Goal: Task Accomplishment & Management: Manage account settings

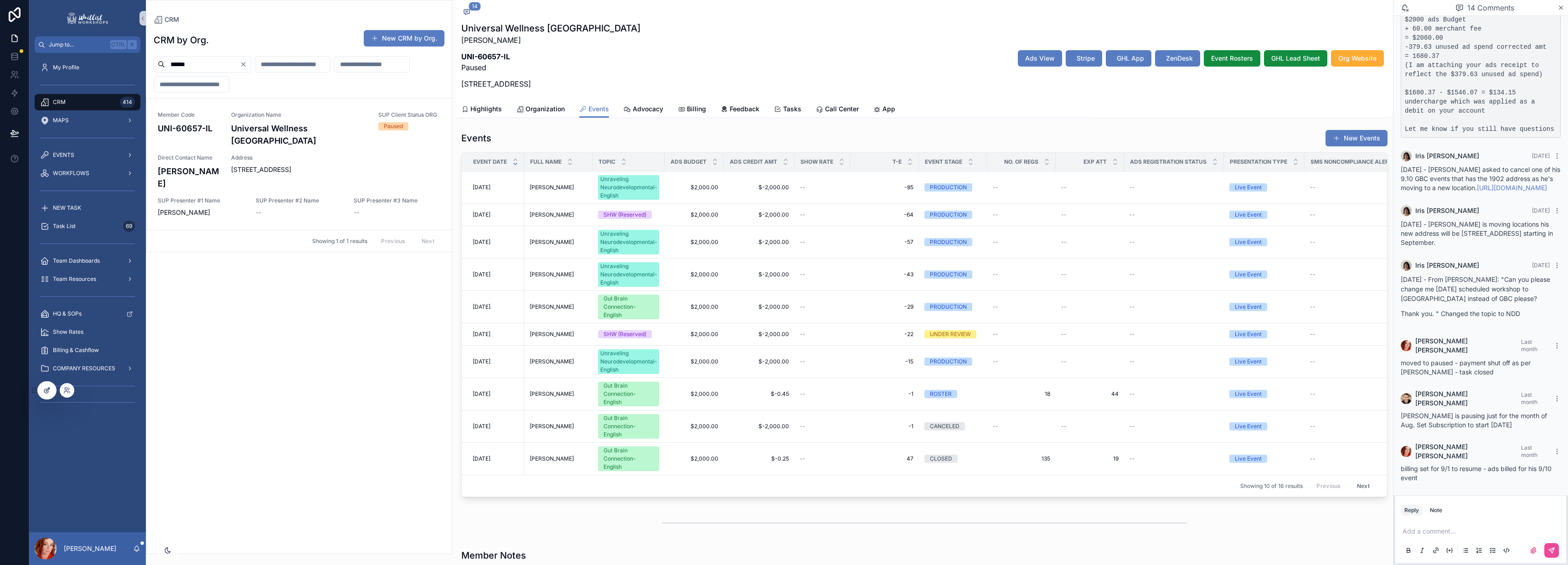
click at [53, 386] on div at bounding box center [46, 390] width 18 height 17
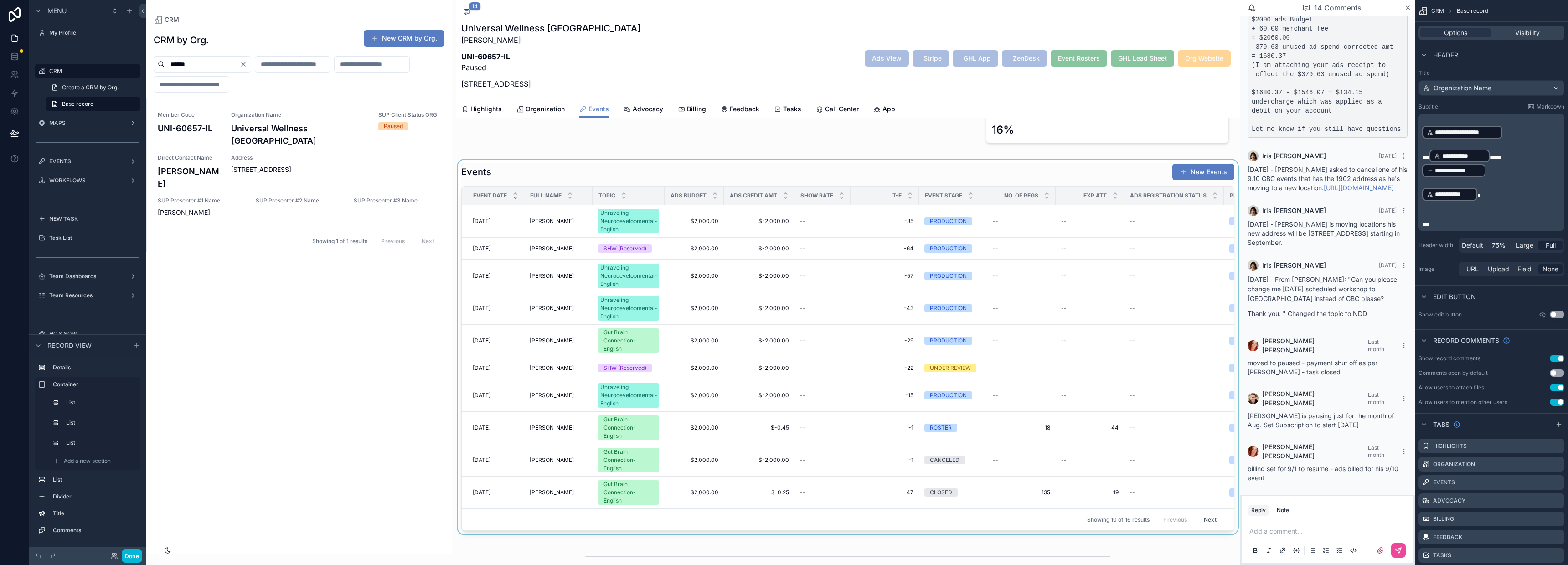
scroll to position [280, 0]
click at [628, 163] on div "scrollable content" at bounding box center [848, 346] width 784 height 375
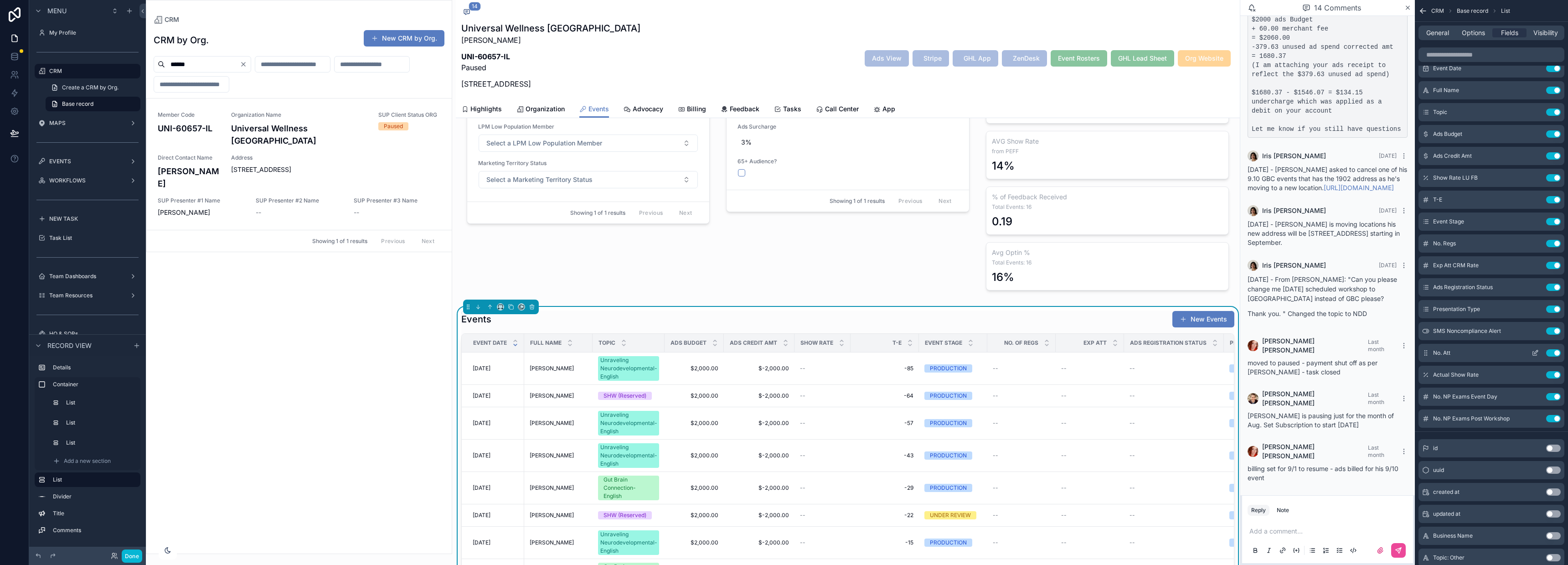
scroll to position [0, 0]
click at [1470, 55] on input "scrollable content" at bounding box center [1492, 55] width 146 height 14
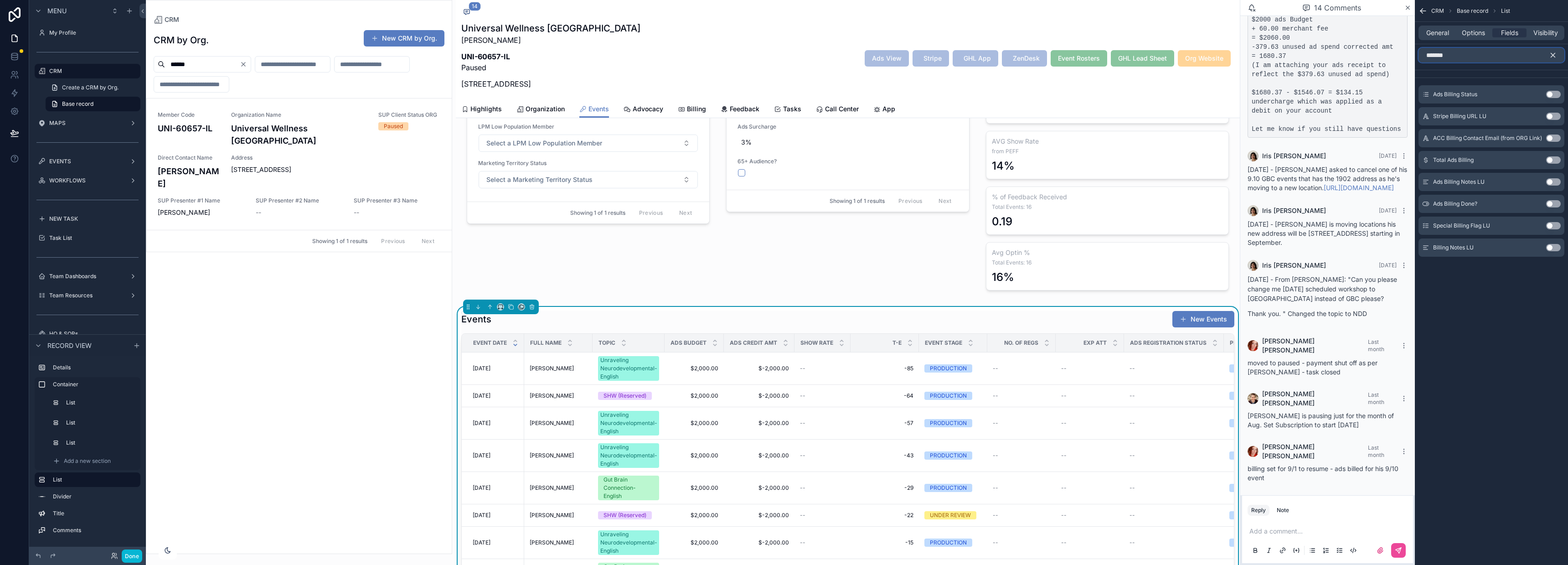
type input "*******"
click at [1555, 92] on button "Use setting" at bounding box center [1553, 94] width 14 height 8
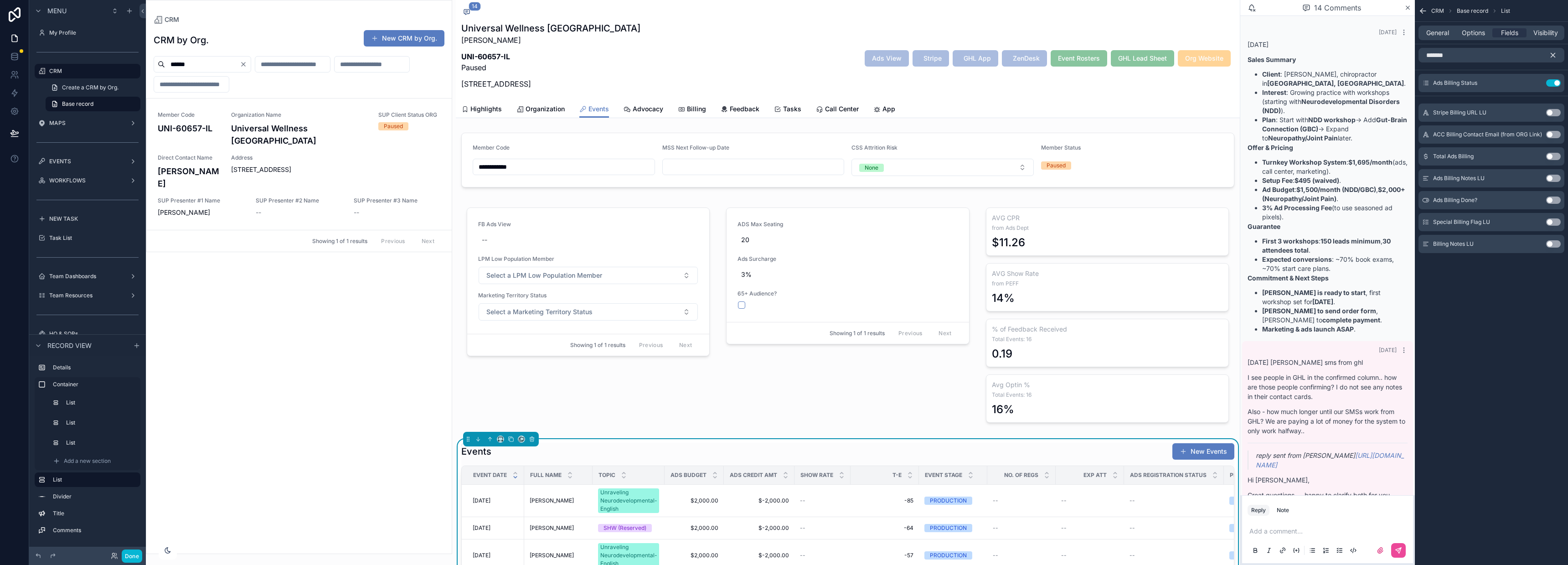
scroll to position [1322, 0]
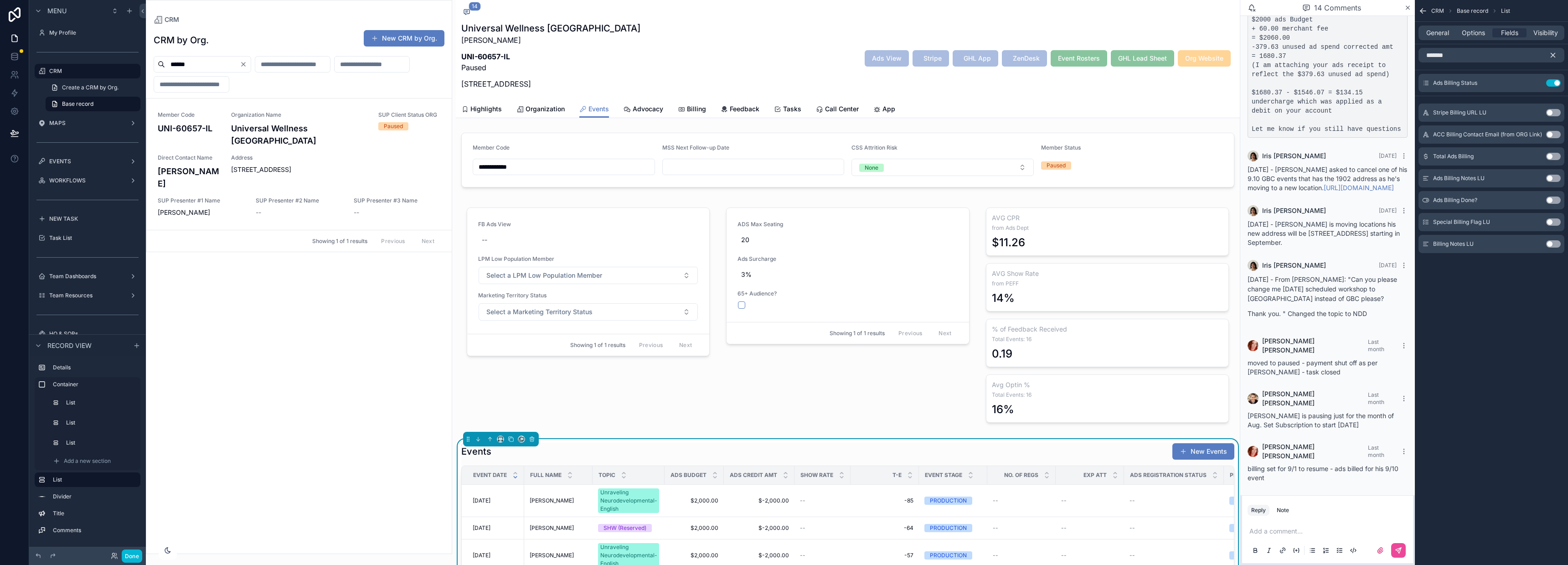
click at [1552, 55] on icon "scrollable content" at bounding box center [1553, 55] width 8 height 8
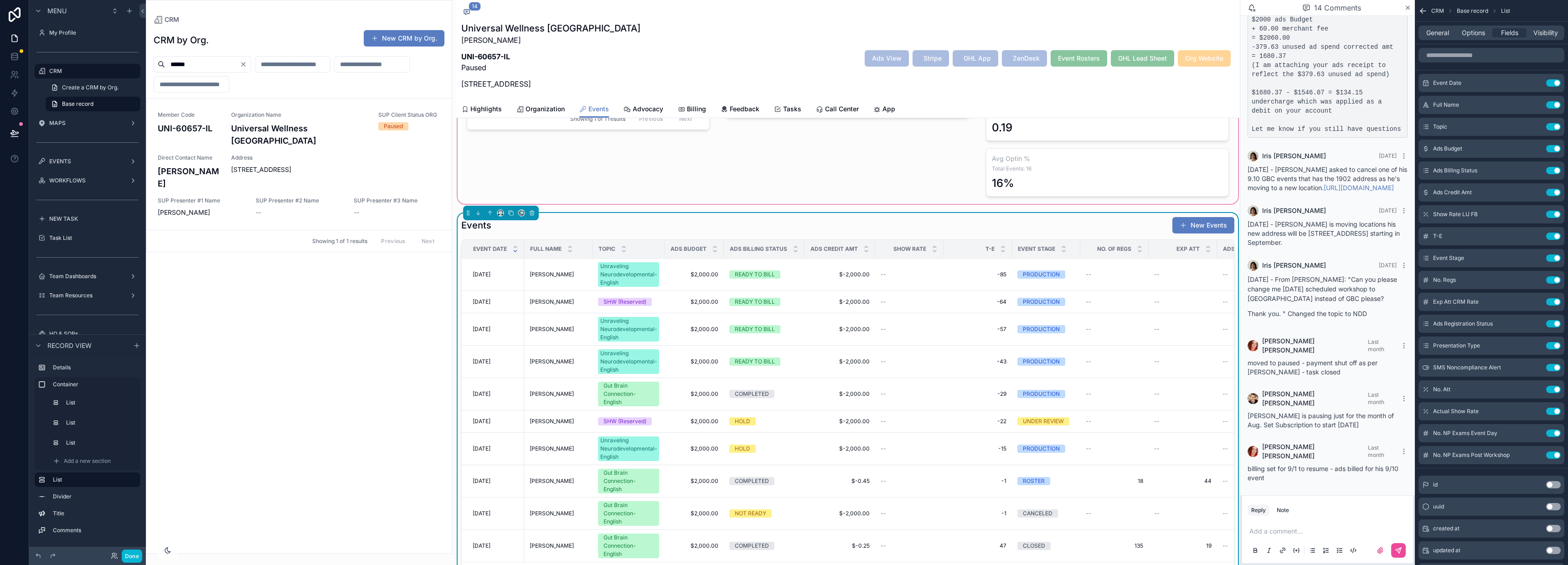
scroll to position [227, 0]
click at [134, 555] on button "Done" at bounding box center [132, 555] width 20 height 13
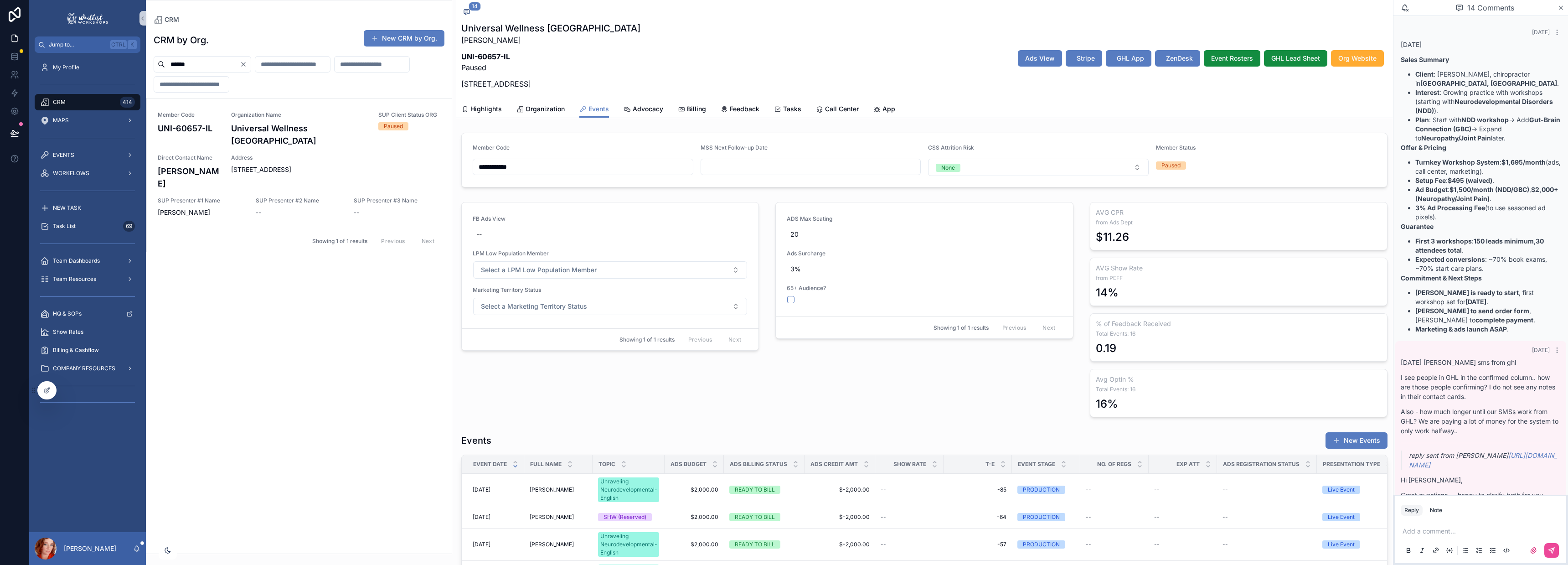
scroll to position [1322, 0]
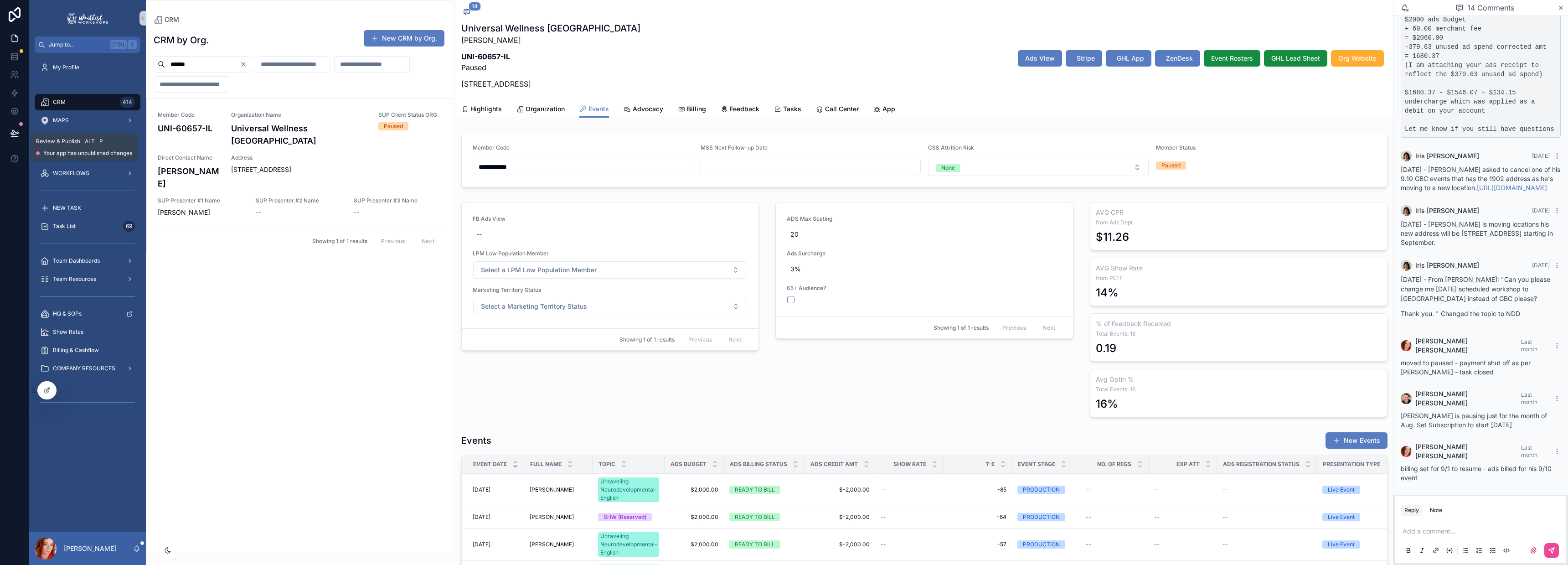
click at [12, 132] on icon at bounding box center [14, 132] width 9 height 9
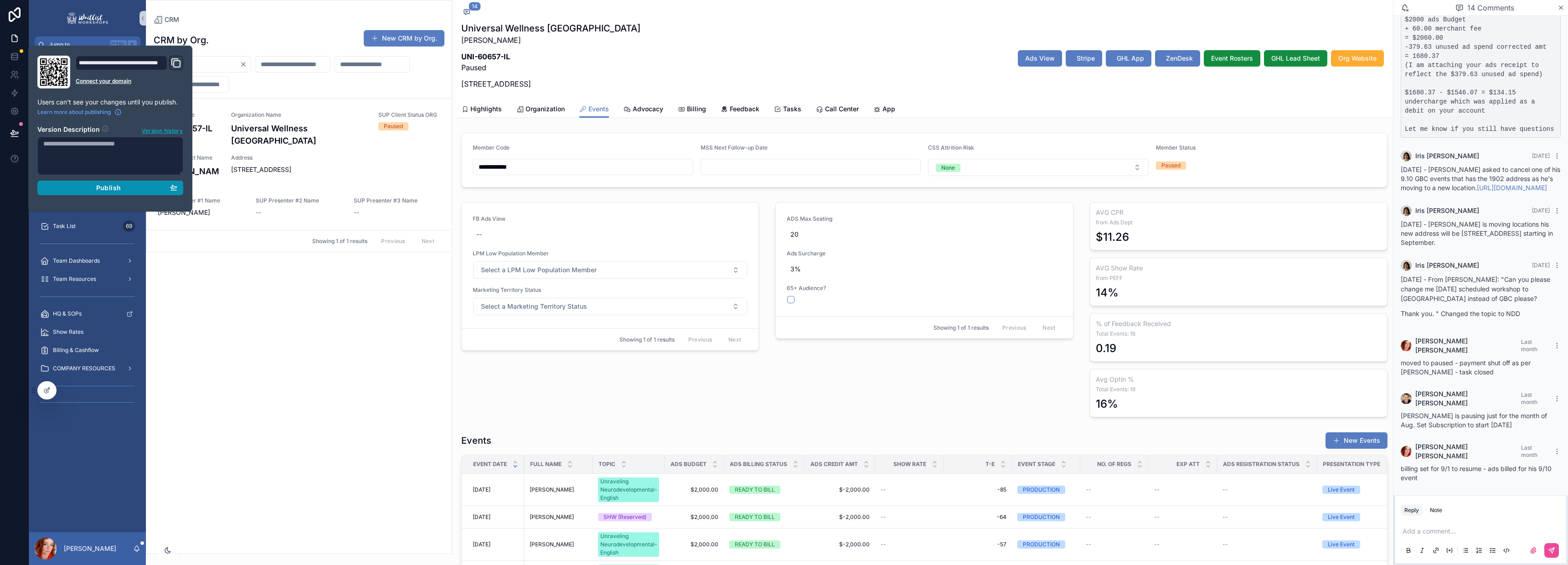
click at [134, 189] on div "Publish" at bounding box center [110, 188] width 134 height 8
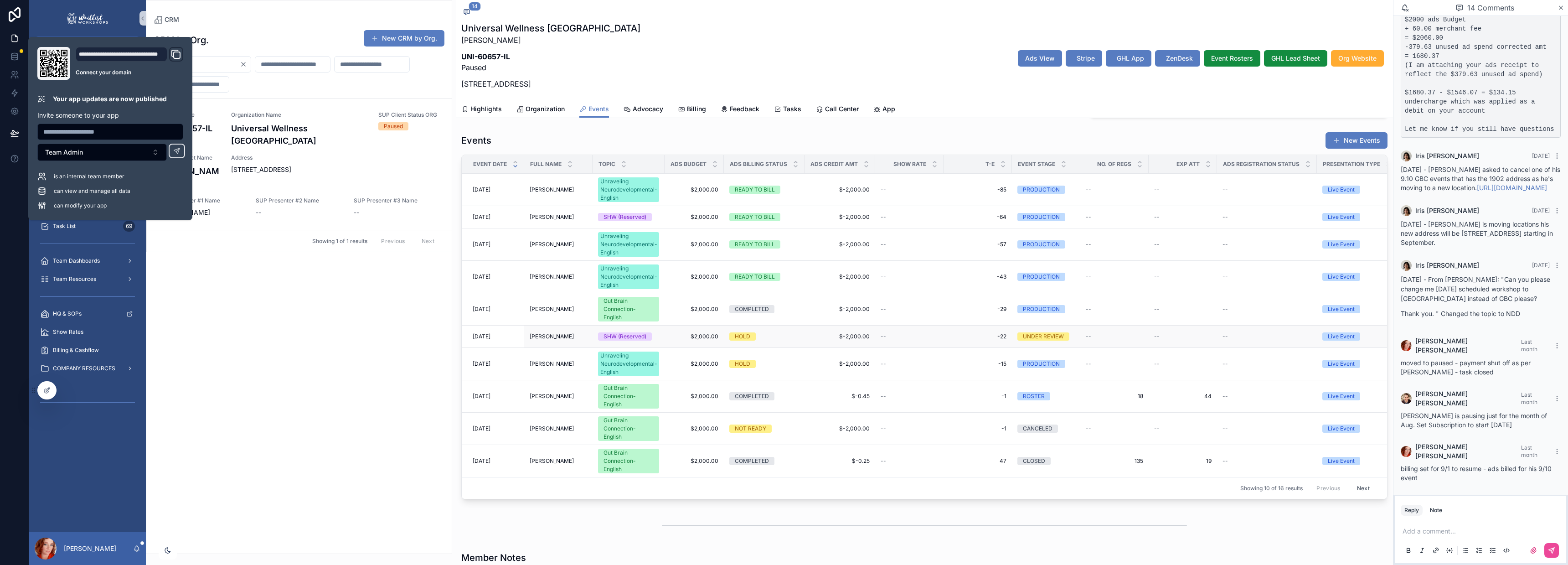
scroll to position [301, 0]
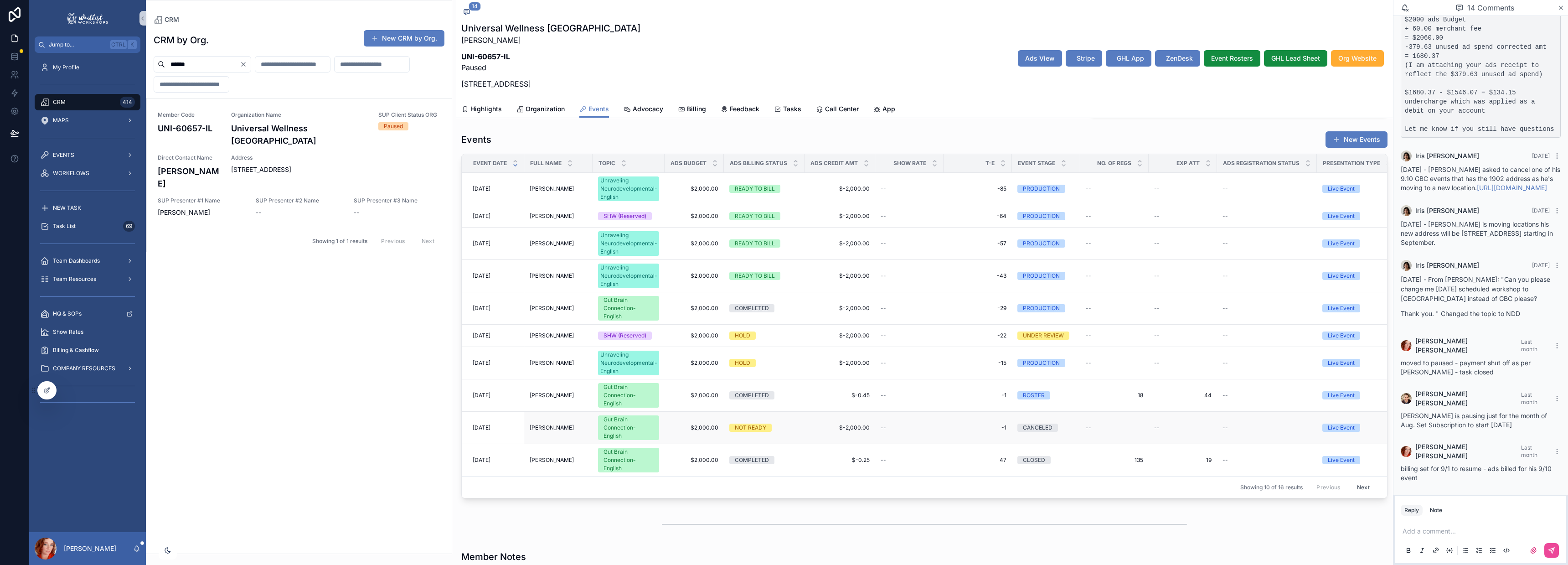
click at [791, 426] on div "NOT READY" at bounding box center [764, 428] width 70 height 8
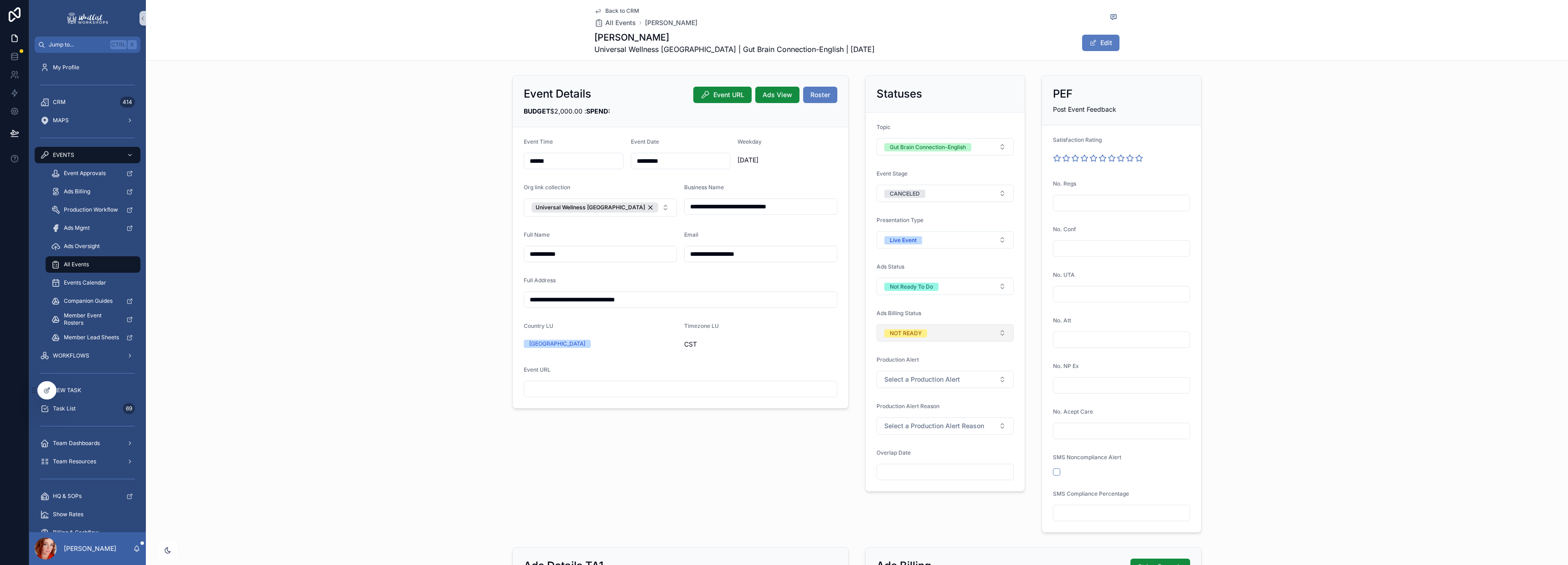
click at [950, 336] on button "NOT READY" at bounding box center [945, 332] width 137 height 17
click at [900, 369] on span "None" at bounding box center [891, 369] width 25 height 8
click at [890, 338] on button "Select a Ads Billing Status" at bounding box center [945, 332] width 137 height 17
click at [903, 488] on div "NO BILLING" at bounding box center [899, 489] width 31 height 8
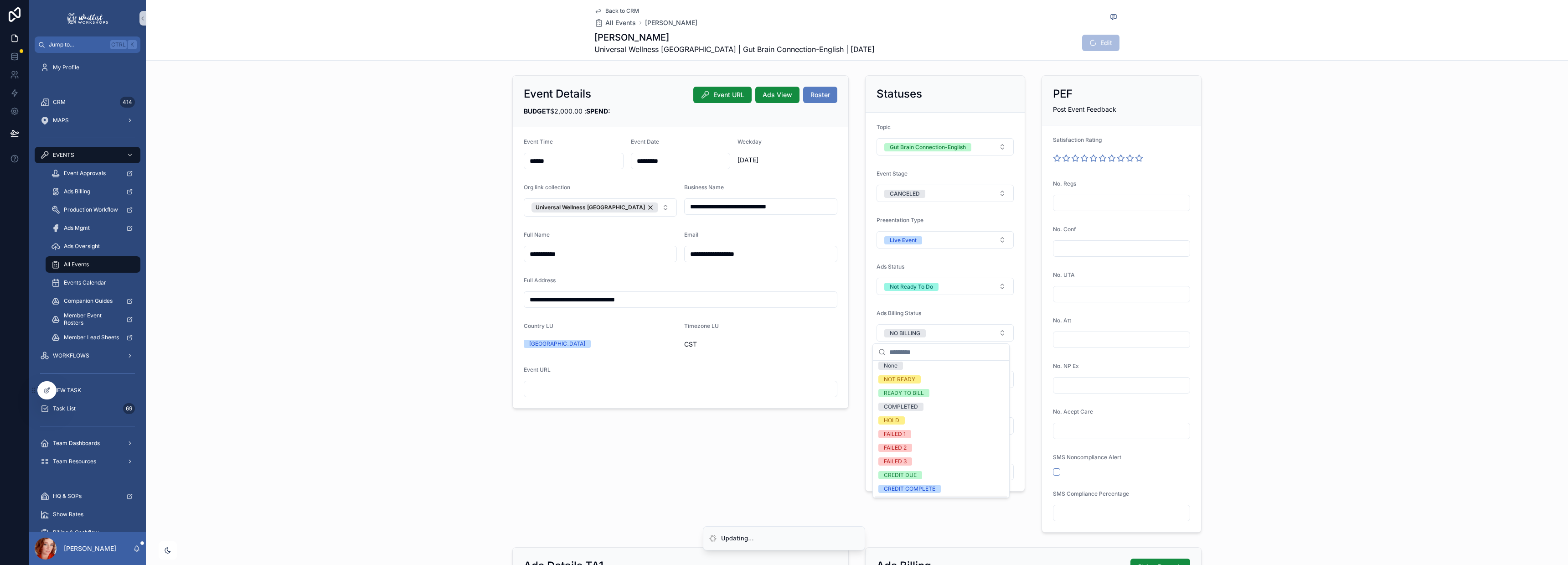
scroll to position [0, 0]
click at [1287, 229] on div "**********" at bounding box center [857, 304] width 1422 height 465
click at [615, 9] on span "Back to CRM" at bounding box center [622, 11] width 33 height 8
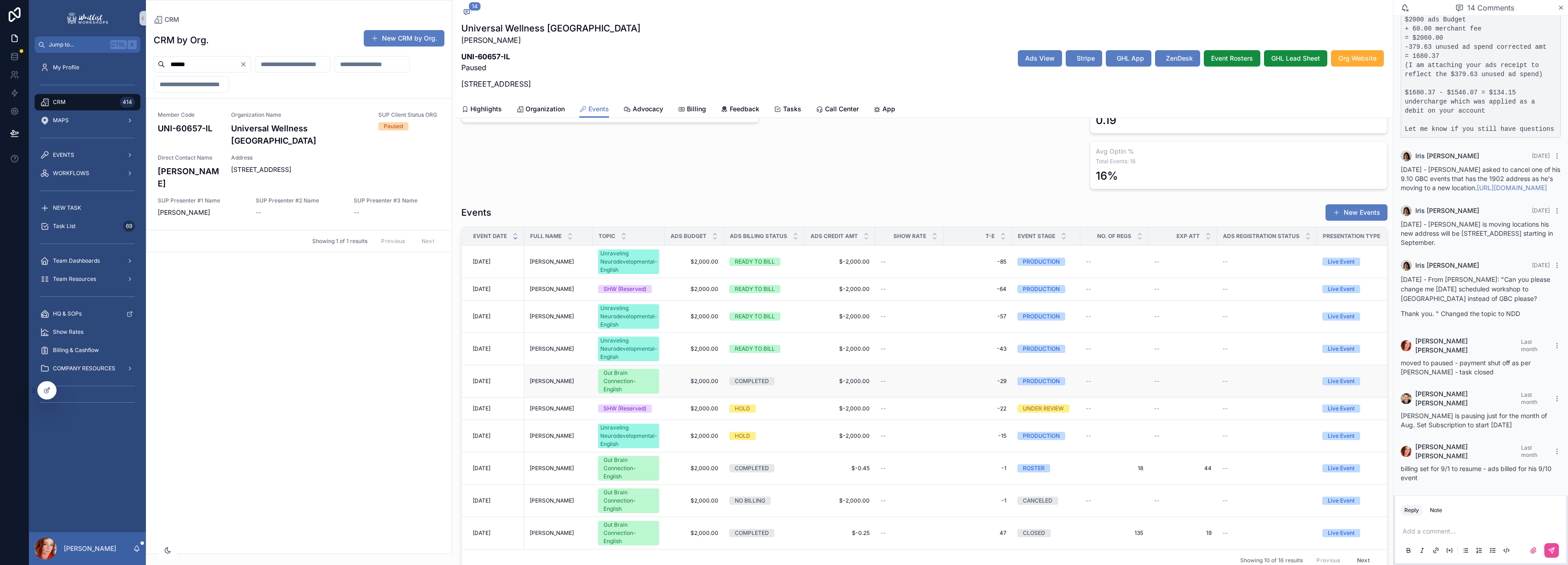
scroll to position [304, 0]
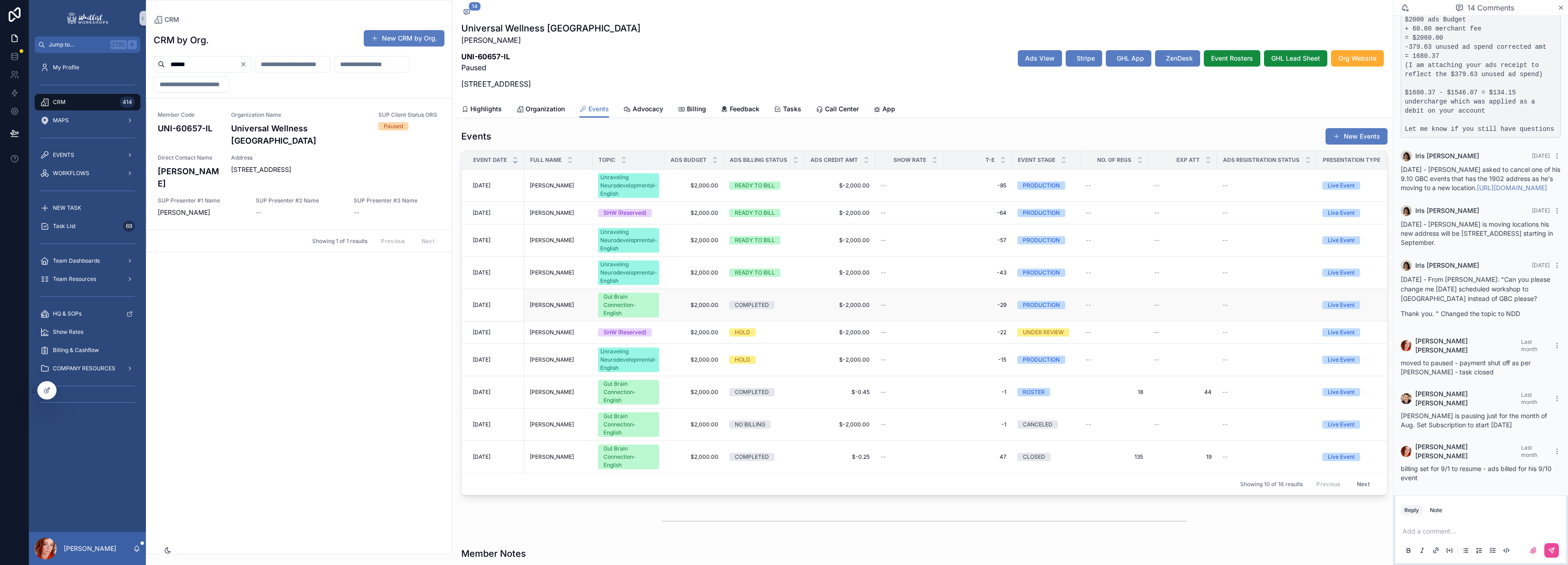
click at [509, 307] on div "[DATE] [DATE]" at bounding box center [495, 305] width 46 height 8
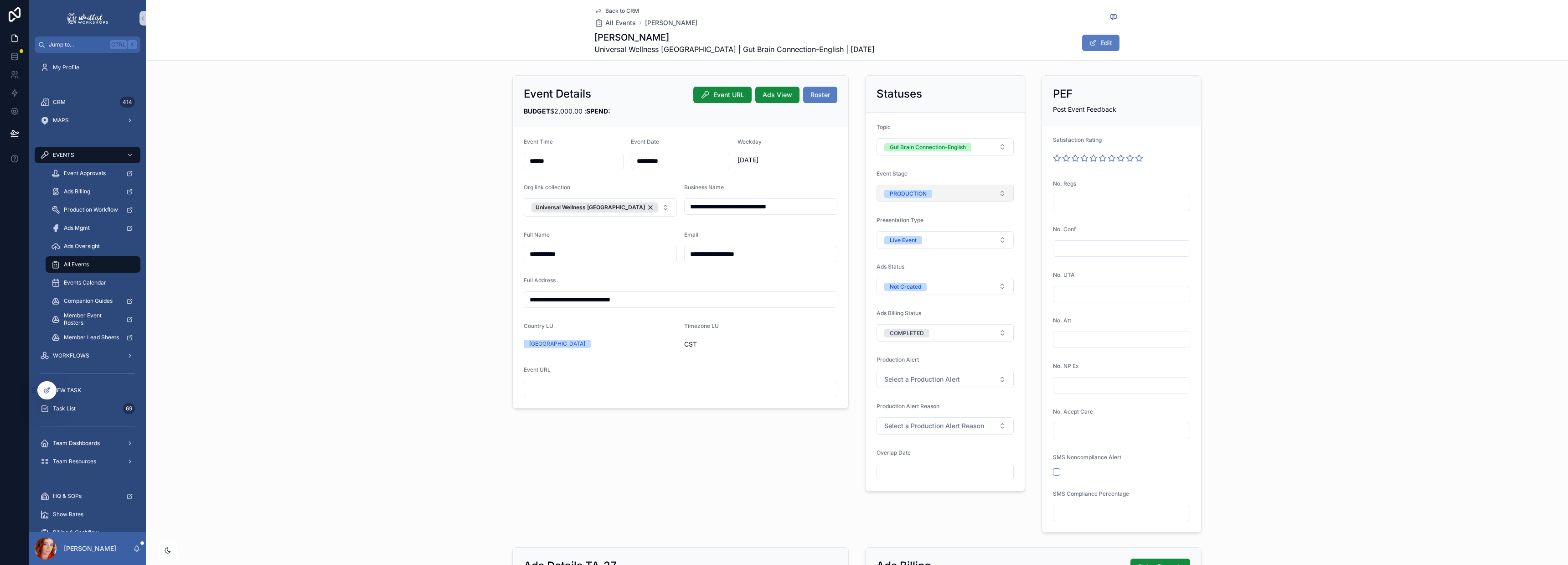
click at [929, 194] on button "PRODUCTION" at bounding box center [945, 193] width 137 height 17
click at [921, 258] on div "UNDER REVIEW" at bounding box center [904, 257] width 41 height 8
click at [1363, 185] on div "**********" at bounding box center [857, 304] width 1422 height 465
click at [671, 158] on input "*********" at bounding box center [681, 161] width 99 height 13
click at [677, 274] on button "15" at bounding box center [676, 277] width 16 height 16
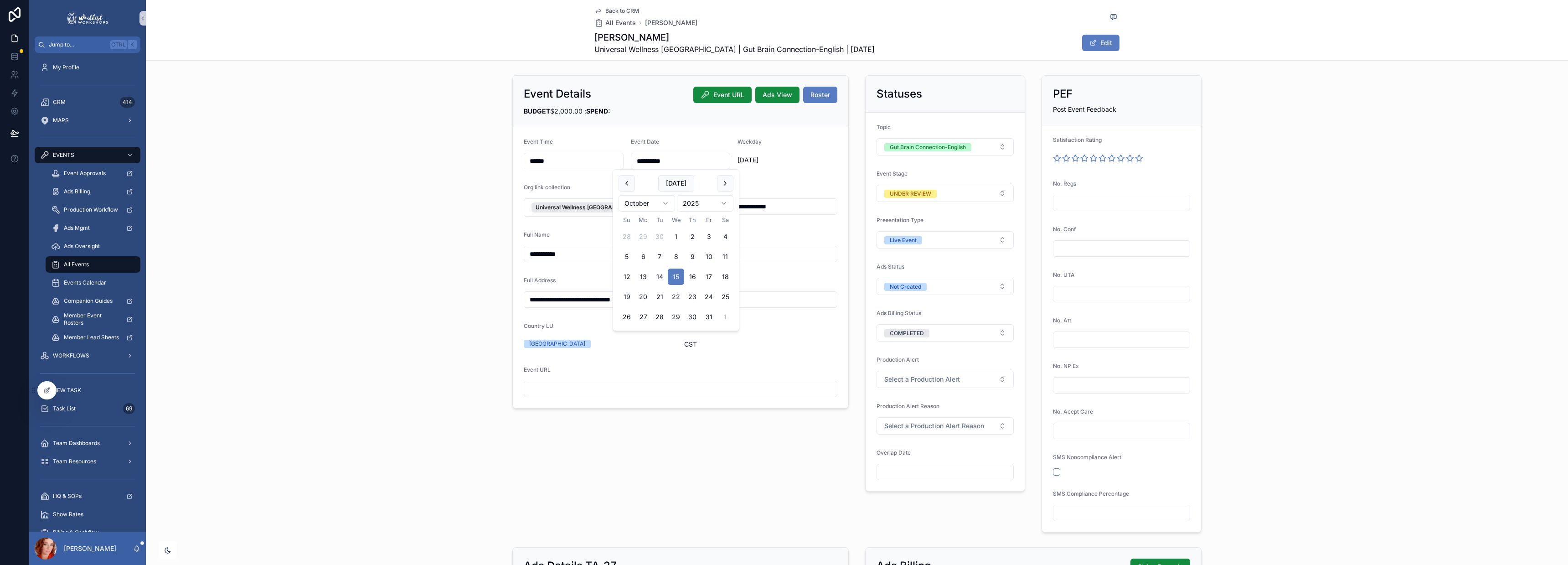
type input "**********"
click at [1414, 164] on div "**********" at bounding box center [857, 304] width 1422 height 465
click at [623, 10] on span "Back to CRM" at bounding box center [622, 11] width 33 height 8
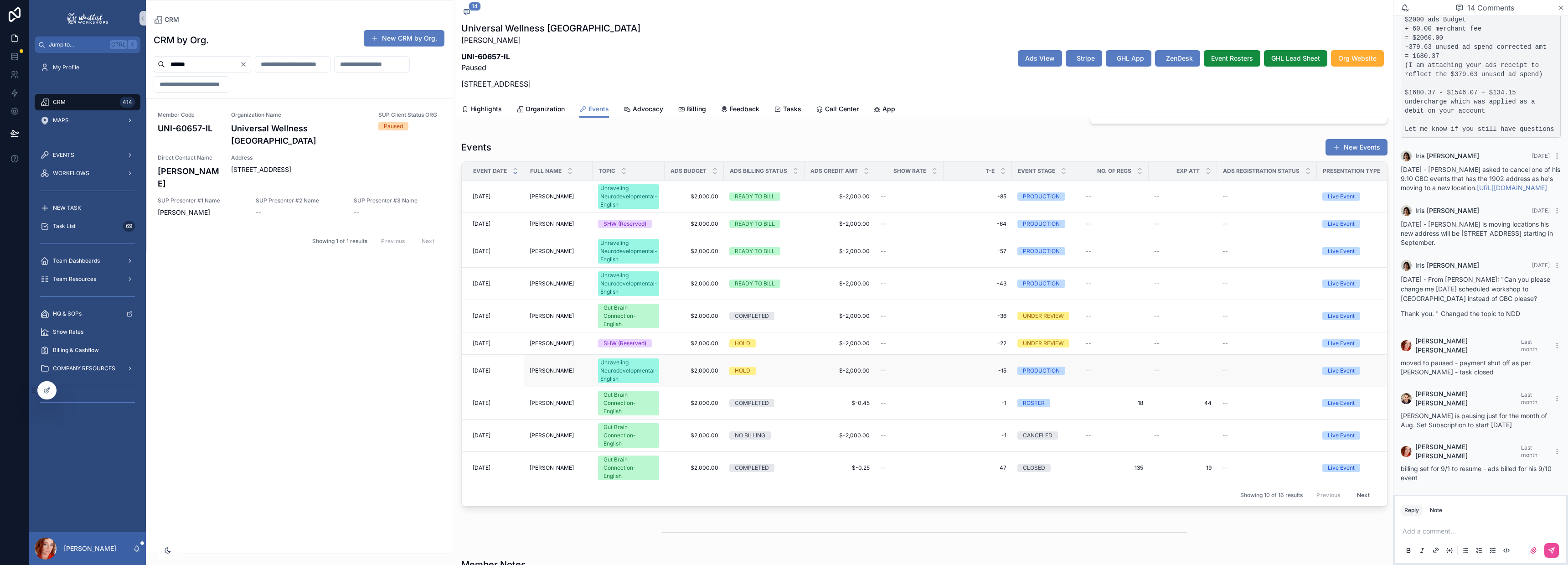
scroll to position [293, 0]
click at [490, 281] on span "[DATE]" at bounding box center [482, 283] width 18 height 8
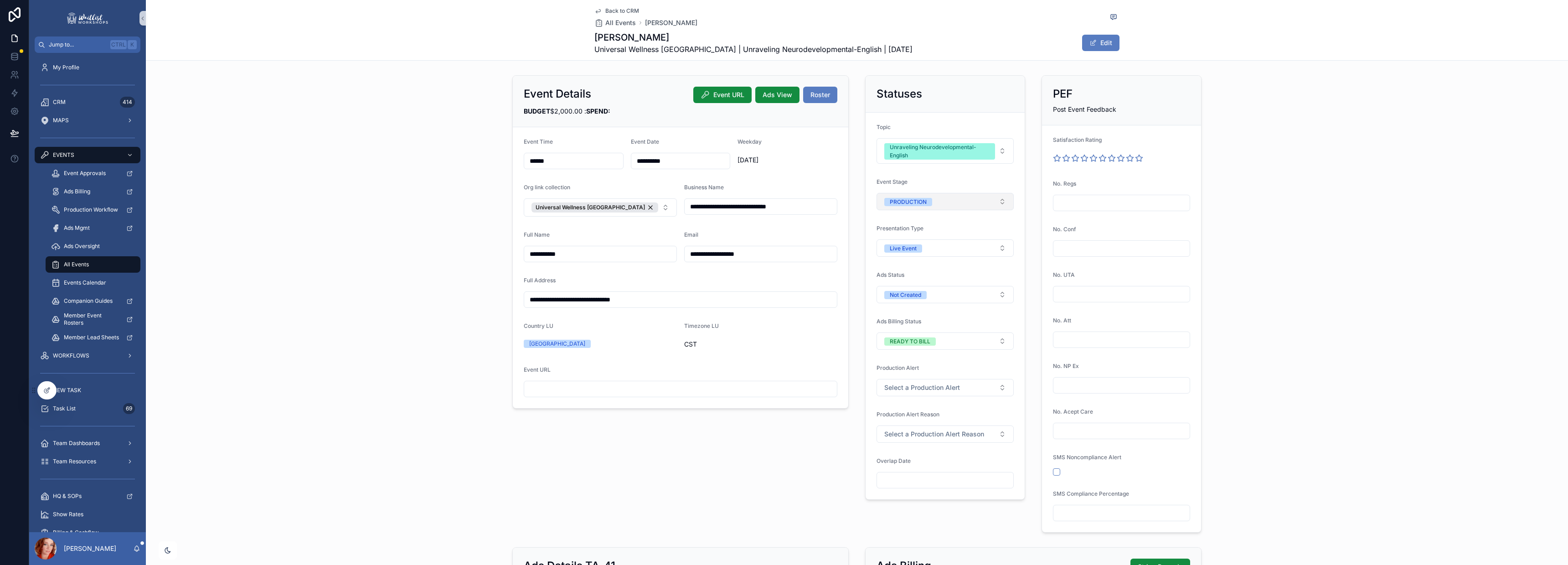
click at [921, 201] on div "PRODUCTION" at bounding box center [908, 202] width 37 height 8
click at [920, 293] on span "CANCELING" at bounding box center [900, 293] width 43 height 8
click at [1292, 164] on div "**********" at bounding box center [857, 304] width 1422 height 465
click at [615, 8] on span "Back to CRM" at bounding box center [622, 11] width 33 height 8
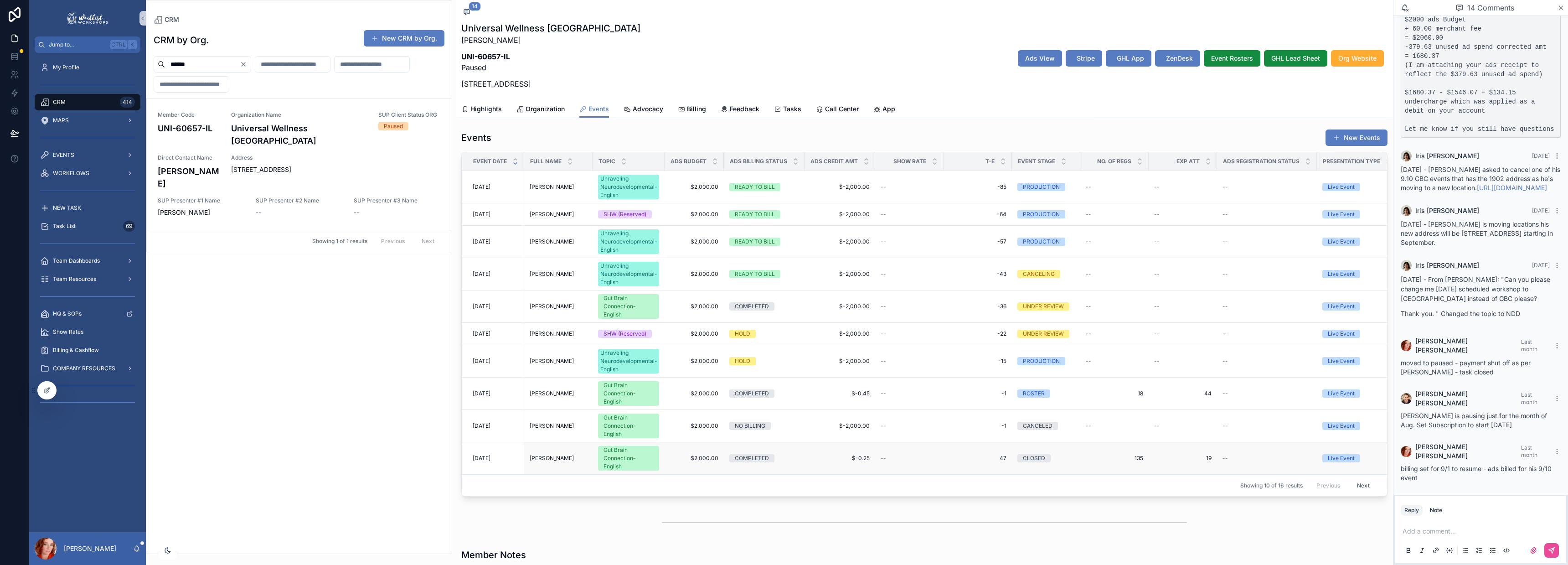
scroll to position [302, 0]
click at [1048, 303] on div "UNDER REVIEW" at bounding box center [1044, 307] width 41 height 8
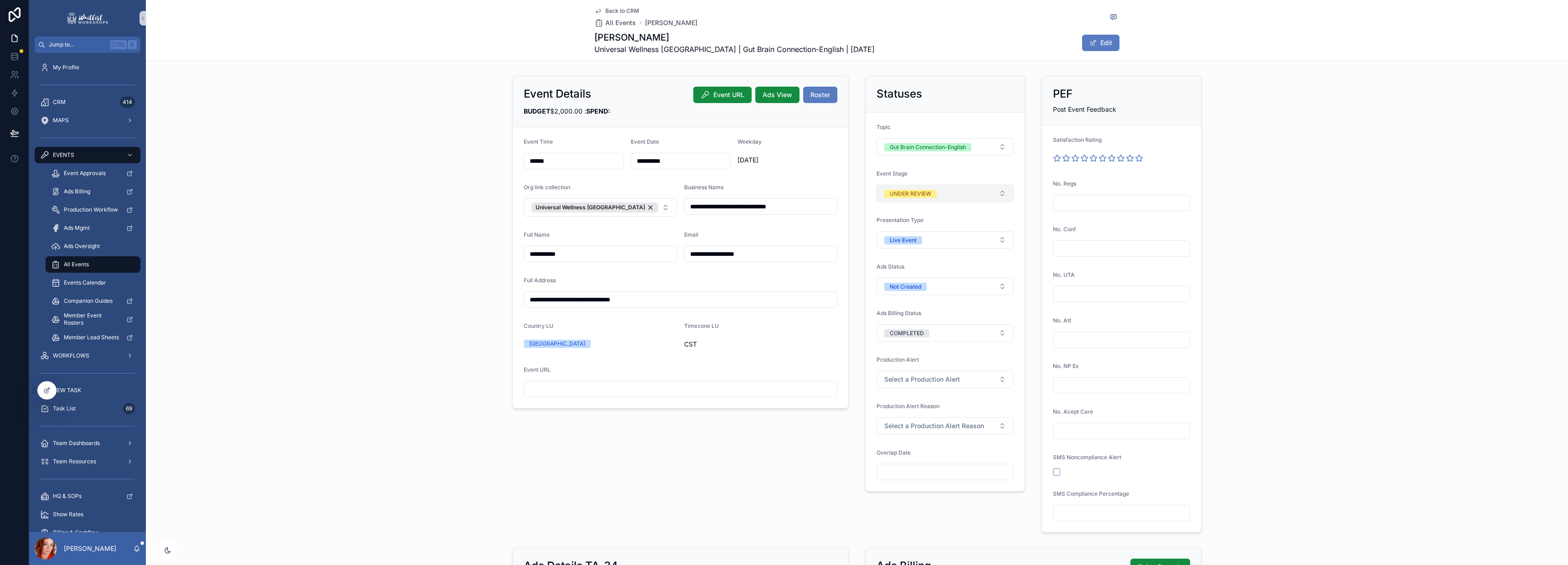
click at [913, 186] on button "UNDER REVIEW" at bounding box center [945, 193] width 137 height 17
click at [926, 273] on div "RESCHEDULING" at bounding box center [905, 271] width 43 height 8
click at [1264, 142] on div "**********" at bounding box center [857, 304] width 1422 height 465
click at [620, 9] on span "Back to CRM" at bounding box center [622, 11] width 33 height 8
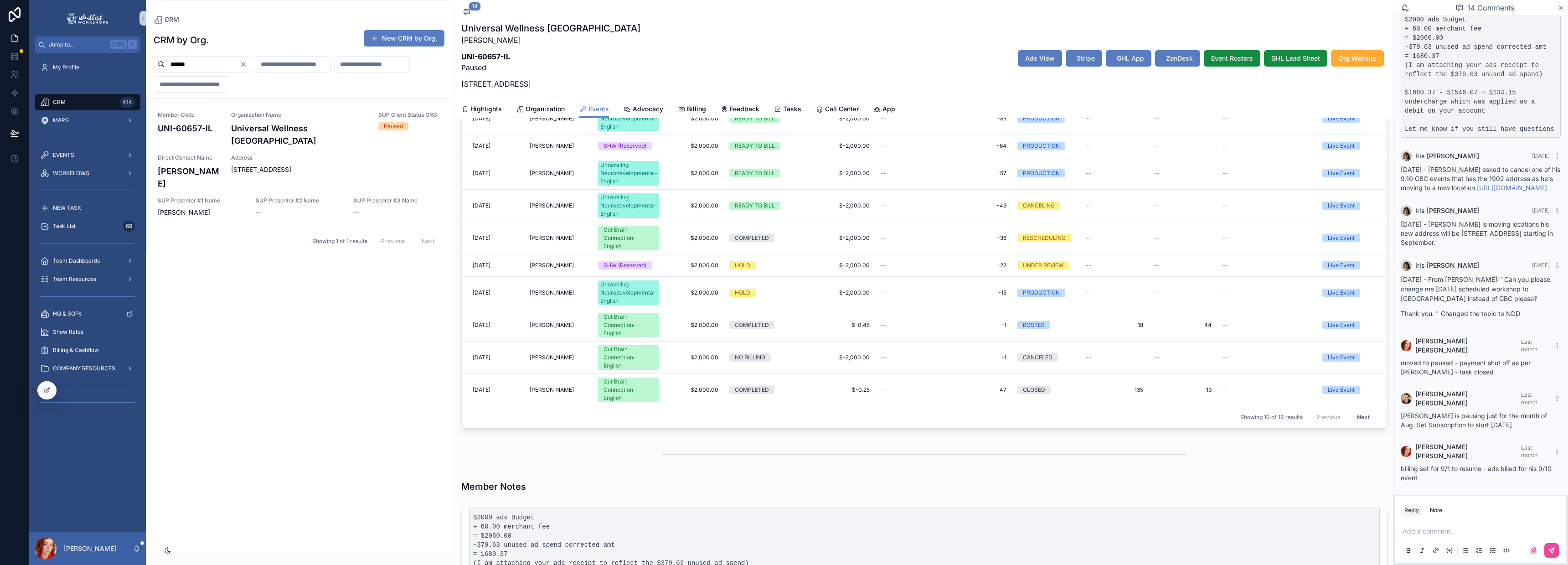
scroll to position [372, 0]
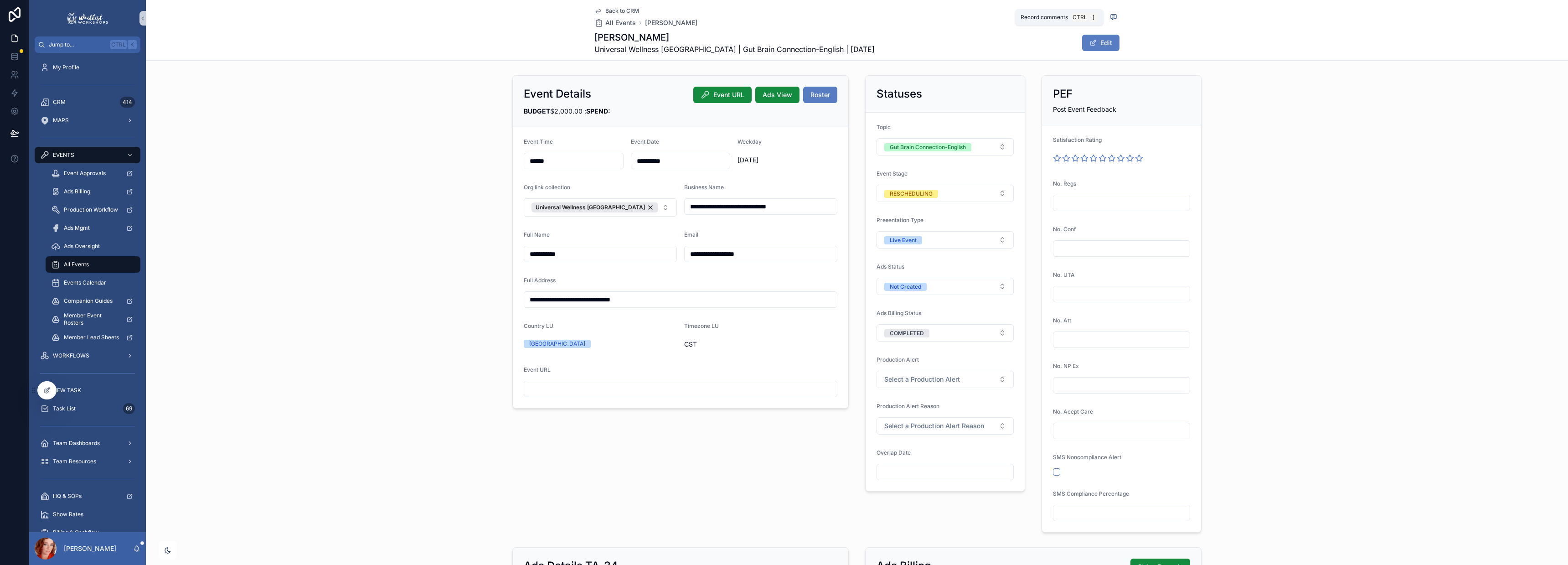
click at [1111, 14] on icon "scrollable content" at bounding box center [1114, 16] width 5 height 5
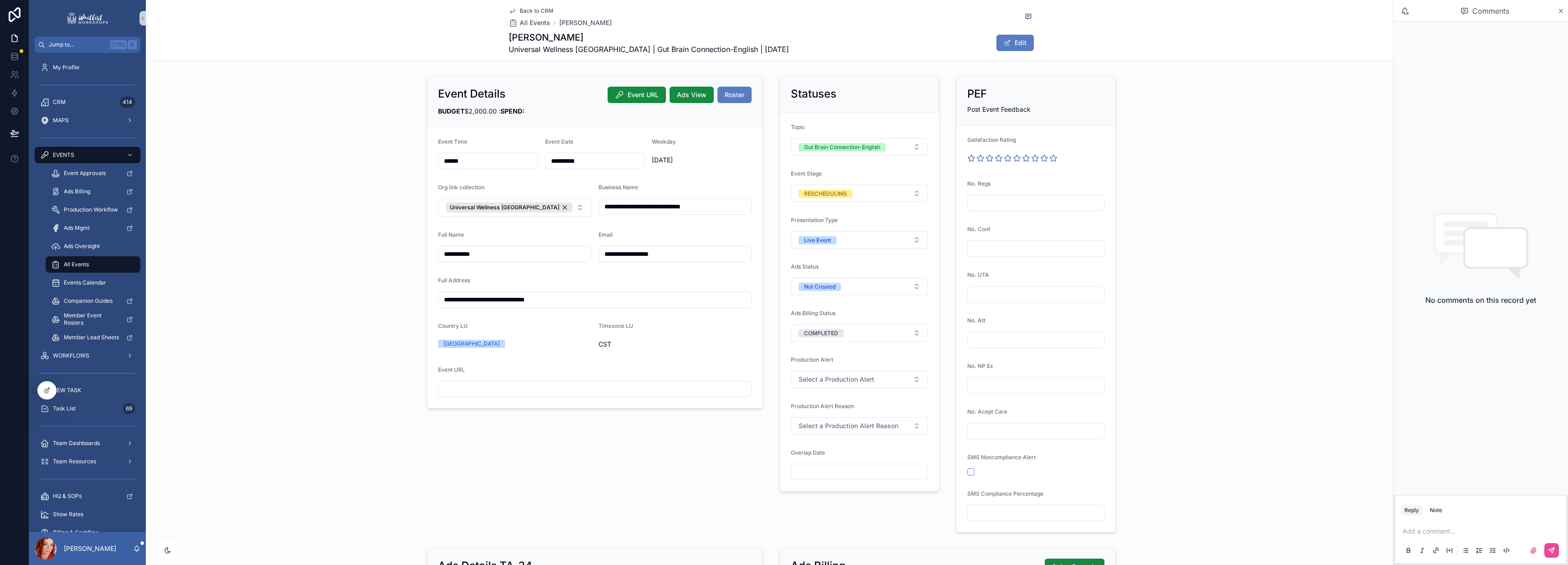
click at [1433, 530] on p "scrollable content" at bounding box center [1482, 531] width 160 height 9
click at [1551, 551] on icon "scrollable content" at bounding box center [1552, 550] width 8 height 8
click at [541, 10] on span "Back to CRM" at bounding box center [536, 11] width 33 height 8
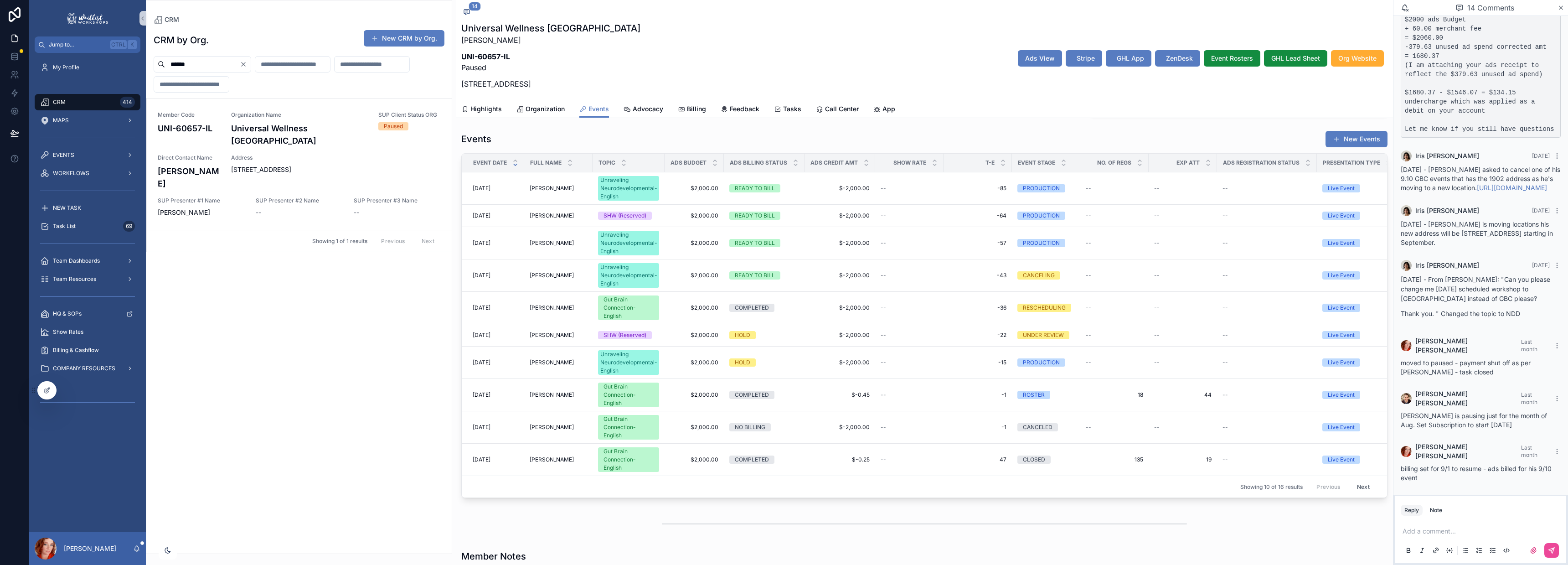
scroll to position [301, 0]
click at [490, 306] on span "[DATE]" at bounding box center [482, 308] width 18 height 8
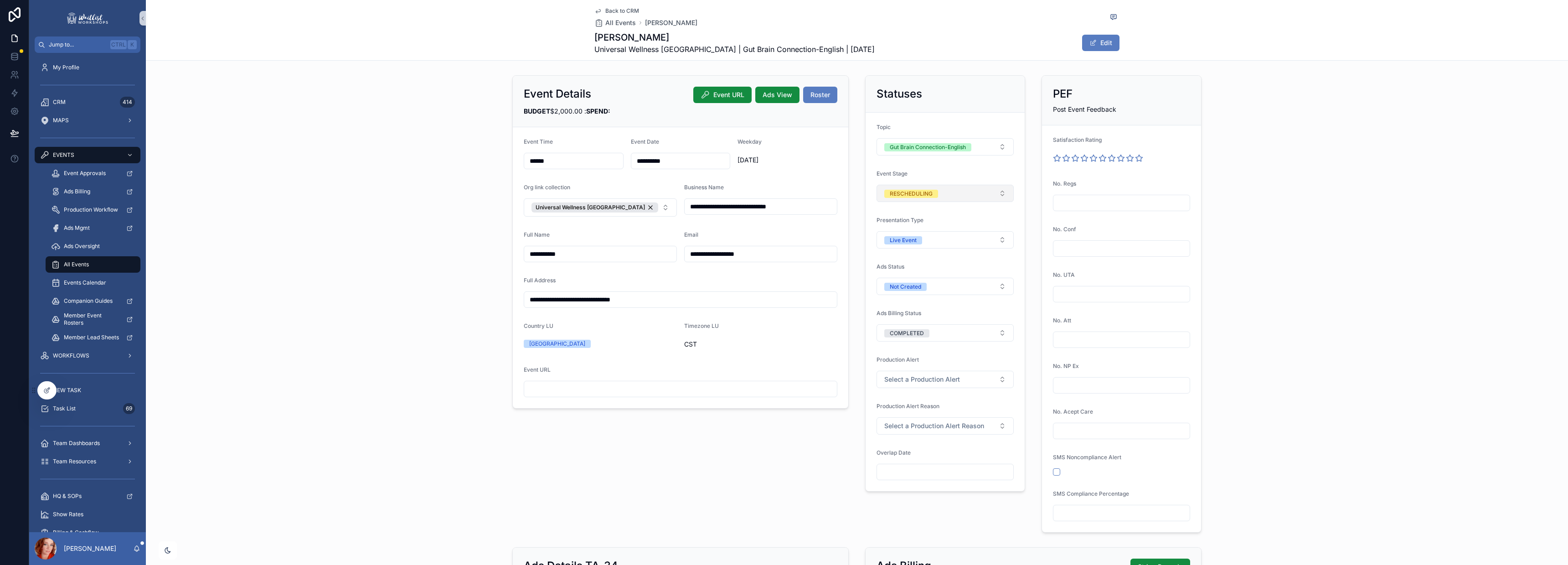
click at [945, 187] on button "RESCHEDULING" at bounding box center [945, 193] width 137 height 17
click at [928, 299] on div "PRODUCTION" at bounding box center [941, 298] width 132 height 14
drag, startPoint x: 1314, startPoint y: 172, endPoint x: 1282, endPoint y: 162, distance: 33.5
click at [1313, 172] on div "**********" at bounding box center [857, 304] width 1422 height 465
click at [629, 6] on div "Back to CRM All Events [PERSON_NAME] 1 [PERSON_NAME] Universal Wellness [GEOGRA…" at bounding box center [857, 30] width 525 height 60
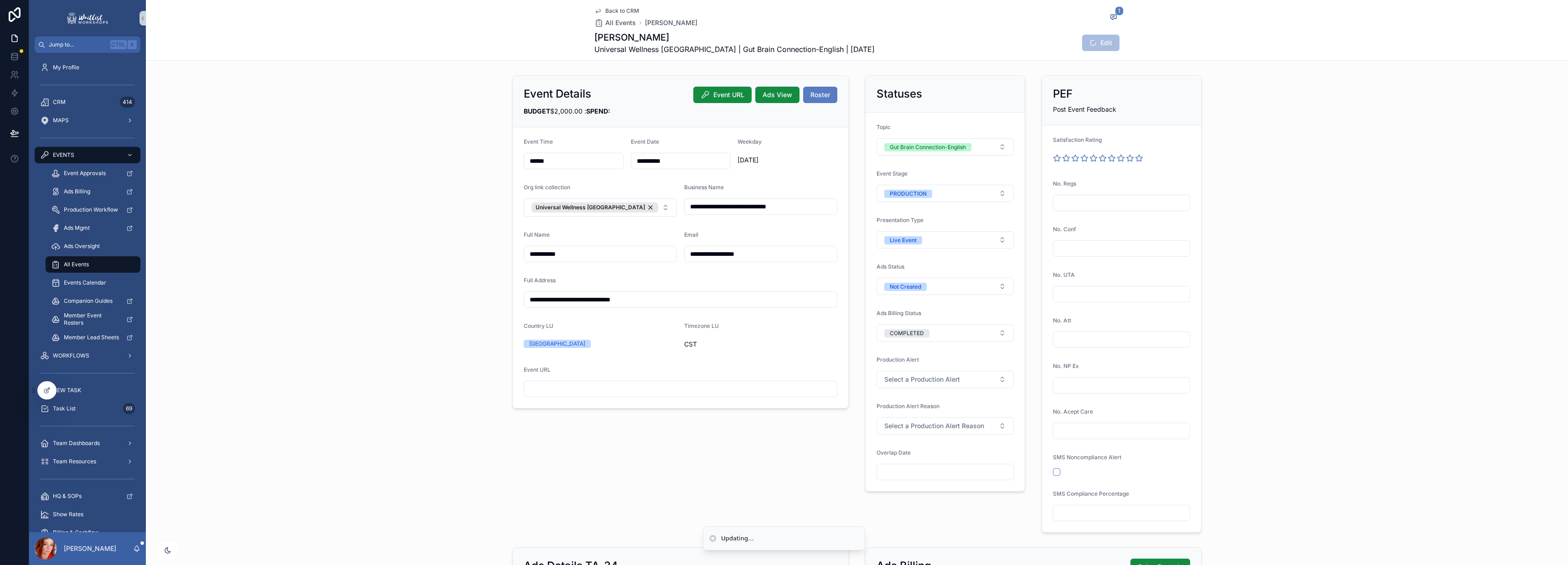
click at [627, 8] on span "Back to CRM" at bounding box center [622, 11] width 33 height 8
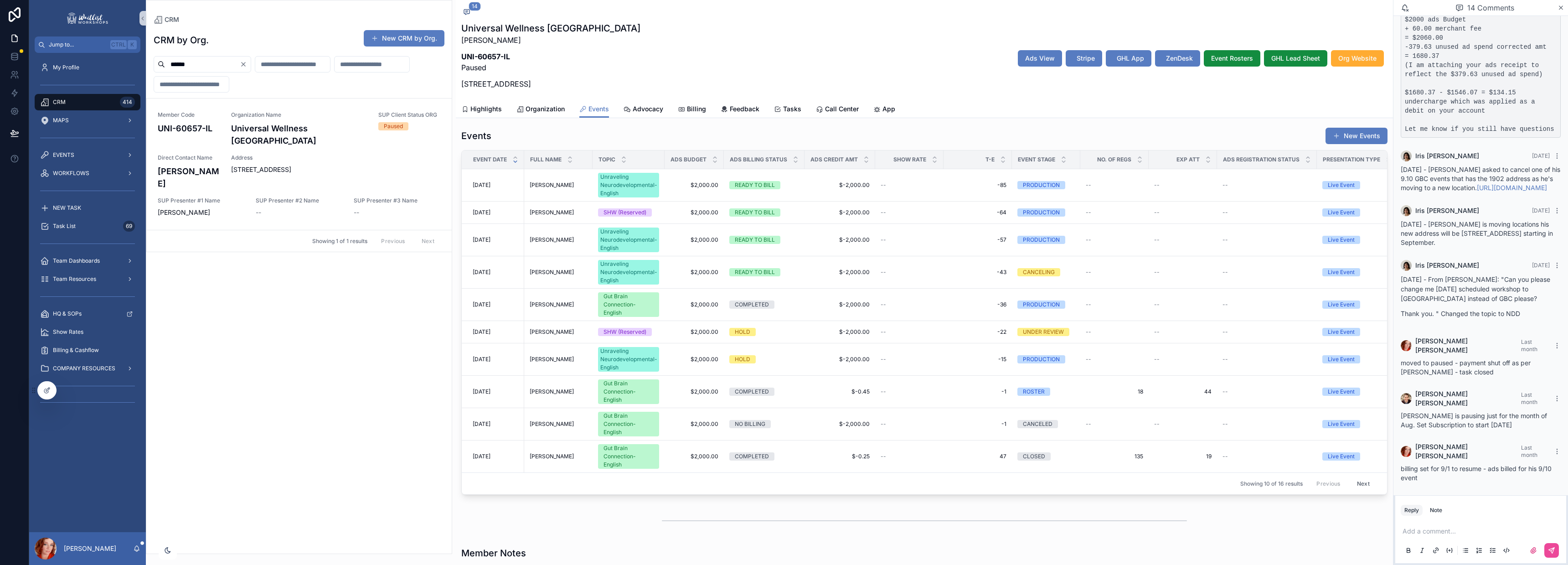
scroll to position [304, 0]
click at [487, 272] on span "[DATE]" at bounding box center [482, 272] width 18 height 8
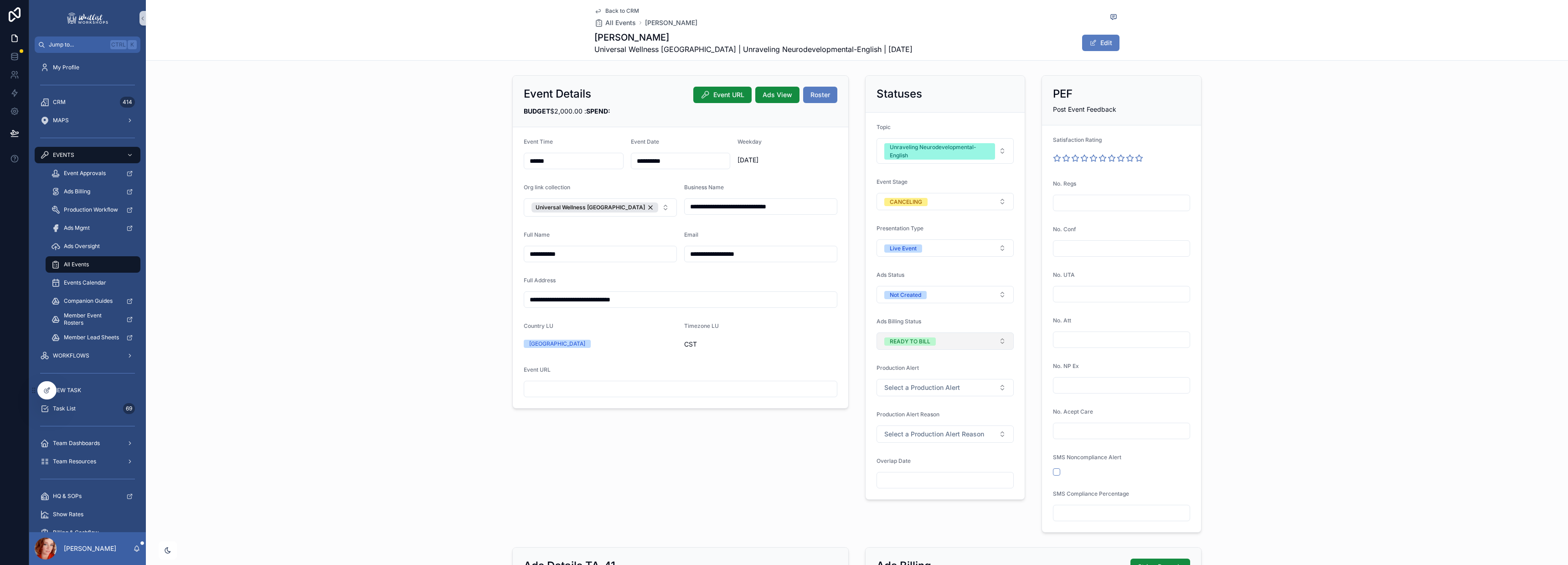
click at [925, 341] on div "READY TO BILL" at bounding box center [910, 342] width 40 height 8
drag, startPoint x: 932, startPoint y: 494, endPoint x: 1315, endPoint y: 126, distance: 531.1
click at [930, 501] on div "NO BILLING" at bounding box center [941, 497] width 132 height 14
click at [1315, 126] on div "**********" at bounding box center [857, 304] width 1422 height 465
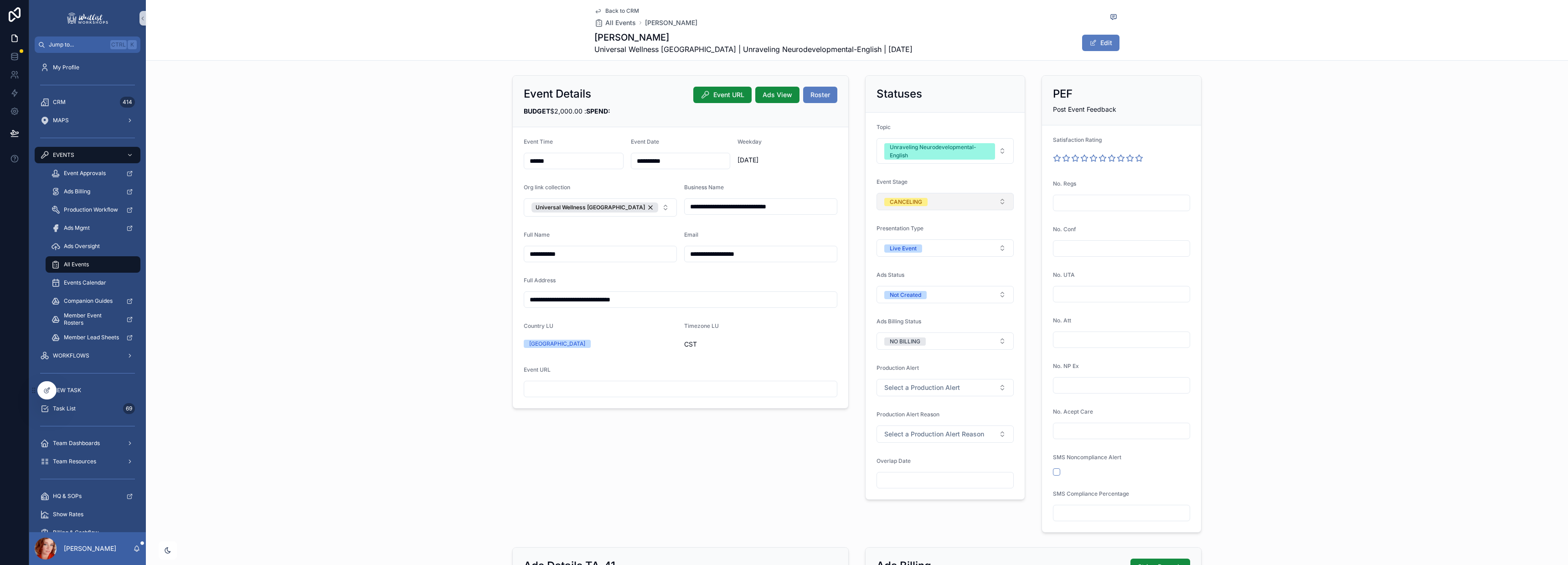
click at [913, 197] on span "CANCELING" at bounding box center [906, 201] width 43 height 9
click at [915, 359] on span "CANCELED" at bounding box center [898, 358] width 40 height 8
click at [1321, 266] on div "**********" at bounding box center [857, 304] width 1422 height 465
click at [623, 9] on span "Back to CRM" at bounding box center [622, 11] width 33 height 8
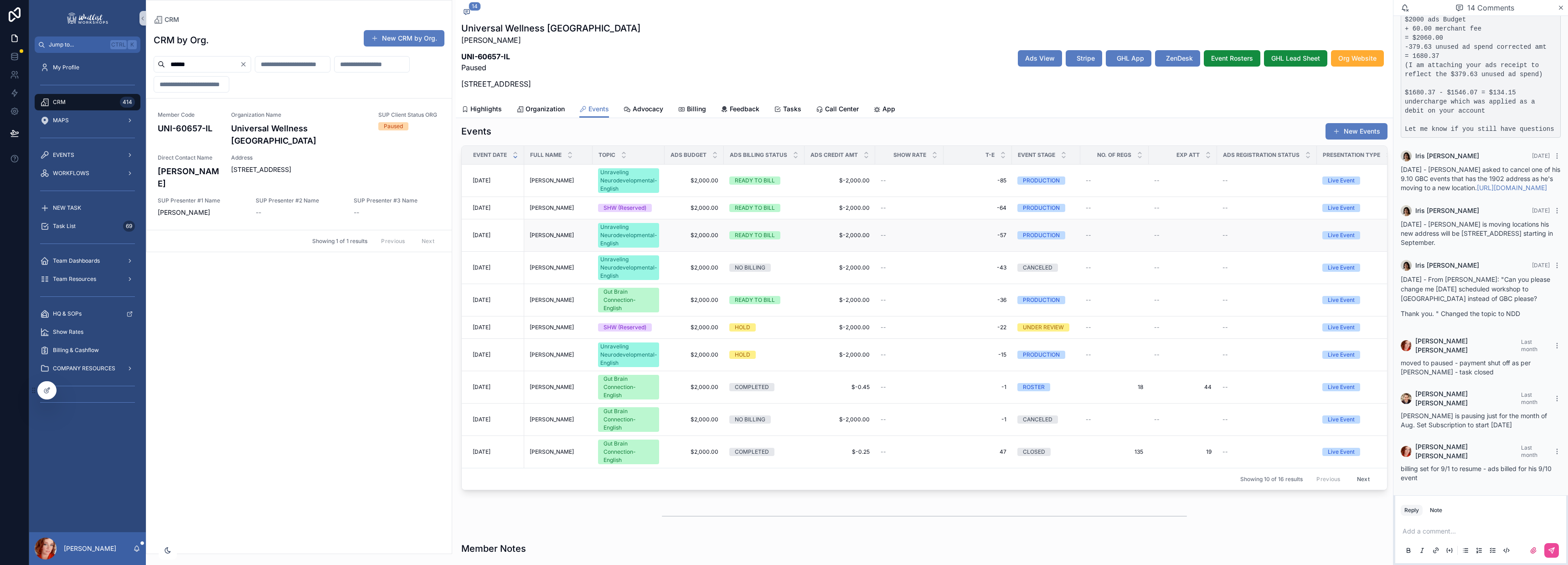
scroll to position [308, 0]
drag, startPoint x: 1076, startPoint y: 59, endPoint x: 885, endPoint y: 30, distance: 193.2
click at [1077, 59] on span "Stripe" at bounding box center [1086, 58] width 18 height 9
click at [490, 299] on span "[DATE]" at bounding box center [482, 301] width 18 height 8
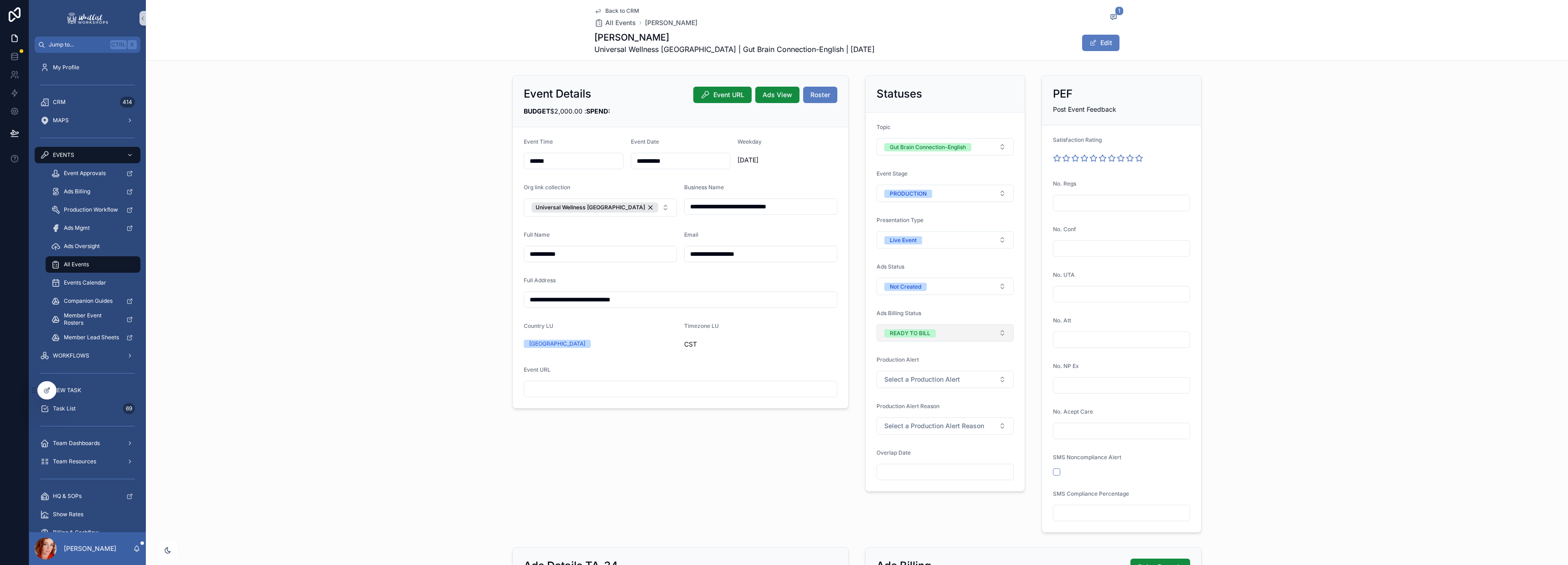
click at [939, 334] on button "READY TO BILL" at bounding box center [945, 332] width 137 height 17
click at [932, 409] on div "COMPLETED" at bounding box center [941, 410] width 132 height 14
click at [1306, 162] on div "**********" at bounding box center [857, 304] width 1422 height 465
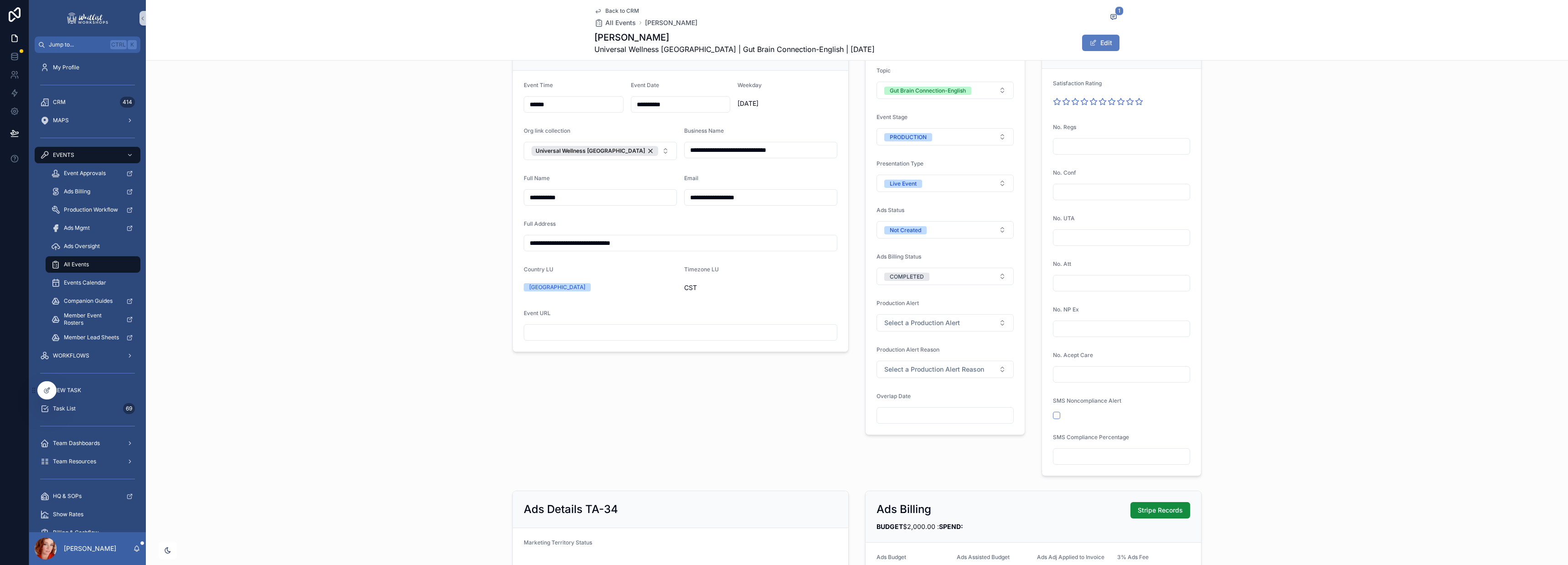
scroll to position [46, 0]
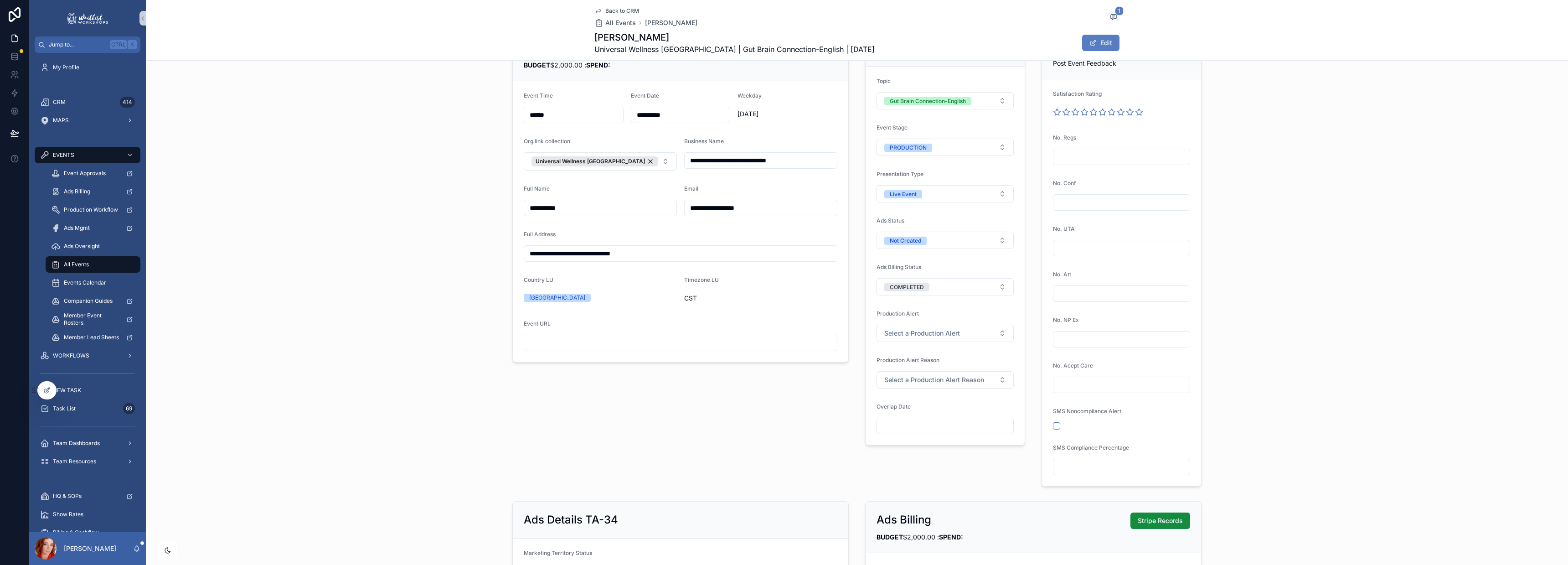
click at [611, 12] on span "Back to CRM" at bounding box center [622, 11] width 33 height 8
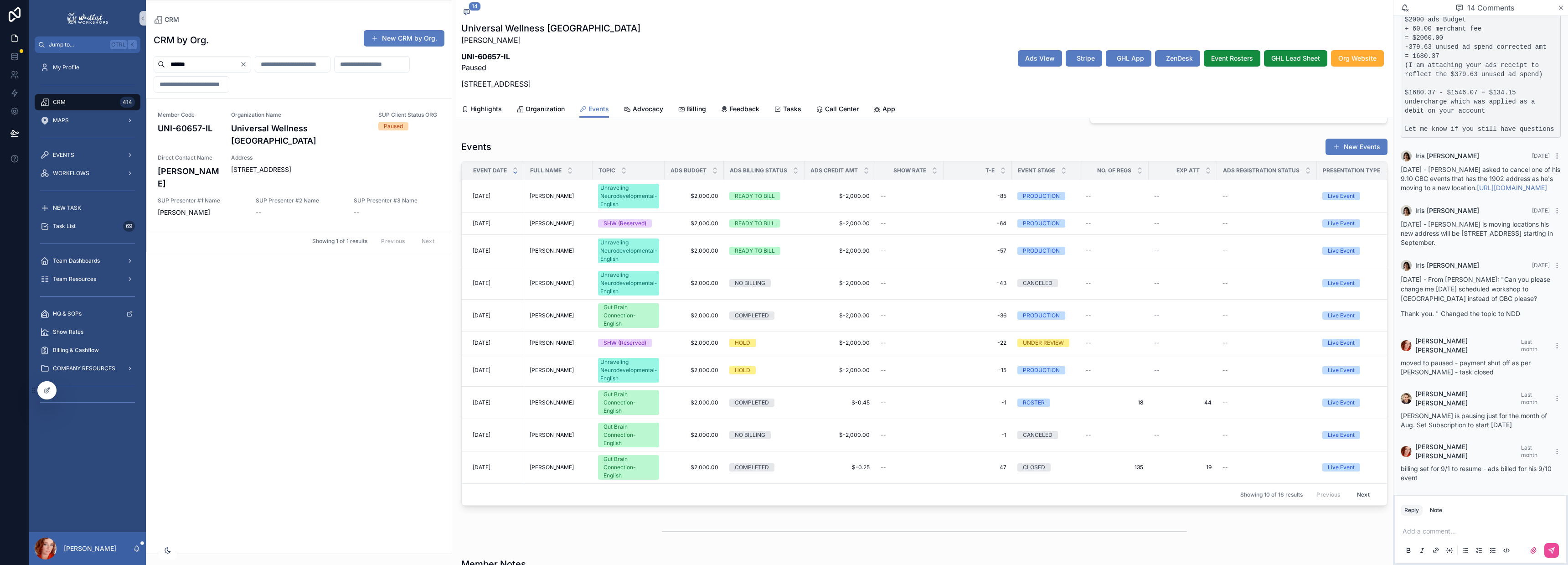
scroll to position [293, 0]
click at [43, 393] on div at bounding box center [46, 390] width 18 height 17
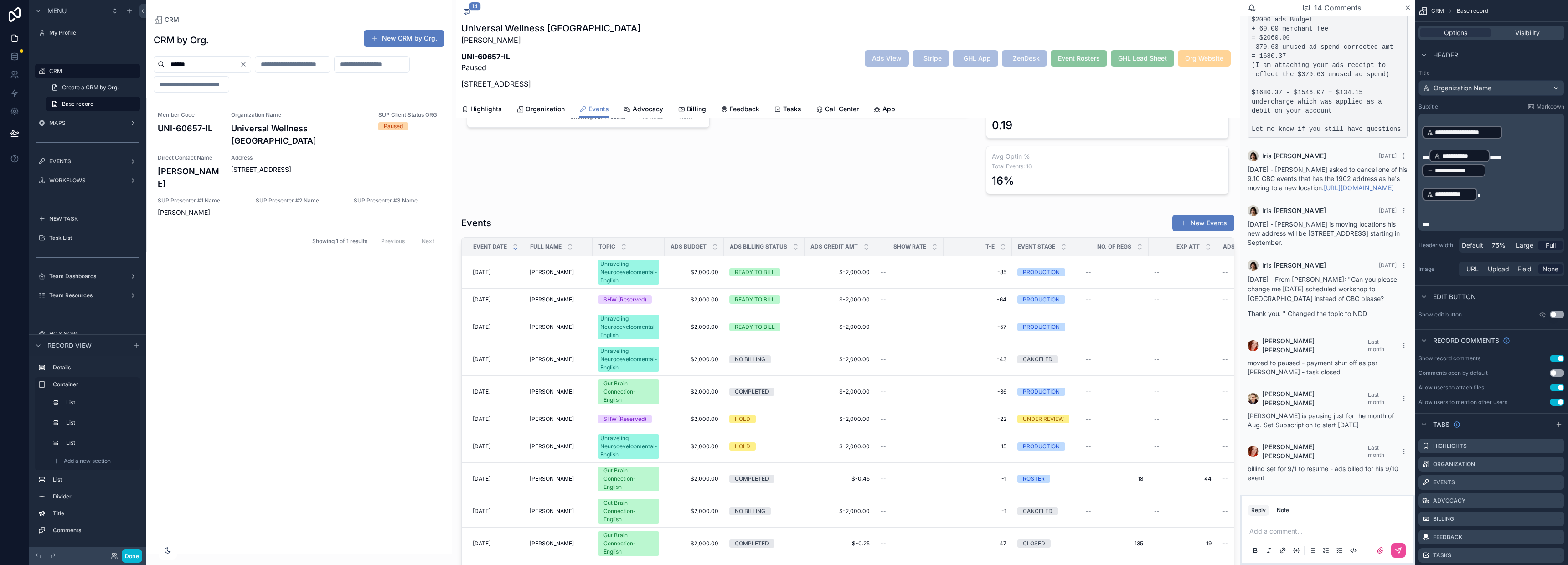
scroll to position [229, 0]
click at [931, 229] on div "scrollable content" at bounding box center [848, 396] width 784 height 375
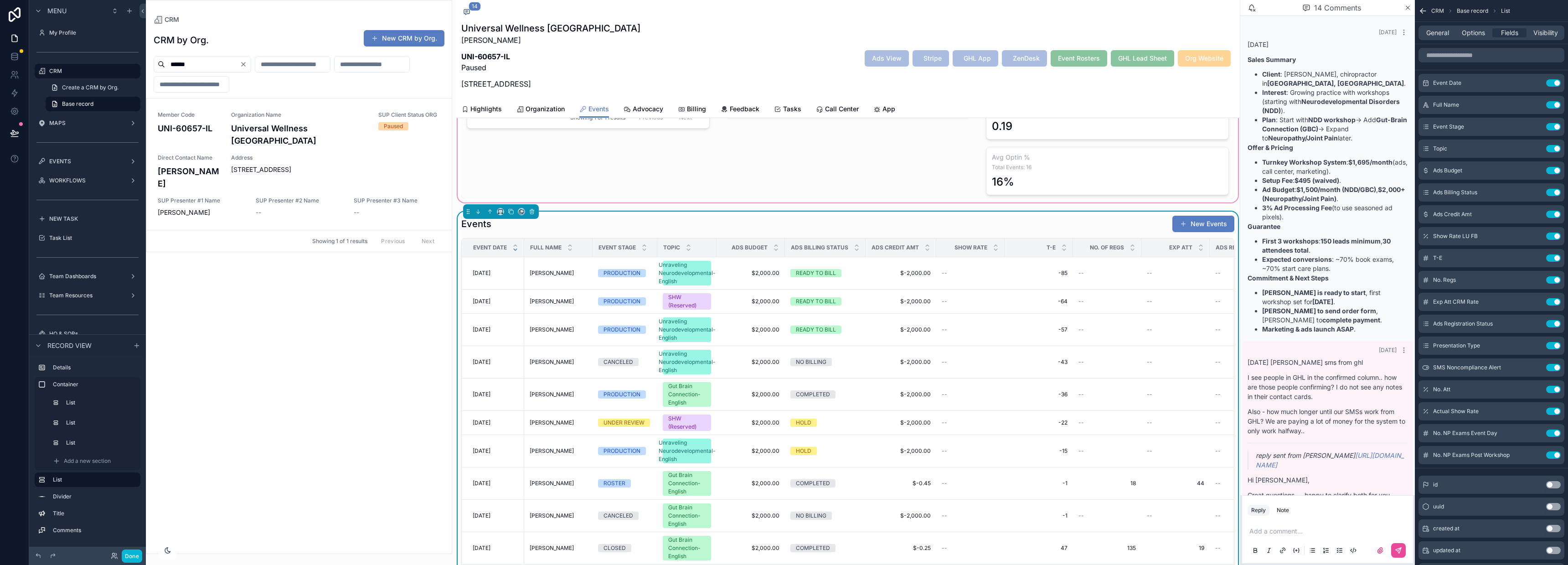
scroll to position [1322, 0]
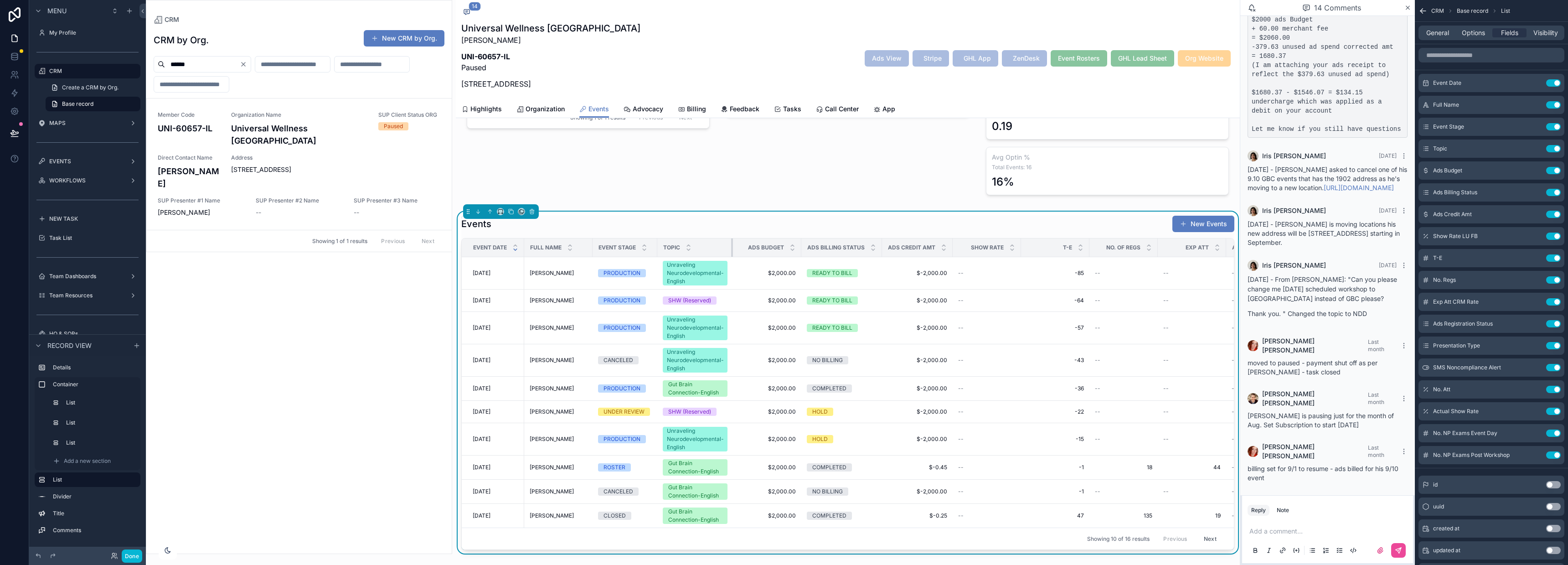
drag, startPoint x: 716, startPoint y: 244, endPoint x: 733, endPoint y: 241, distance: 17.3
click at [733, 241] on div "scrollable content" at bounding box center [733, 248] width 3 height 18
drag, startPoint x: 801, startPoint y: 246, endPoint x: 790, endPoint y: 247, distance: 11.0
click at [790, 247] on div "scrollable content" at bounding box center [792, 248] width 3 height 18
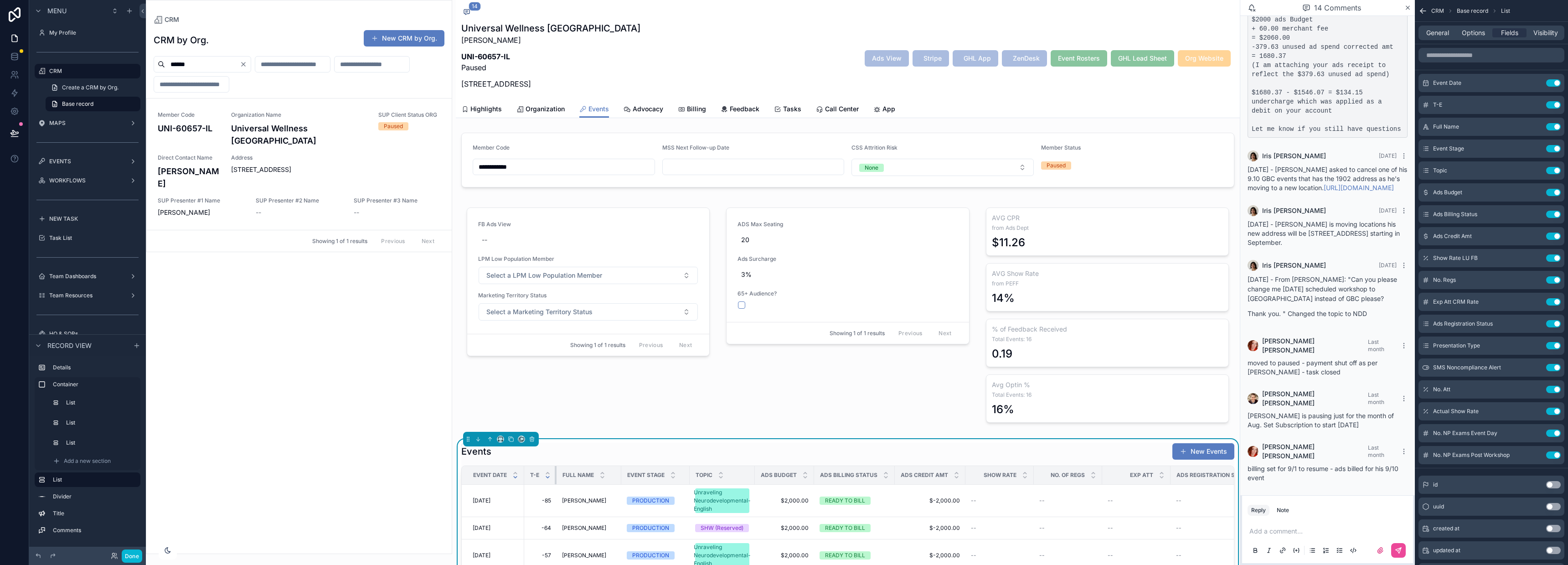
drag, startPoint x: 592, startPoint y: 474, endPoint x: 549, endPoint y: 474, distance: 43.0
click at [549, 474] on th "T-E" at bounding box center [540, 475] width 32 height 18
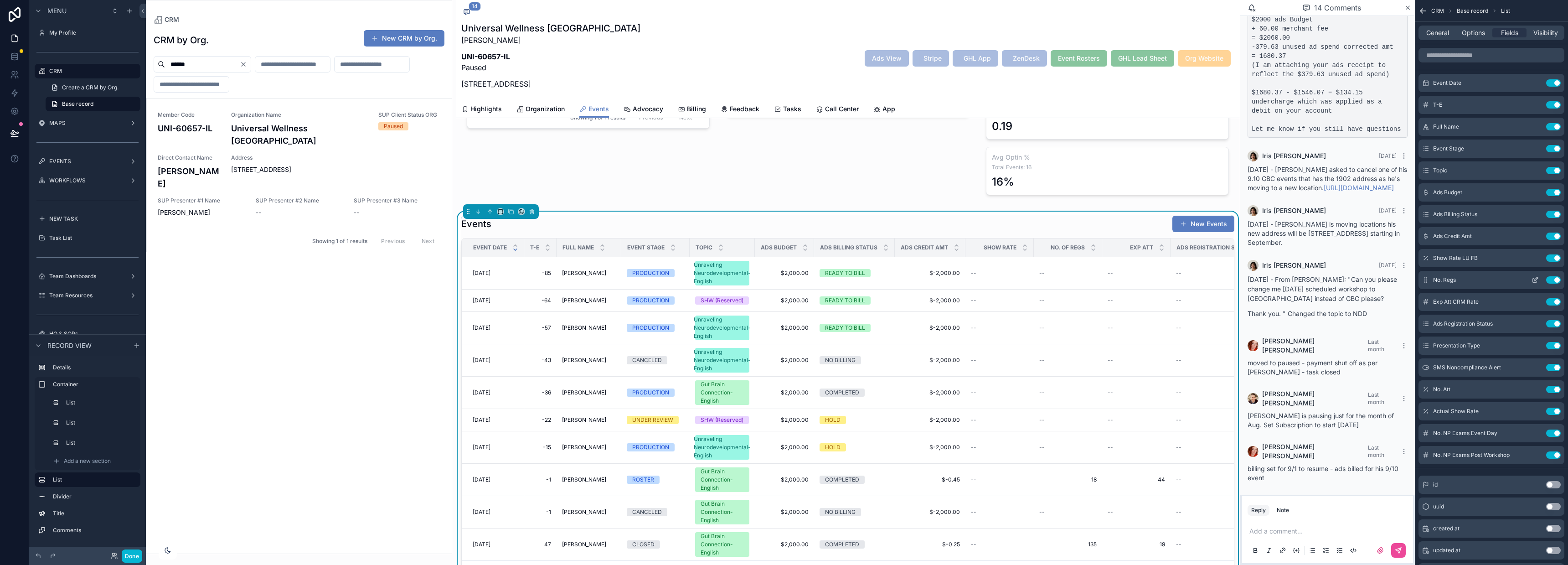
scroll to position [228, 0]
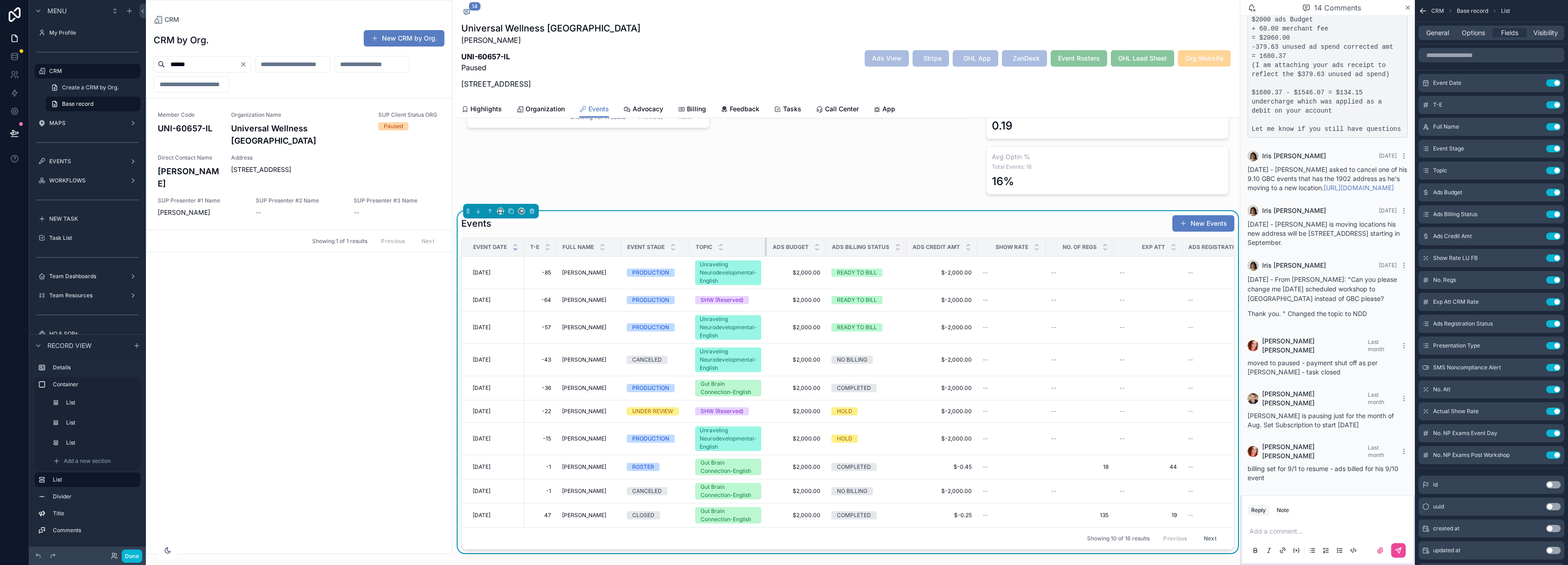
drag, startPoint x: 754, startPoint y: 246, endPoint x: 766, endPoint y: 245, distance: 12.0
click at [766, 245] on div "scrollable content" at bounding box center [766, 247] width 3 height 18
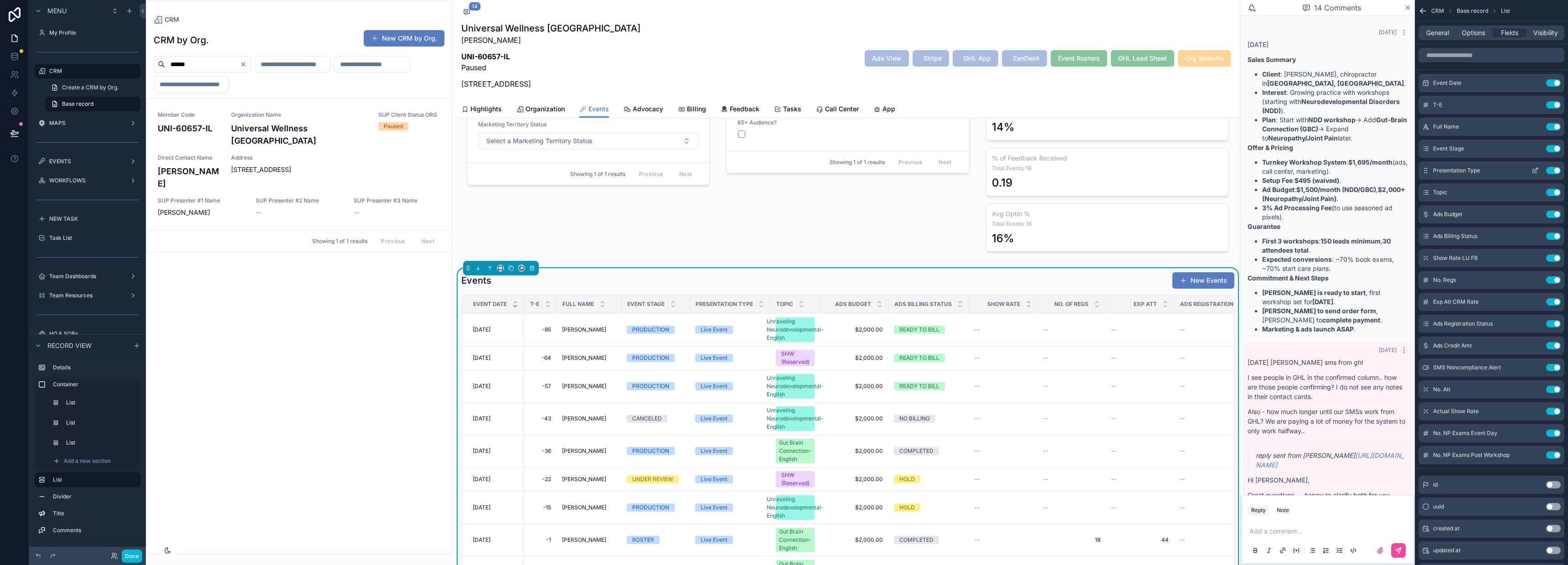
scroll to position [227, 0]
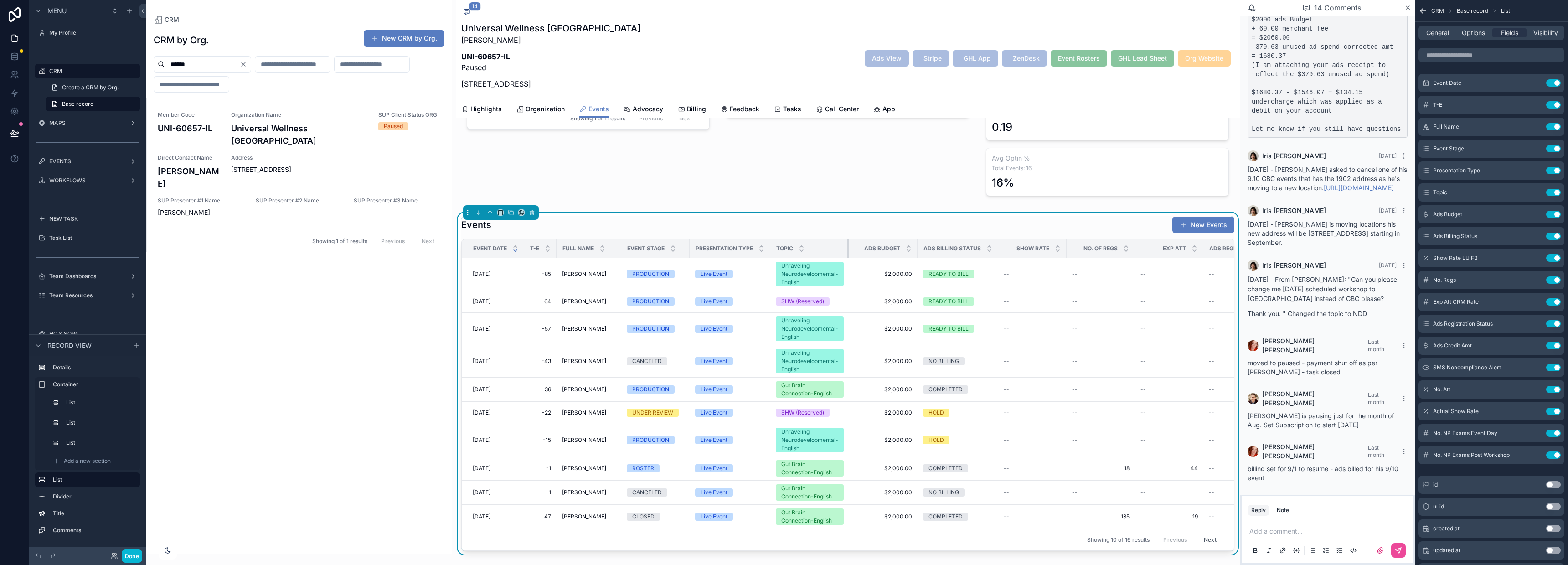
drag, startPoint x: 820, startPoint y: 245, endPoint x: 850, endPoint y: 244, distance: 30.0
click at [850, 244] on tr "Event Date T-E Full Name Event Stage Presentation Type Topic Ads Budget Ads Bil…" at bounding box center [1128, 248] width 1333 height 18
drag, startPoint x: 770, startPoint y: 247, endPoint x: 754, endPoint y: 246, distance: 16.0
click at [754, 246] on th "Presentation Type" at bounding box center [730, 248] width 80 height 18
drag, startPoint x: 917, startPoint y: 246, endPoint x: 906, endPoint y: 246, distance: 11.0
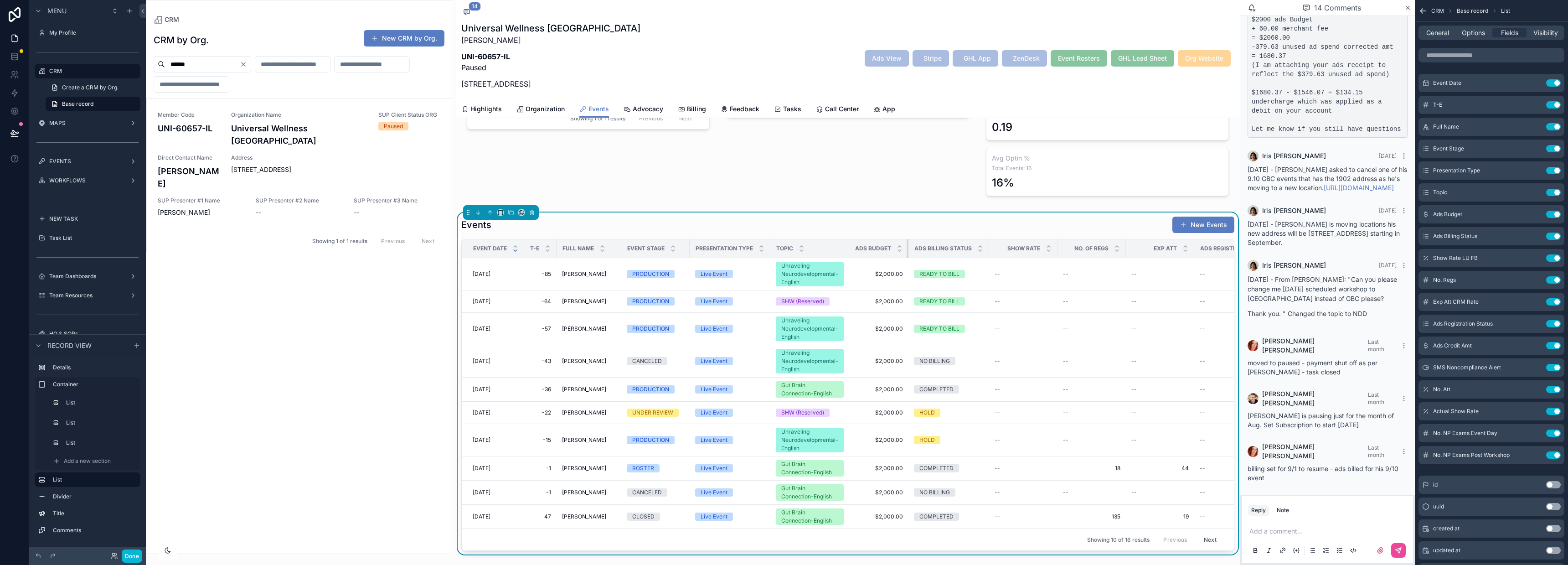
click at [906, 246] on th "Ads Budget" at bounding box center [878, 248] width 59 height 18
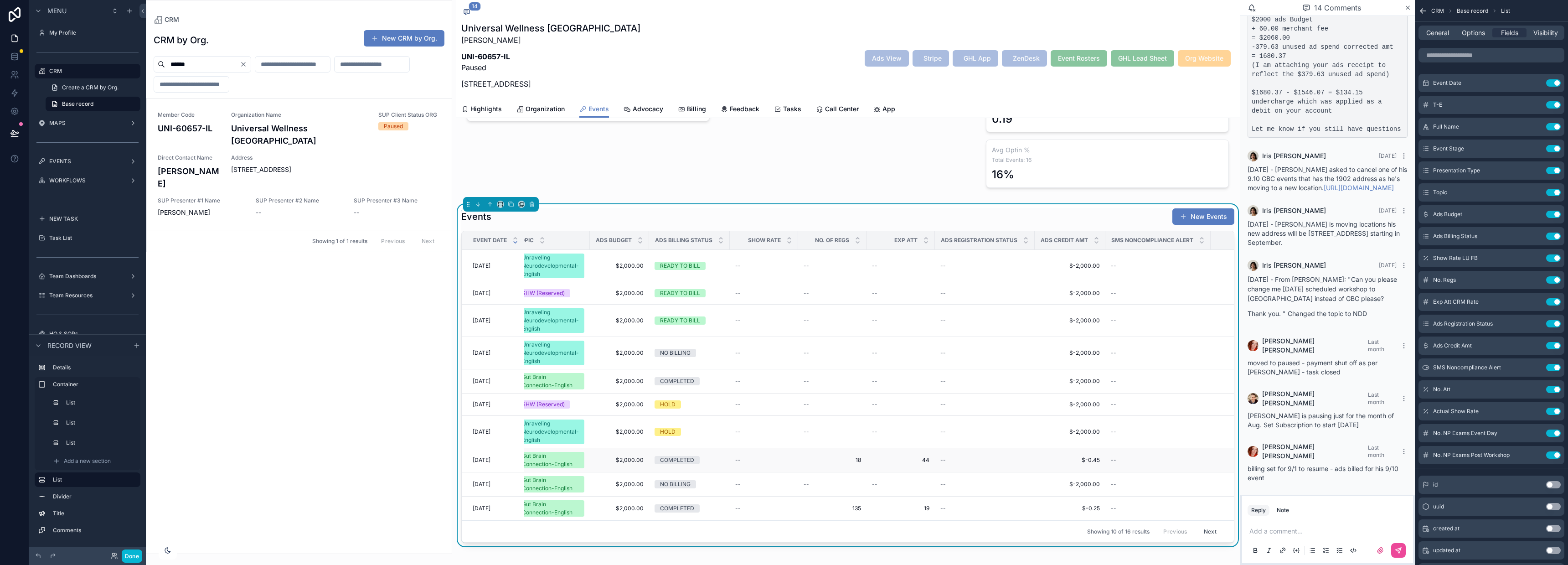
scroll to position [235, 0]
click at [1552, 323] on button "Use setting" at bounding box center [1553, 323] width 14 height 8
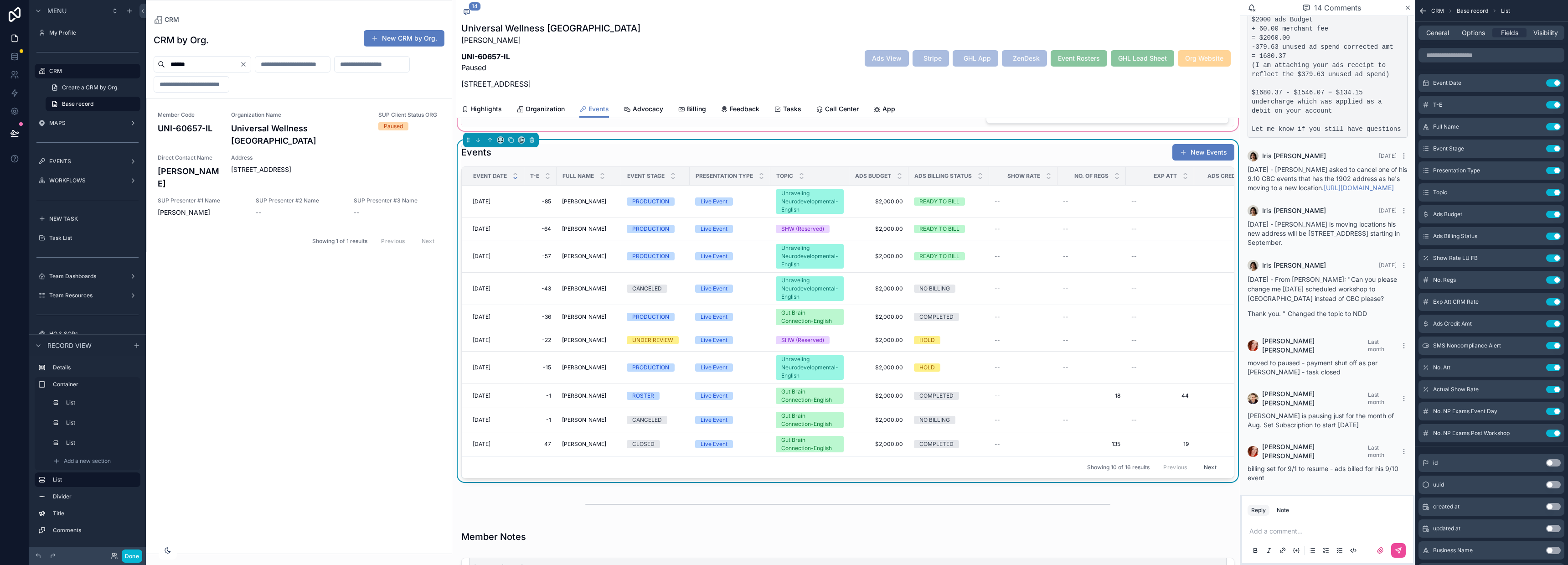
scroll to position [300, 0]
click at [1553, 255] on button "Use setting" at bounding box center [1553, 258] width 14 height 8
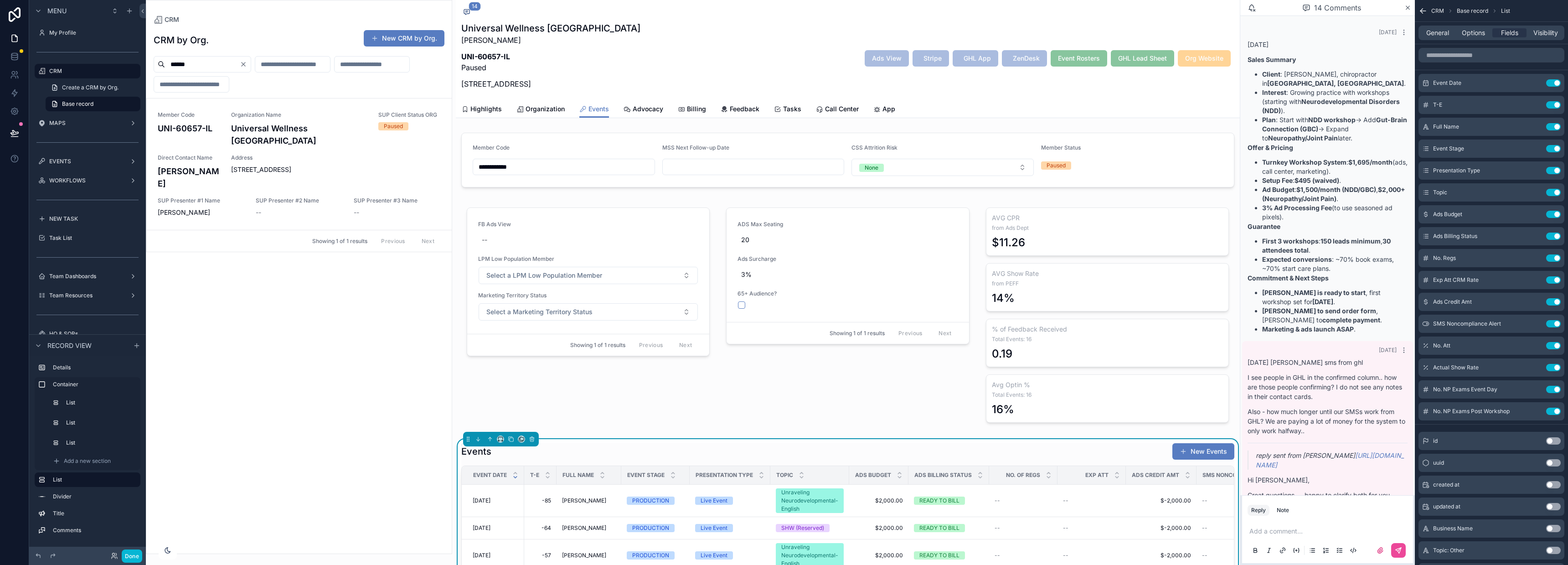
scroll to position [774, 0]
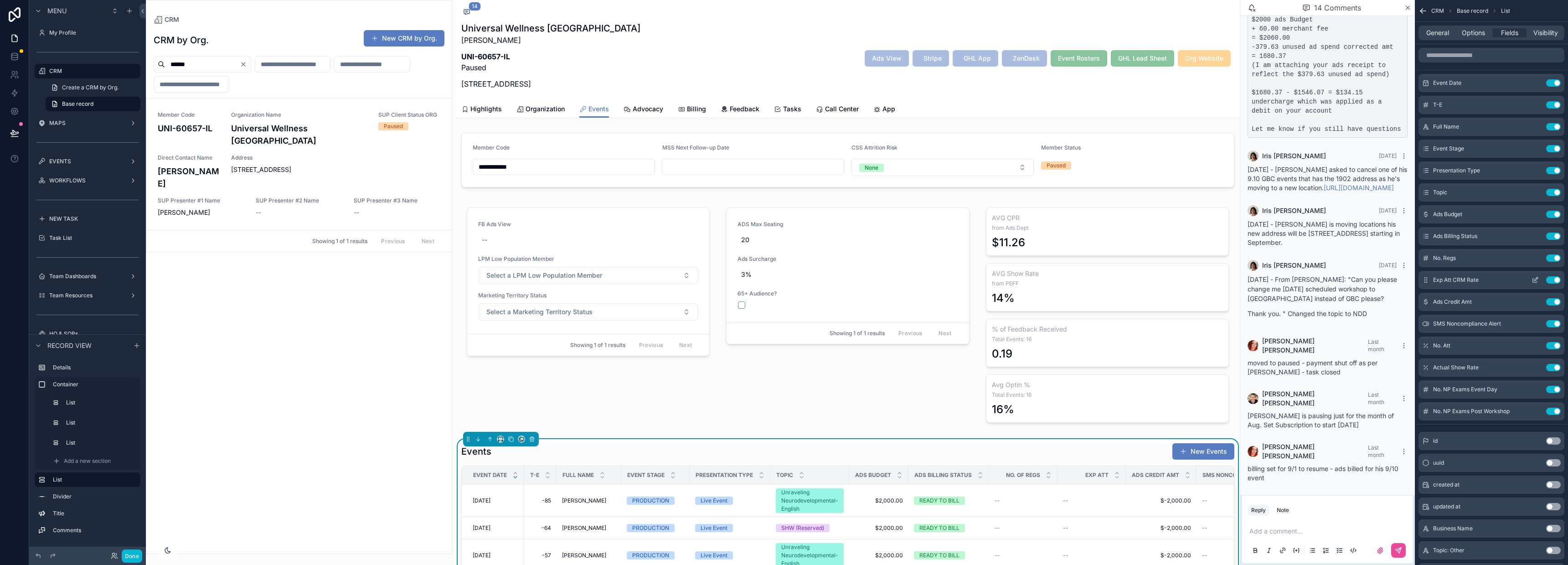
click at [1552, 278] on button "Use setting" at bounding box center [1553, 280] width 14 height 8
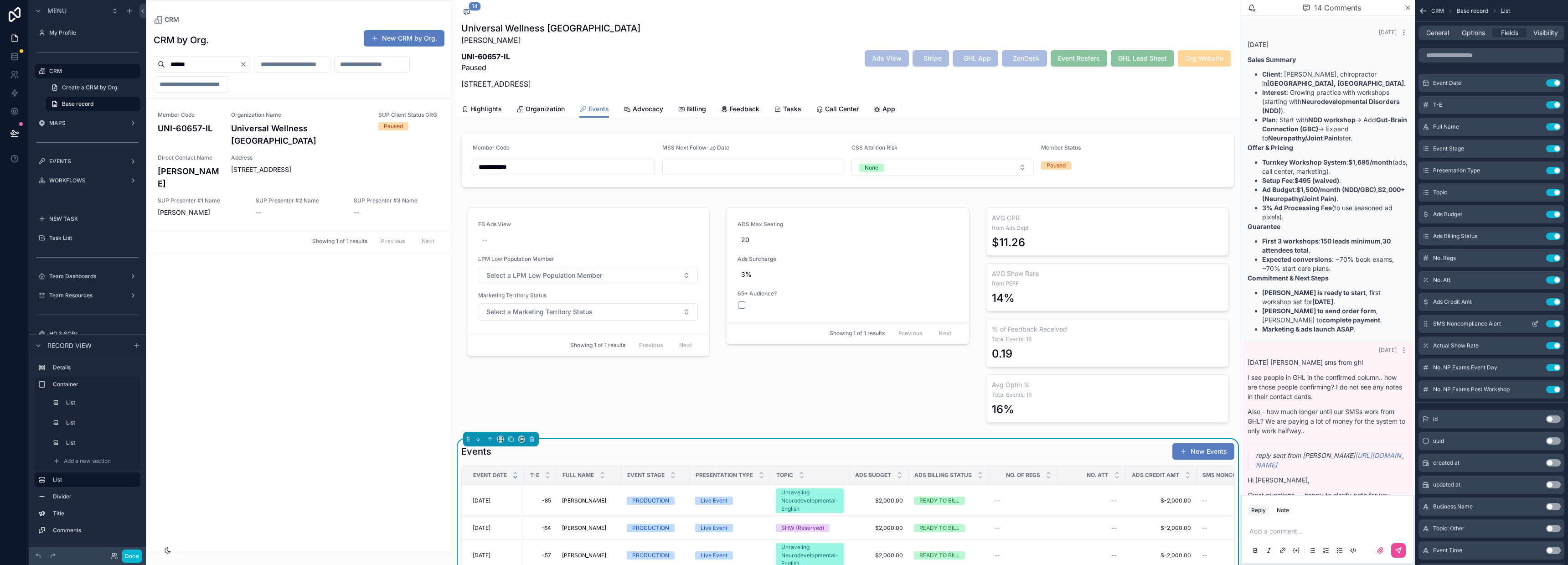
scroll to position [1322, 0]
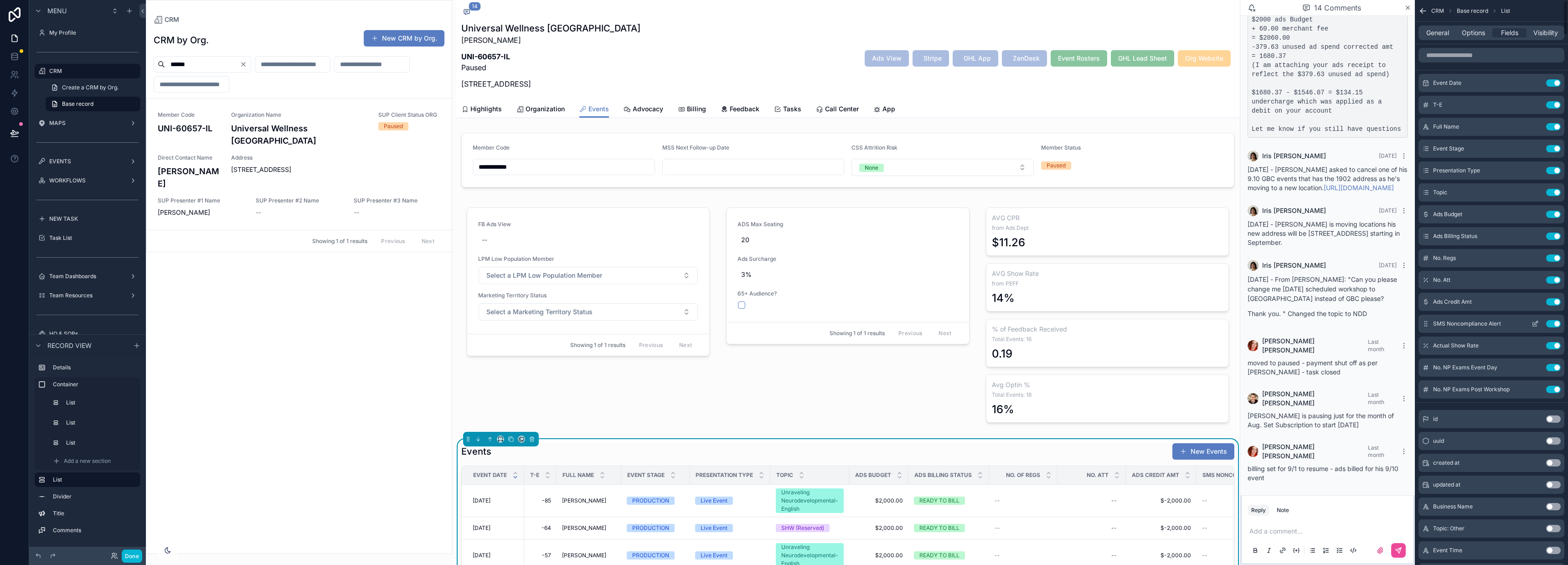
click at [1554, 322] on button "Use setting" at bounding box center [1553, 323] width 14 height 8
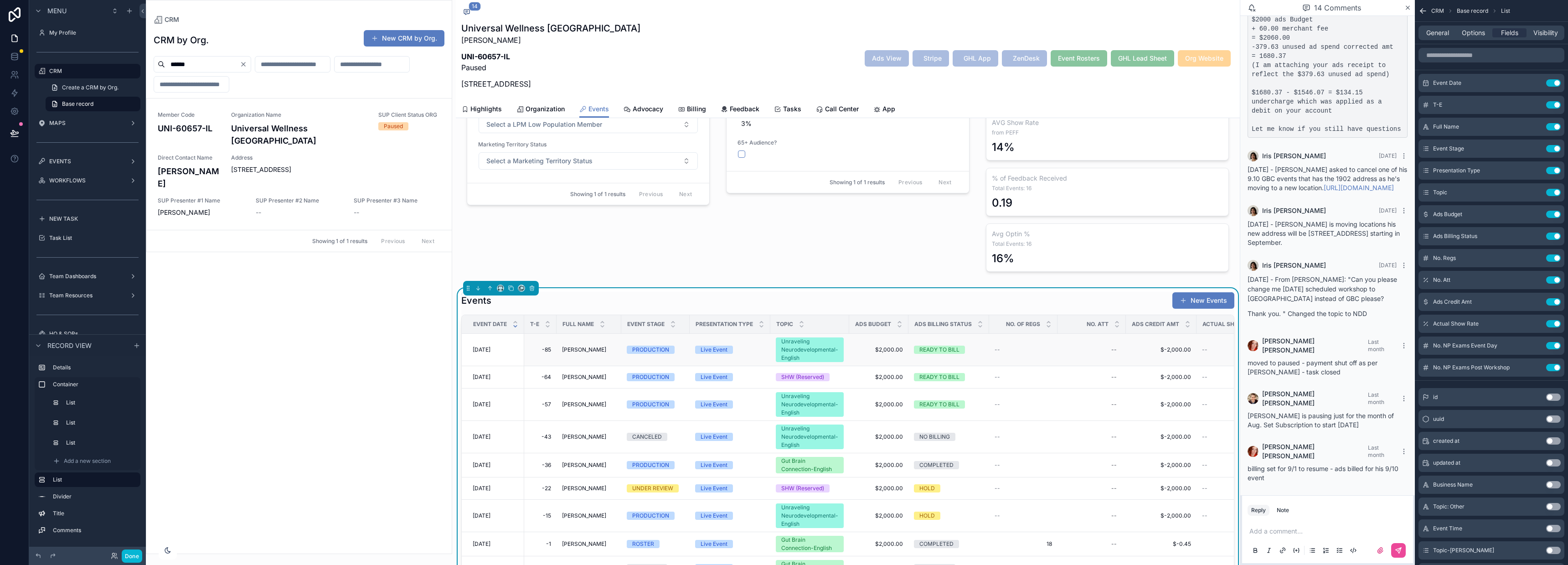
scroll to position [151, 0]
drag, startPoint x: 1125, startPoint y: 322, endPoint x: 1108, endPoint y: 322, distance: 17.0
click at [1108, 322] on div "scrollable content" at bounding box center [1110, 323] width 3 height 18
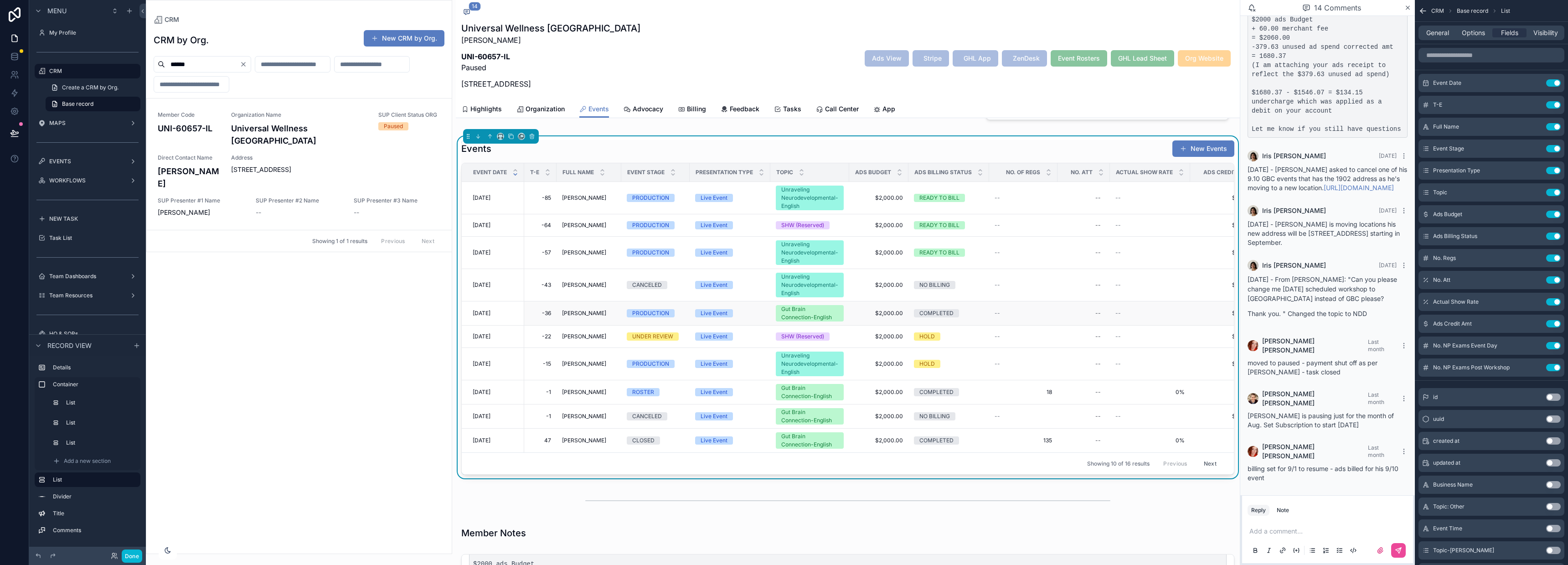
scroll to position [304, 0]
click at [1536, 303] on icon "scrollable content" at bounding box center [1535, 302] width 8 height 8
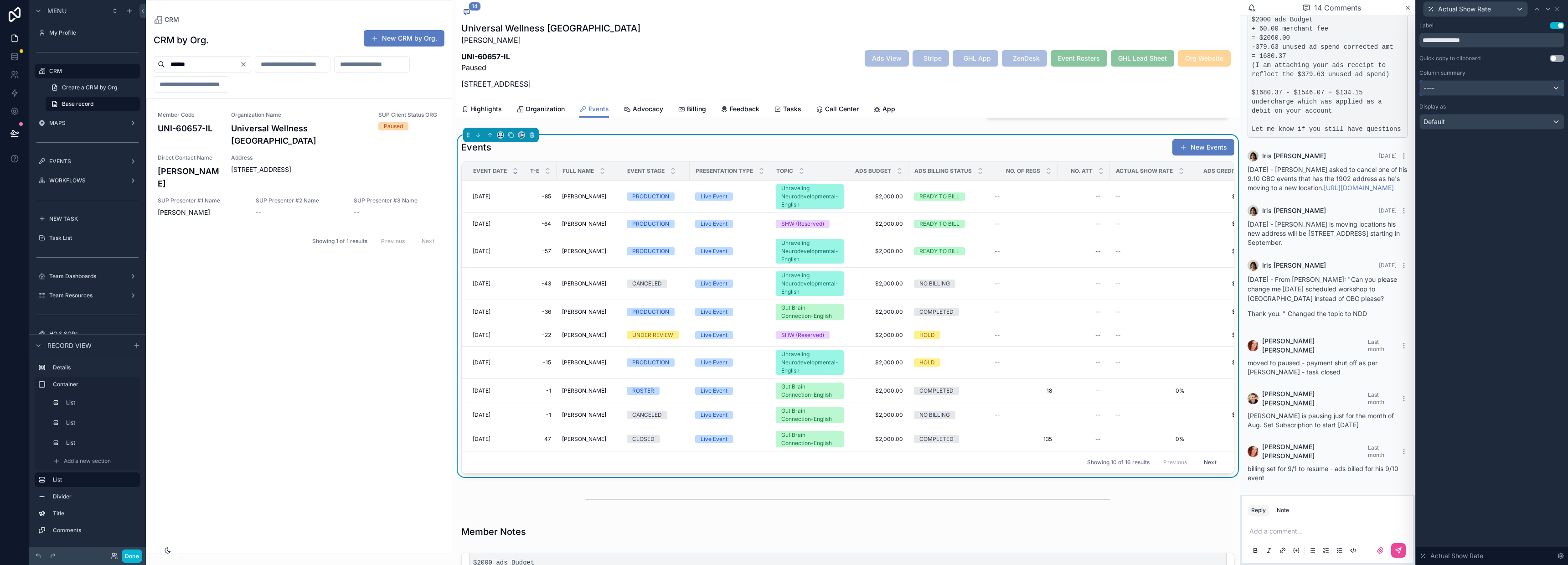
click at [1471, 88] on div "----" at bounding box center [1492, 87] width 144 height 14
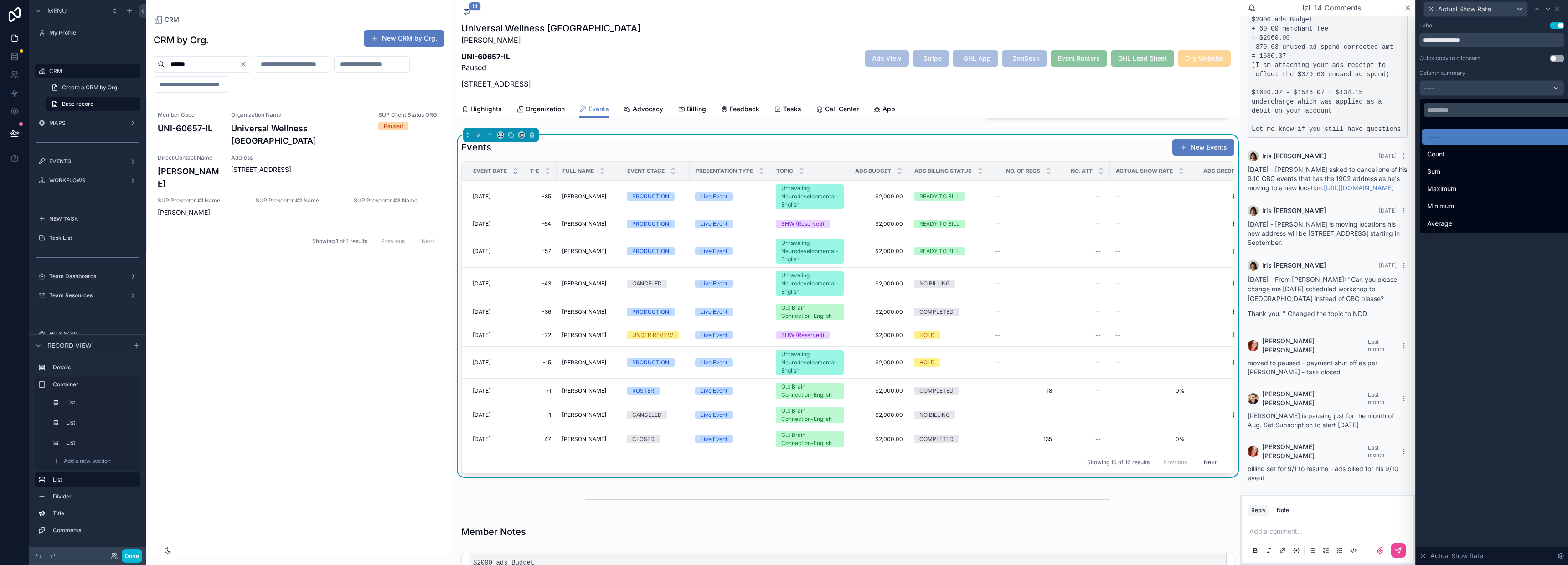
click at [1467, 32] on div at bounding box center [1492, 282] width 152 height 565
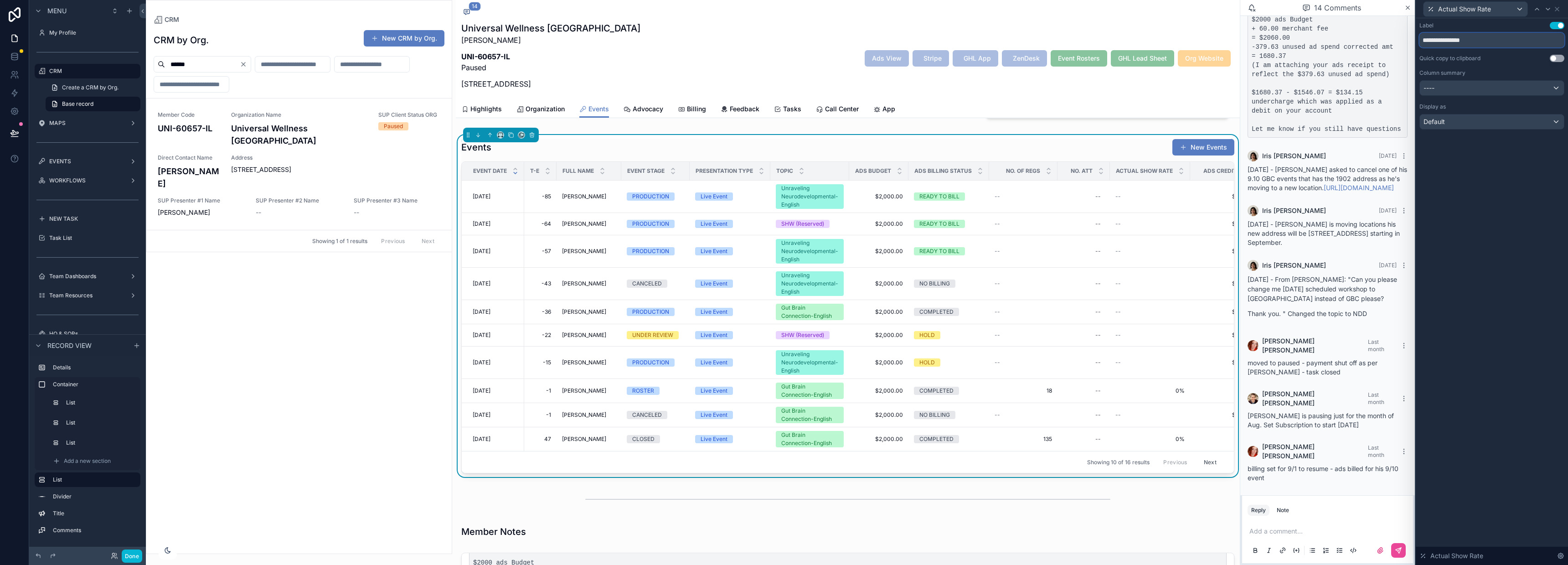
drag, startPoint x: 1490, startPoint y: 42, endPoint x: 1420, endPoint y: 40, distance: 70.0
click at [1420, 40] on input "**********" at bounding box center [1492, 40] width 145 height 14
type input "*"
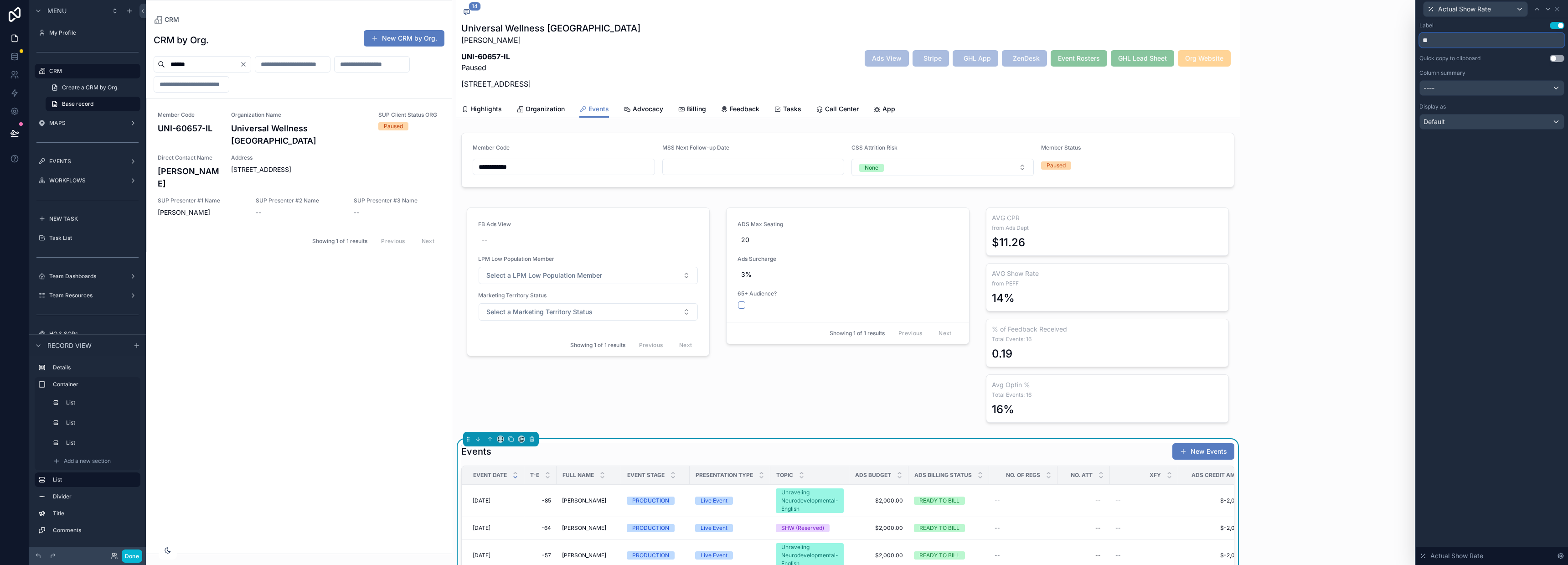
scroll to position [774, 0]
type input "**"
click at [1447, 117] on div "Default" at bounding box center [1492, 121] width 144 height 14
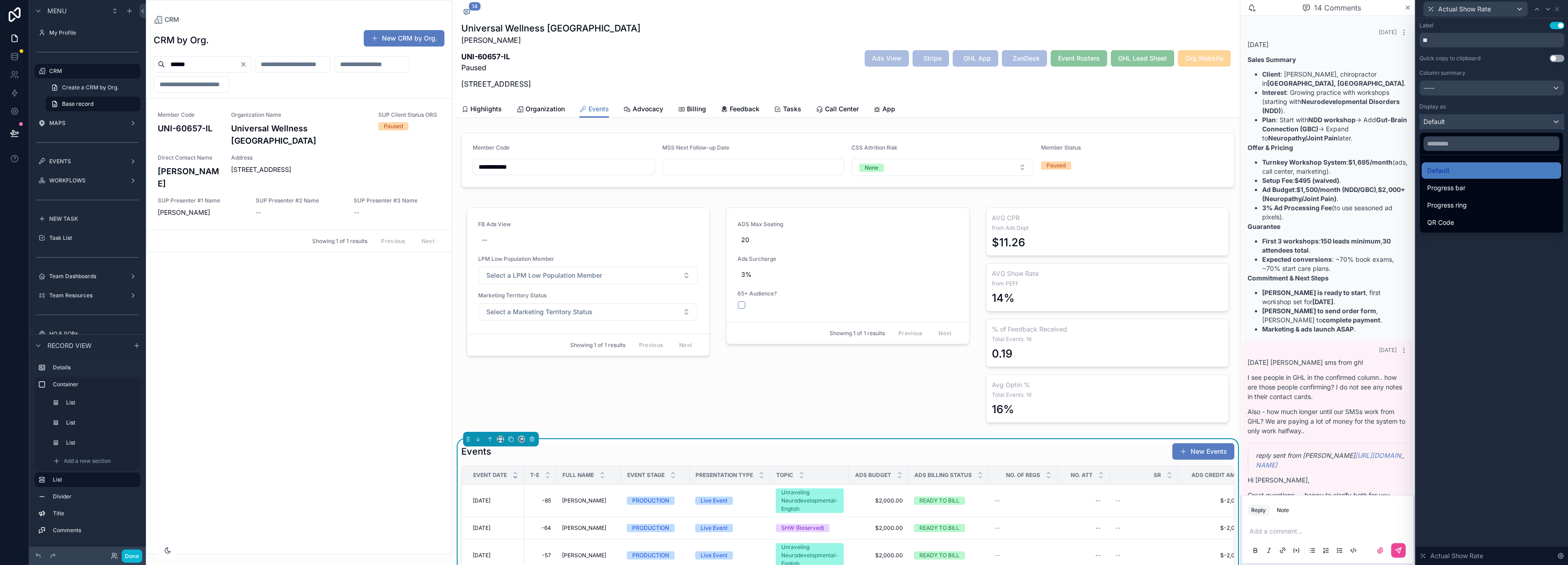
scroll to position [1322, 0]
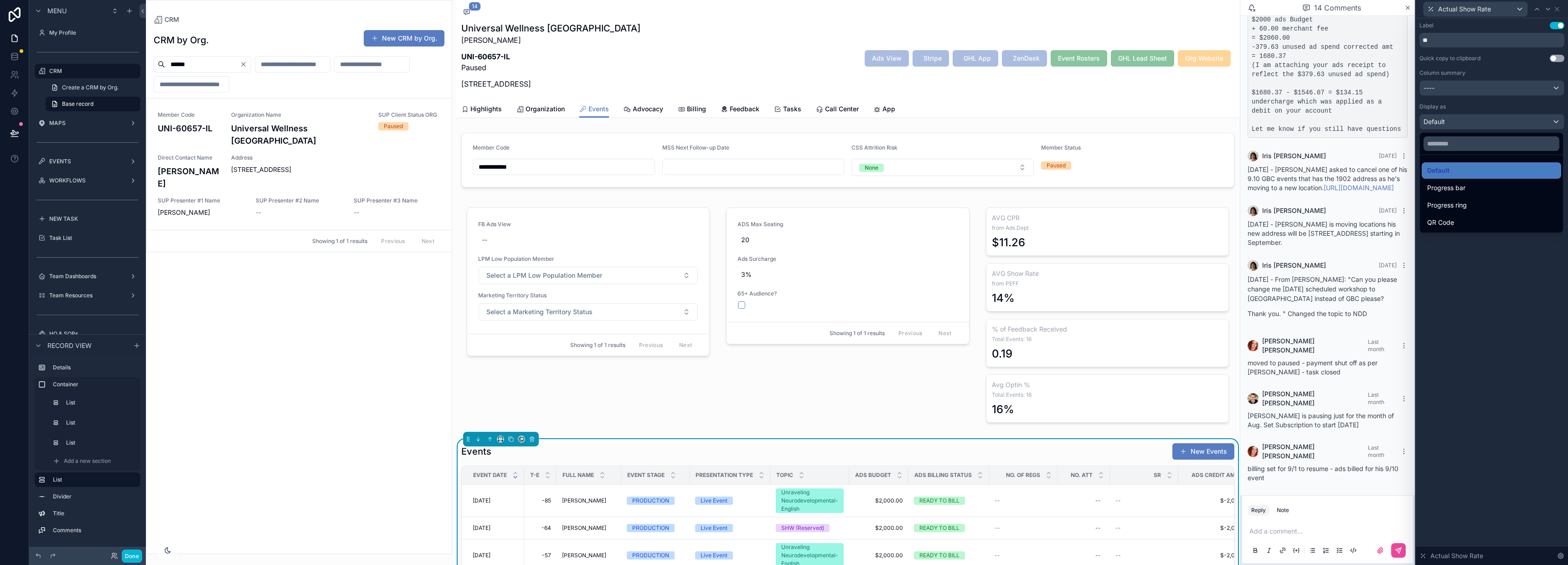
click at [1447, 122] on div at bounding box center [1492, 282] width 152 height 565
click at [1447, 122] on div "Default" at bounding box center [1492, 121] width 144 height 14
click at [1447, 122] on div at bounding box center [1492, 282] width 152 height 565
click at [1559, 5] on icon at bounding box center [1557, 9] width 8 height 8
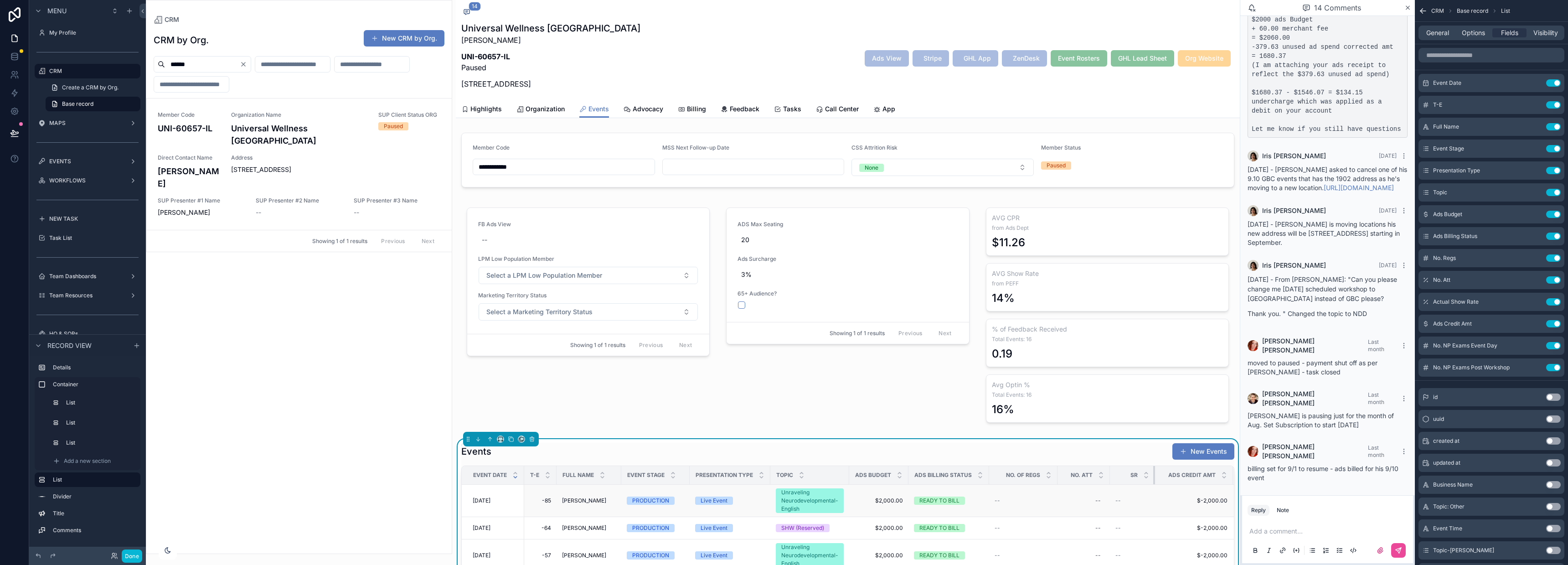
drag, startPoint x: 1177, startPoint y: 474, endPoint x: 1168, endPoint y: 487, distance: 15.8
click at [1156, 474] on tr "Event Date T-E Full Name Event Stage Presentation Type Topic Ads Budget Ads Bil…" at bounding box center [930, 475] width 936 height 18
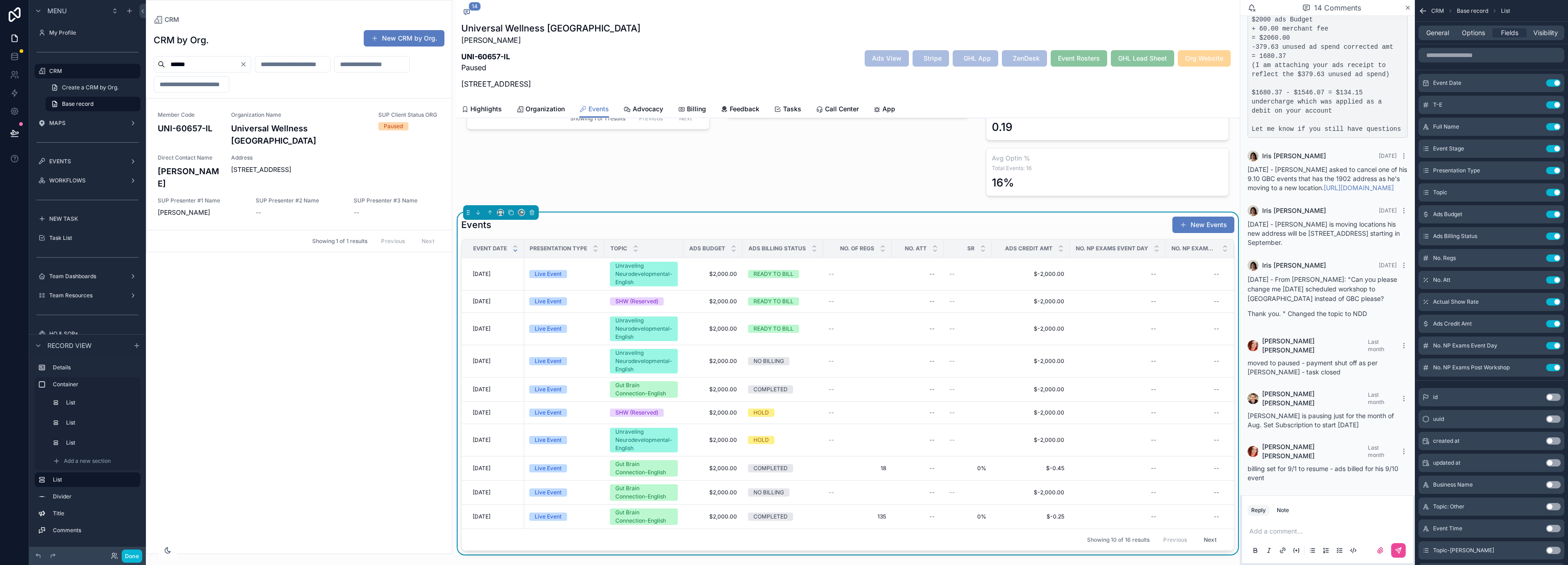
scroll to position [0, 175]
click at [1424, 321] on icon "scrollable content" at bounding box center [1425, 323] width 8 height 8
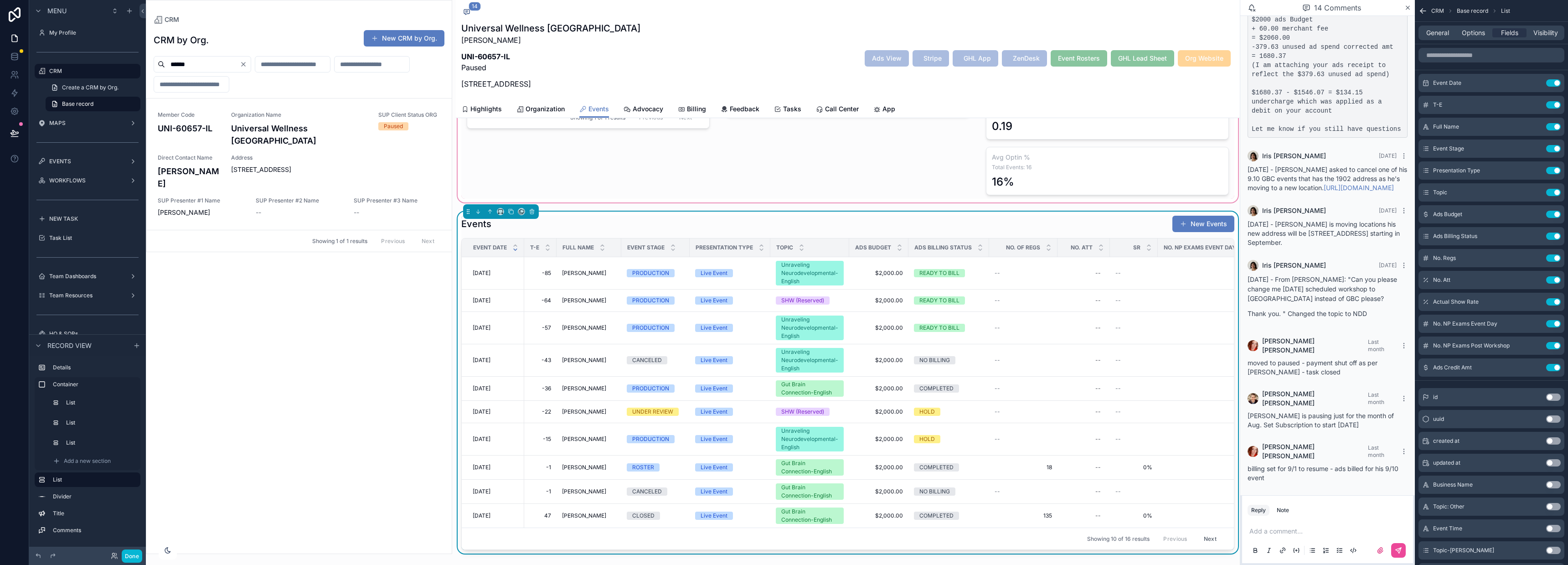
scroll to position [228, 0]
drag, startPoint x: 1054, startPoint y: 248, endPoint x: 1046, endPoint y: 248, distance: 8.0
click at [1048, 248] on div "scrollable content" at bounding box center [1049, 247] width 3 height 18
click at [1149, 246] on th "No. NP Exams Event Day" at bounding box center [1197, 247] width 95 height 18
drag, startPoint x: 1147, startPoint y: 246, endPoint x: 1136, endPoint y: 246, distance: 11.0
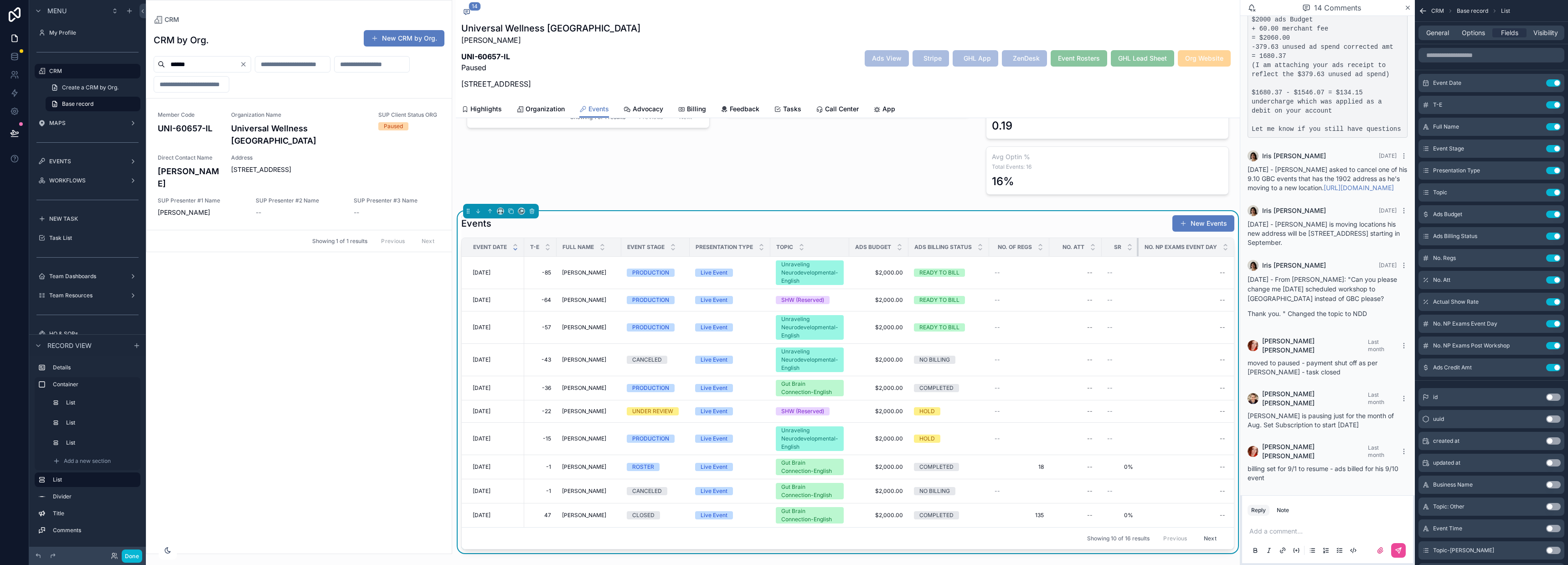
click at [1137, 246] on div "scrollable content" at bounding box center [1138, 247] width 3 height 18
click at [1536, 324] on icon "scrollable content" at bounding box center [1536, 322] width 3 height 3
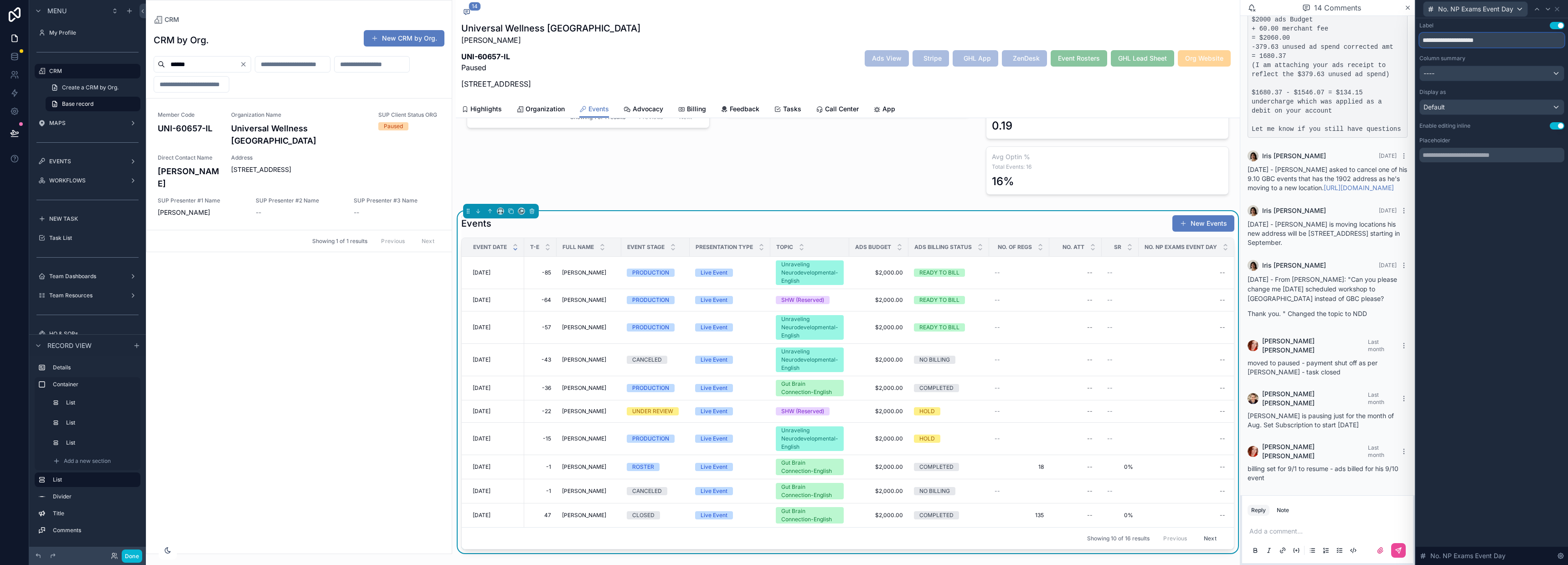
drag, startPoint x: 1448, startPoint y: 37, endPoint x: 1550, endPoint y: 42, distance: 102.1
click at [1550, 42] on input "**********" at bounding box center [1492, 40] width 145 height 14
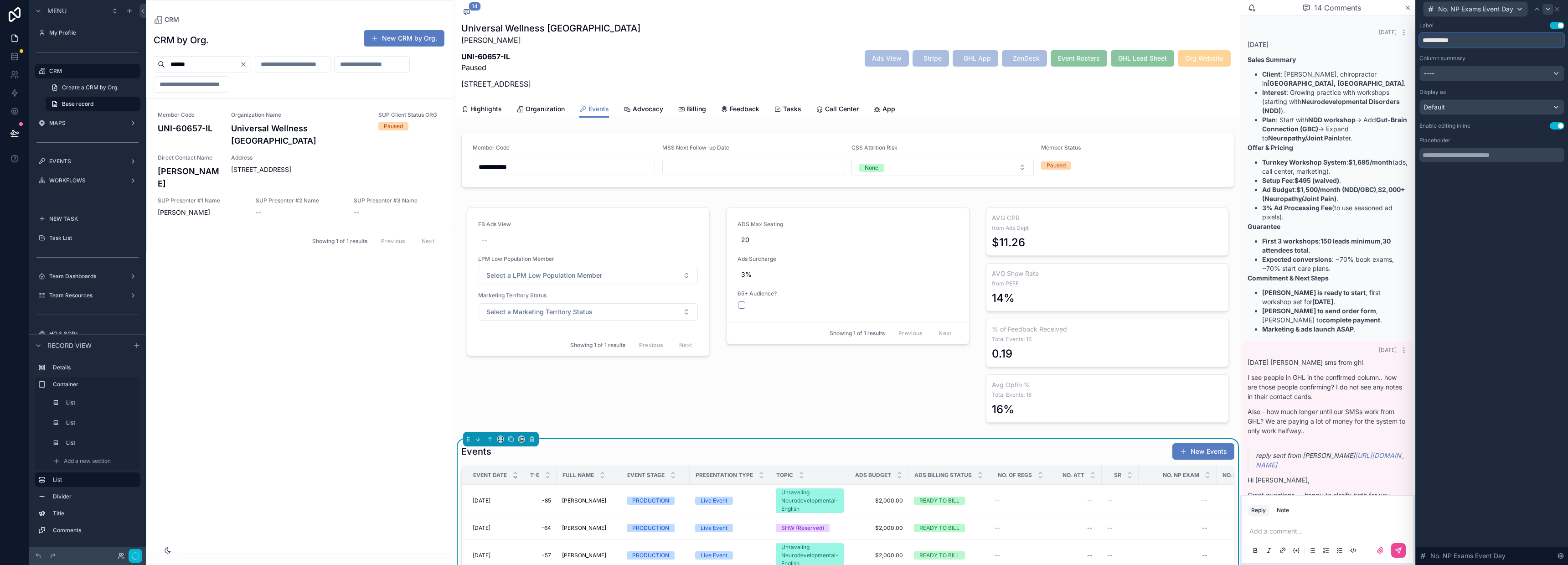
type input "**********"
click at [1548, 6] on icon at bounding box center [1548, 9] width 8 height 8
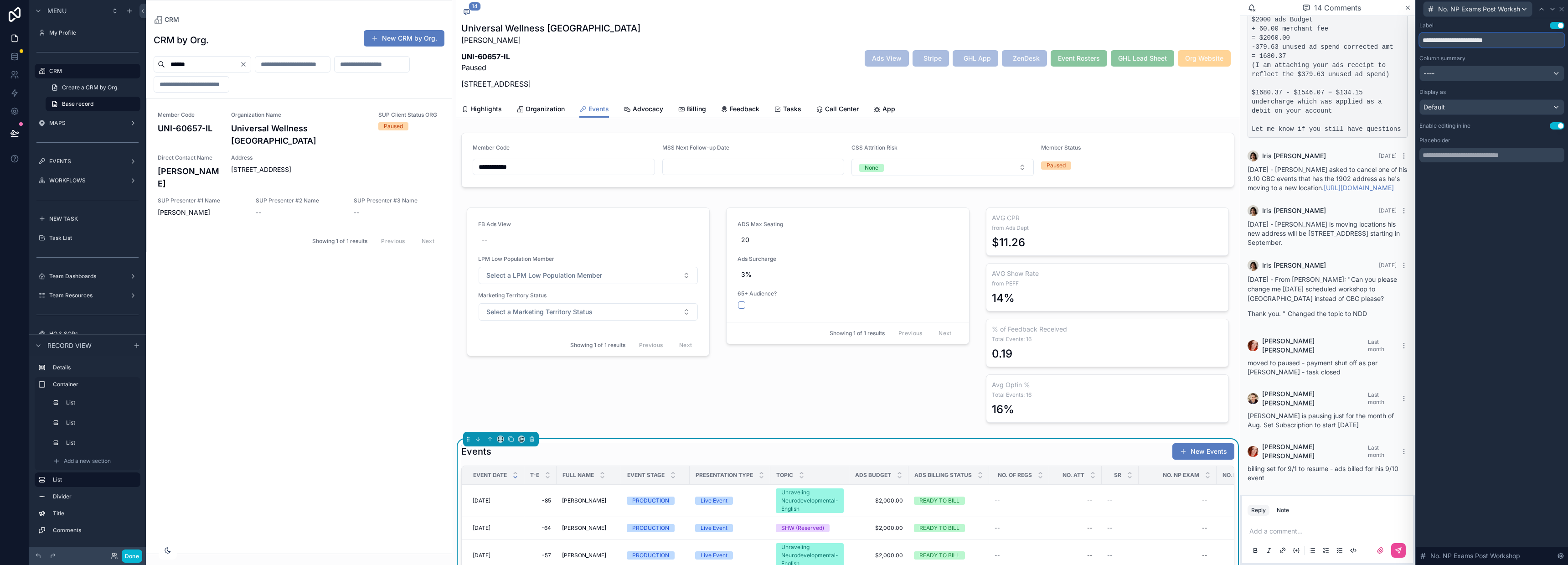
drag, startPoint x: 1467, startPoint y: 38, endPoint x: 1507, endPoint y: 44, distance: 40.4
click at [1507, 44] on input "**********" at bounding box center [1492, 40] width 145 height 14
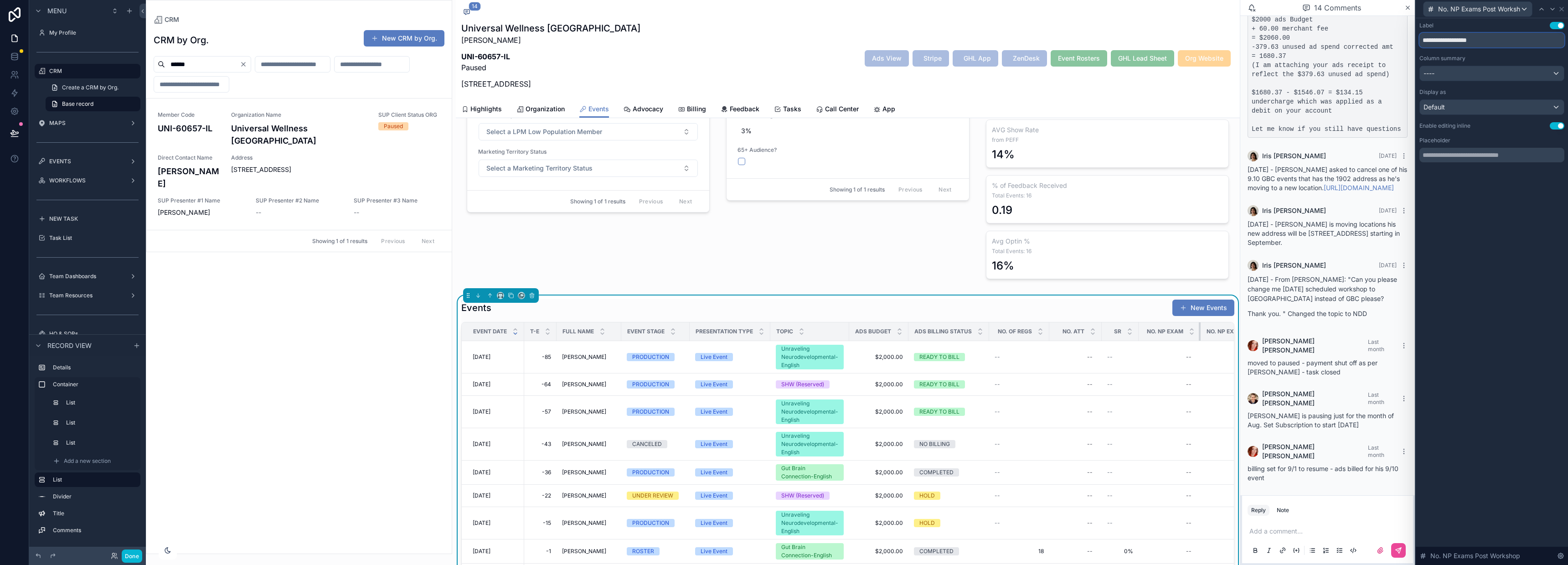
drag, startPoint x: 1215, startPoint y: 332, endPoint x: 1199, endPoint y: 332, distance: 16.0
click at [1199, 332] on div "scrollable content" at bounding box center [1200, 331] width 3 height 18
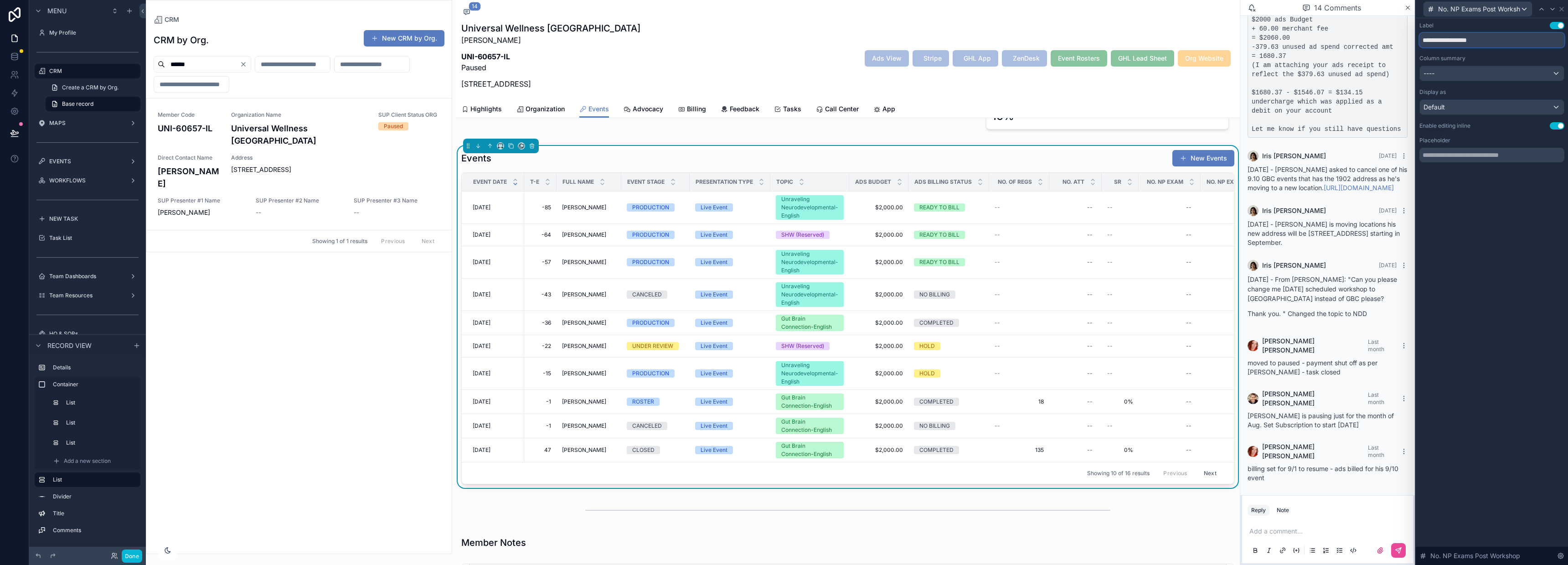
scroll to position [293, 0]
type input "**********"
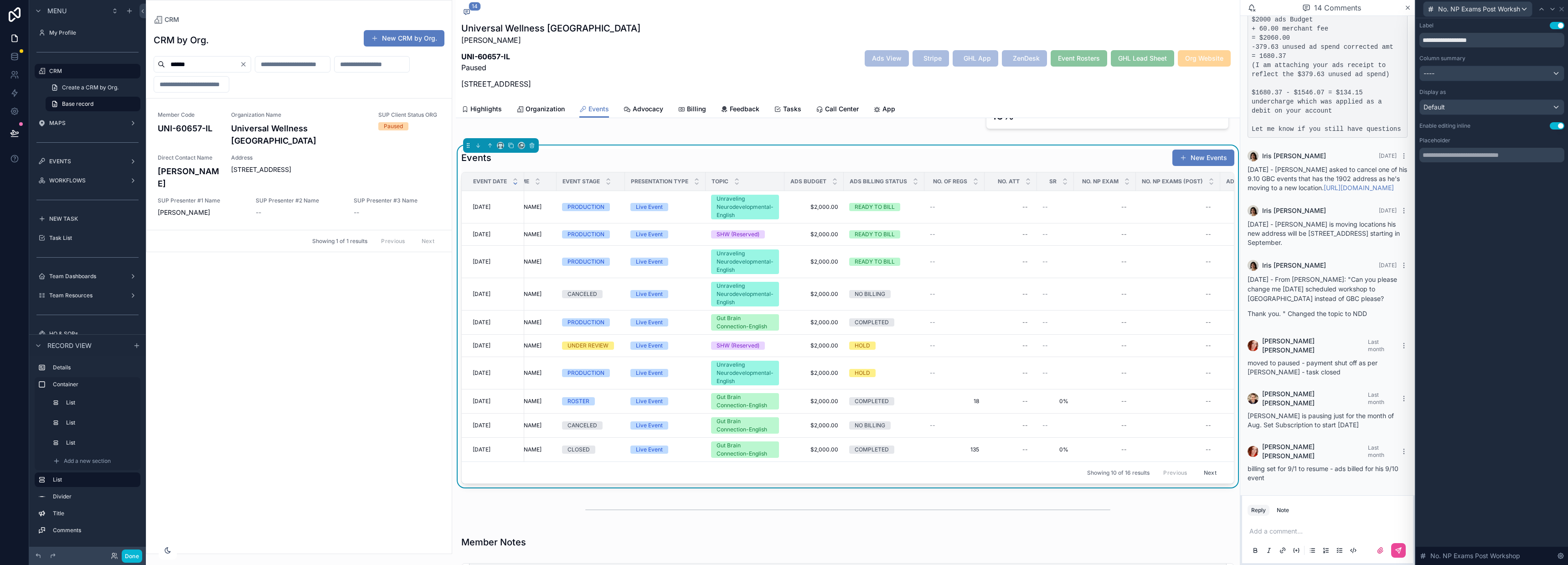
scroll to position [0, 0]
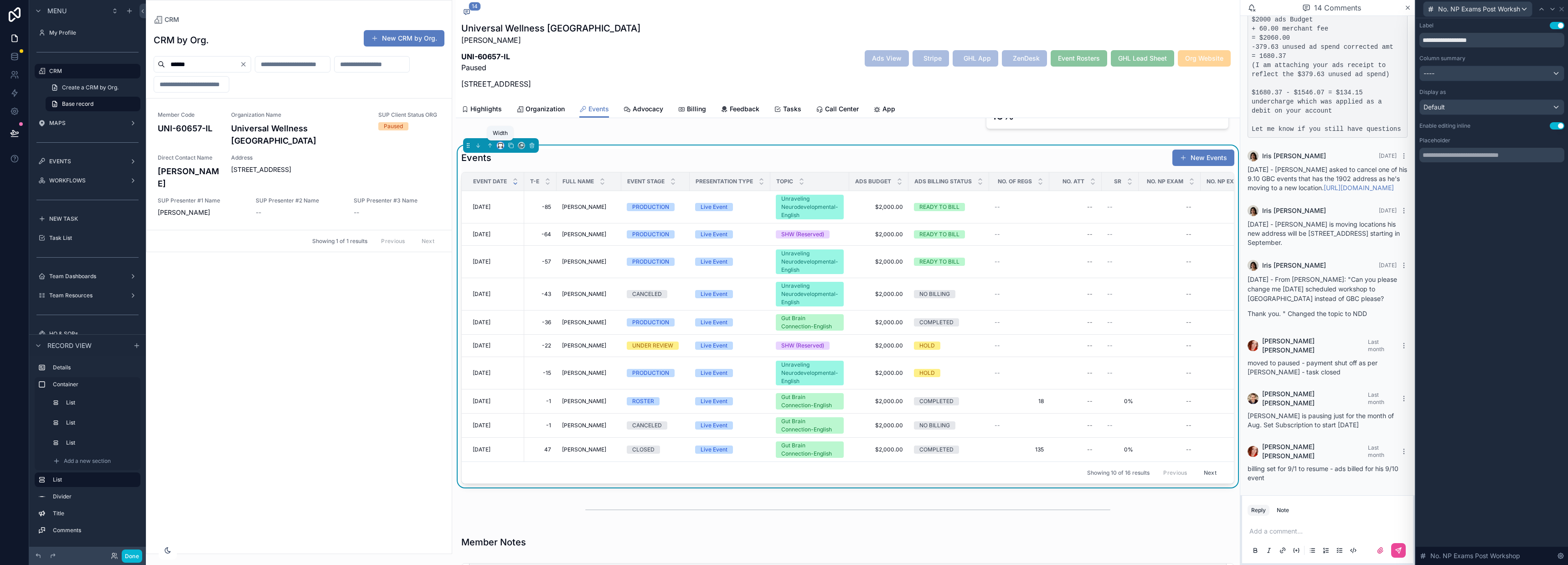
click at [499, 147] on icon "scrollable content" at bounding box center [498, 147] width 1 height 2
click at [498, 146] on div "scrollable content" at bounding box center [784, 282] width 1568 height 565
click at [134, 557] on button "Done" at bounding box center [132, 555] width 20 height 13
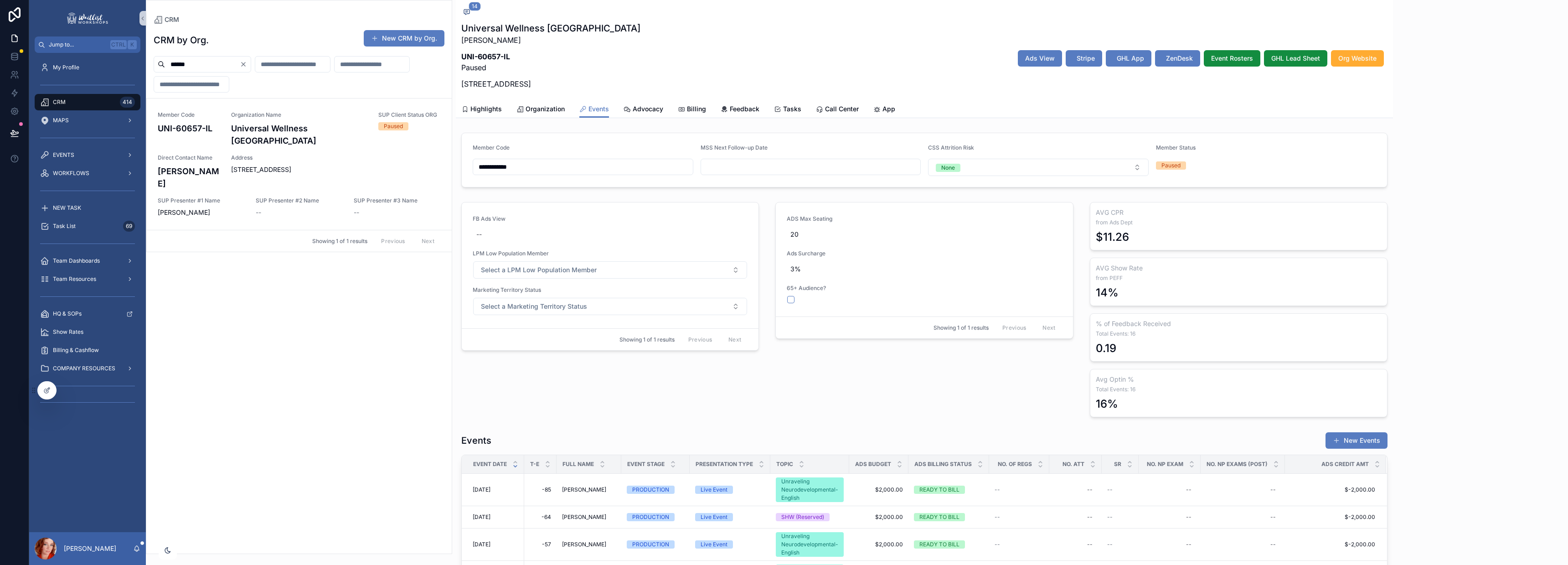
scroll to position [1322, 0]
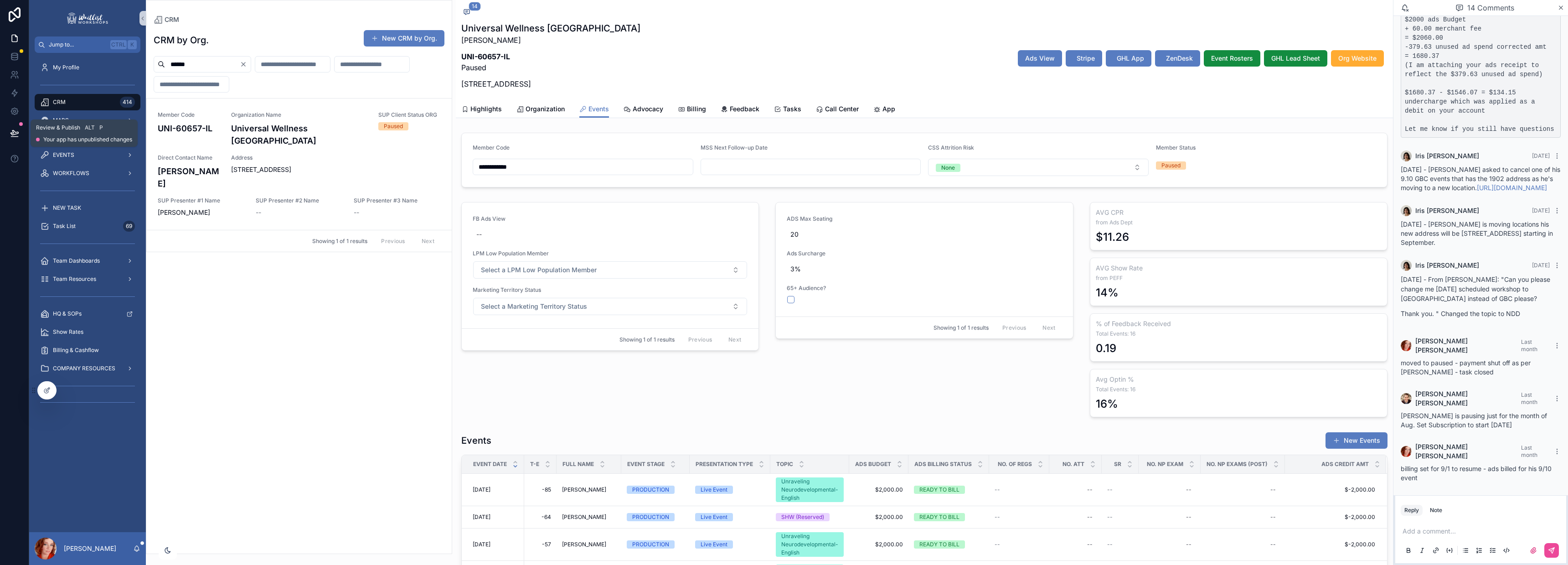
click at [17, 130] on icon at bounding box center [14, 132] width 9 height 9
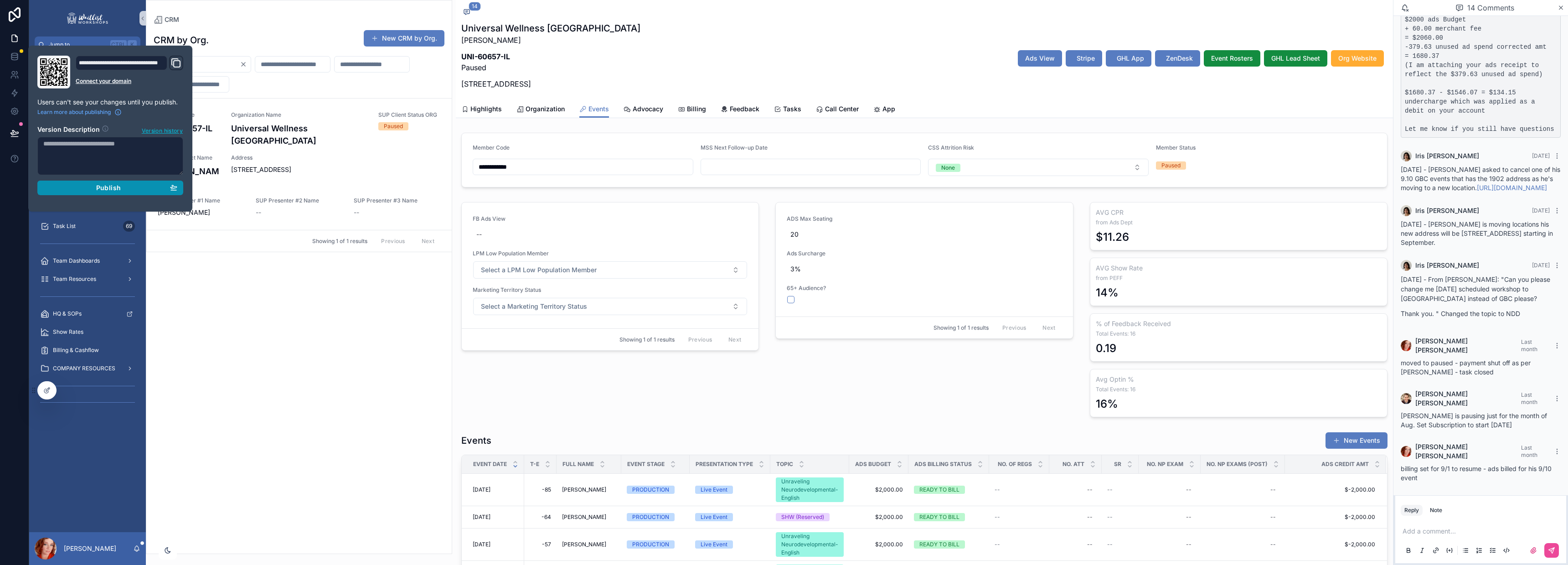
click at [132, 188] on div "Publish" at bounding box center [110, 188] width 134 height 8
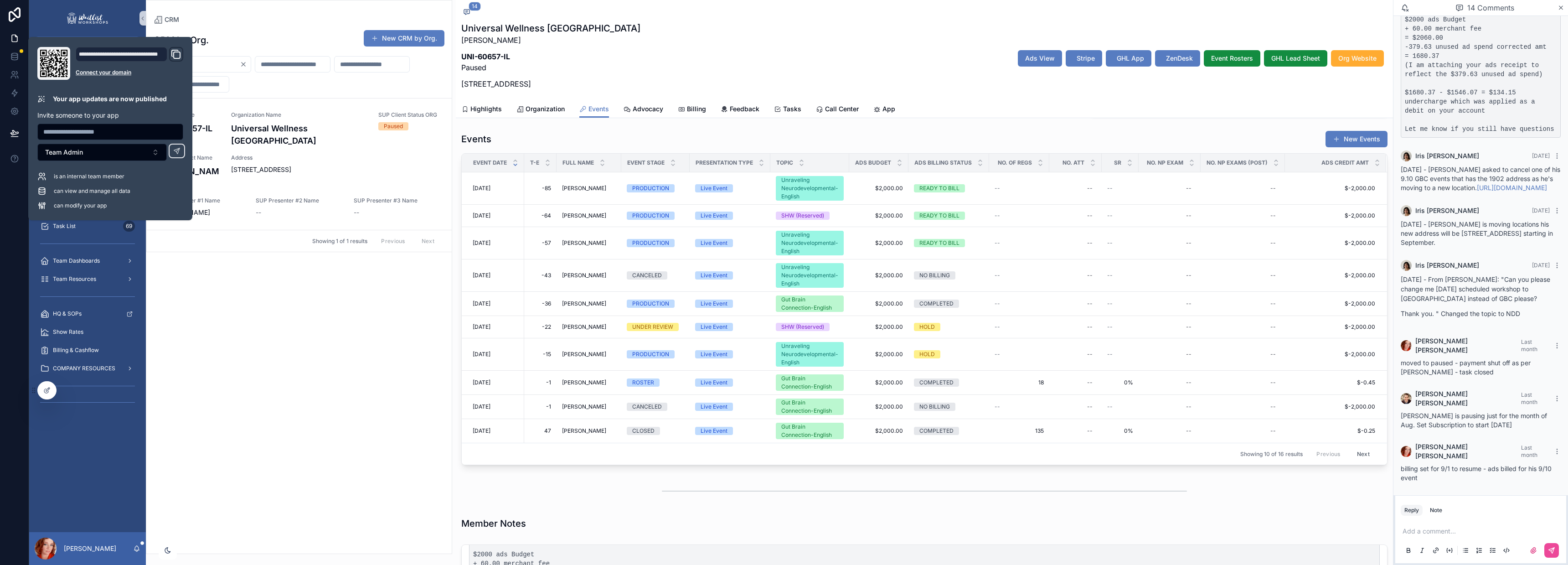
scroll to position [303, 0]
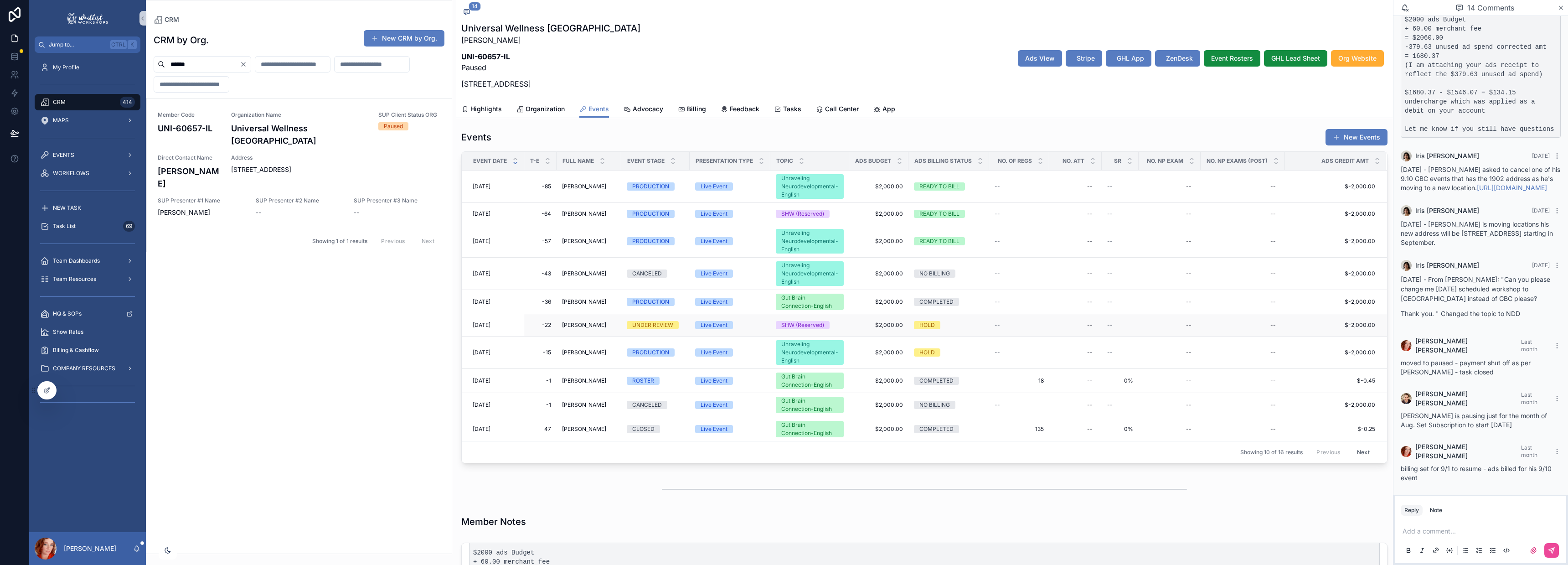
click at [509, 325] on div "[DATE] [DATE]" at bounding box center [495, 325] width 46 height 8
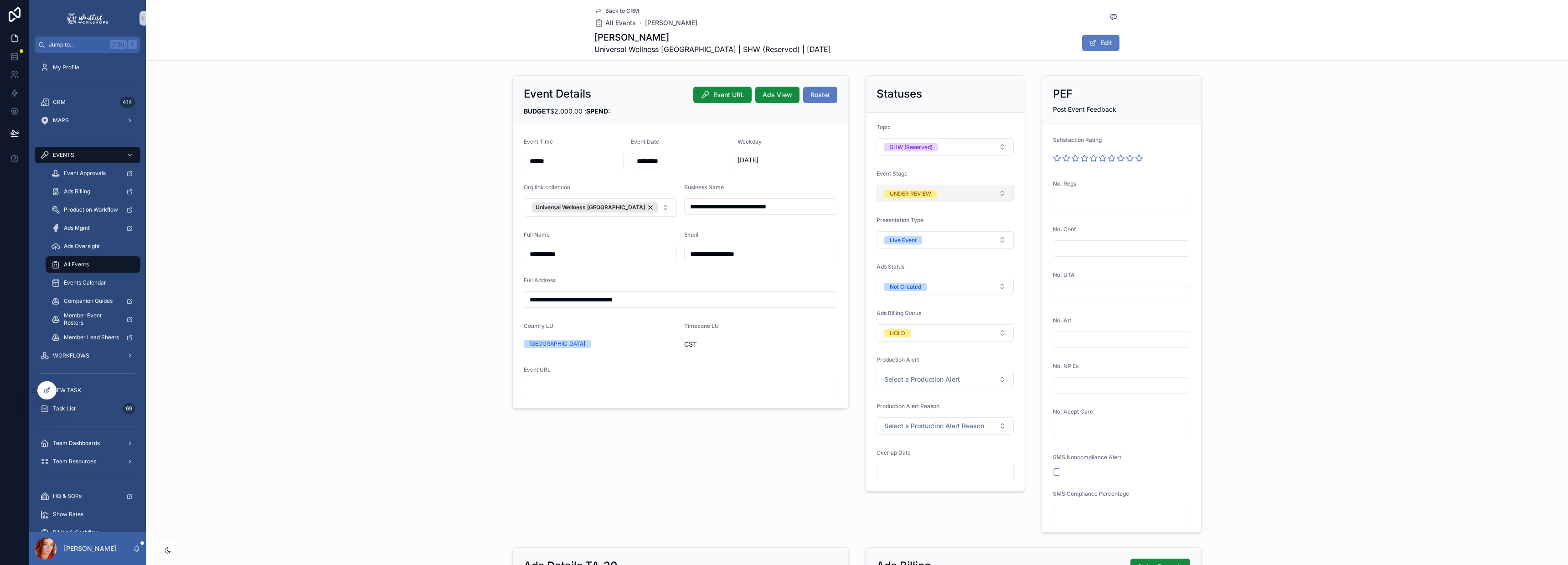
click at [893, 194] on div "UNDER REVIEW" at bounding box center [911, 194] width 42 height 8
click at [927, 304] on div "PRODUCTION" at bounding box center [941, 298] width 132 height 14
click at [1359, 231] on div "**********" at bounding box center [857, 304] width 1422 height 465
click at [612, 10] on span "Back to CRM" at bounding box center [622, 11] width 33 height 8
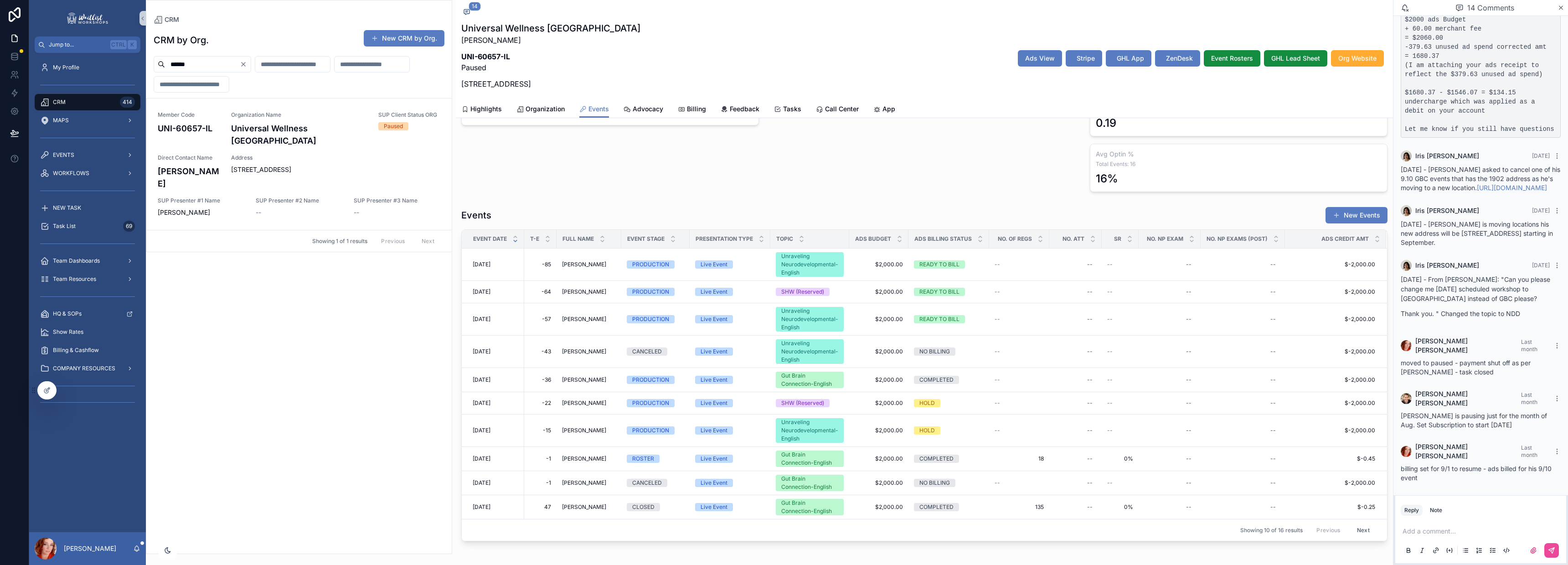
scroll to position [227, 0]
click at [490, 380] on span "[DATE]" at bounding box center [482, 377] width 18 height 8
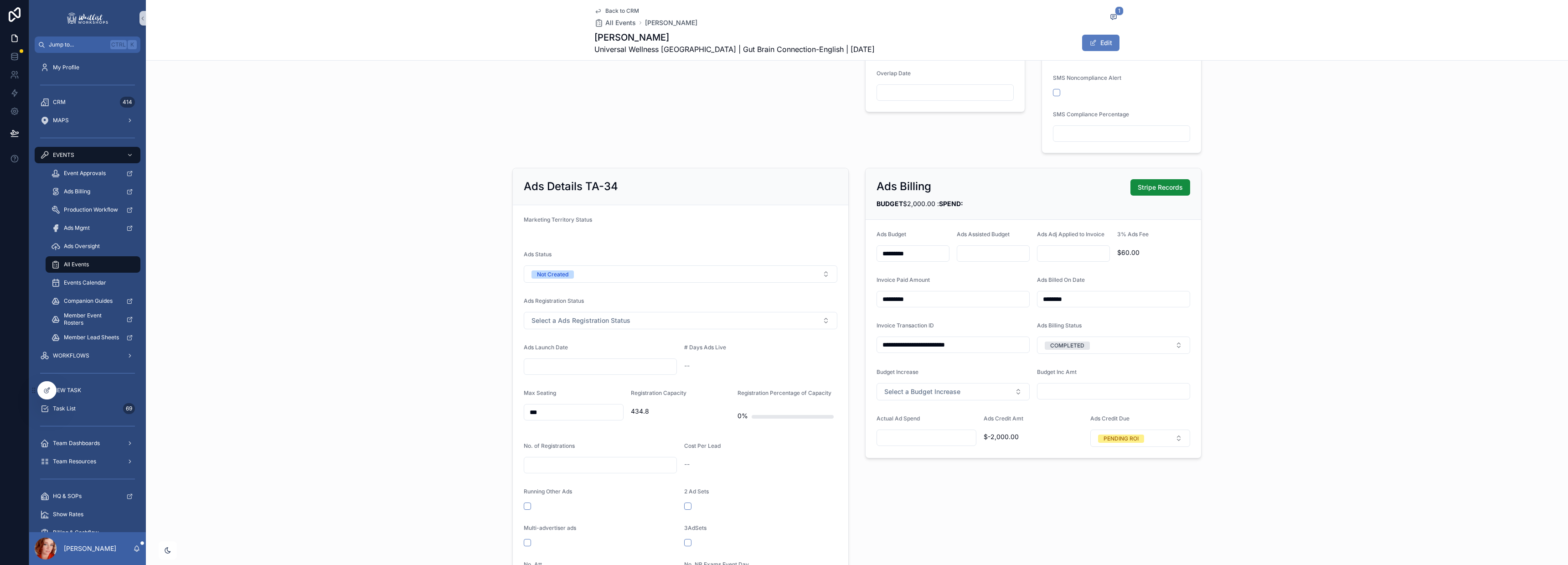
scroll to position [380, 0]
drag, startPoint x: 991, startPoint y: 344, endPoint x: 868, endPoint y: 346, distance: 123.0
click at [868, 346] on form "**********" at bounding box center [1033, 338] width 336 height 238
click at [1101, 345] on button "COMPLETED" at bounding box center [1113, 345] width 153 height 17
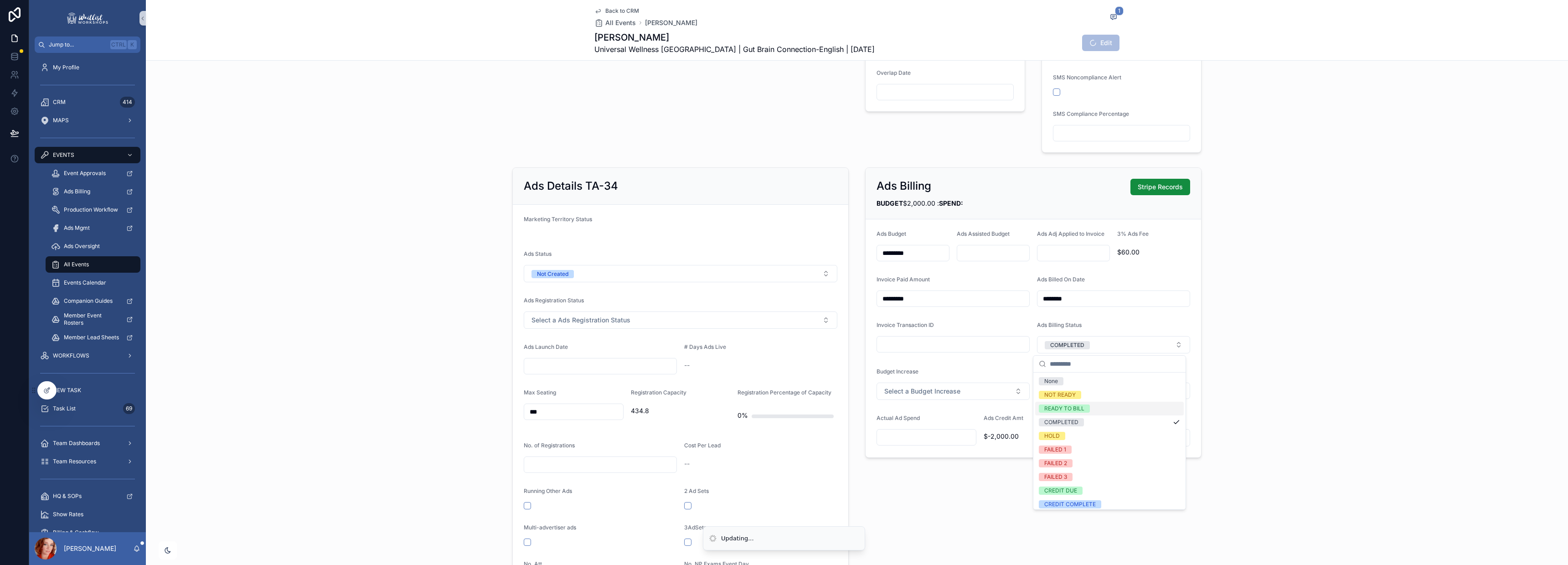
click at [1072, 408] on div "READY TO BILL" at bounding box center [1064, 409] width 40 height 8
drag, startPoint x: 847, startPoint y: 294, endPoint x: 839, endPoint y: 294, distance: 8.0
click at [839, 294] on div "Ads Details TA-34 Marketing Territory Status Ads Status Not Created Ads Registr…" at bounding box center [857, 430] width 700 height 532
type input "*****"
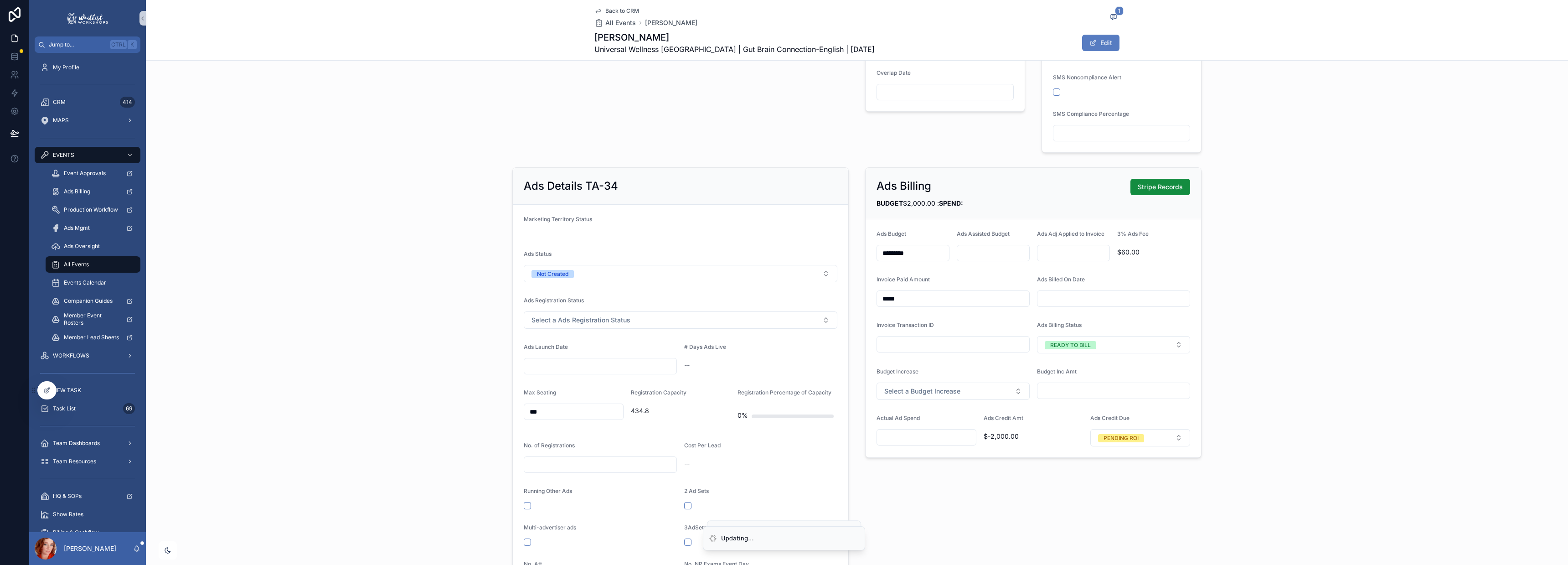
click at [1312, 220] on div "Ads Details TA-34 Marketing Territory Status Ads Status Not Created Ads Registr…" at bounding box center [857, 430] width 1422 height 532
click at [1110, 15] on icon "scrollable content" at bounding box center [1113, 16] width 8 height 8
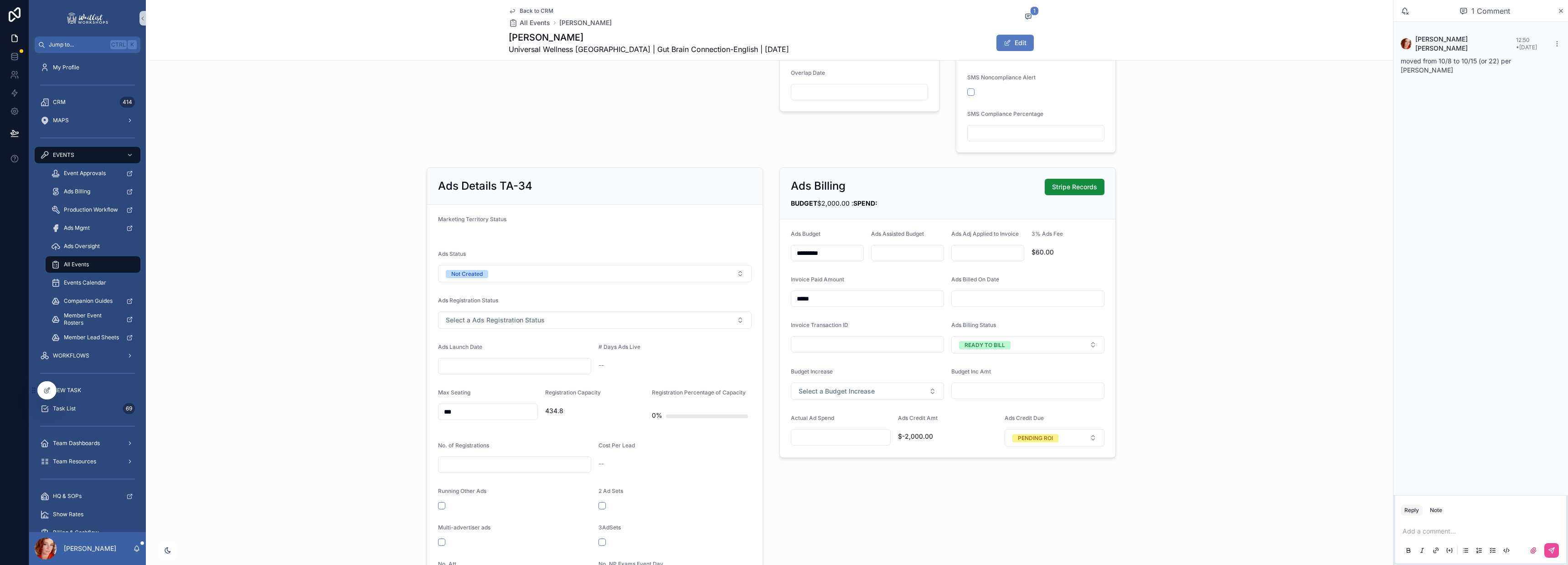
drag, startPoint x: 1433, startPoint y: 534, endPoint x: 1464, endPoint y: 534, distance: 31.0
click at [1434, 534] on p "scrollable content" at bounding box center [1482, 531] width 160 height 9
click at [1547, 548] on button "scrollable content" at bounding box center [1551, 550] width 14 height 14
click at [527, 8] on span "Back to CRM" at bounding box center [536, 11] width 33 height 8
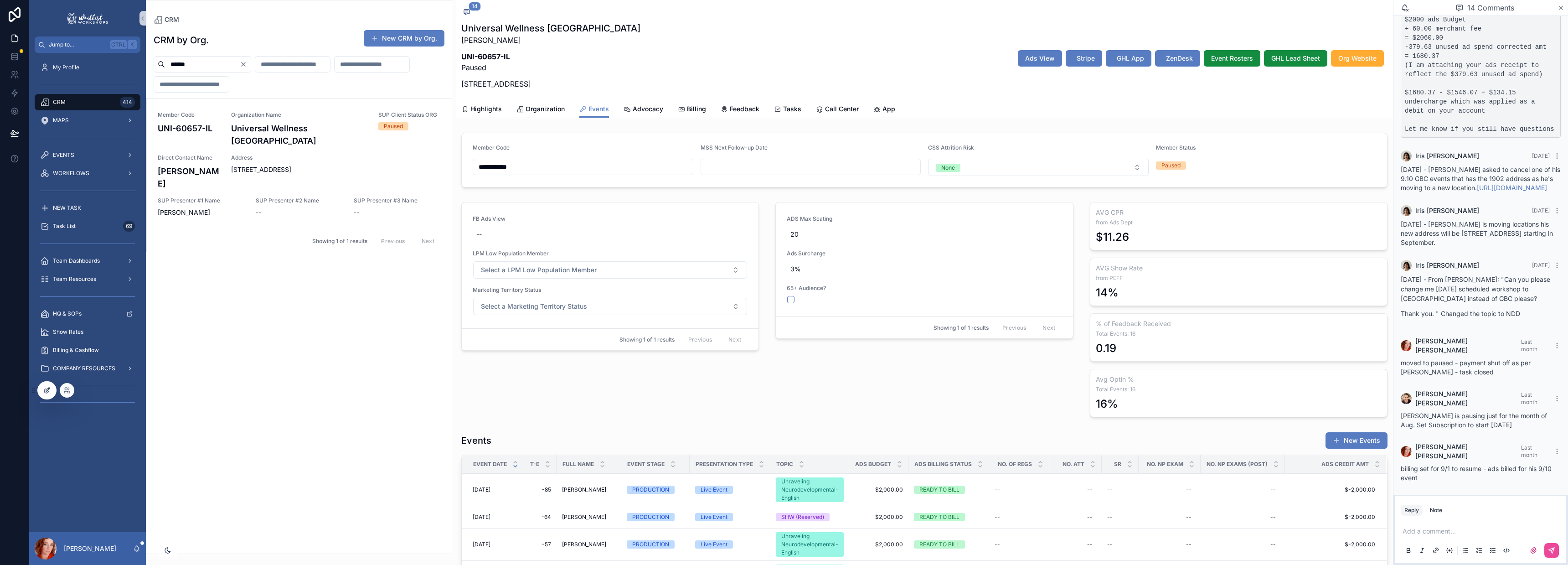
click at [46, 387] on icon at bounding box center [46, 390] width 8 height 8
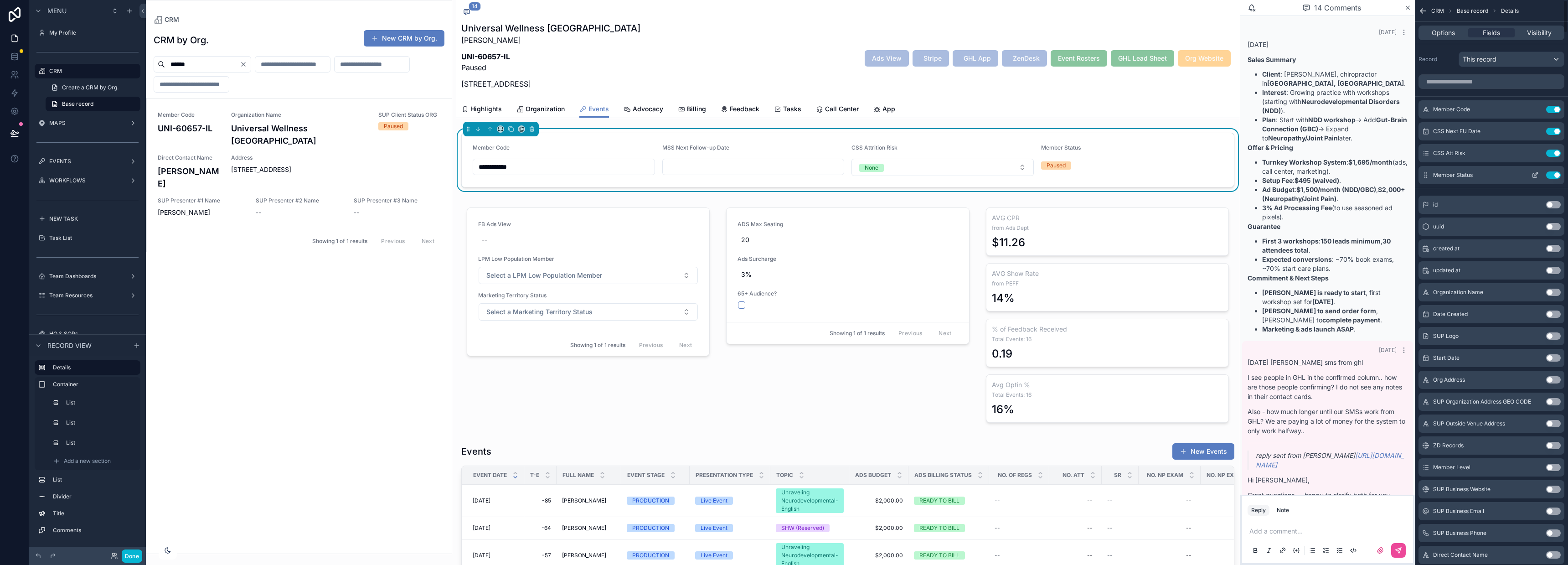
scroll to position [1322, 0]
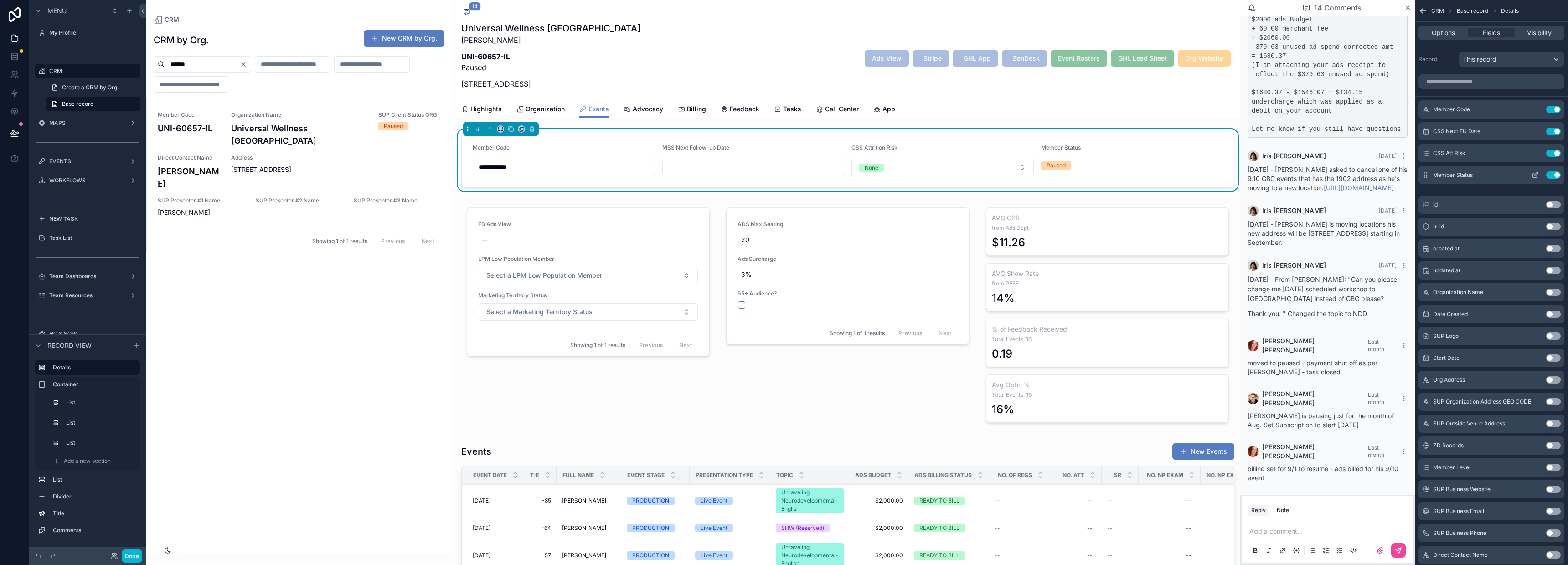
click at [1537, 173] on icon "scrollable content" at bounding box center [1535, 175] width 8 height 8
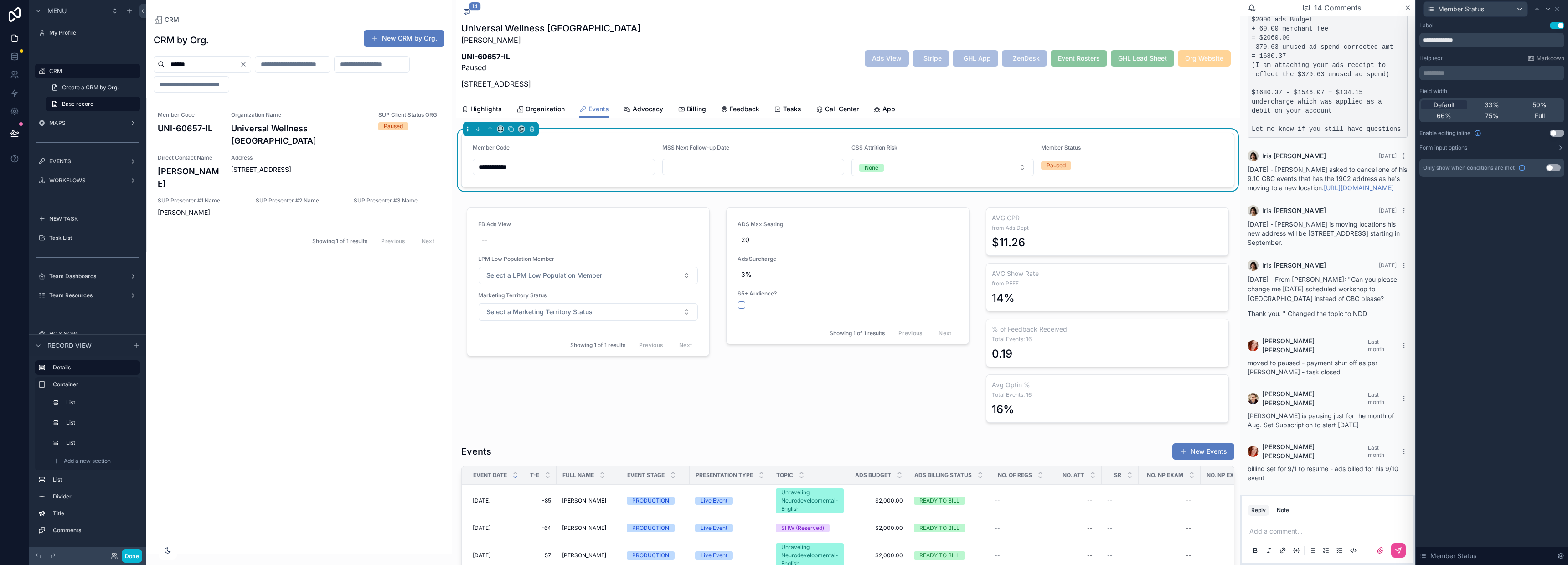
click at [1554, 134] on button "Use setting" at bounding box center [1556, 133] width 14 height 8
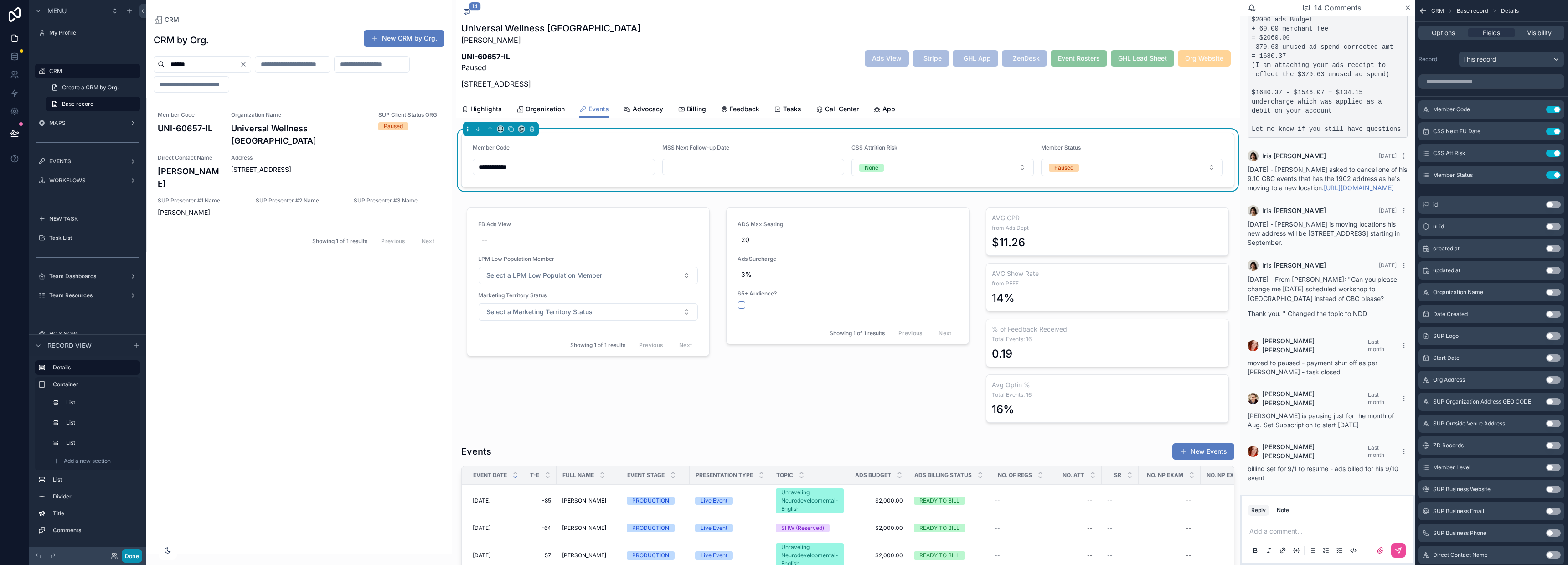
click at [140, 552] on button "Done" at bounding box center [132, 555] width 20 height 13
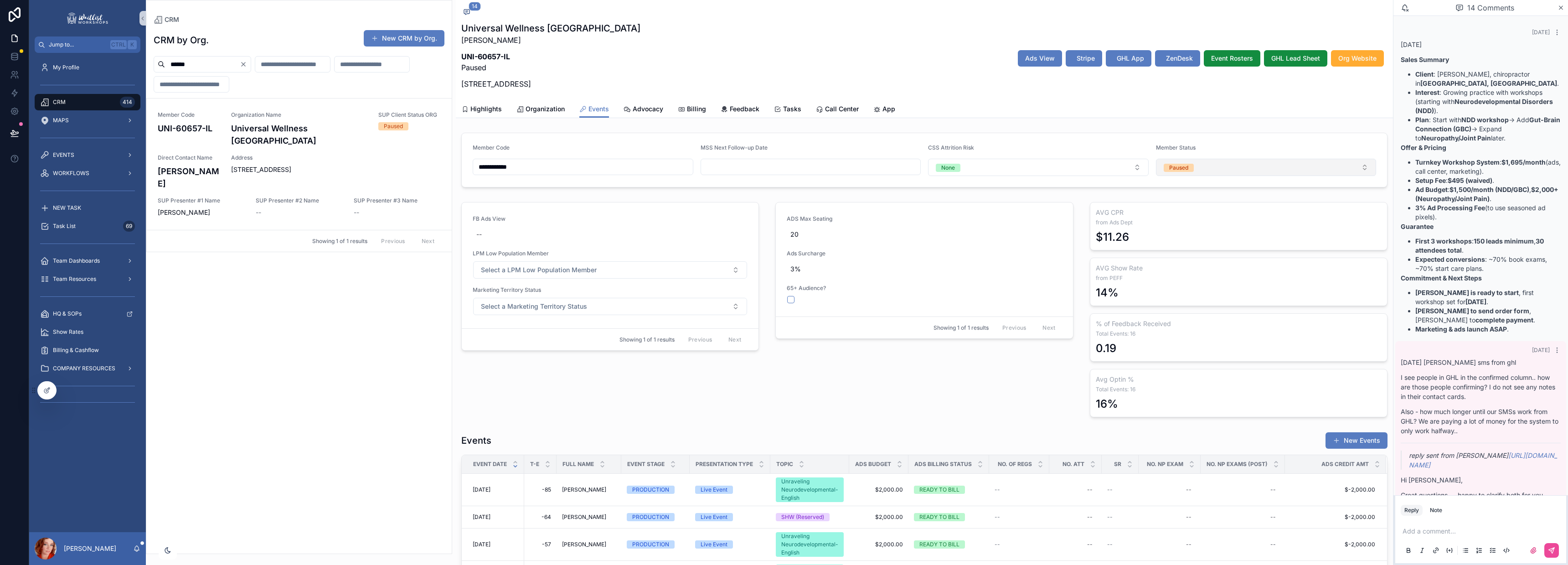
click at [1170, 173] on button "Paused" at bounding box center [1266, 167] width 220 height 17
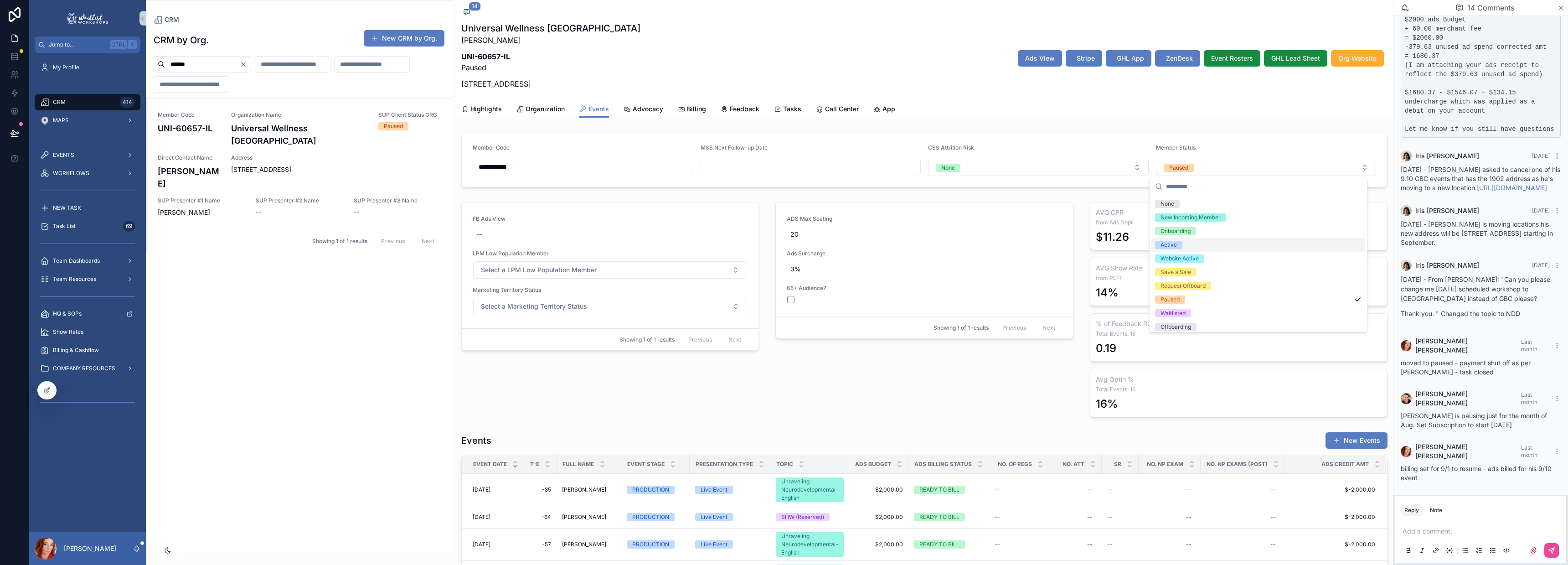
click at [1183, 240] on div "Active" at bounding box center [1258, 245] width 213 height 14
click at [702, 108] on span "Billing" at bounding box center [696, 108] width 19 height 9
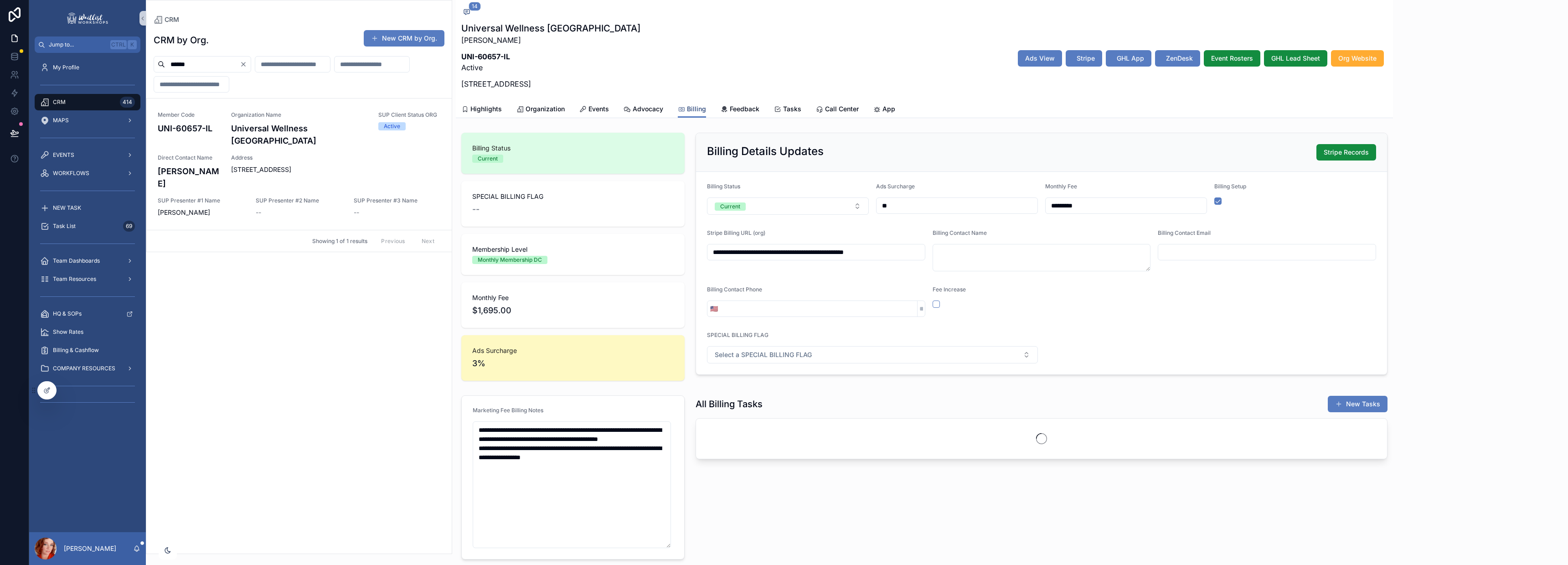
scroll to position [1322, 0]
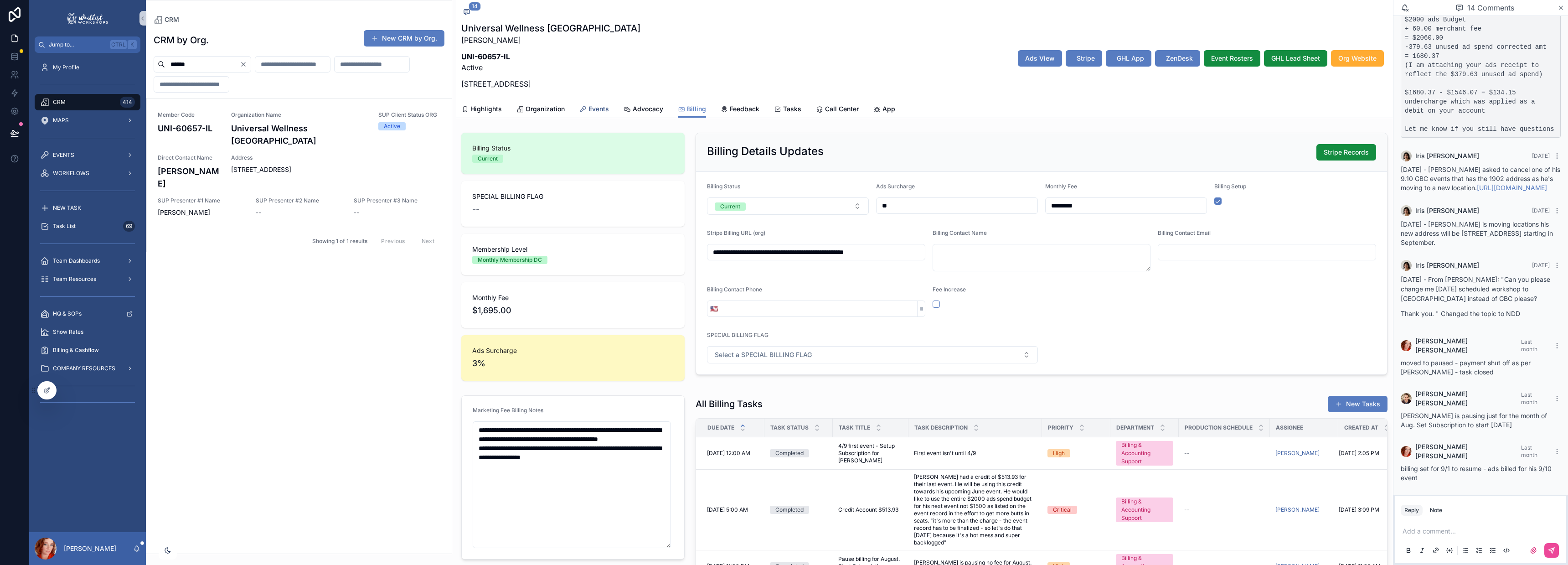
drag, startPoint x: 589, startPoint y: 110, endPoint x: 1084, endPoint y: 110, distance: 495.0
click at [589, 110] on span "Events" at bounding box center [599, 108] width 20 height 9
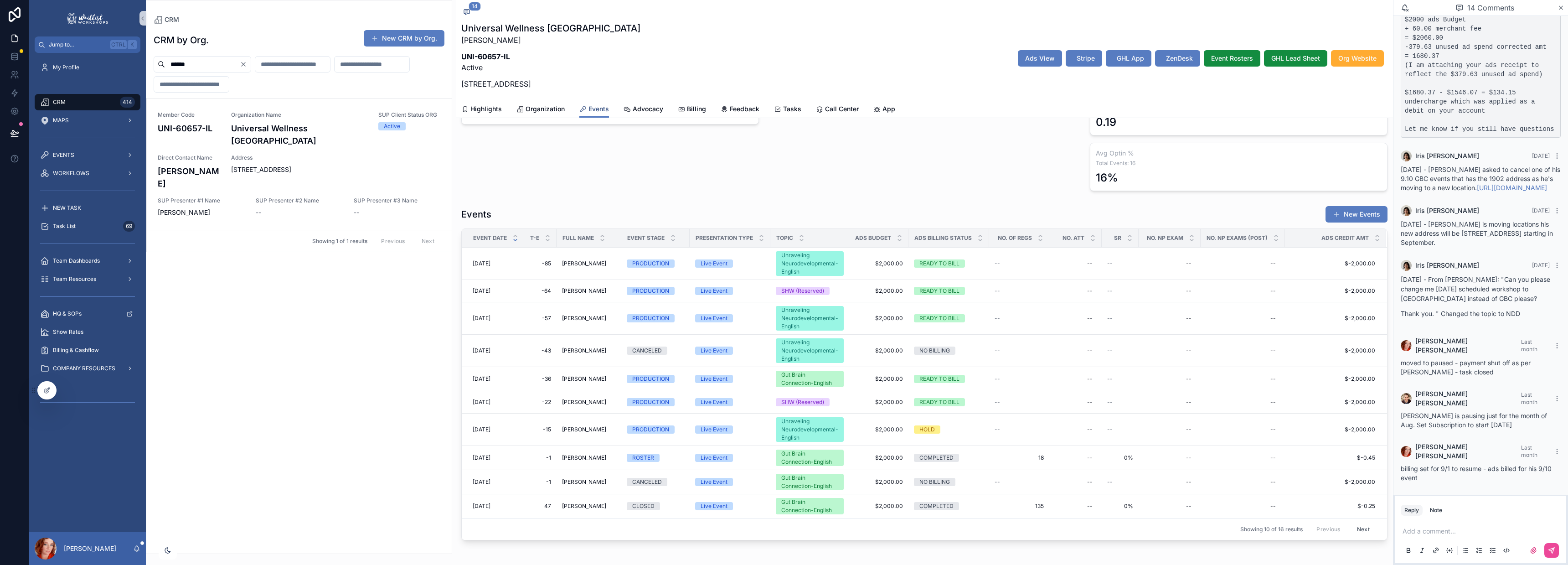
scroll to position [227, 0]
click at [490, 430] on span "[DATE]" at bounding box center [482, 429] width 18 height 8
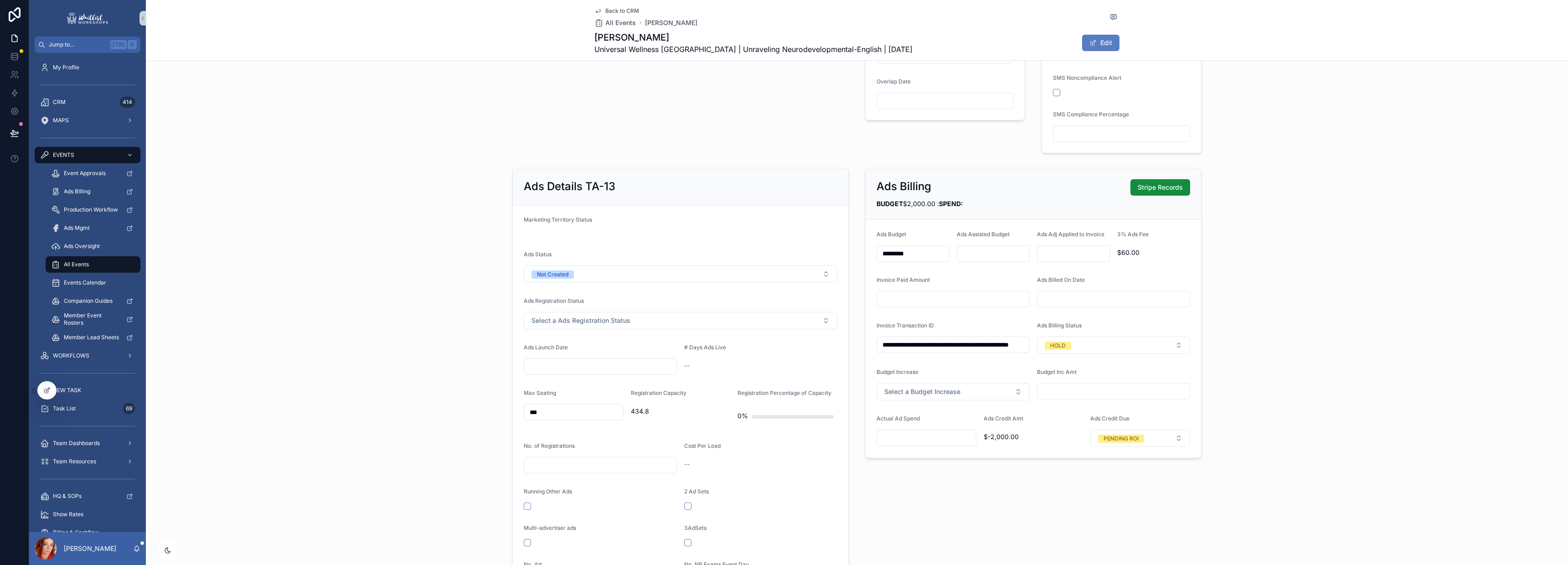
scroll to position [380, 0]
click at [908, 341] on input "**********" at bounding box center [953, 344] width 152 height 13
paste input "scrollable content"
type input "**********"
click at [1092, 336] on button "HOLD" at bounding box center [1113, 345] width 153 height 17
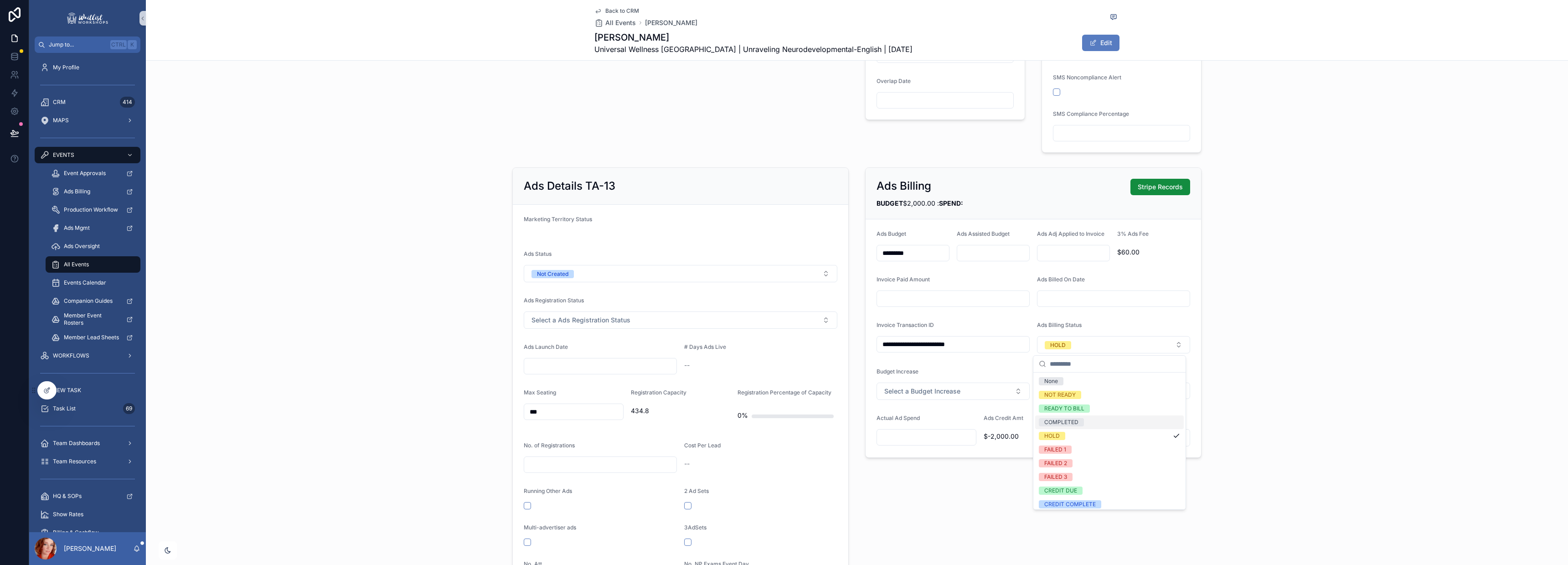
click at [1086, 416] on div "COMPLETED" at bounding box center [1110, 422] width 149 height 14
drag, startPoint x: 898, startPoint y: 296, endPoint x: 978, endPoint y: 295, distance: 80.0
click at [898, 295] on input "scrollable content" at bounding box center [953, 298] width 152 height 13
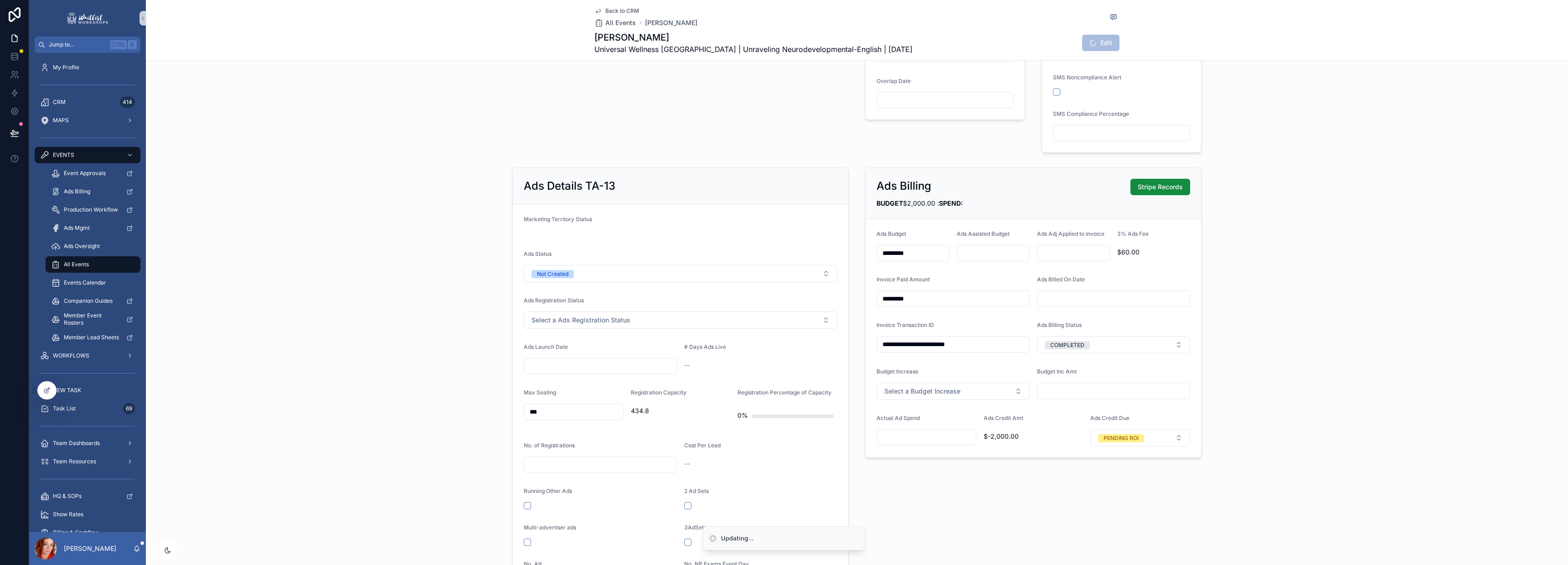
type input "*********"
click at [1092, 374] on button "2" at bounding box center [1093, 375] width 16 height 16
type input "********"
click at [1342, 230] on div "**********" at bounding box center [857, 430] width 1422 height 532
click at [1110, 18] on icon "scrollable content" at bounding box center [1113, 16] width 8 height 8
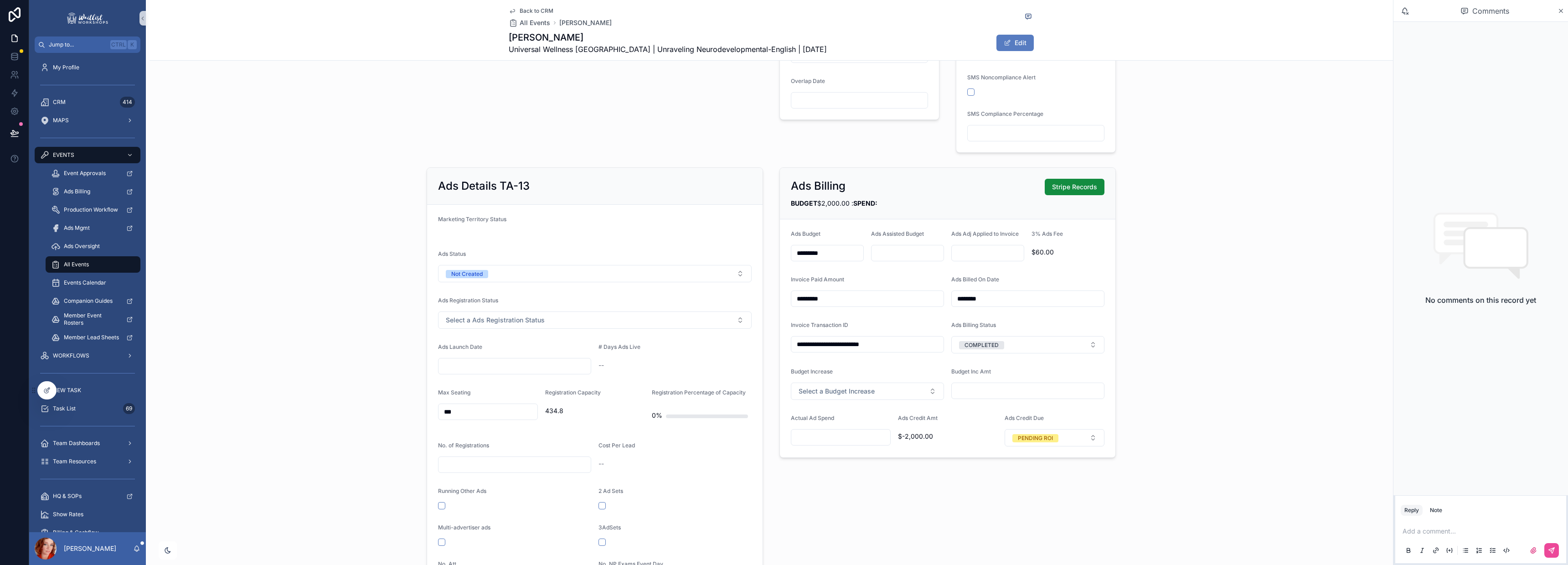
click at [1436, 530] on p "scrollable content" at bounding box center [1482, 531] width 160 height 9
drag, startPoint x: 1421, startPoint y: 533, endPoint x: 1449, endPoint y: 531, distance: 28.1
click at [1423, 533] on span "**********" at bounding box center [1482, 527] width 160 height 16
click at [1555, 551] on button "scrollable content" at bounding box center [1551, 550] width 14 height 14
click at [1561, 12] on icon "scrollable content" at bounding box center [1561, 11] width 7 height 8
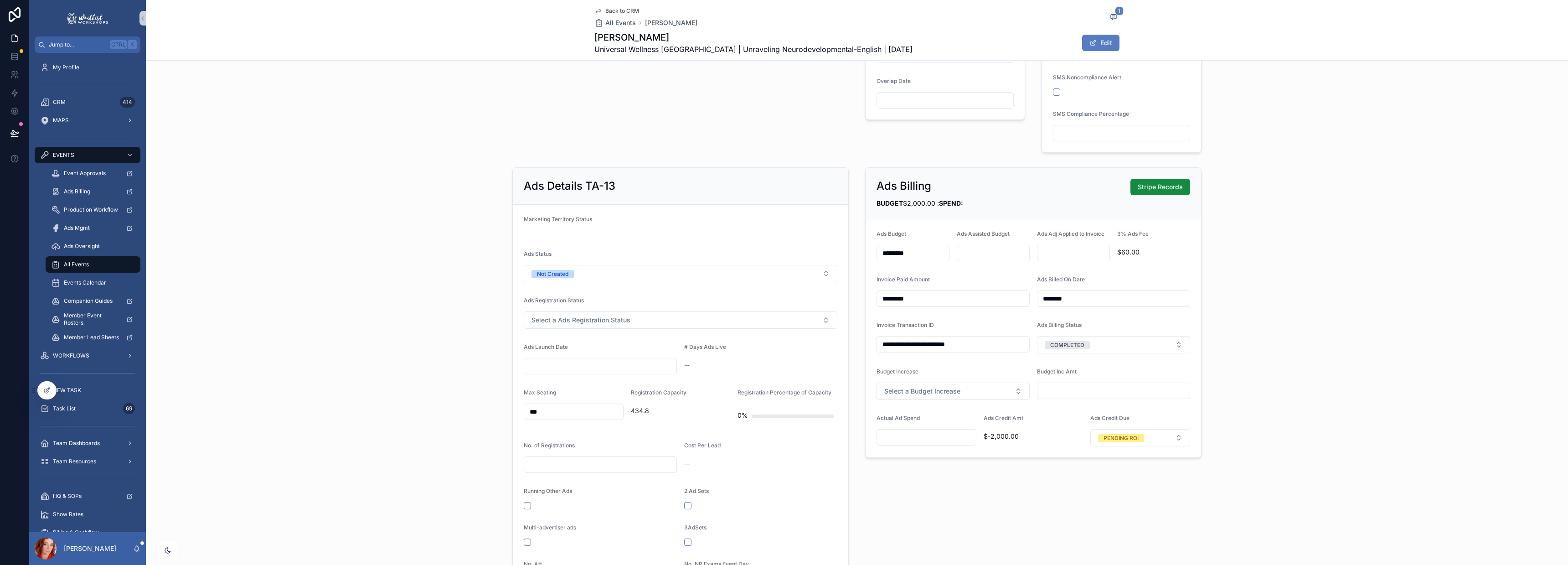
click at [622, 12] on span "Back to CRM" at bounding box center [622, 11] width 33 height 8
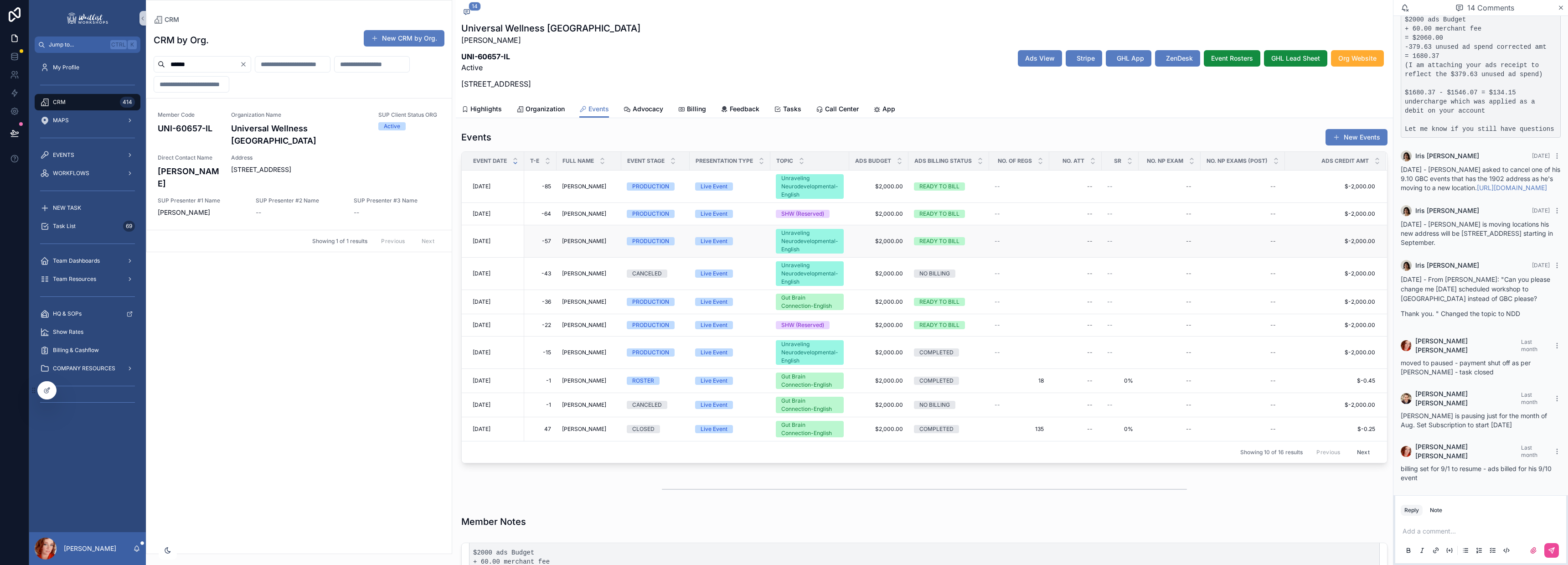
scroll to position [532, 0]
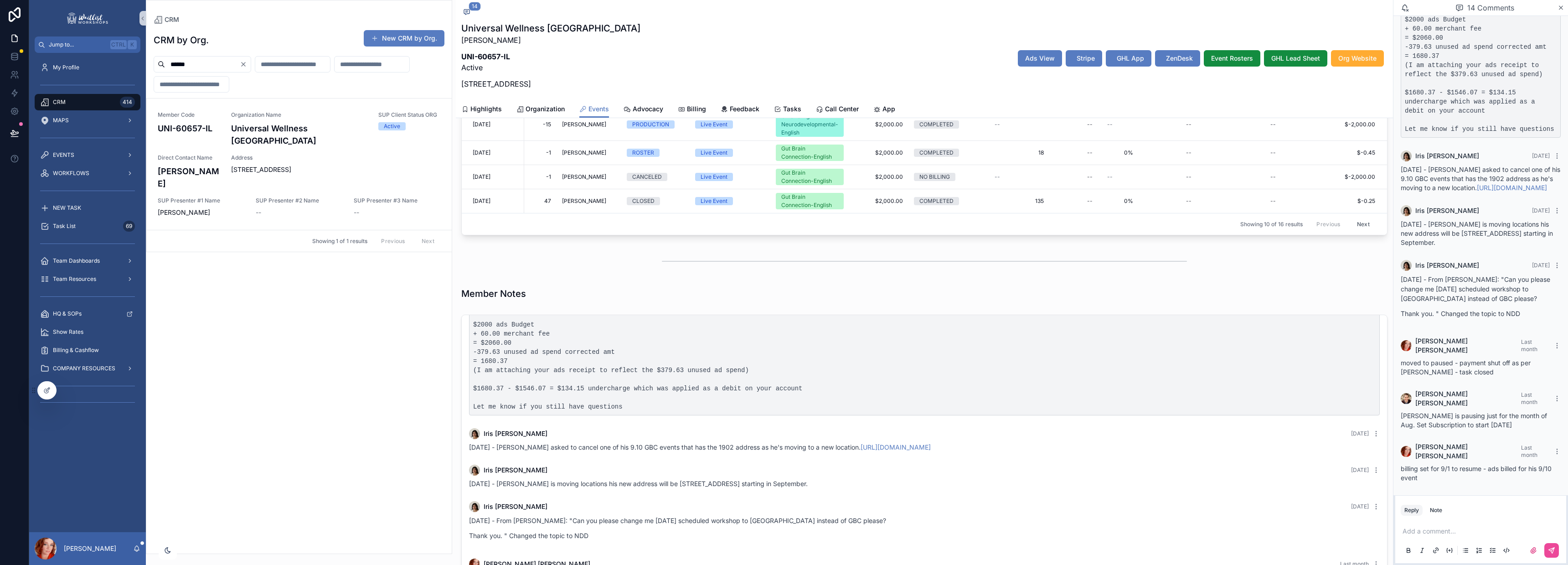
click at [708, 252] on div "scrollable content" at bounding box center [924, 261] width 525 height 23
click at [701, 228] on div "Showing 10 of 16 results Previous Next" at bounding box center [924, 224] width 926 height 22
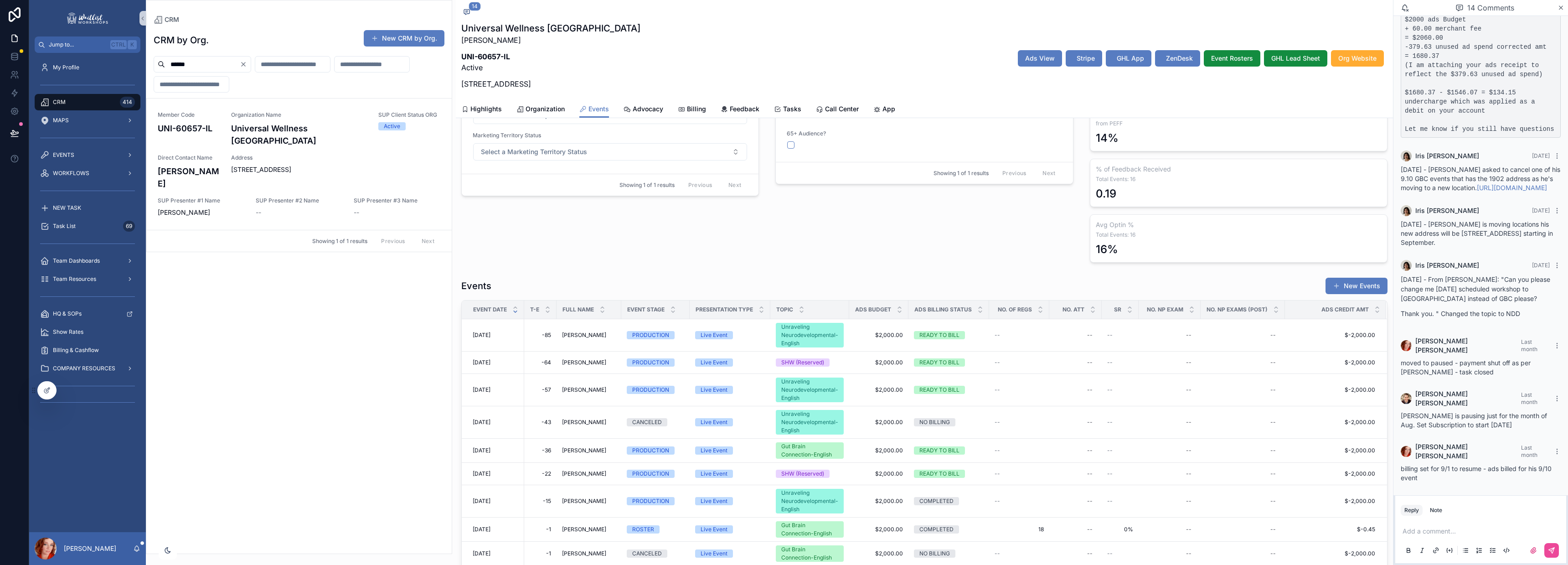
scroll to position [154, 0]
click at [39, 384] on div at bounding box center [46, 390] width 18 height 17
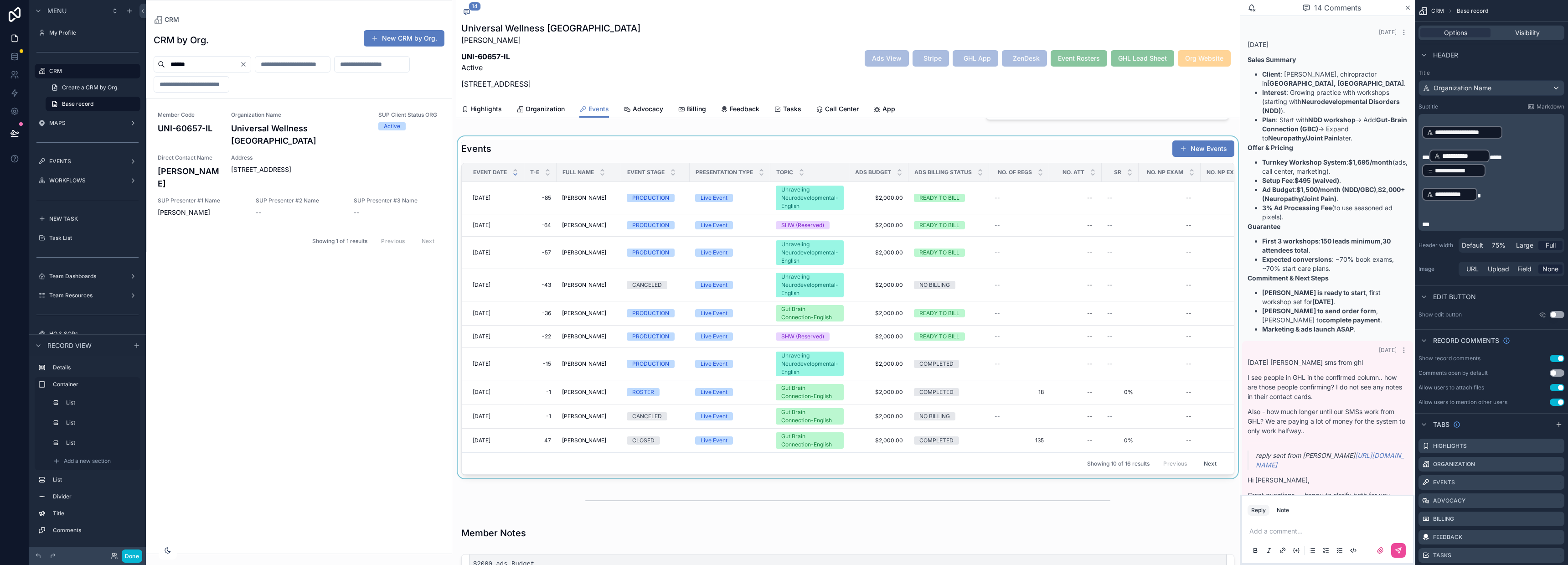
scroll to position [1322, 0]
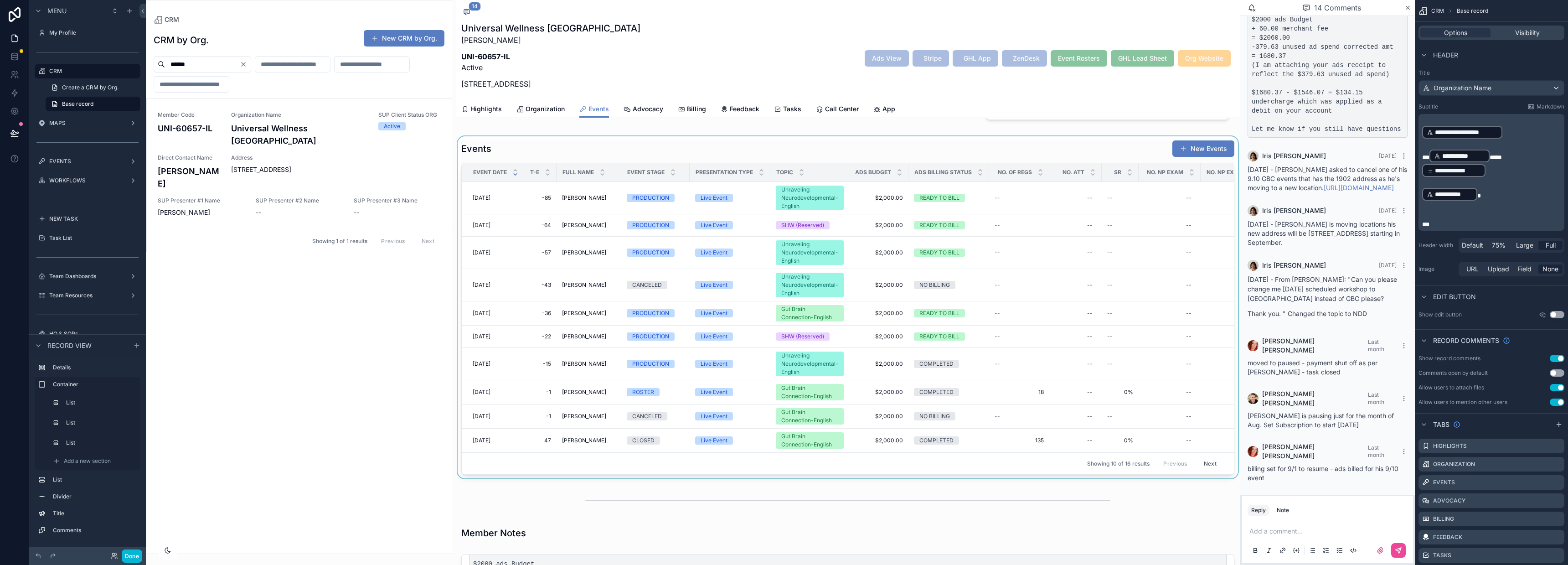
click at [810, 150] on div "scrollable content" at bounding box center [848, 307] width 784 height 342
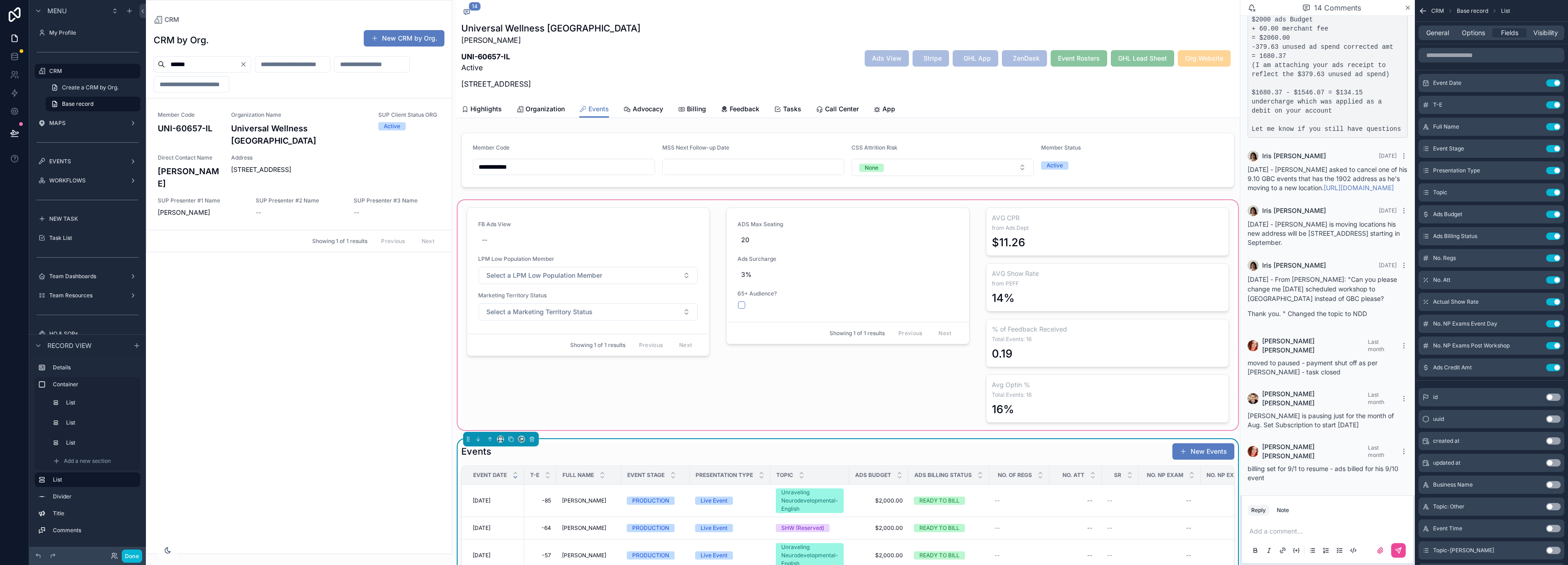
scroll to position [228, 0]
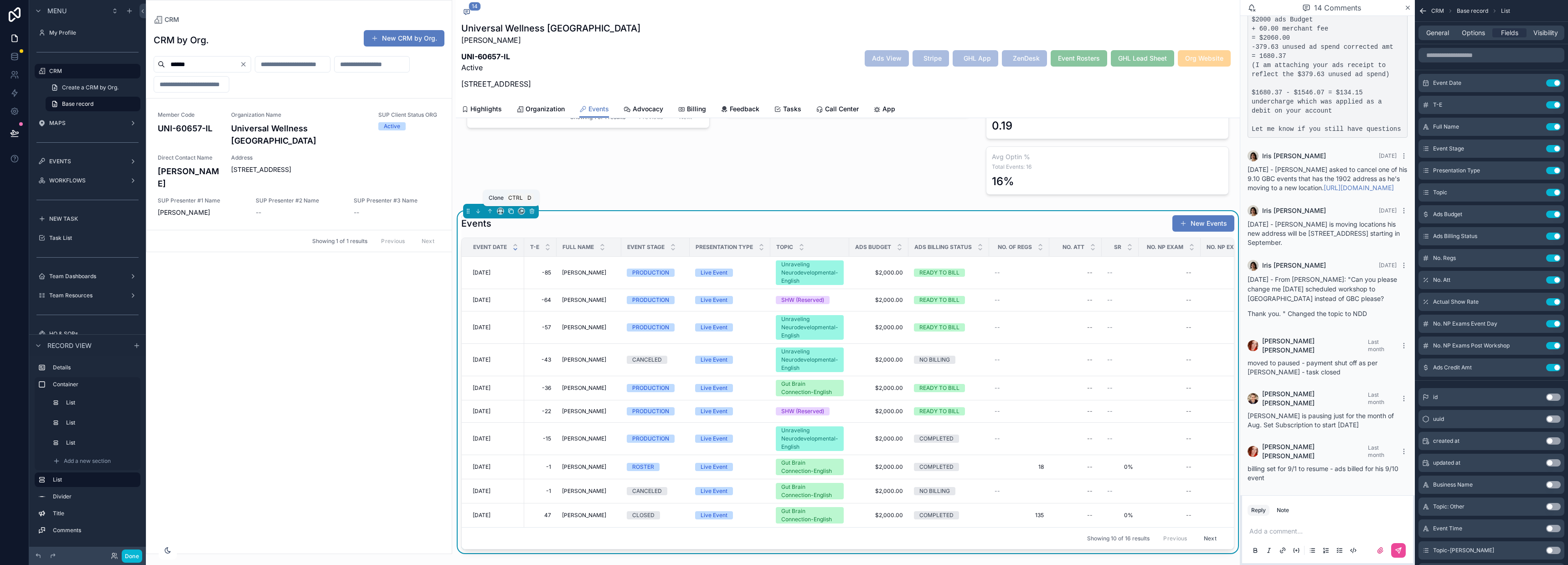
click at [510, 209] on icon "scrollable content" at bounding box center [511, 211] width 3 height 3
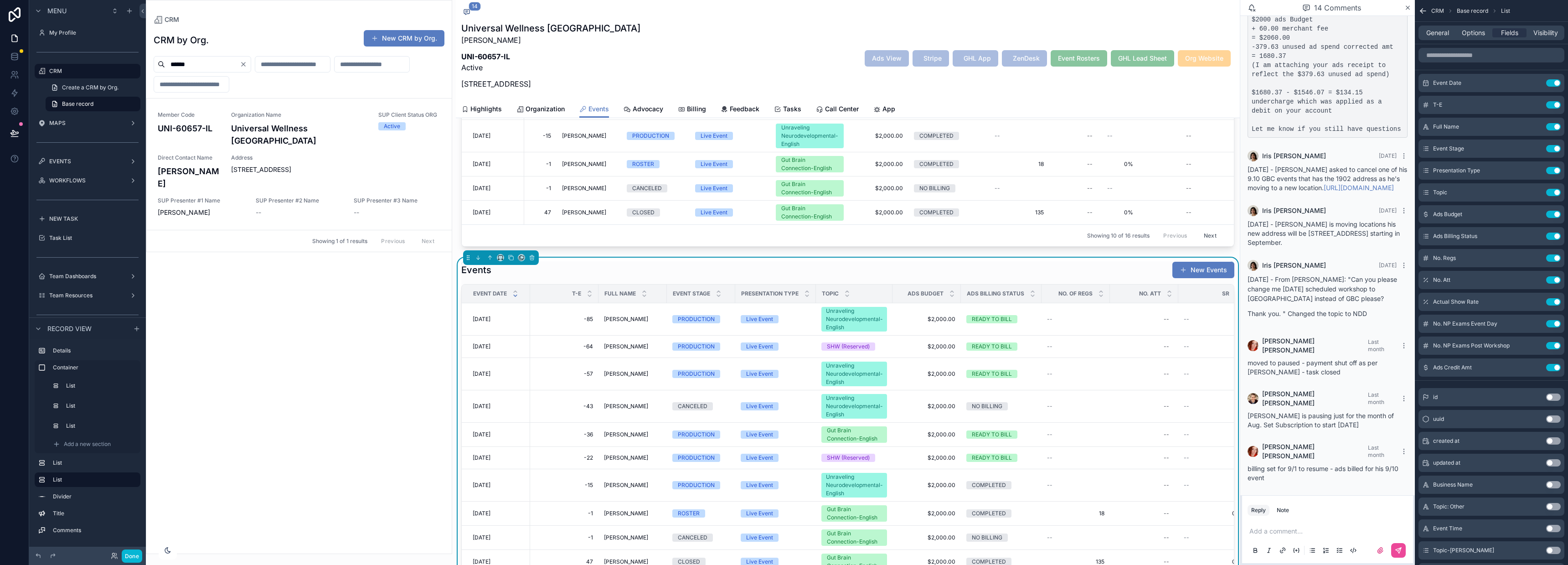
scroll to position [532, 0]
click at [932, 274] on div "Events New Events" at bounding box center [847, 269] width 773 height 17
click at [1406, 6] on icon "scrollable content" at bounding box center [1408, 8] width 3 height 3
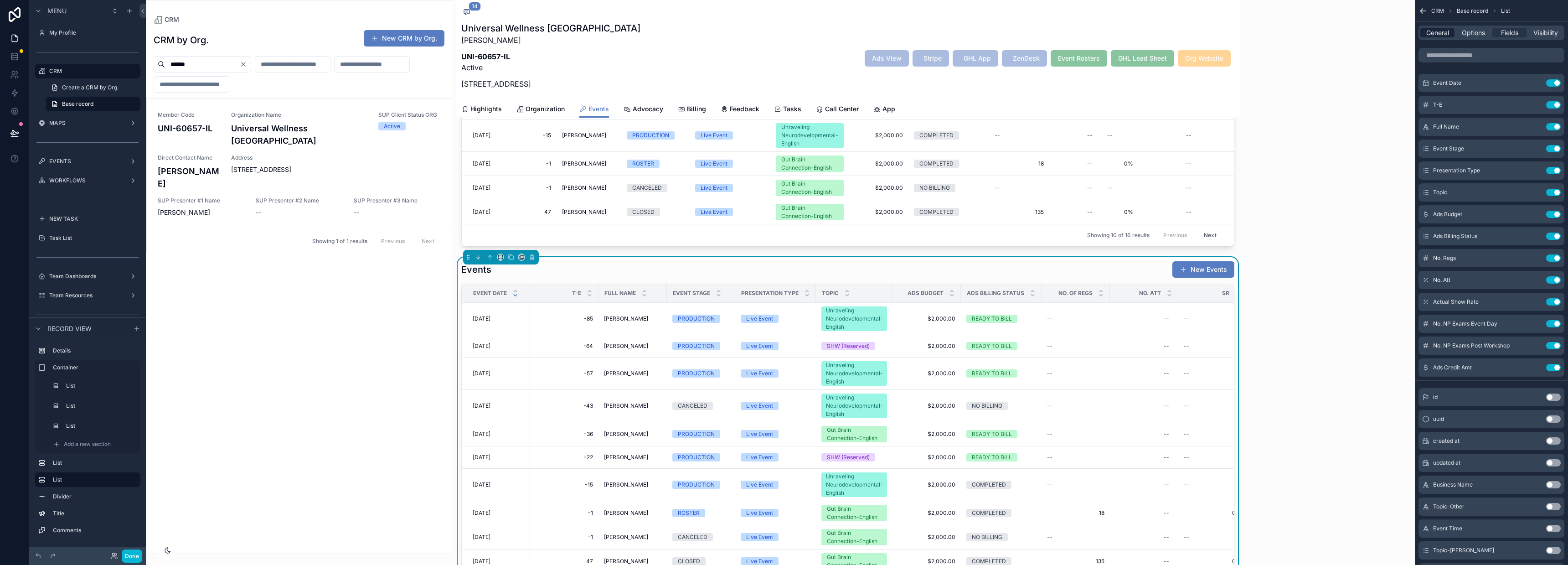
click at [1432, 33] on span "General" at bounding box center [1437, 32] width 23 height 9
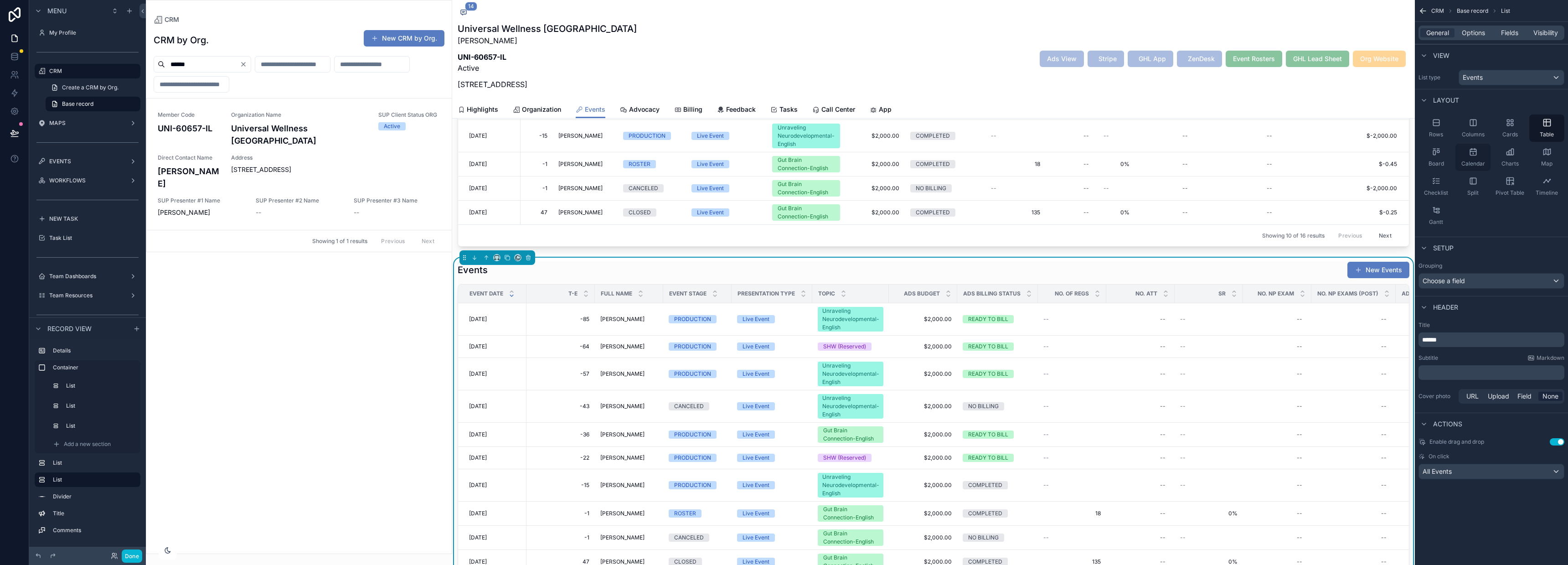
click at [1473, 158] on div "Calendar" at bounding box center [1473, 158] width 35 height 27
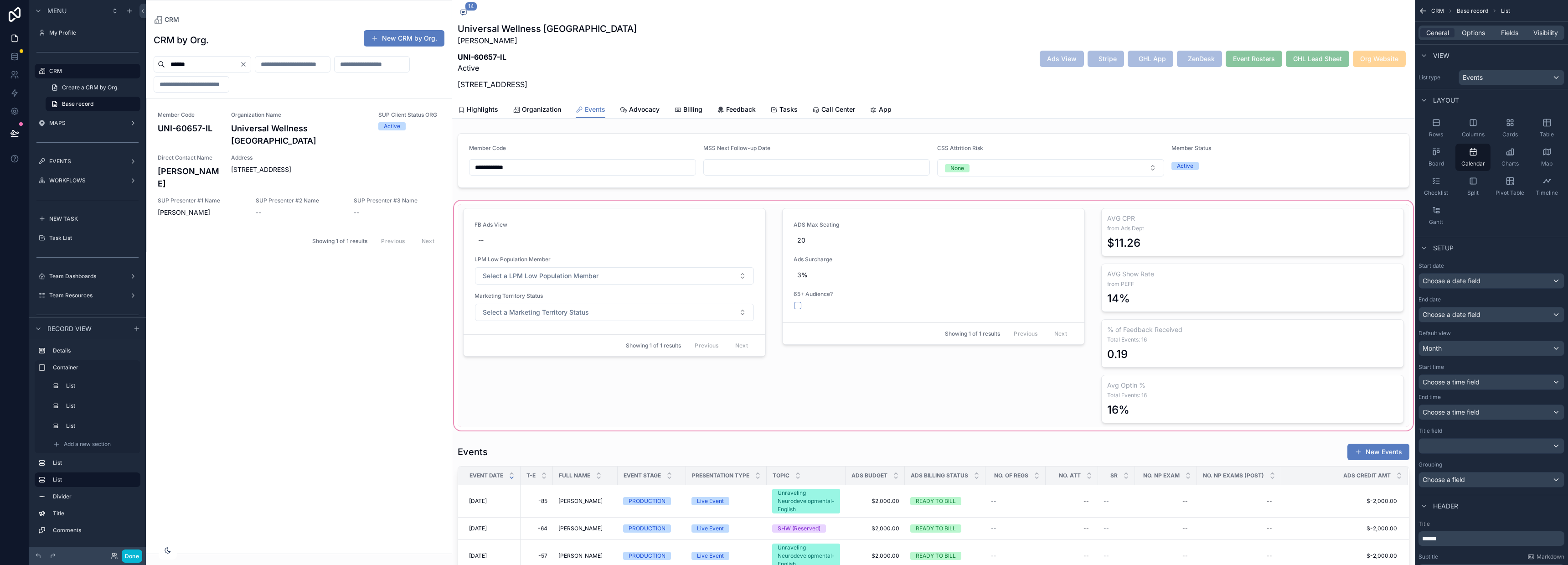
scroll to position [774, 0]
click at [787, 377] on div "scrollable content" at bounding box center [933, 315] width 962 height 233
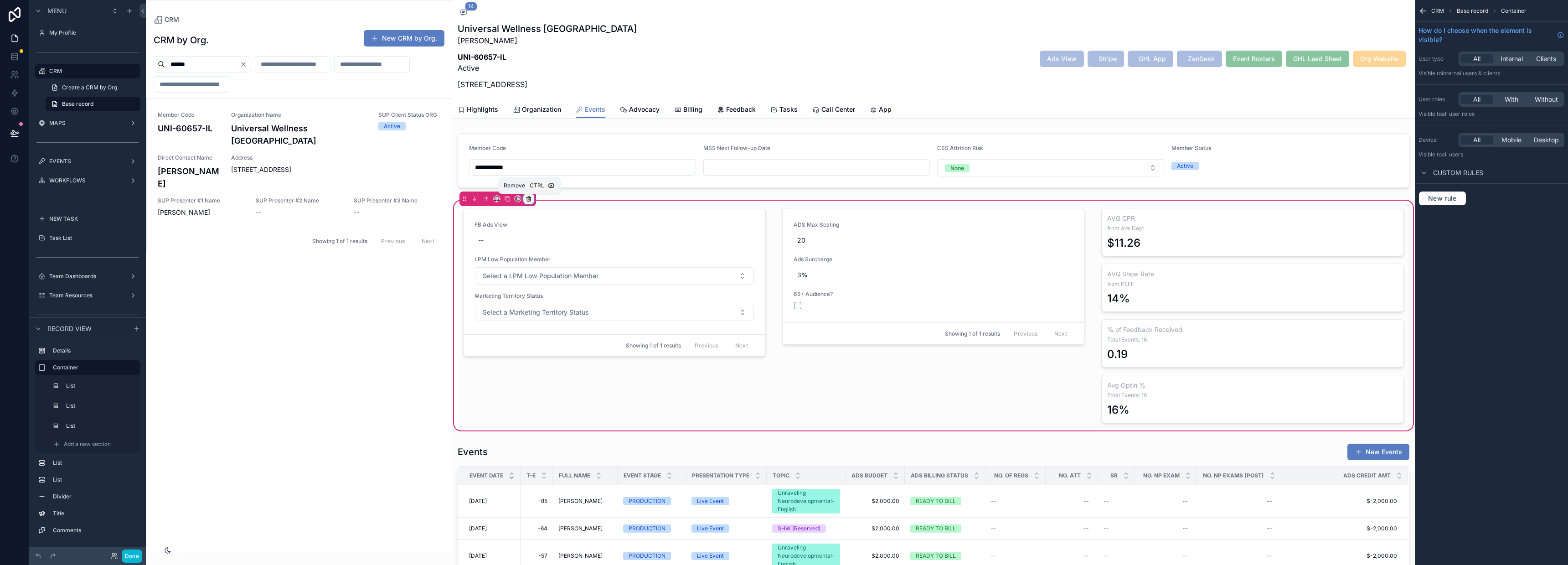
click at [529, 197] on icon "scrollable content" at bounding box center [529, 199] width 6 height 6
click at [561, 235] on span "Remove entire container" at bounding box center [567, 235] width 72 height 11
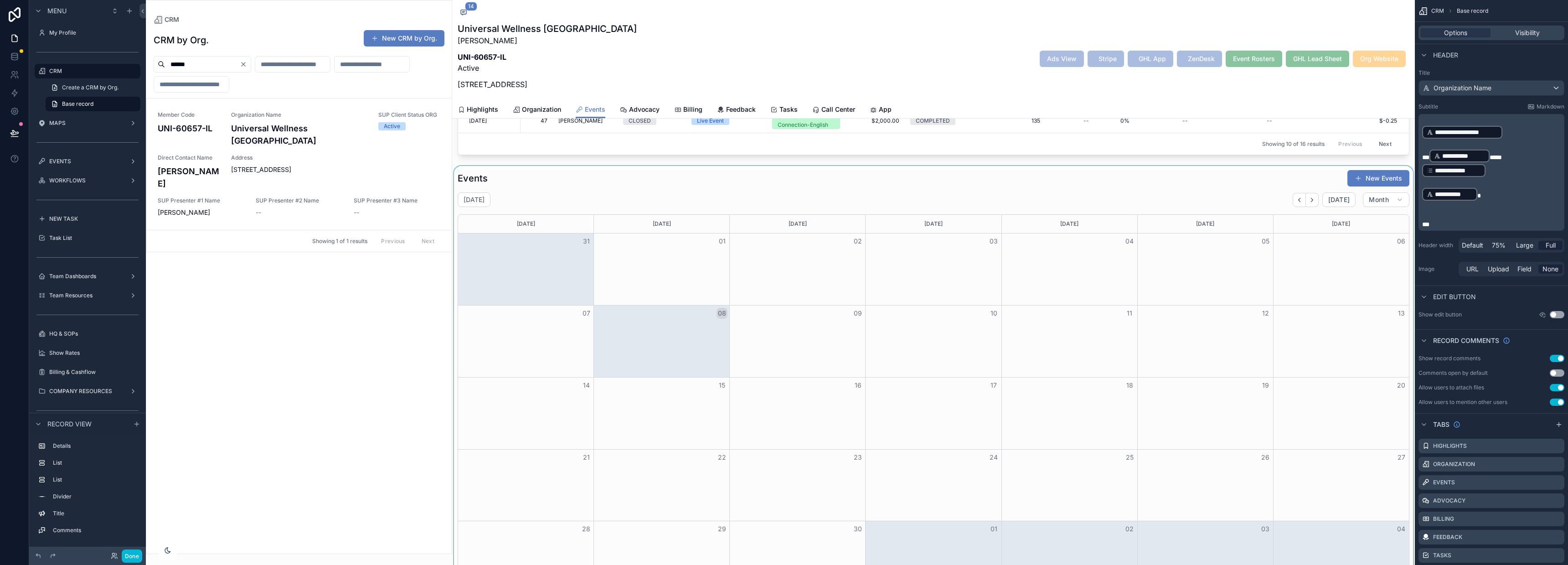
scroll to position [379, 0]
click at [1075, 194] on div "scrollable content" at bounding box center [933, 384] width 962 height 431
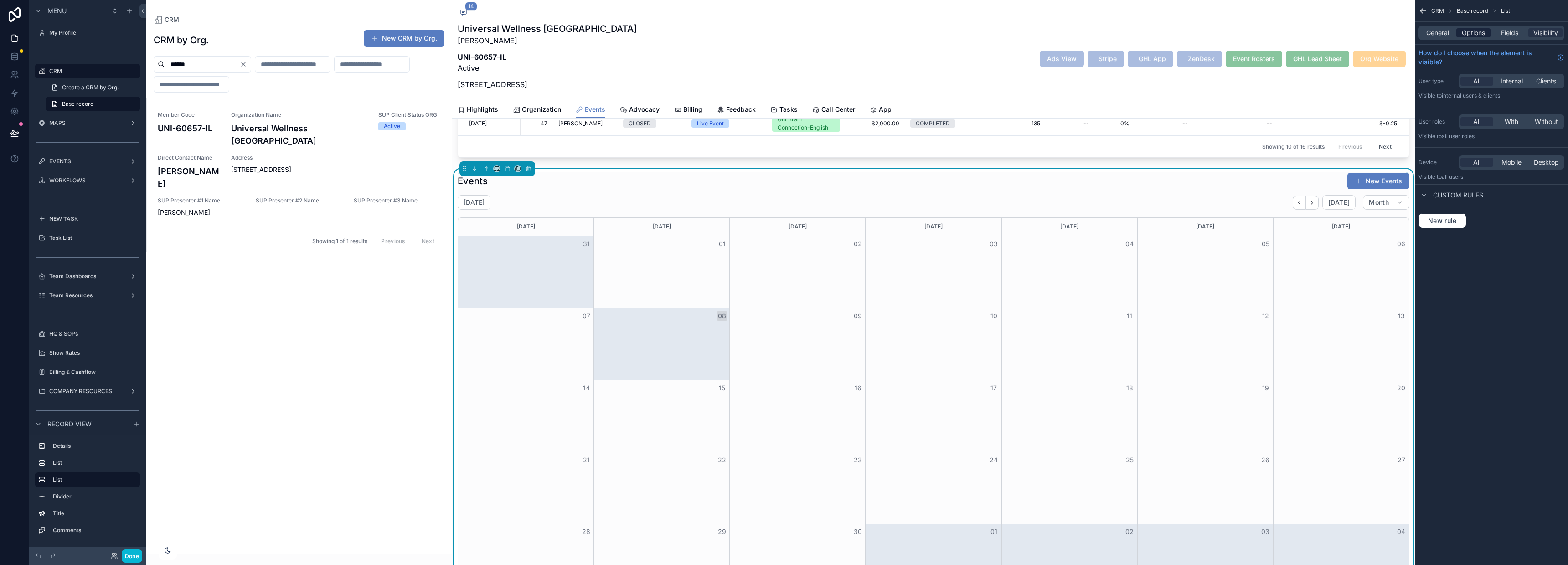
click at [1470, 33] on span "Options" at bounding box center [1473, 32] width 23 height 9
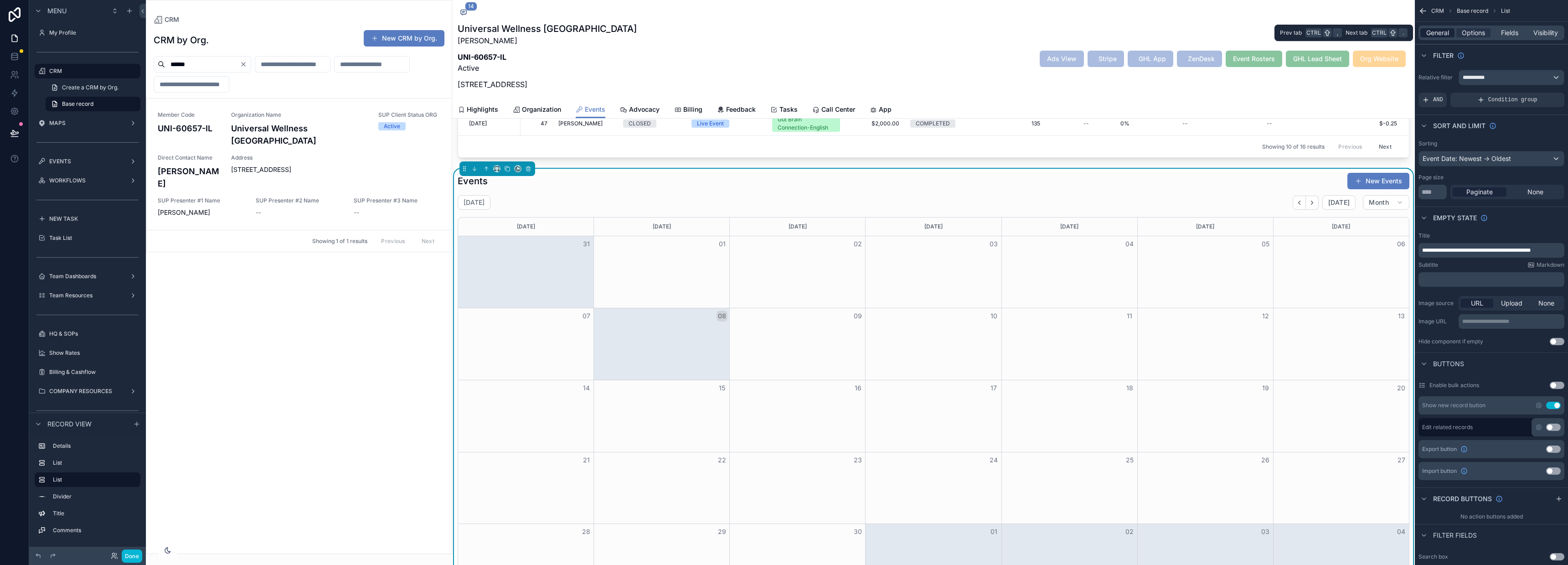
click at [1438, 33] on span "General" at bounding box center [1437, 32] width 23 height 9
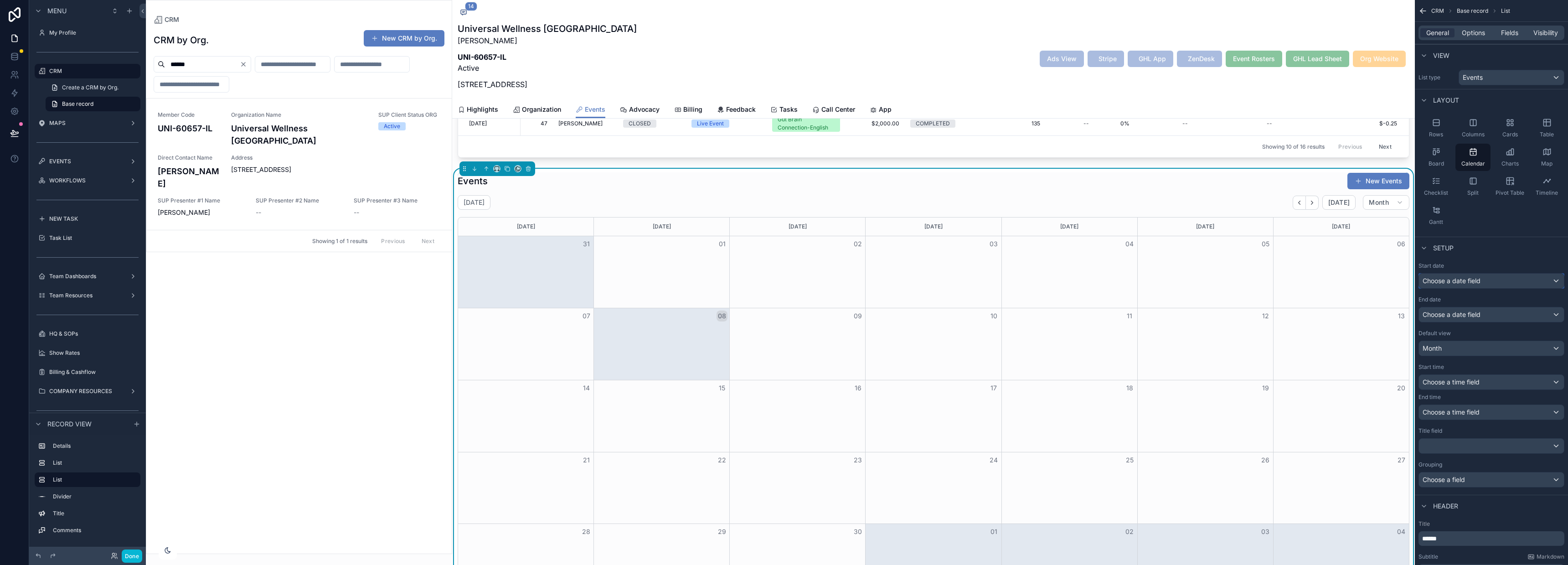
click at [1493, 288] on div "Choose a date field" at bounding box center [1491, 280] width 145 height 14
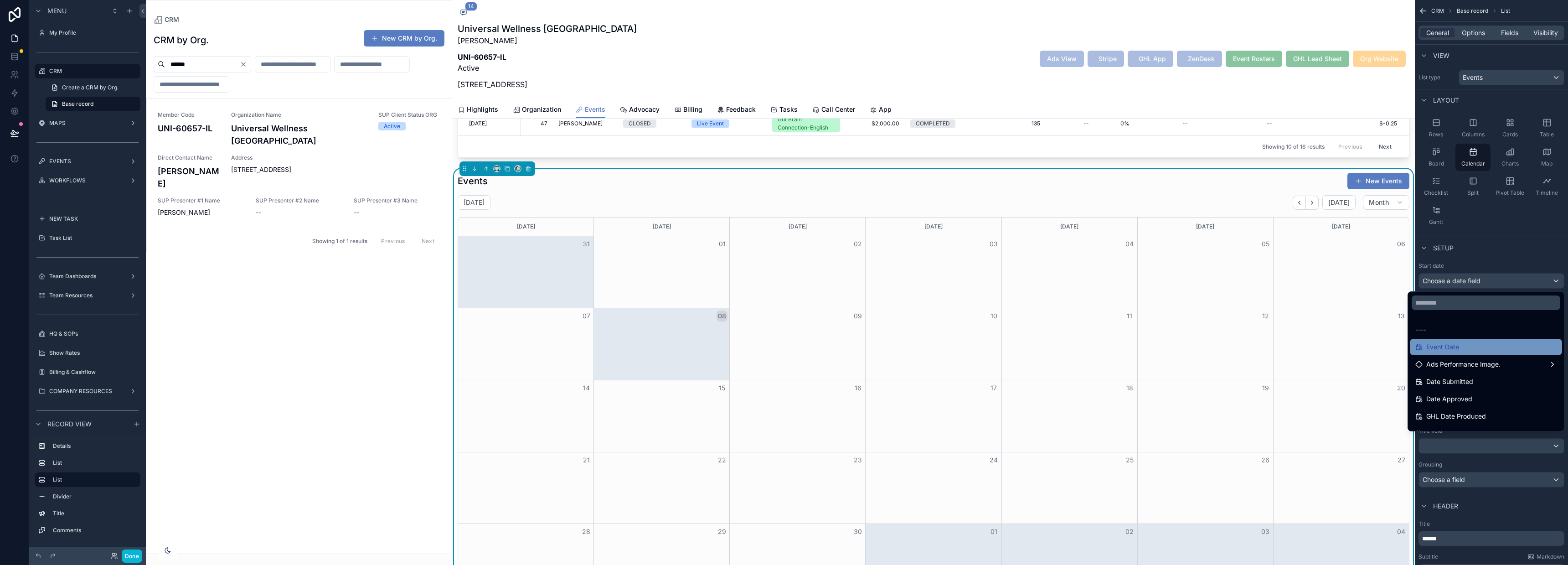
click at [1456, 347] on div "Event Date" at bounding box center [1485, 347] width 141 height 11
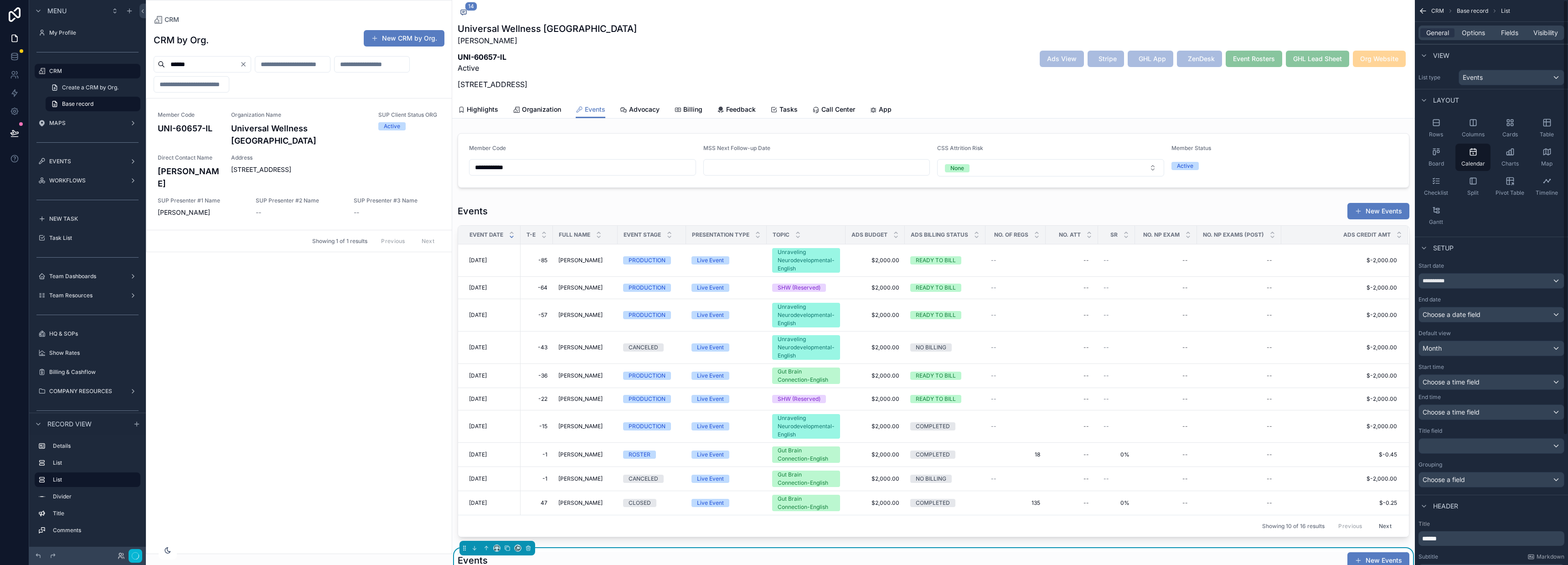
scroll to position [774, 0]
click at [1494, 313] on div "Choose a date field" at bounding box center [1491, 314] width 145 height 14
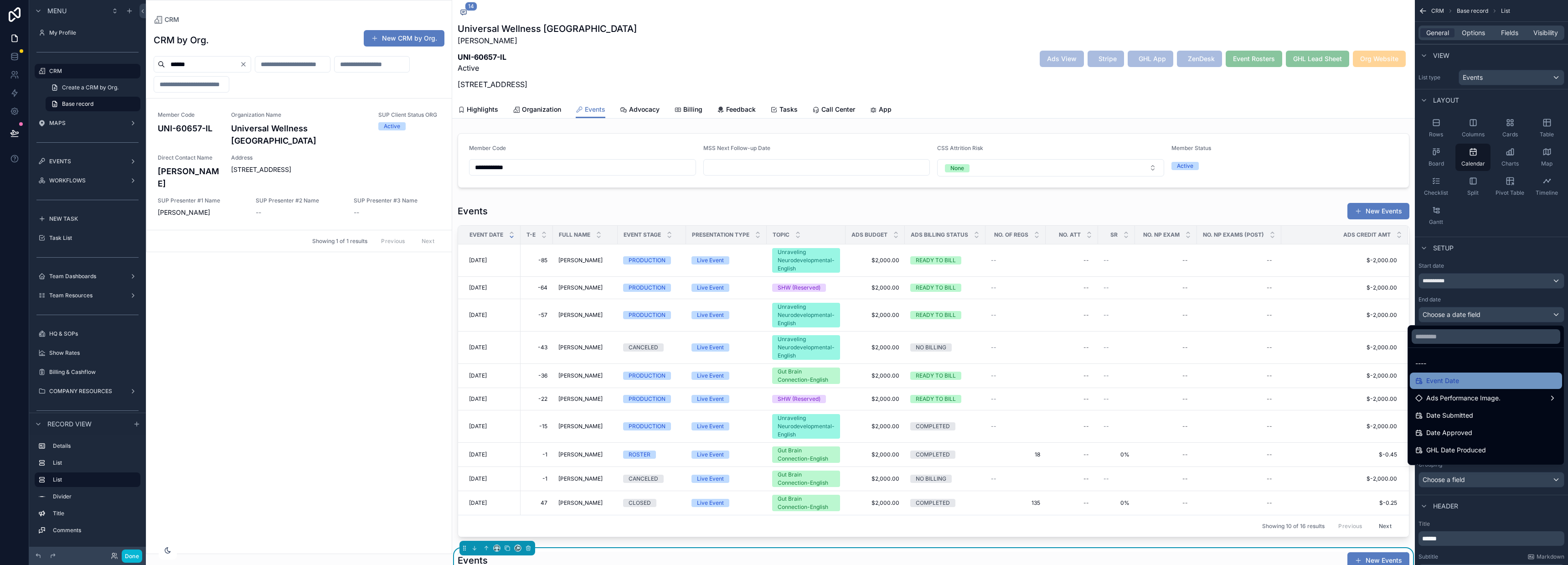
click at [1447, 376] on span "Event Date" at bounding box center [1443, 381] width 33 height 11
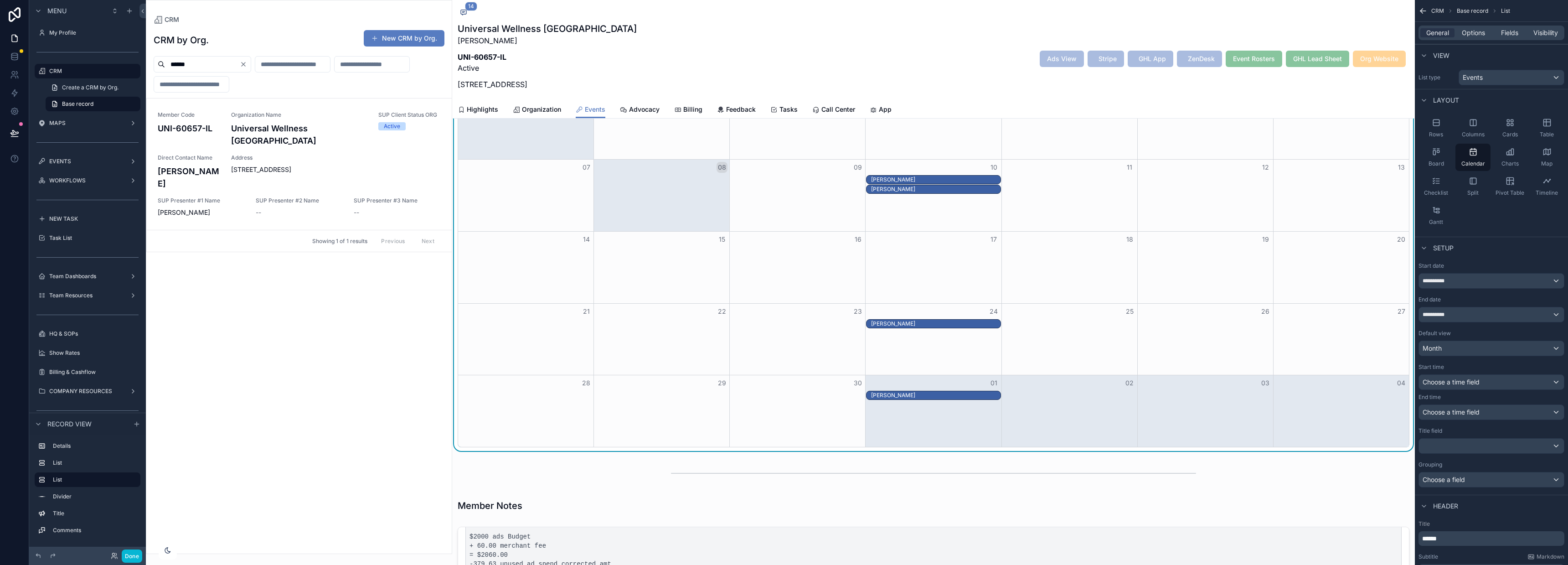
scroll to position [530, 0]
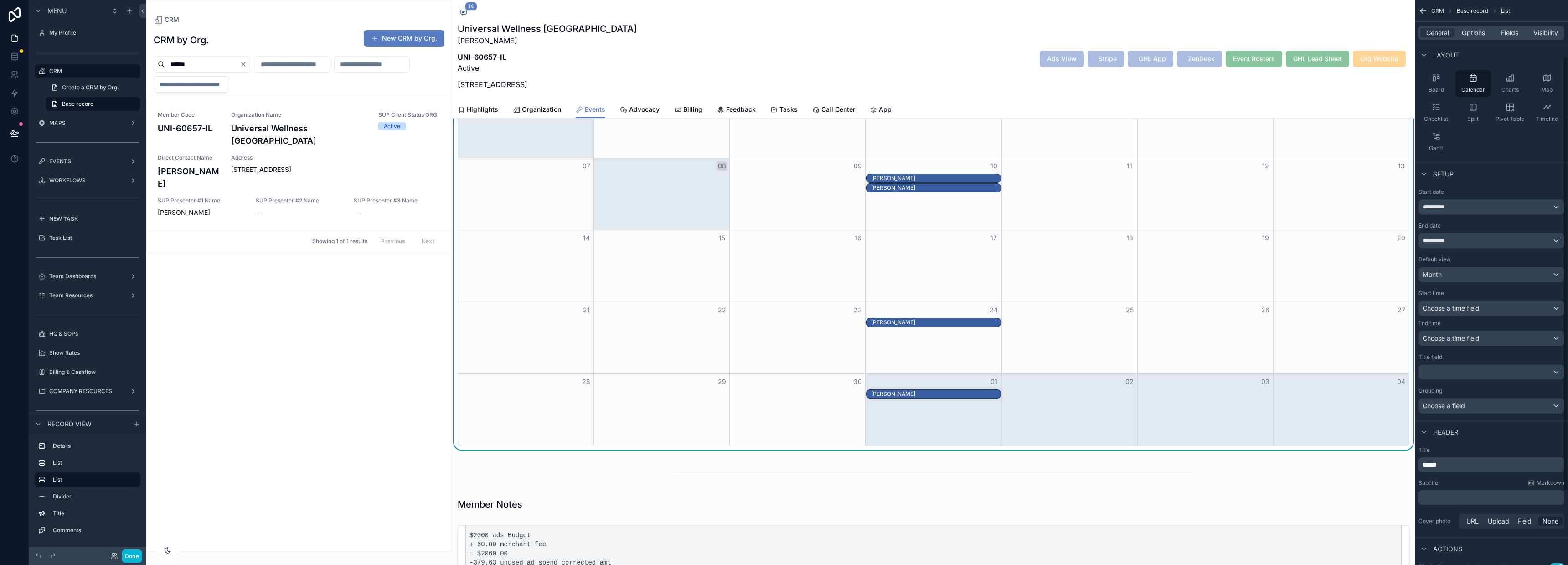
click at [1485, 381] on div "**********" at bounding box center [1492, 301] width 146 height 225
click at [1474, 366] on div "scrollable content" at bounding box center [1491, 371] width 145 height 14
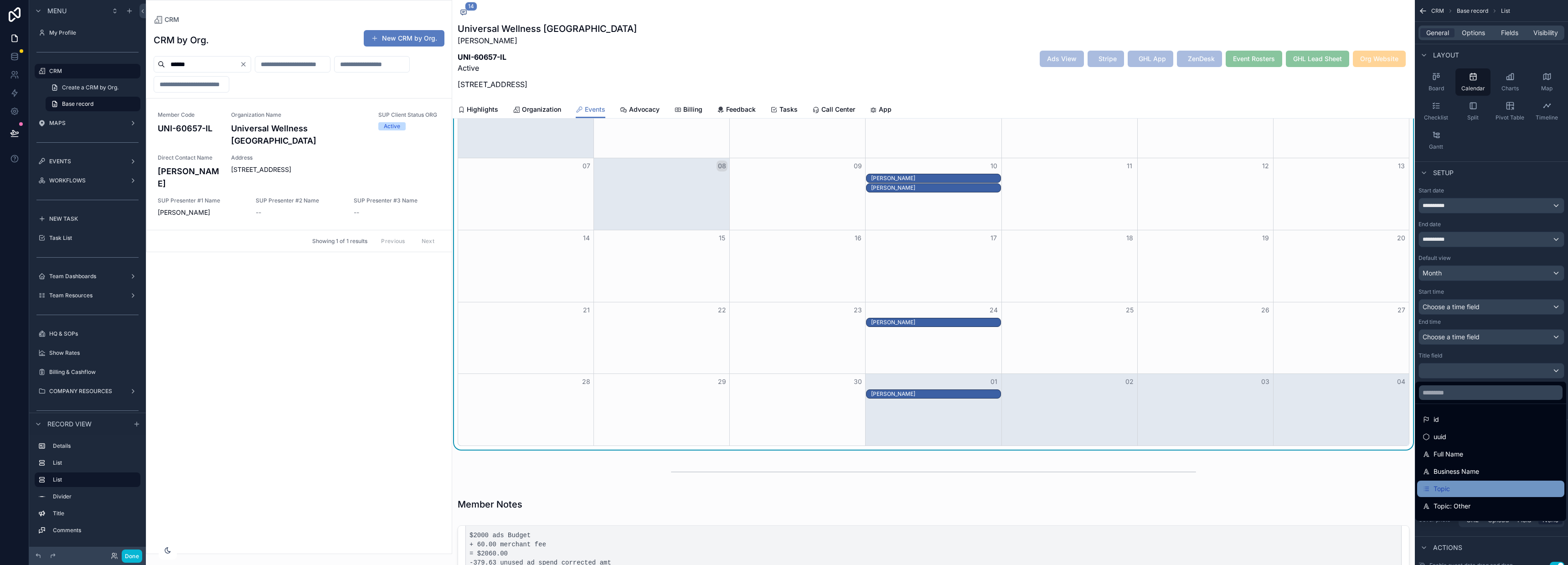
click at [1460, 487] on div "Topic" at bounding box center [1491, 489] width 136 height 11
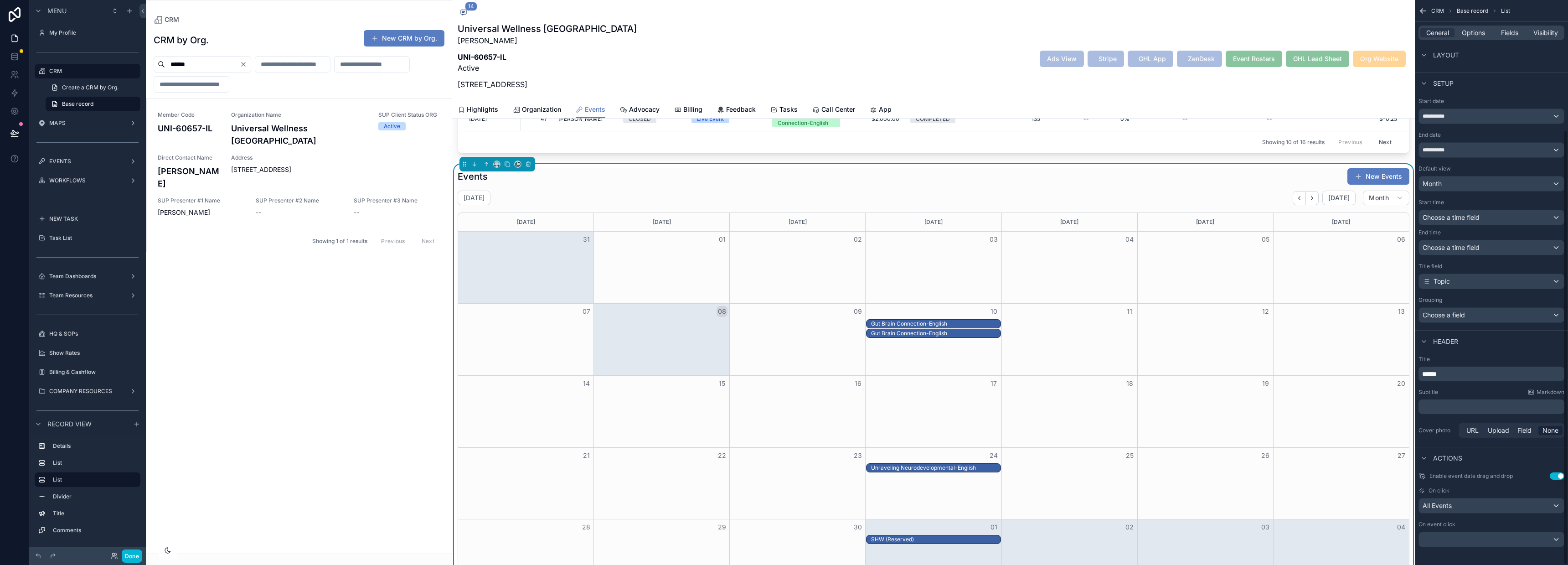
scroll to position [169, 0]
click at [1488, 531] on div "scrollable content" at bounding box center [1491, 535] width 145 height 14
click at [1473, 492] on div "Open record" at bounding box center [1491, 499] width 140 height 16
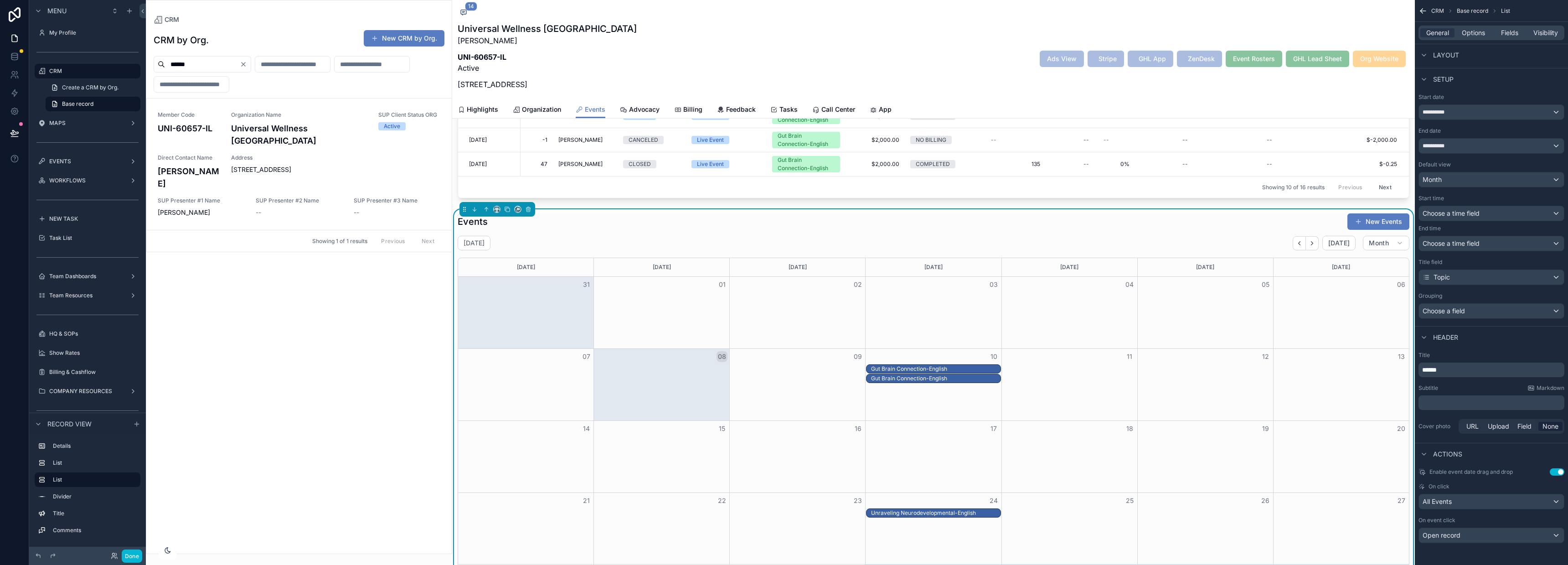
scroll to position [342, 0]
click at [1464, 399] on p "﻿" at bounding box center [1492, 402] width 140 height 9
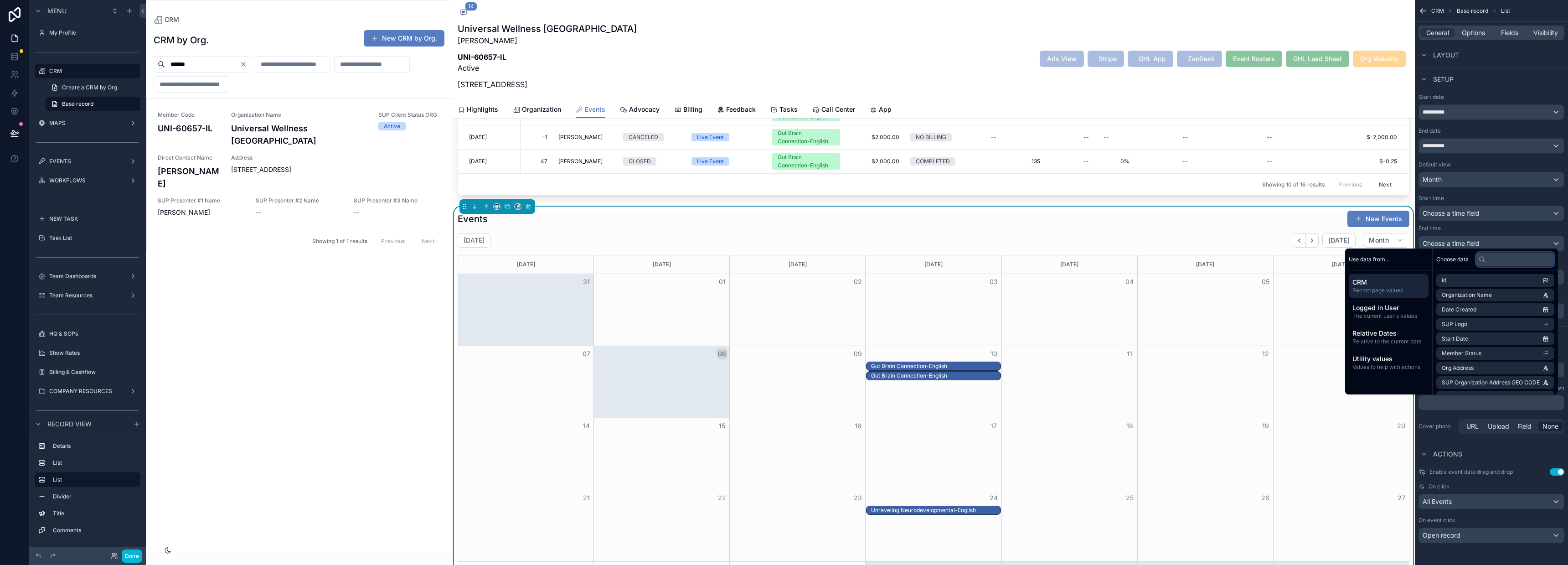
click at [1494, 255] on input "text" at bounding box center [1515, 259] width 78 height 14
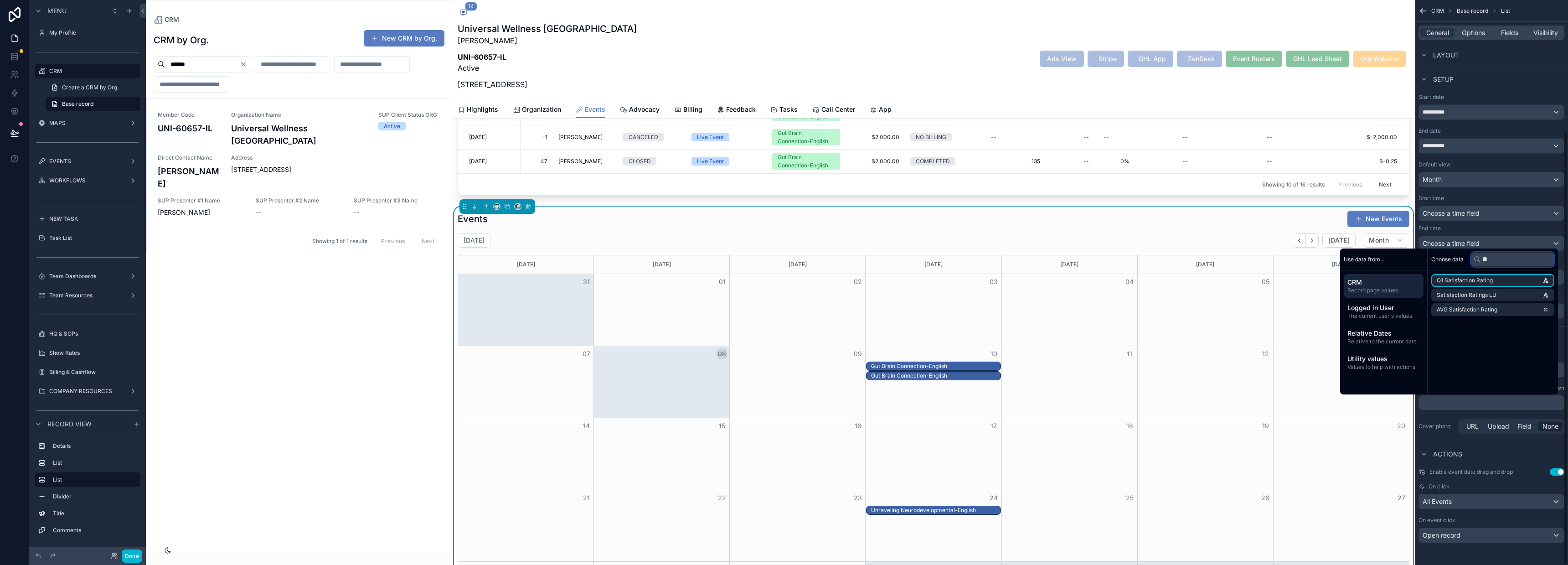
type input "*"
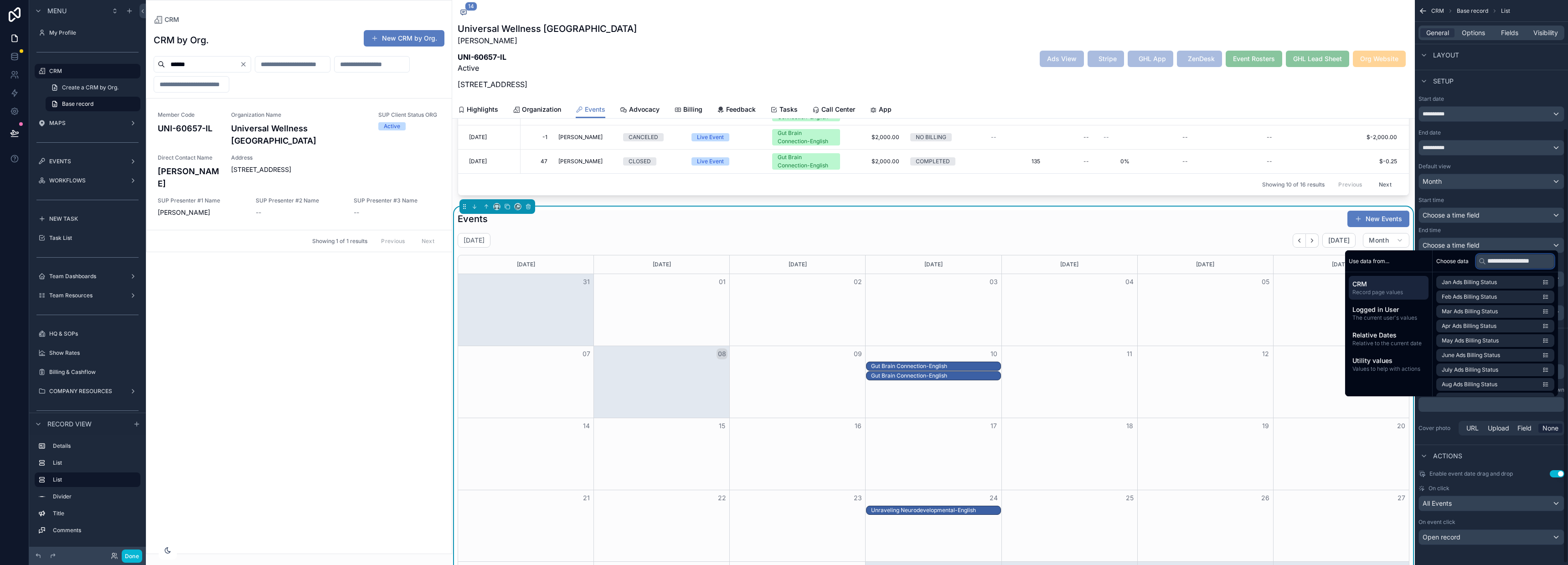
scroll to position [166, 0]
drag, startPoint x: 1543, startPoint y: 261, endPoint x: 1480, endPoint y: 262, distance: 63.0
click at [1480, 262] on div "**********" at bounding box center [1515, 262] width 78 height 14
type input "******"
click at [1471, 330] on li "Billing Status" at bounding box center [1495, 327] width 118 height 13
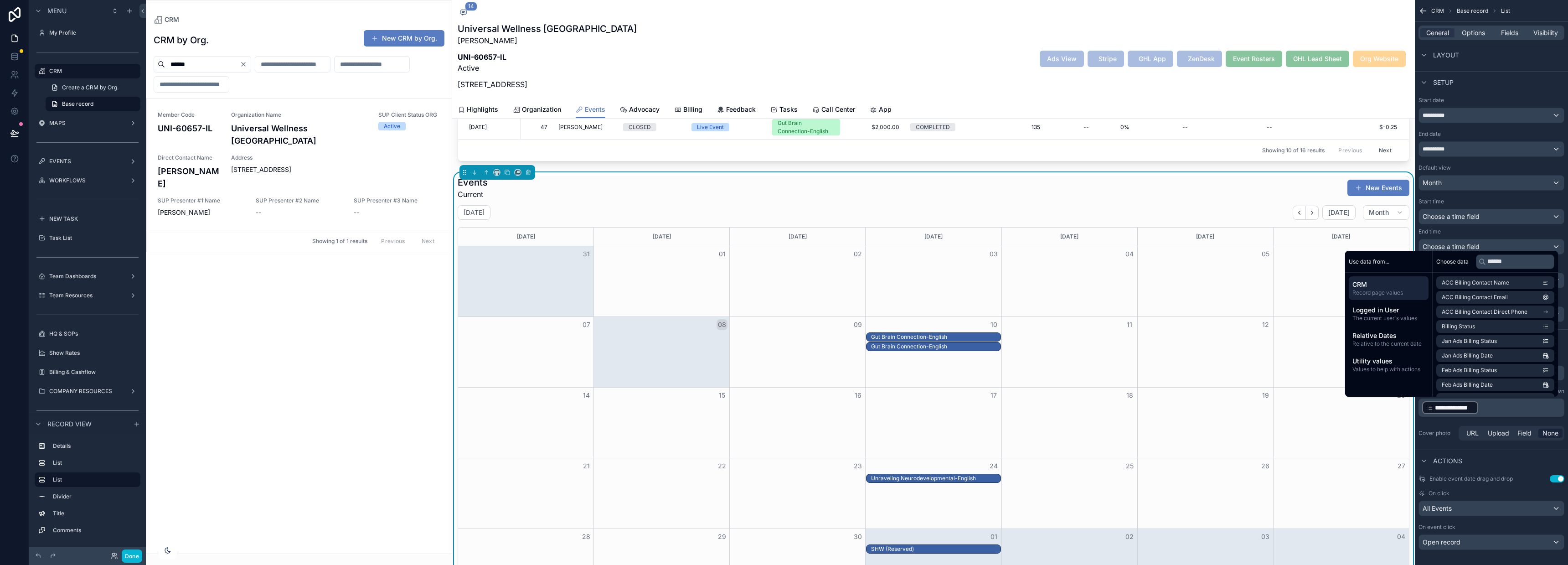
scroll to position [377, 0]
click at [1529, 227] on div "Start time Choose a time field End time Choose a time field" at bounding box center [1492, 226] width 146 height 57
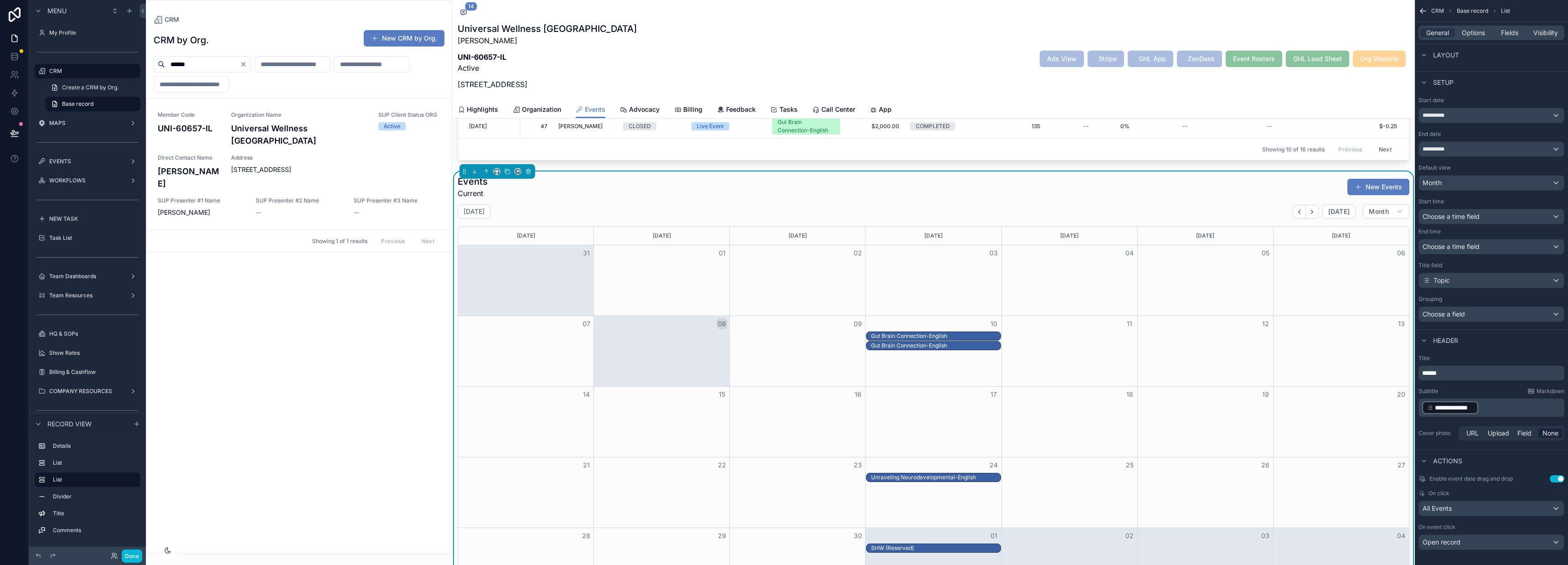
scroll to position [173, 0]
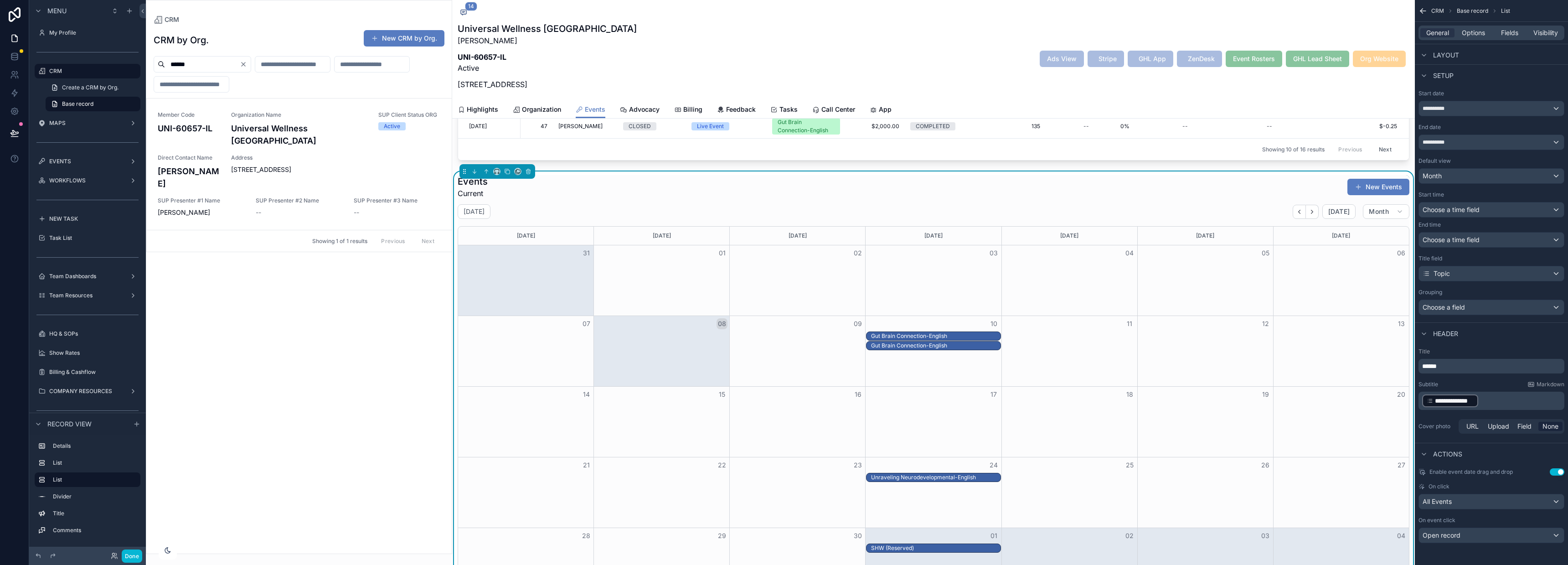
click at [1494, 400] on p "**********" at bounding box center [1492, 401] width 140 height 14
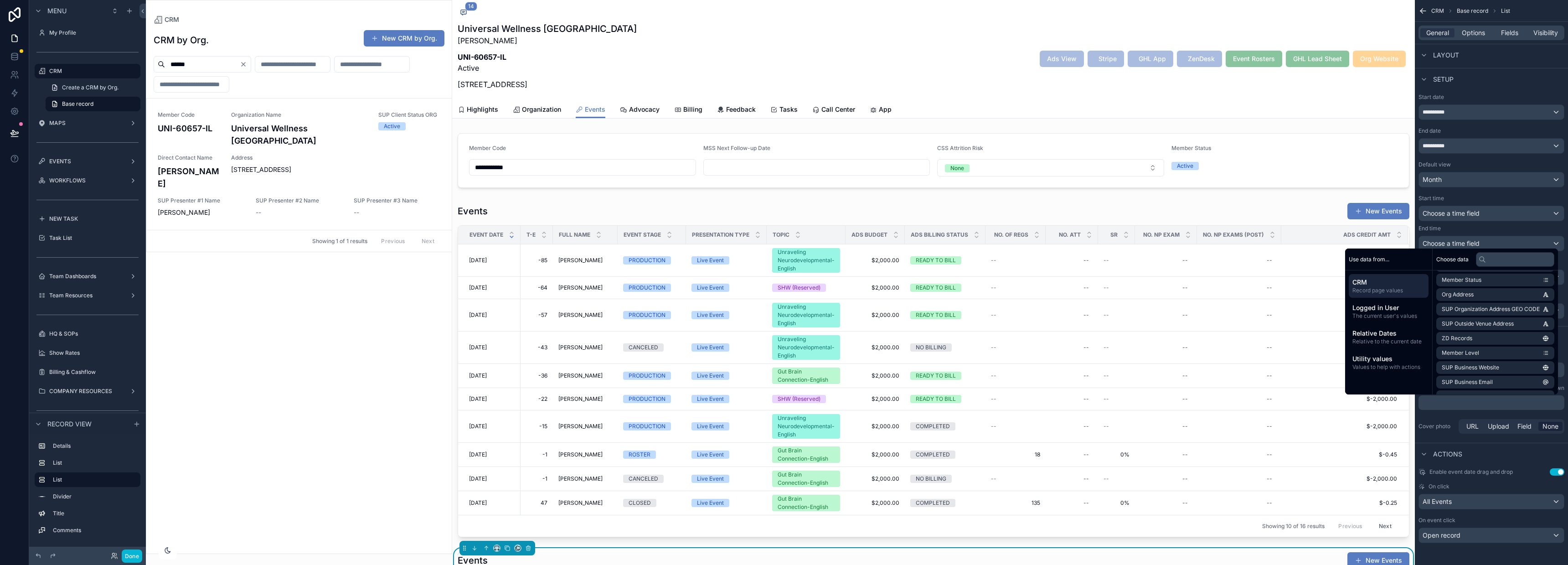
scroll to position [76, 0]
click at [1505, 253] on input "text" at bounding box center [1515, 259] width 78 height 14
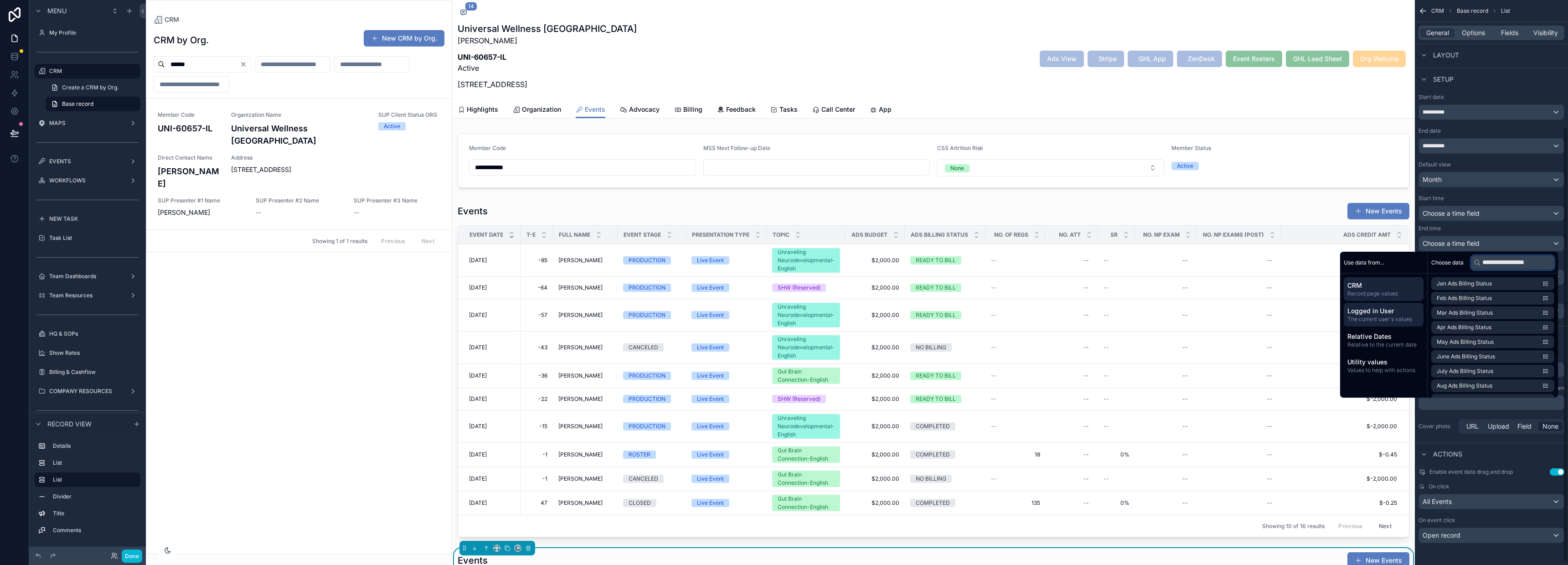
scroll to position [166, 0]
type input "**********"
click at [1389, 368] on span "Values to help with actions" at bounding box center [1384, 370] width 72 height 8
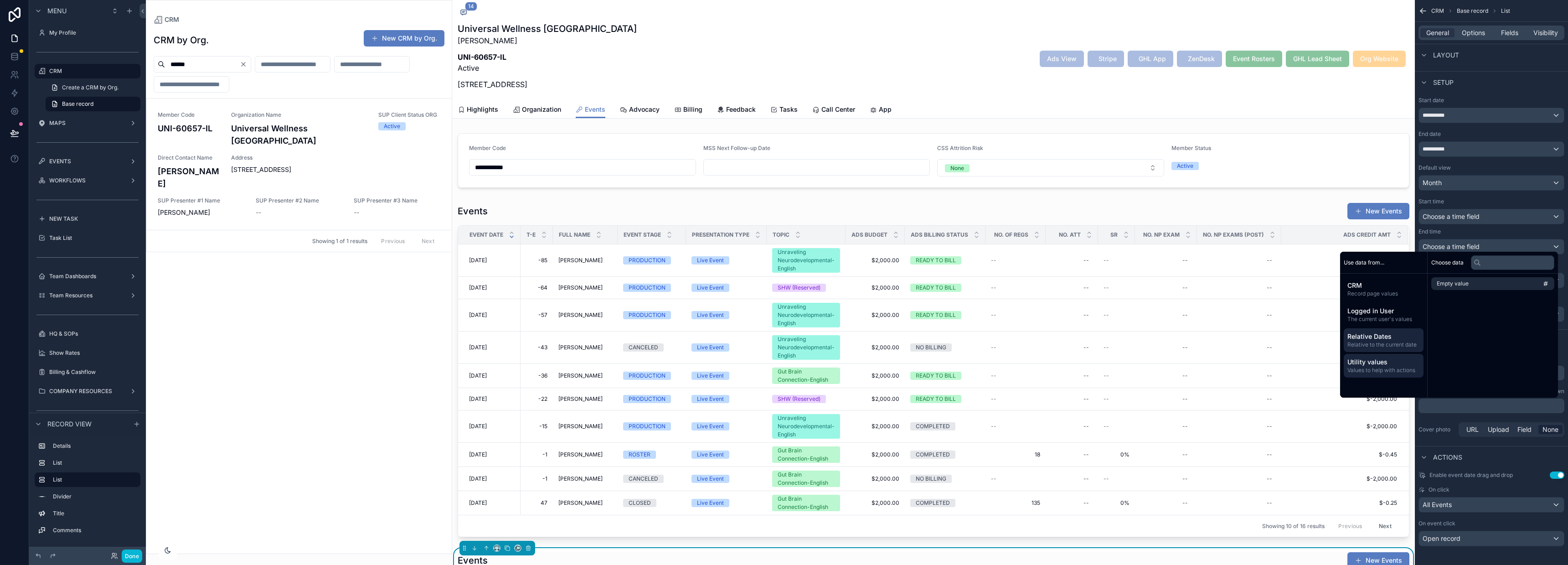
click at [1383, 343] on span "Relative to the current date" at bounding box center [1384, 345] width 72 height 8
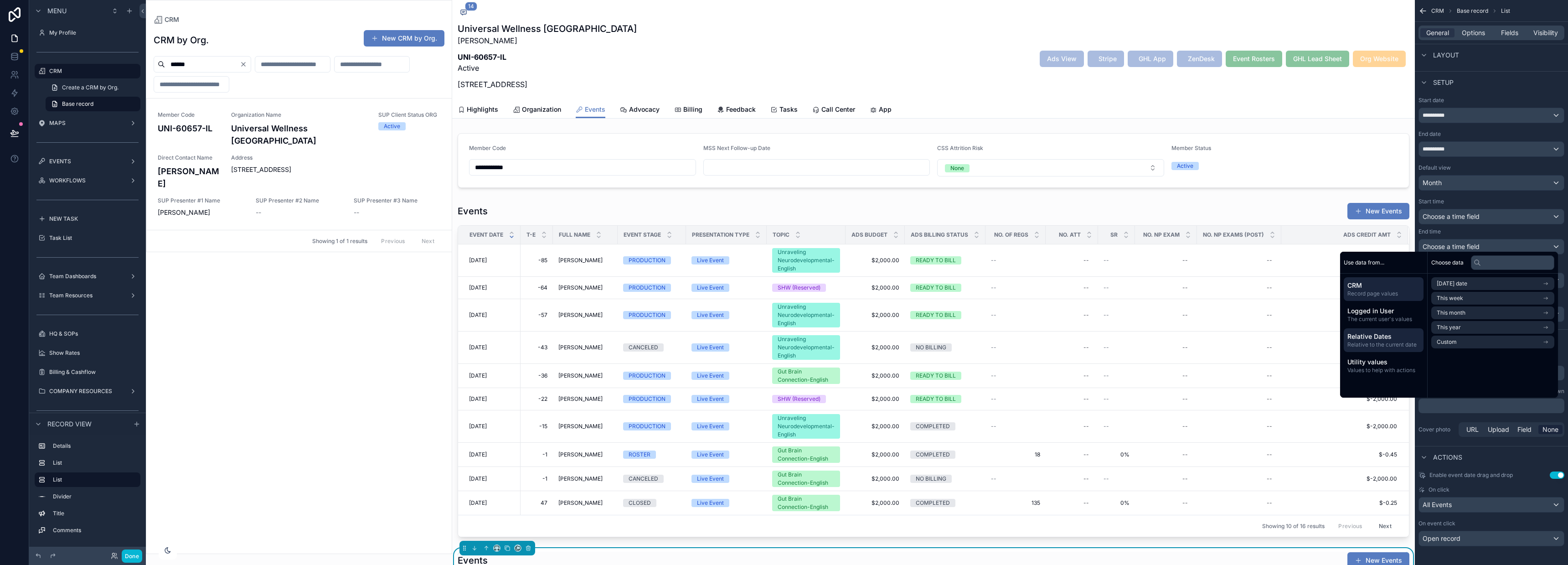
click at [1386, 288] on span "CRM" at bounding box center [1384, 285] width 72 height 9
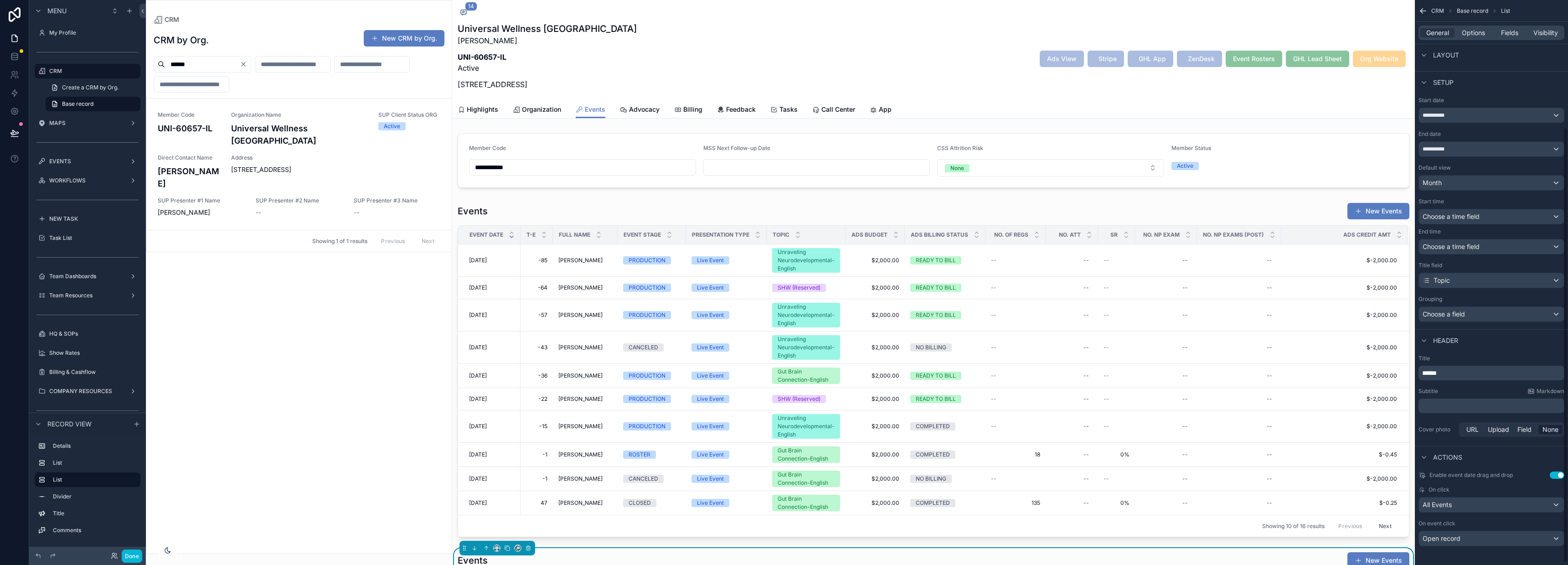
click at [1443, 417] on div "Title ****** Subtitle Markdown ﻿ Cover photo URL Upload Field None" at bounding box center [1491, 397] width 153 height 91
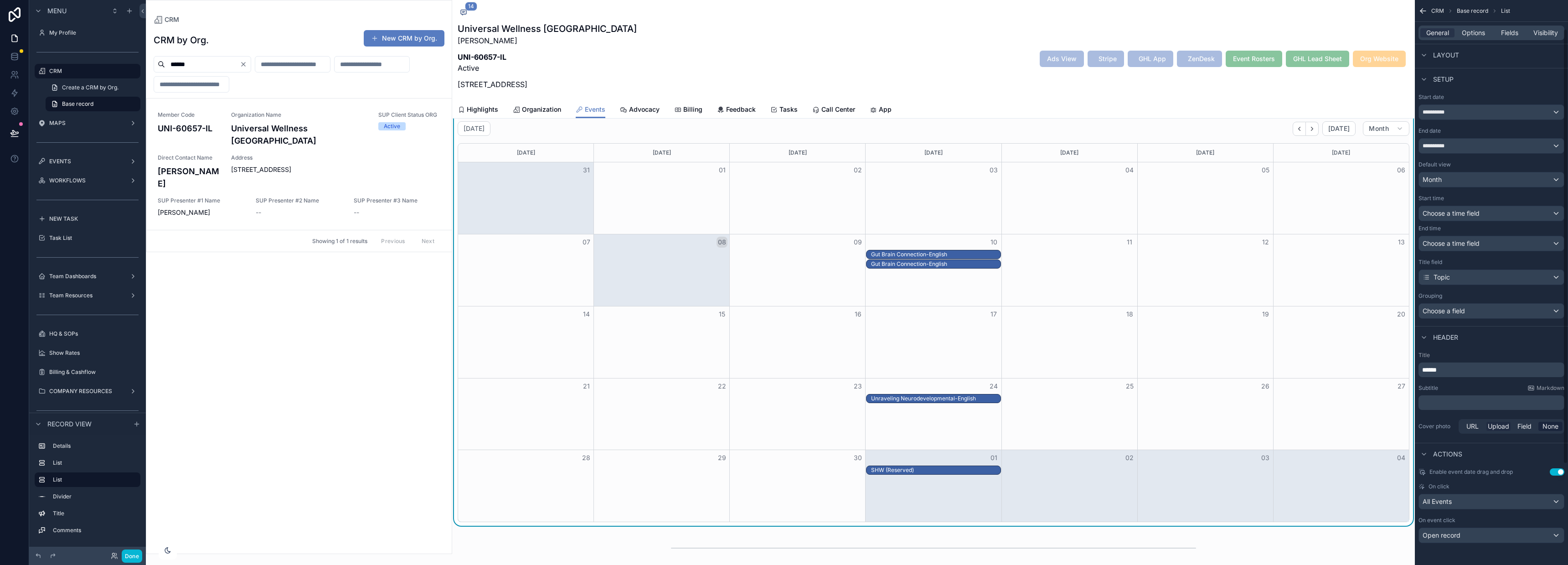
scroll to position [0, 0]
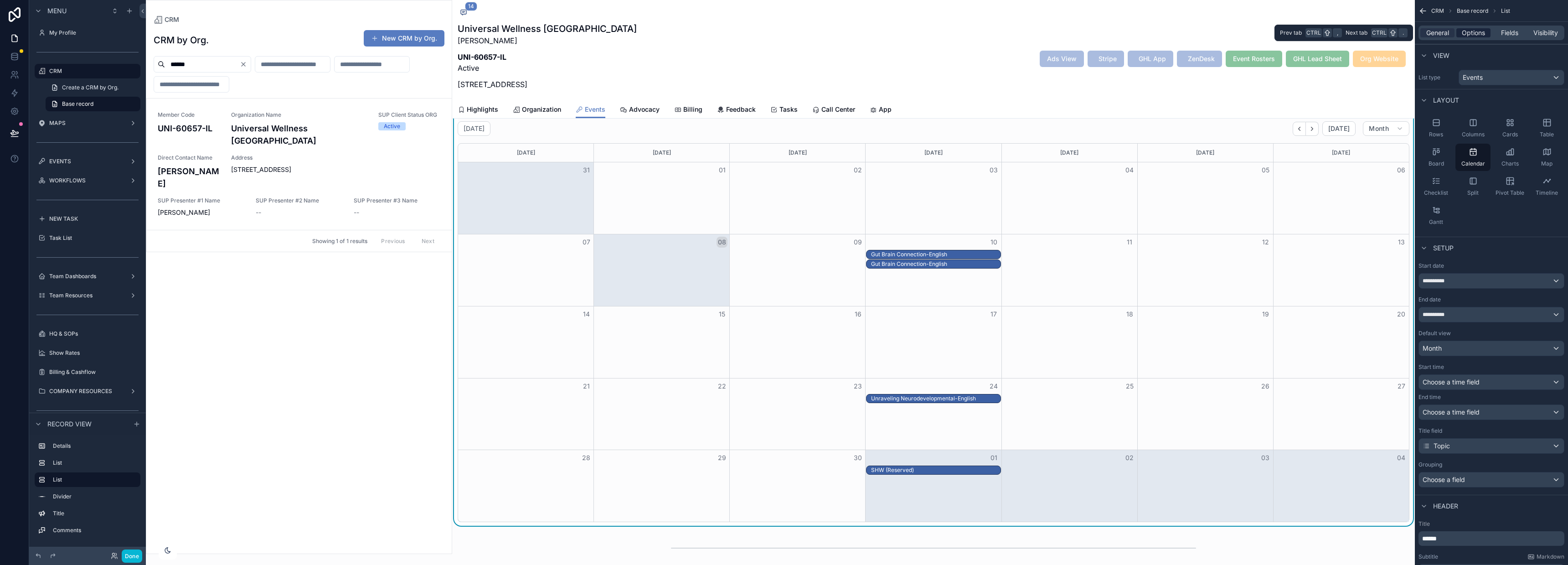
click at [1482, 34] on span "Options" at bounding box center [1473, 32] width 23 height 9
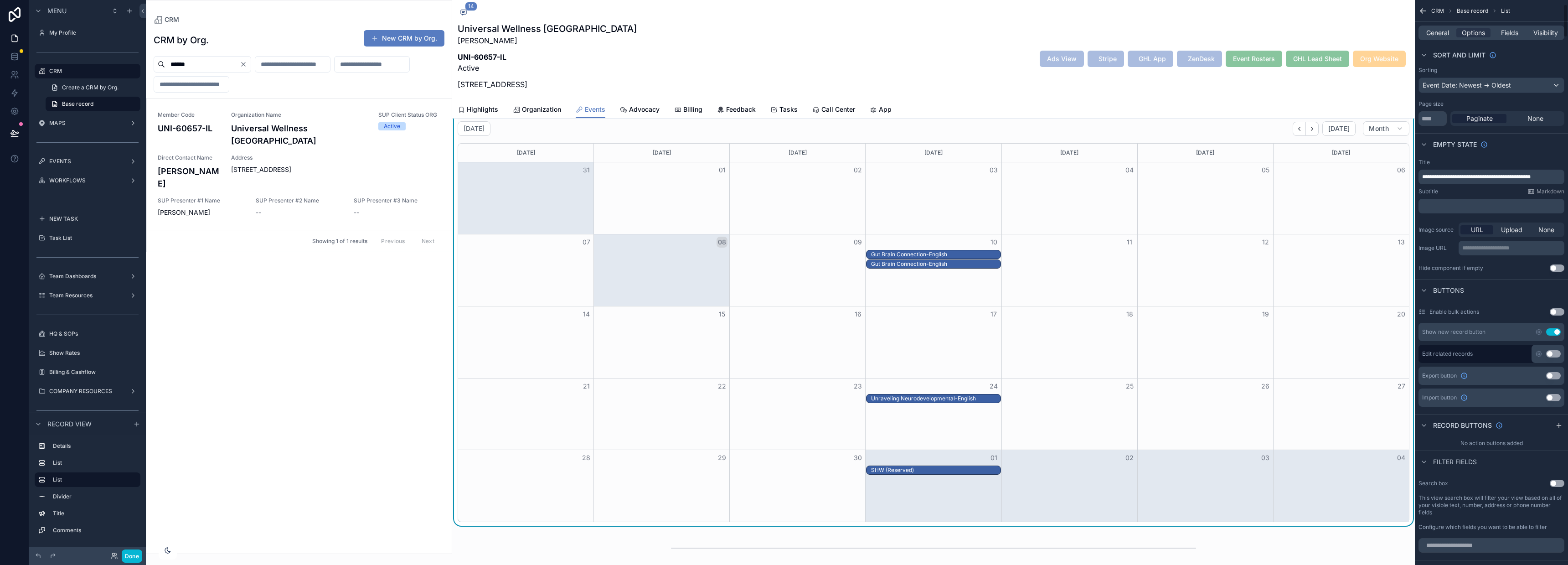
scroll to position [75, 0]
click at [1556, 330] on button "Use setting" at bounding box center [1553, 330] width 14 height 8
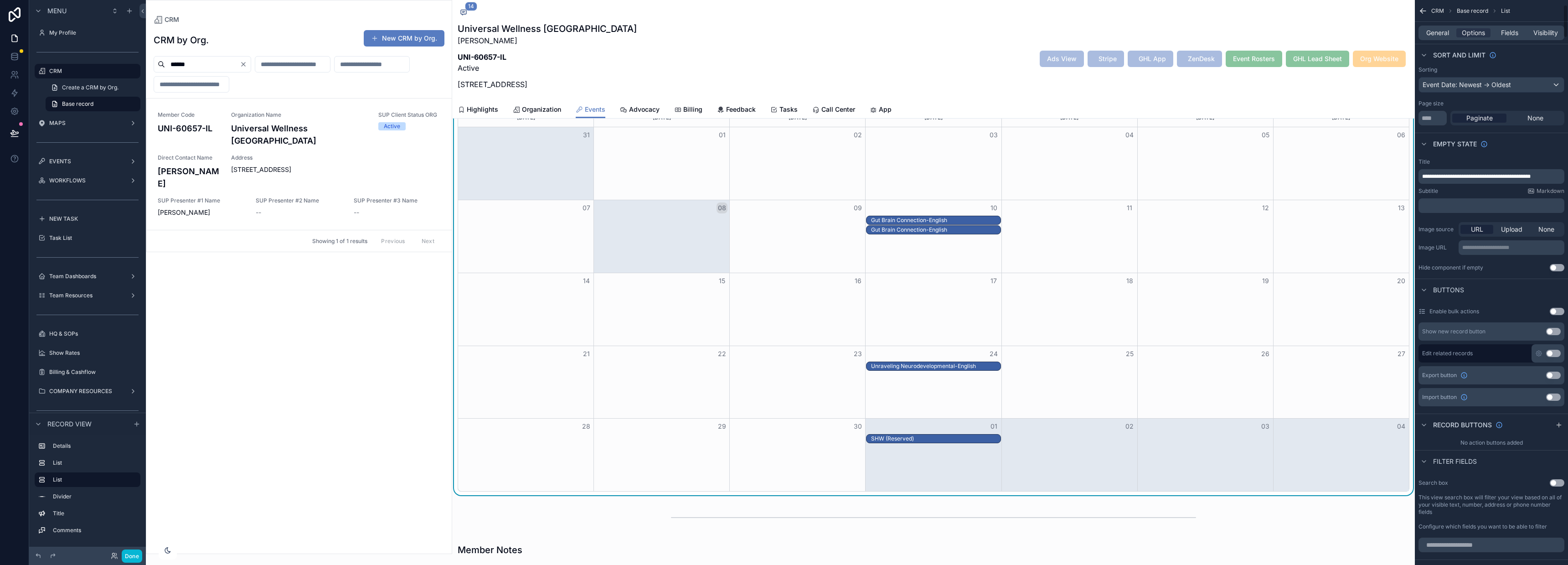
scroll to position [0, 0]
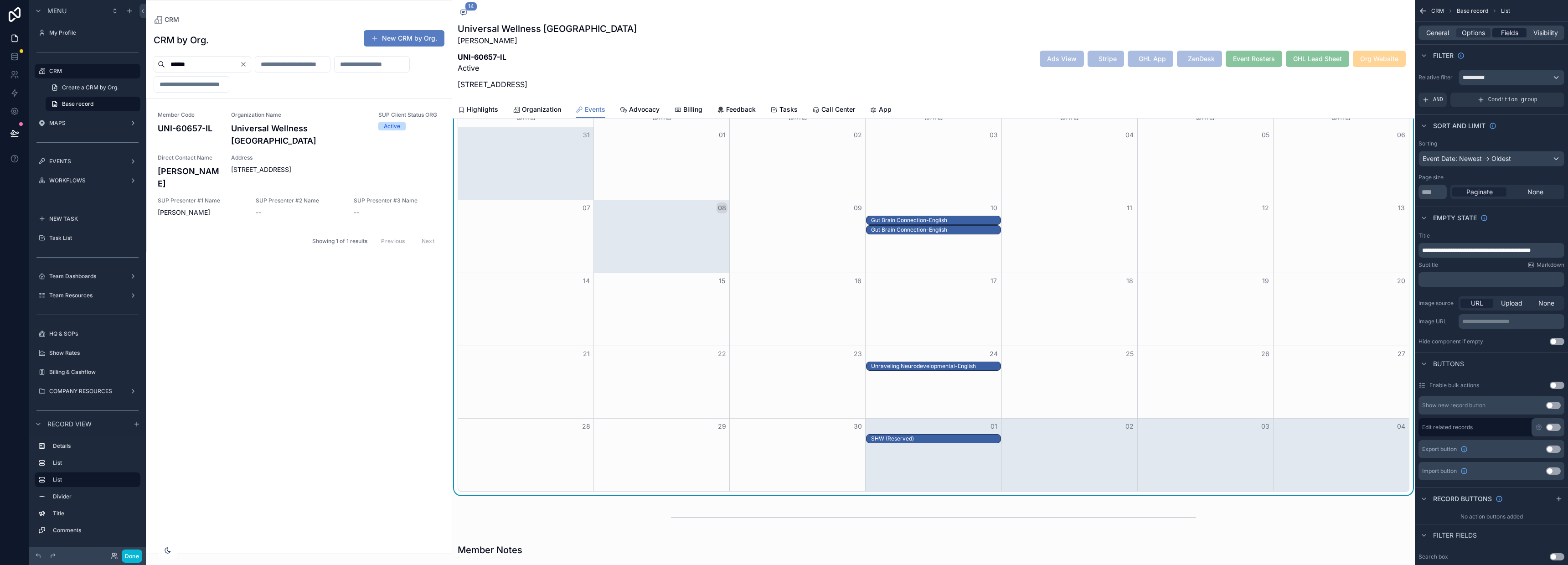
click at [1511, 30] on span "Fields" at bounding box center [1509, 32] width 17 height 9
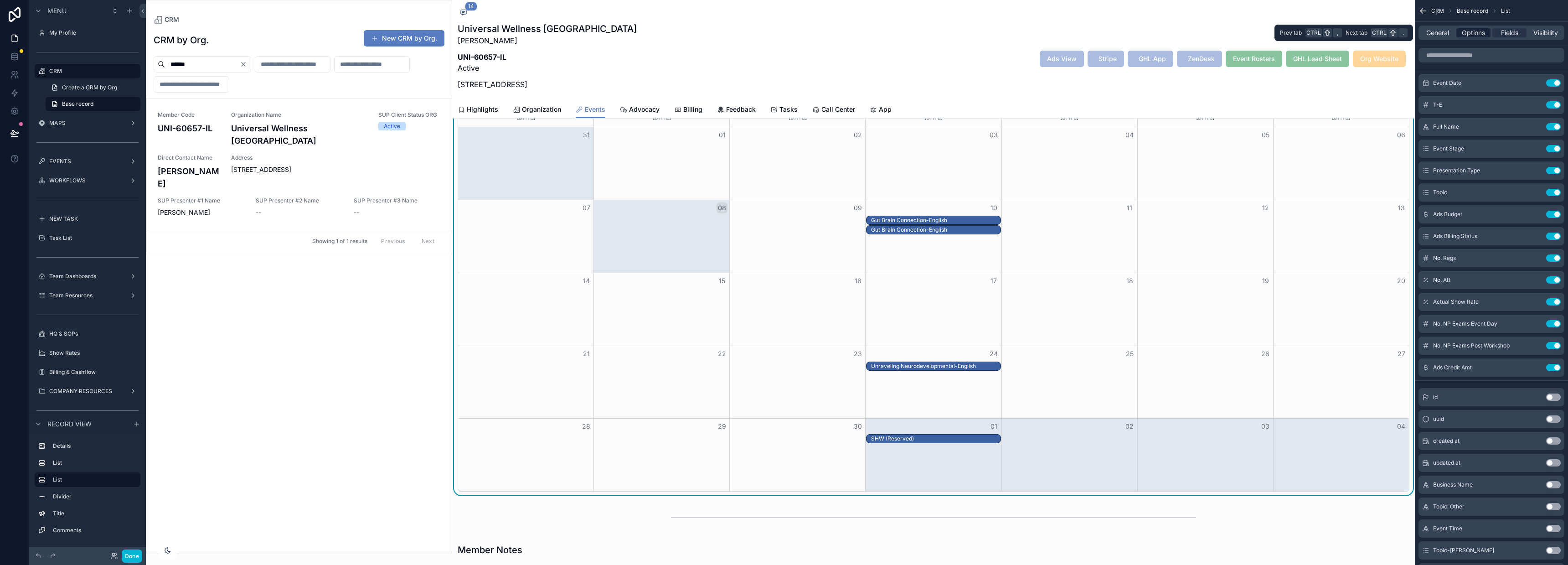
click at [1477, 31] on span "Options" at bounding box center [1473, 32] width 23 height 9
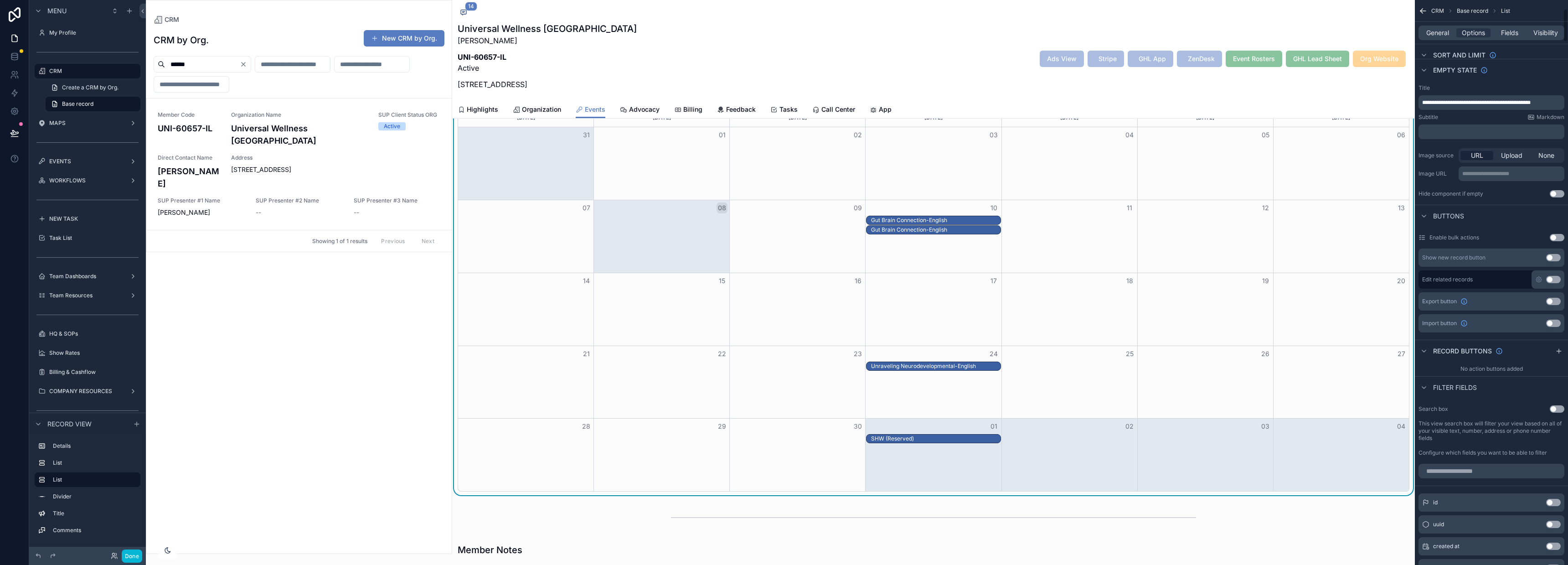
scroll to position [148, 0]
click at [1550, 277] on button "Use setting" at bounding box center [1553, 279] width 14 height 8
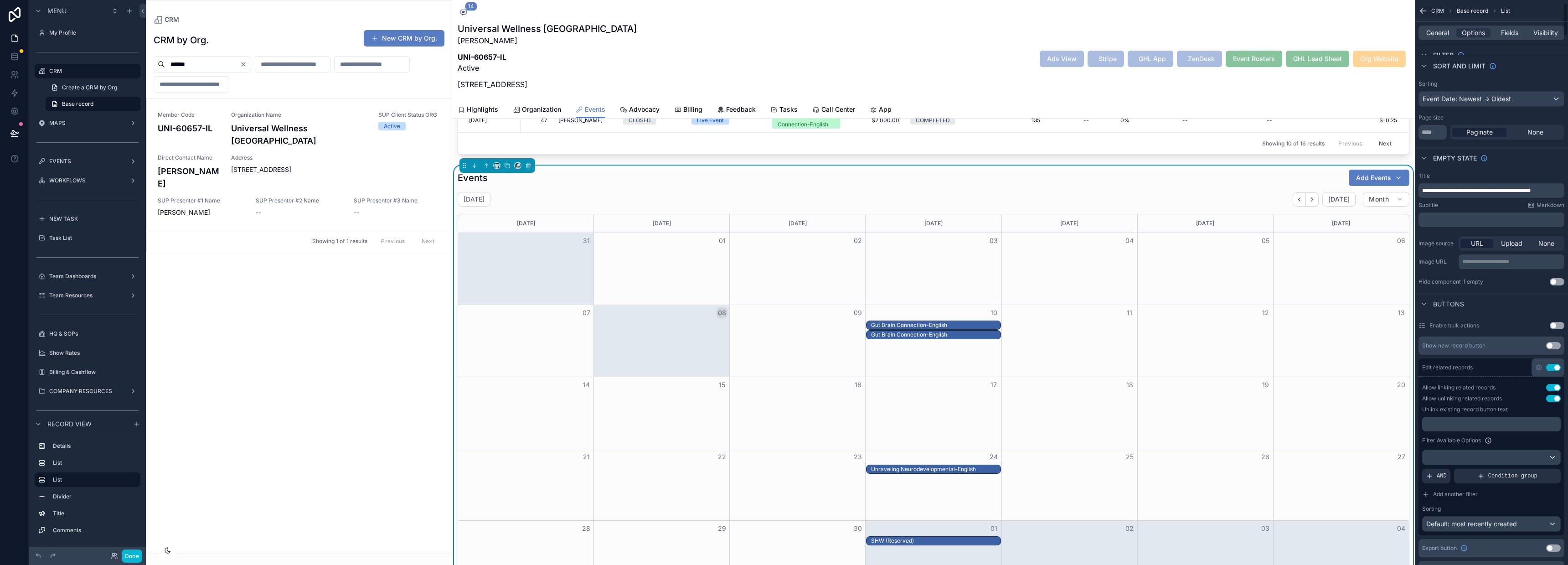
scroll to position [0, 0]
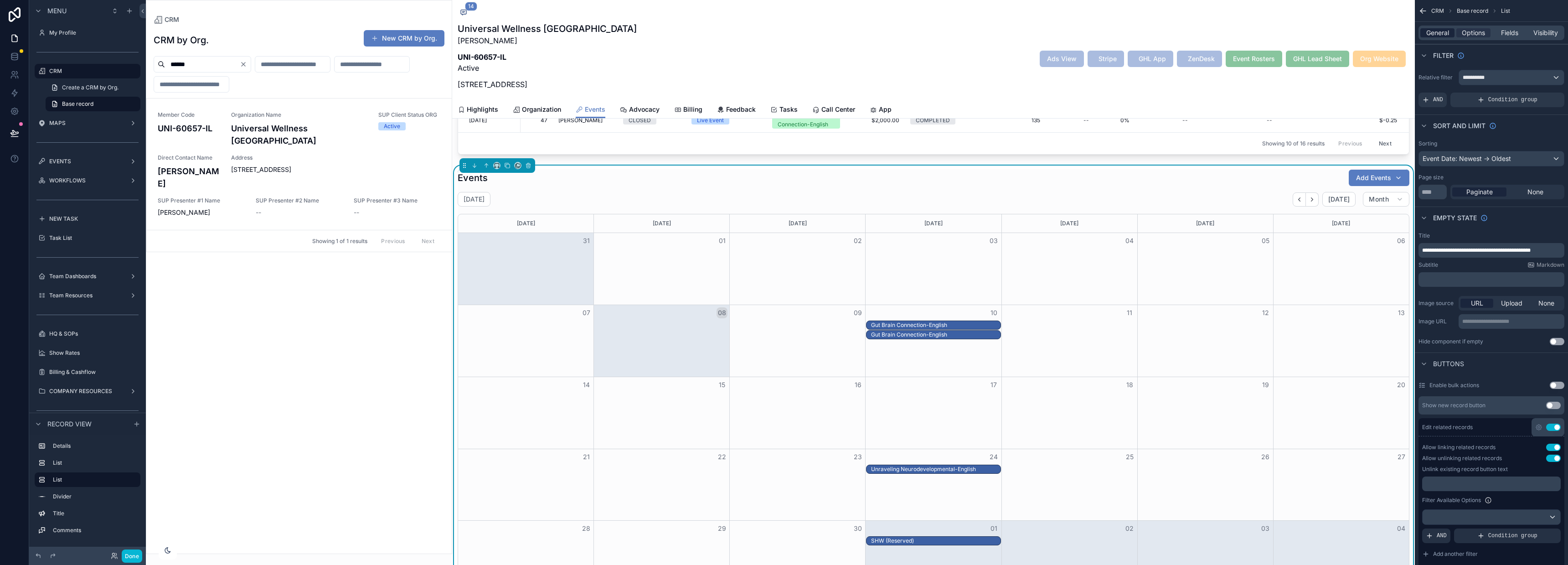
click at [1434, 29] on span "General" at bounding box center [1437, 32] width 23 height 9
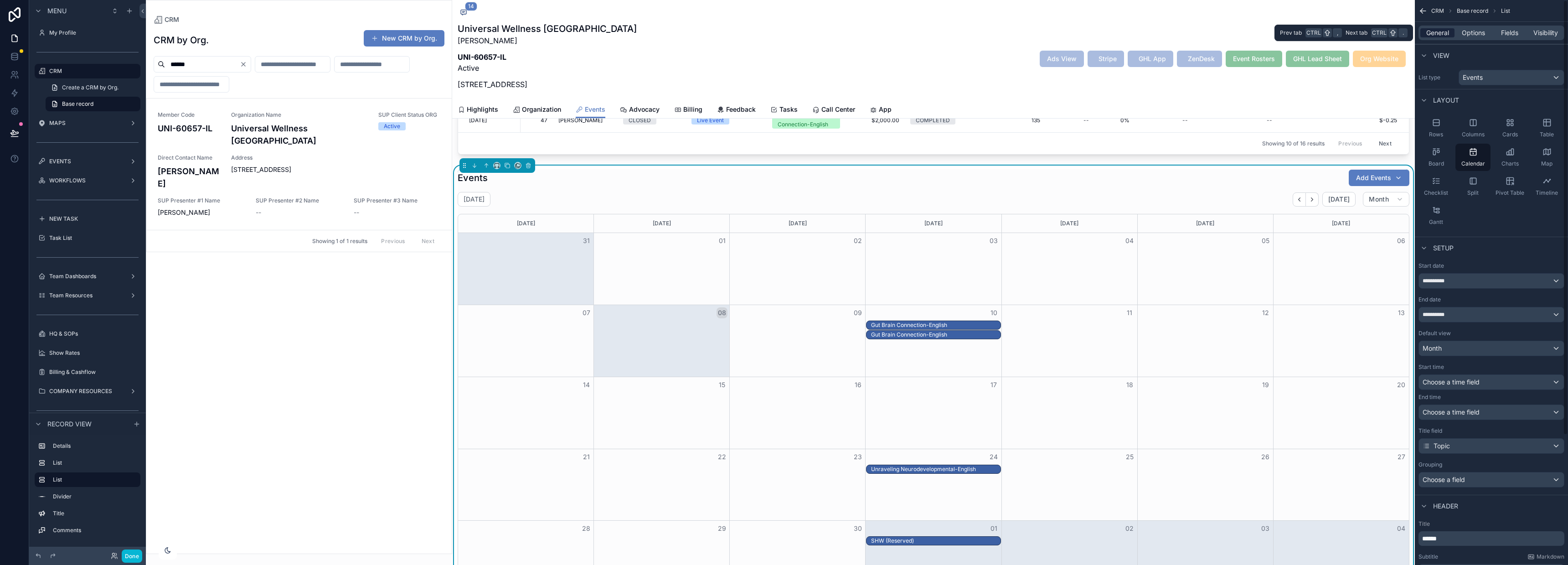
click at [1429, 31] on span "General" at bounding box center [1437, 32] width 23 height 9
click at [1475, 32] on span "Options" at bounding box center [1473, 32] width 23 height 9
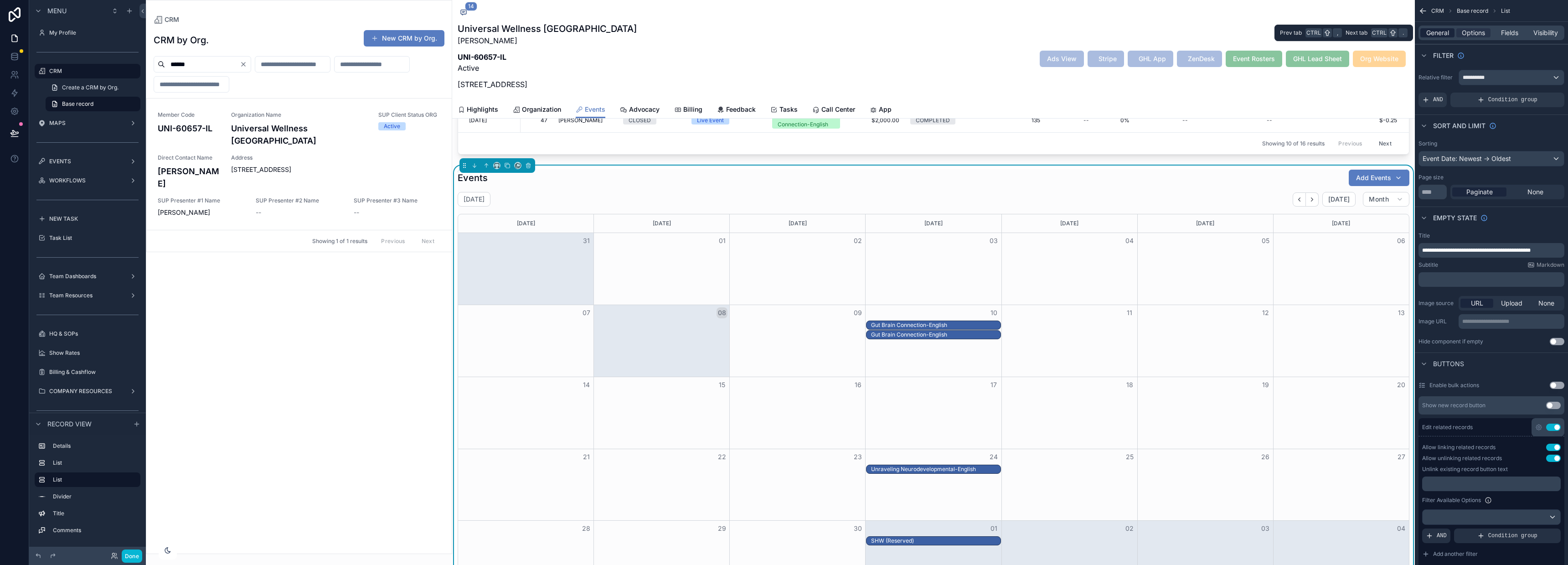
scroll to position [774, 0]
click at [1430, 97] on div "AND" at bounding box center [1432, 100] width 28 height 14
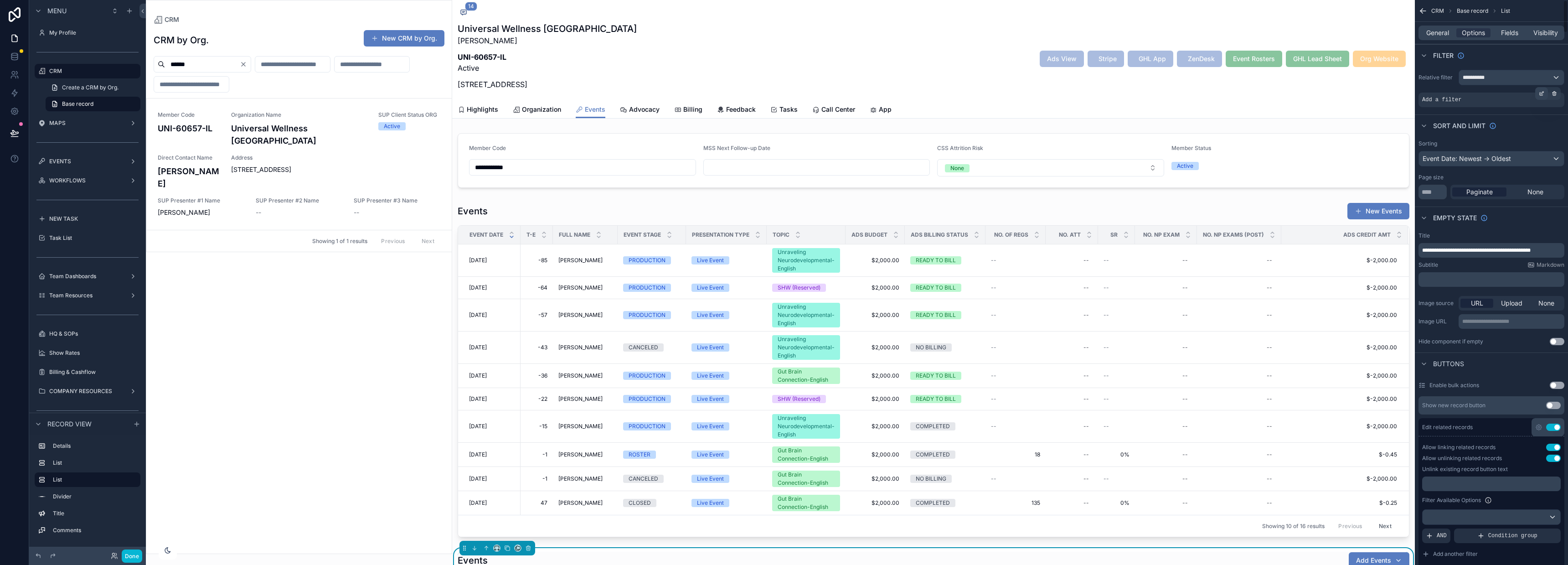
click at [1541, 92] on icon "scrollable content" at bounding box center [1541, 93] width 5 height 5
click at [1329, 83] on span "Select a field" at bounding box center [1326, 85] width 39 height 8
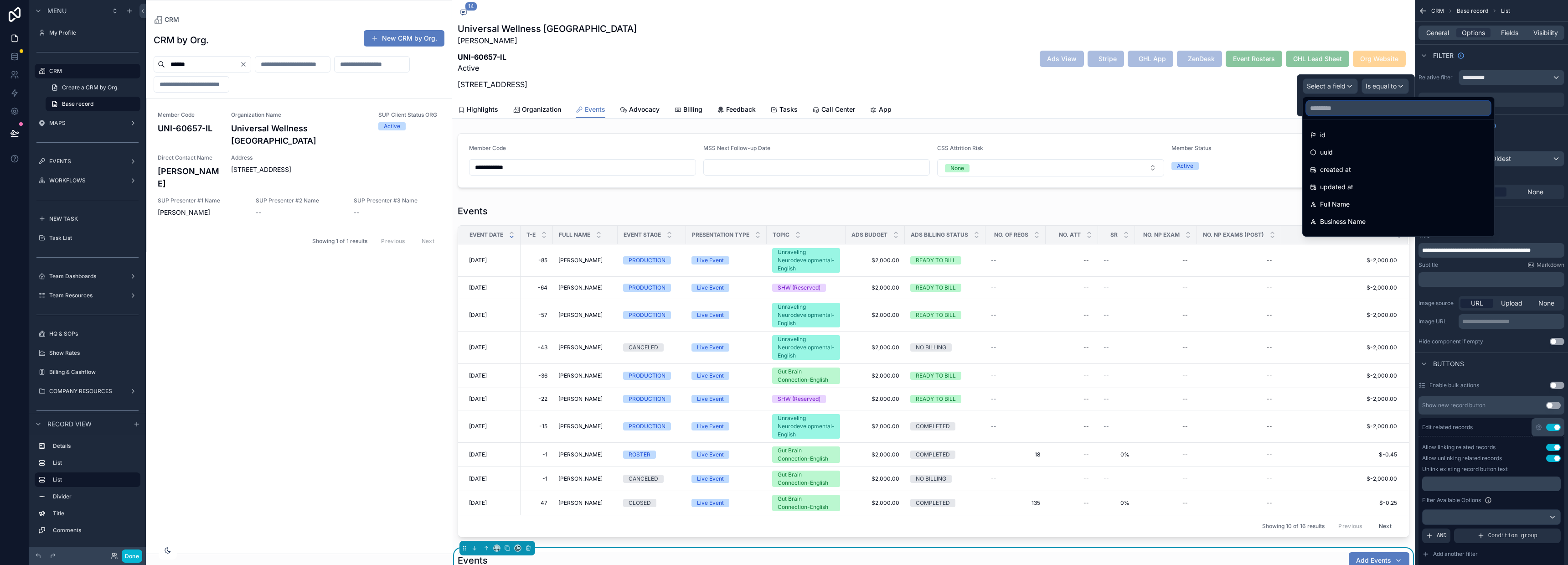
click at [1333, 111] on input "text" at bounding box center [1398, 108] width 184 height 14
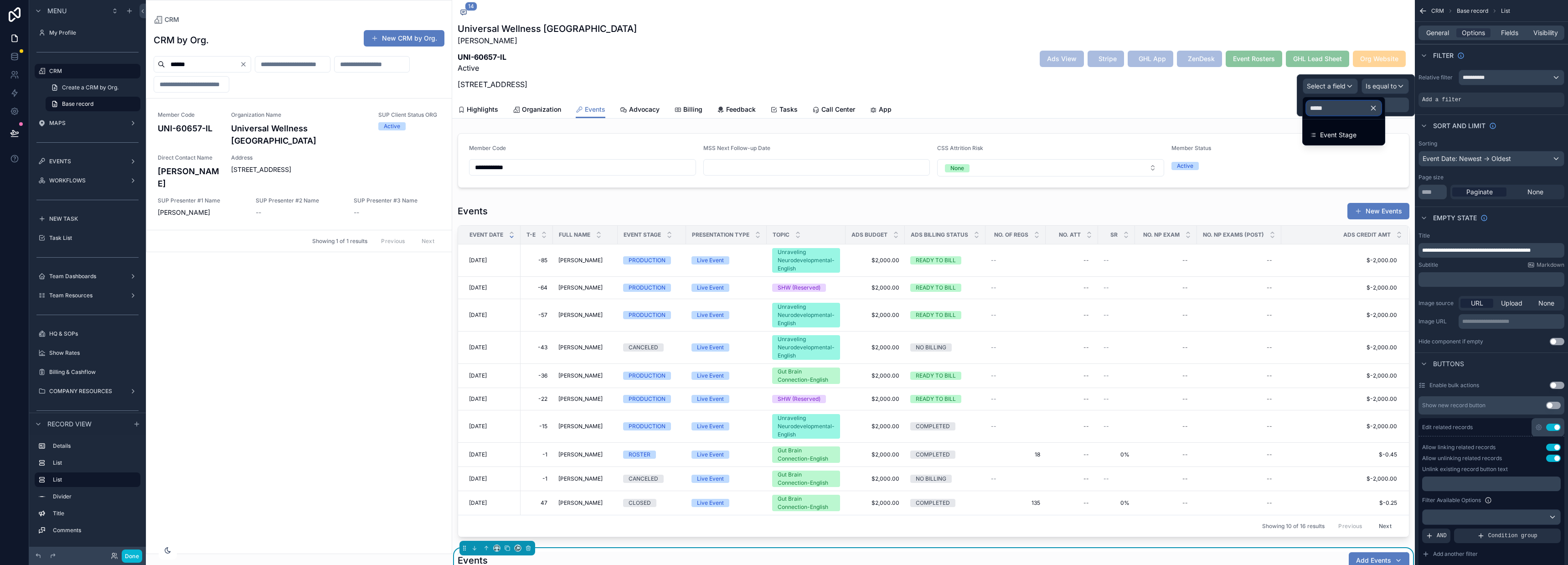
type input "*****"
click at [1340, 132] on span "Event Stage" at bounding box center [1337, 135] width 36 height 11
click at [1381, 83] on span "Is equal to (=)" at bounding box center [1376, 86] width 42 height 9
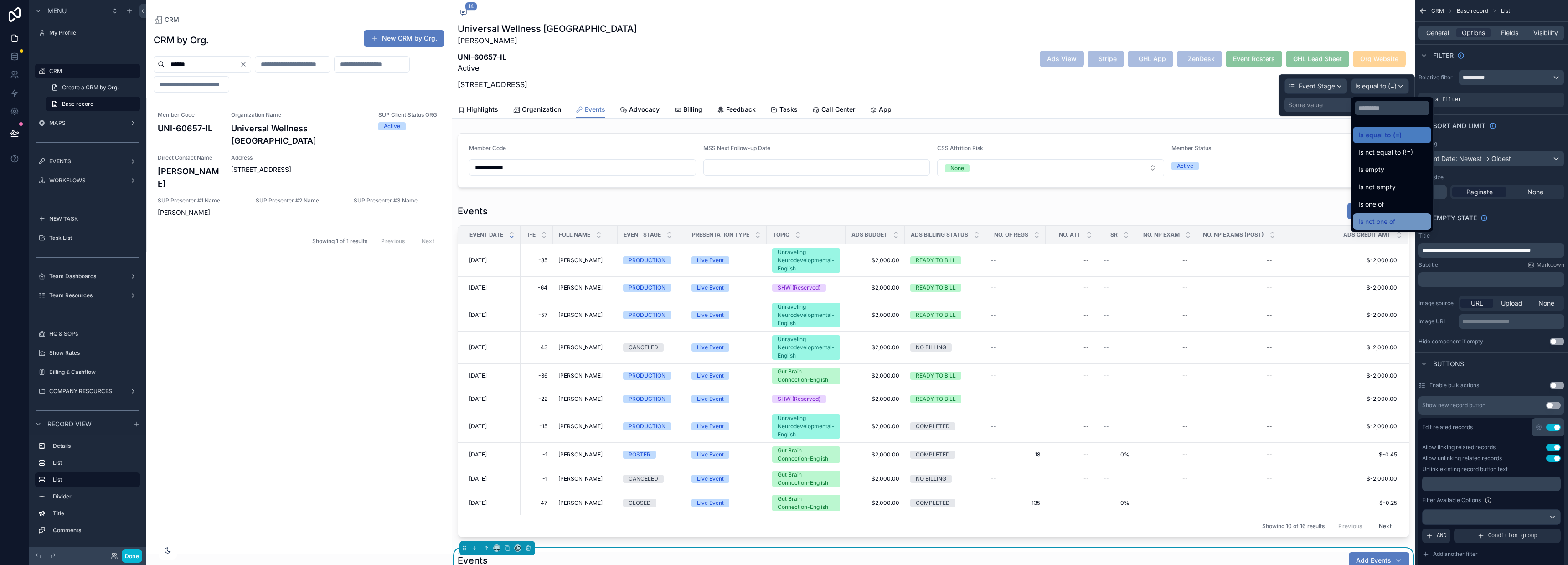
click at [1391, 218] on span "Is not one of" at bounding box center [1377, 222] width 37 height 11
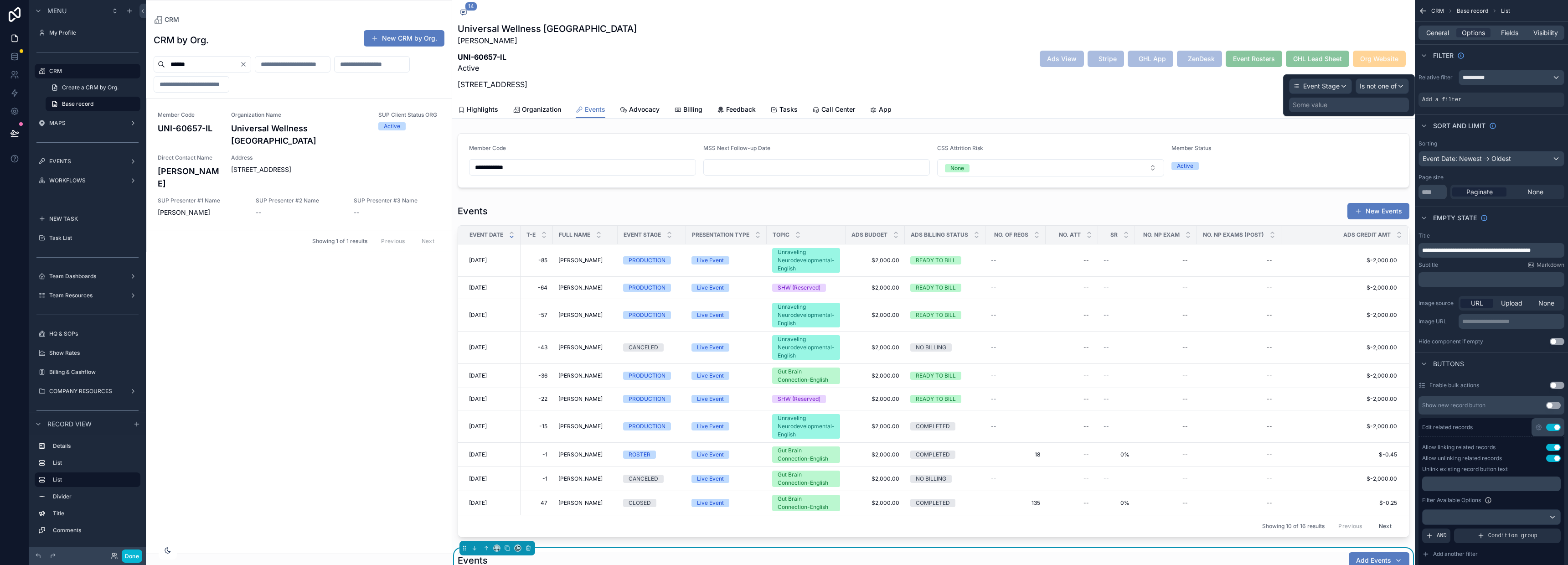
click at [1327, 104] on div "Some value" at bounding box center [1310, 104] width 35 height 9
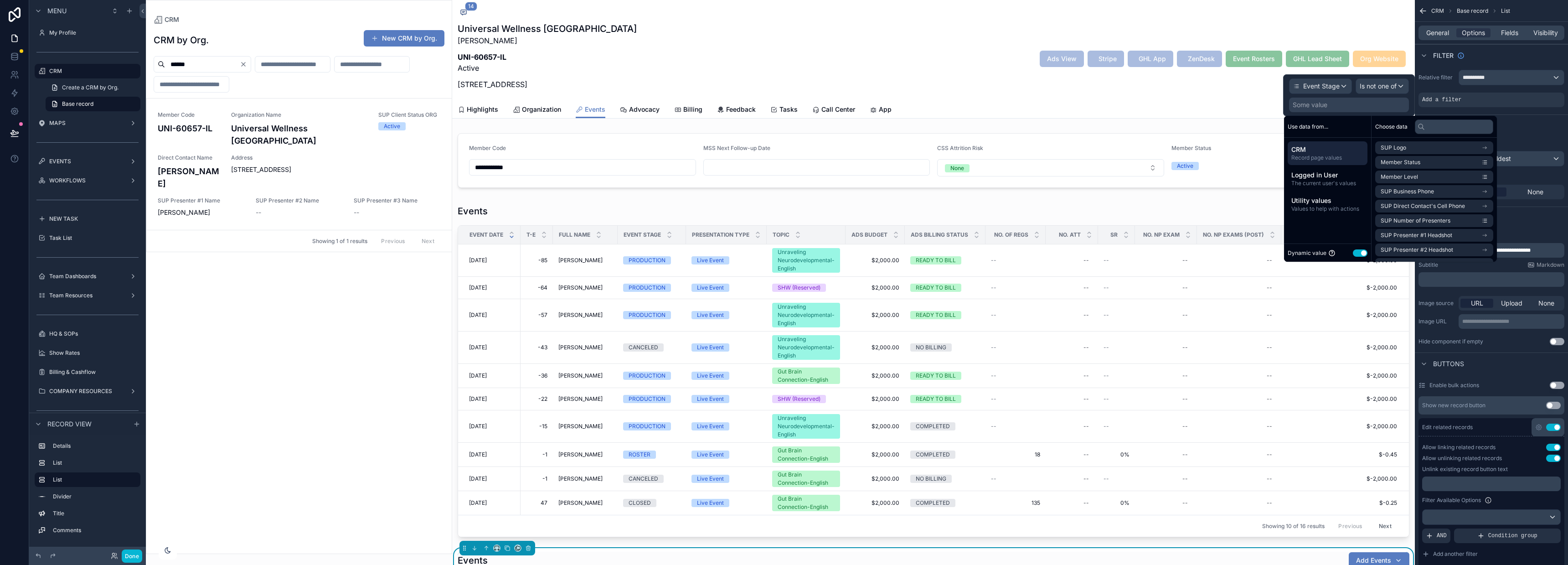
click at [1360, 250] on button "Use setting" at bounding box center [1360, 253] width 14 height 8
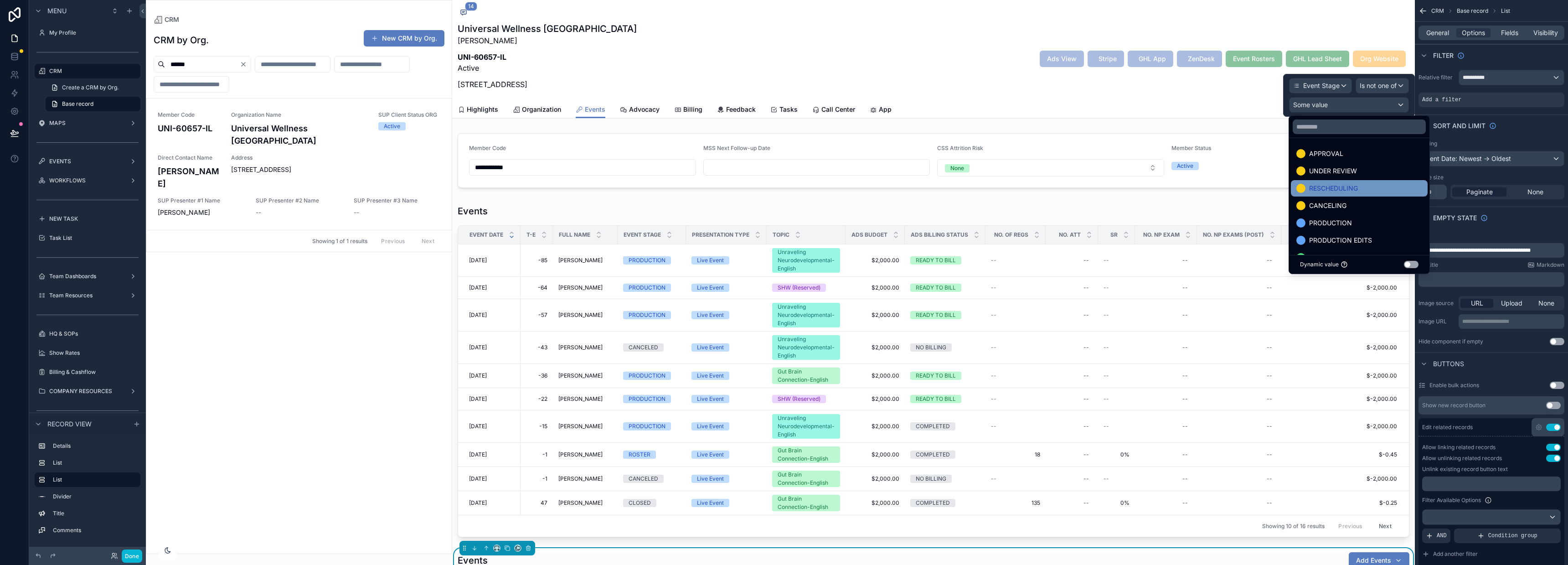
click at [1340, 184] on span "RESCHEDULING" at bounding box center [1333, 188] width 49 height 11
click at [1340, 186] on span "CANCELING" at bounding box center [1327, 188] width 38 height 11
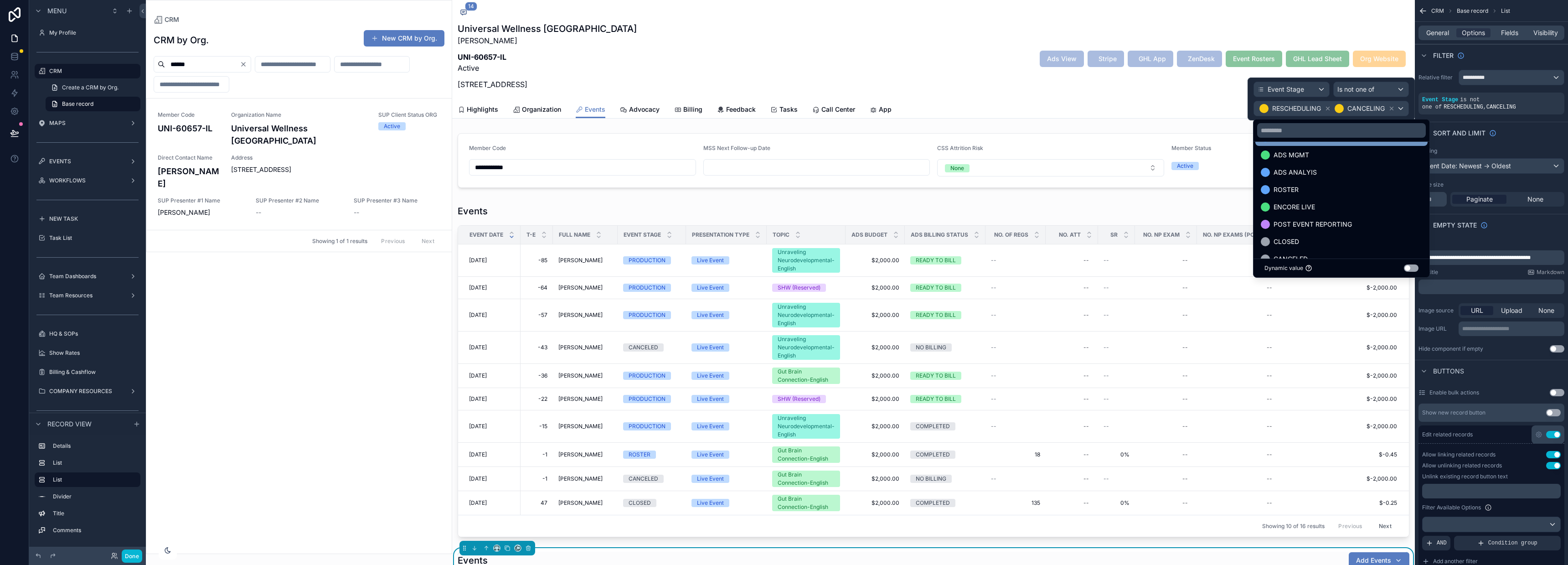
scroll to position [87, 0]
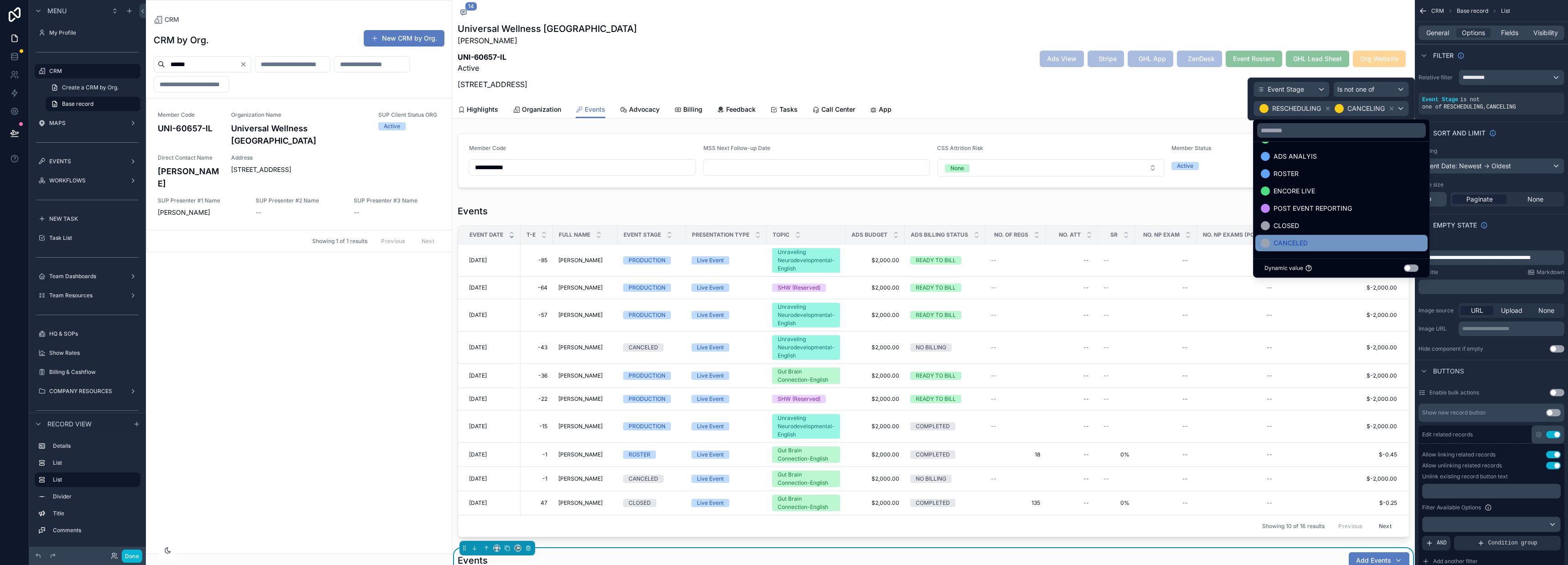
click at [1299, 240] on span "CANCELED" at bounding box center [1290, 243] width 34 height 11
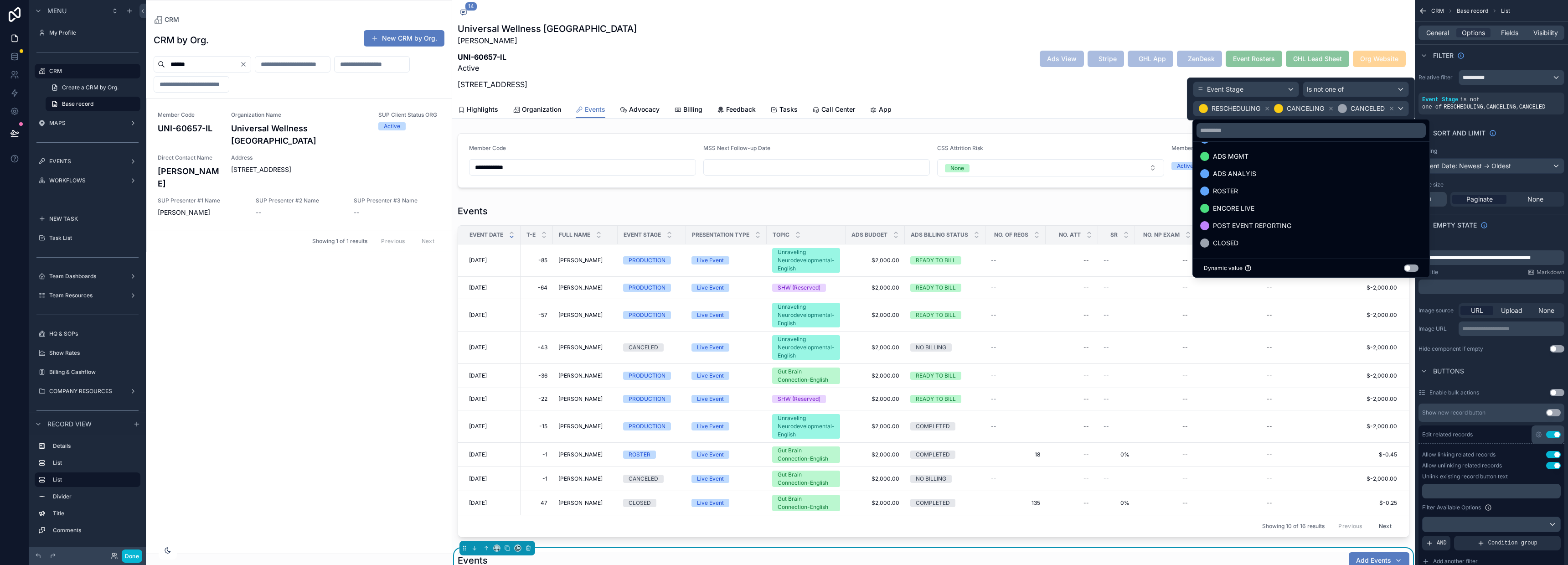
scroll to position [774, 0]
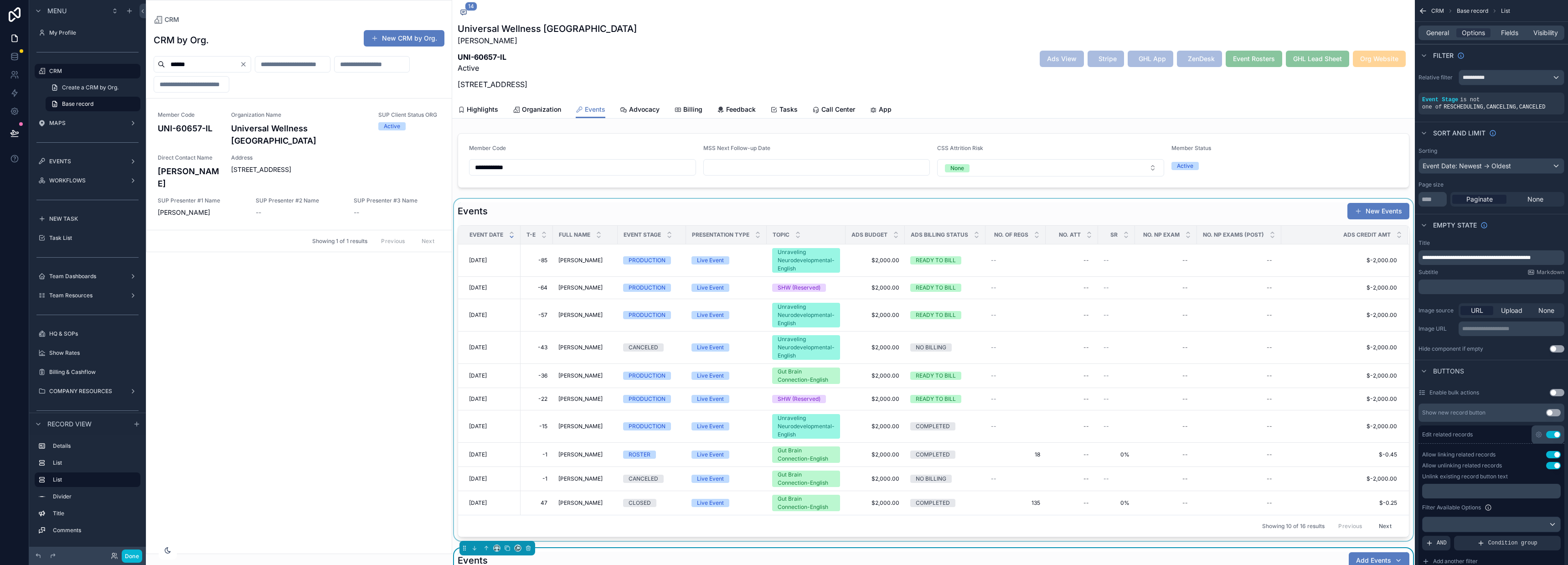
click at [1160, 199] on div "scrollable content" at bounding box center [933, 369] width 962 height 342
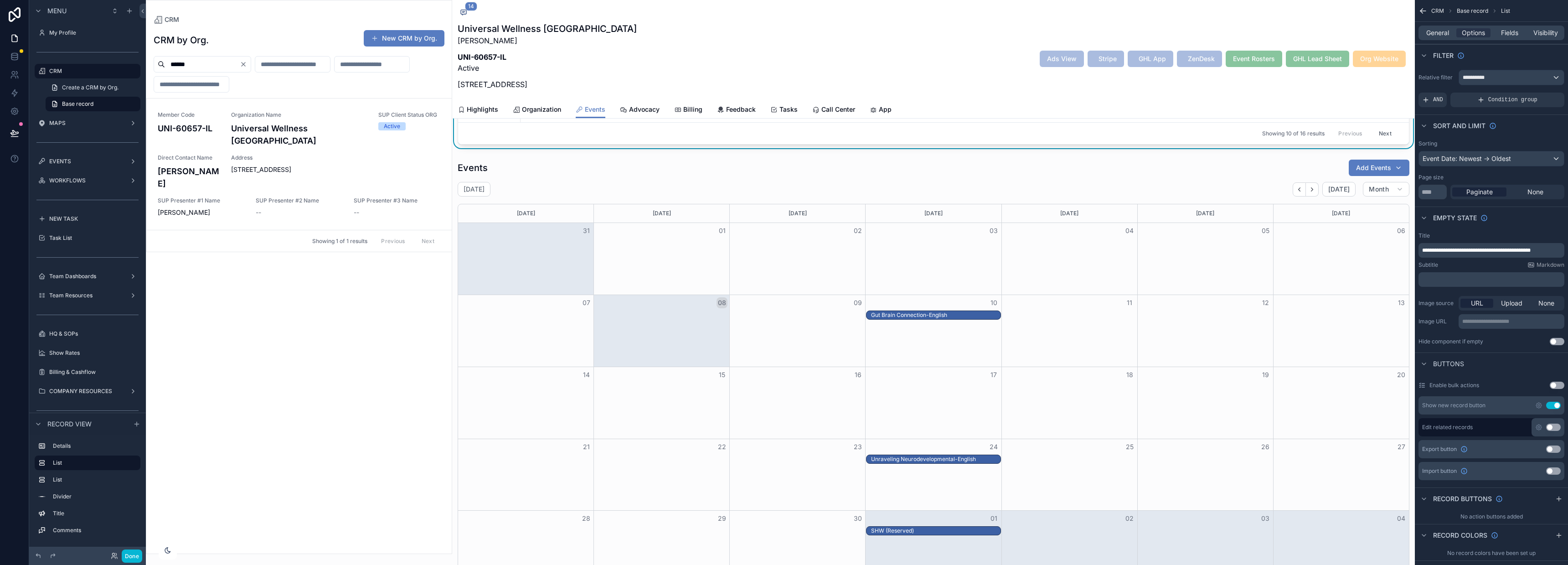
scroll to position [390, 0]
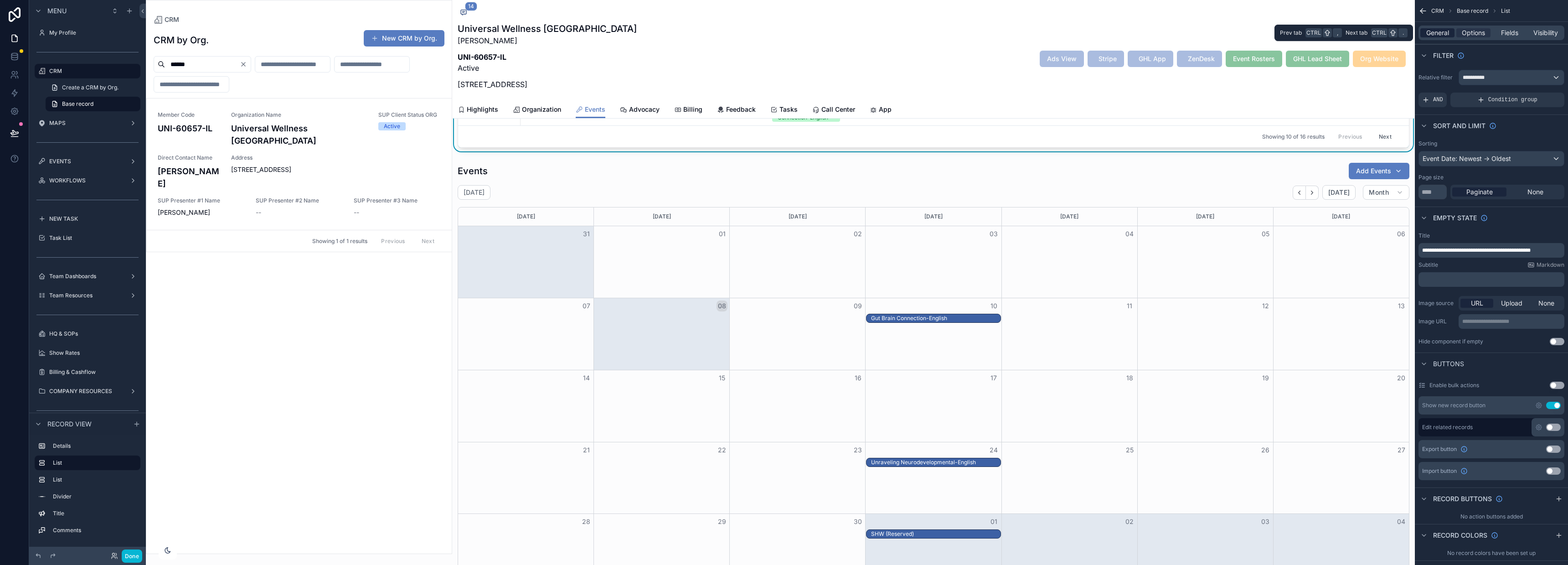
click at [1437, 32] on span "General" at bounding box center [1437, 32] width 23 height 9
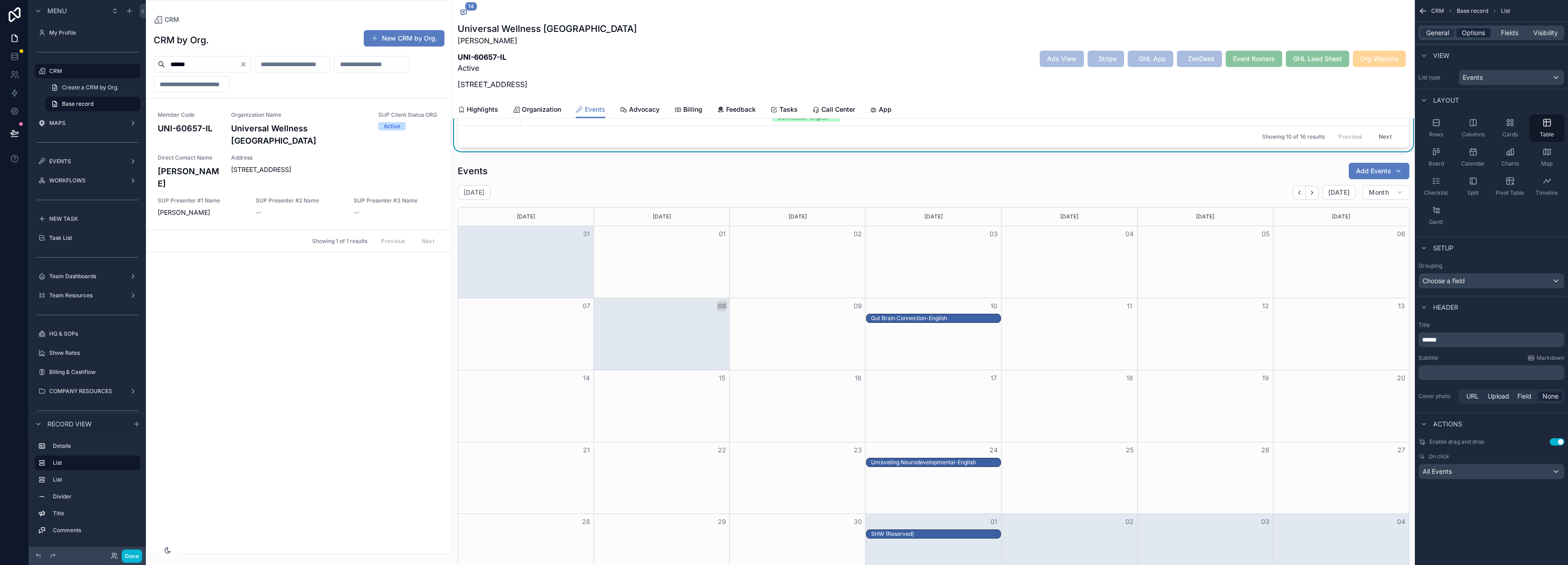
click at [1481, 32] on span "Options" at bounding box center [1473, 32] width 23 height 9
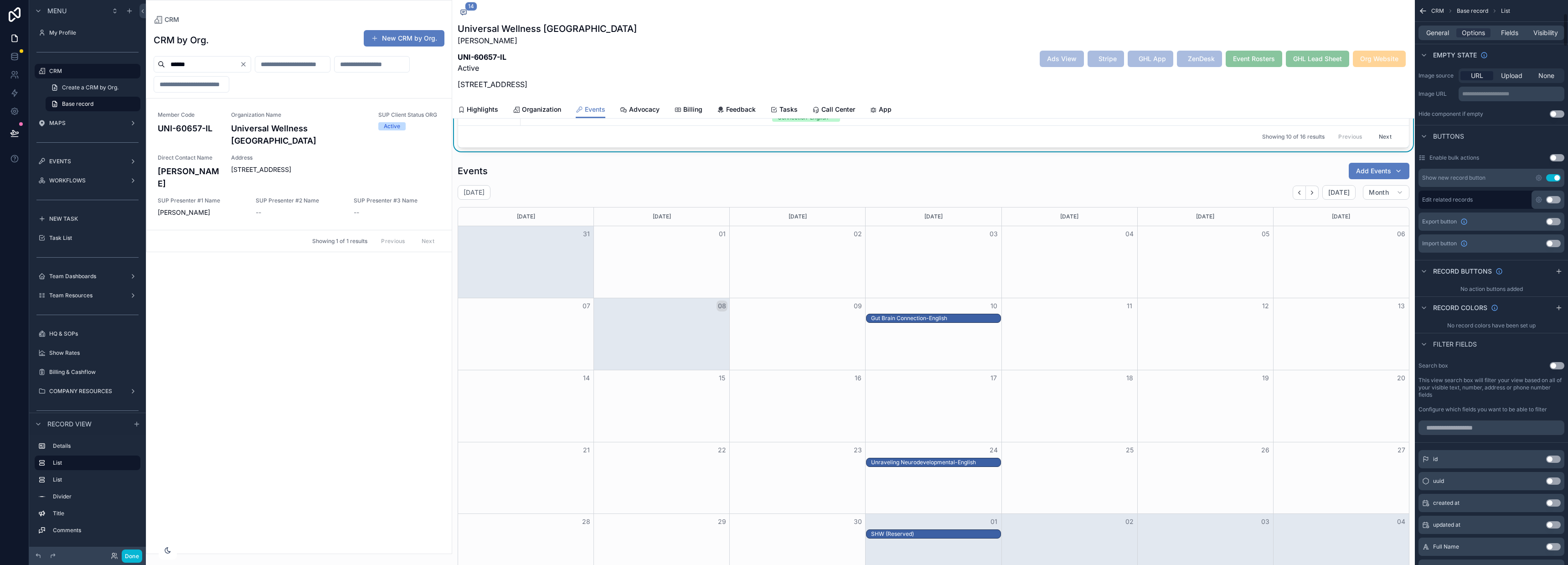
scroll to position [0, 0]
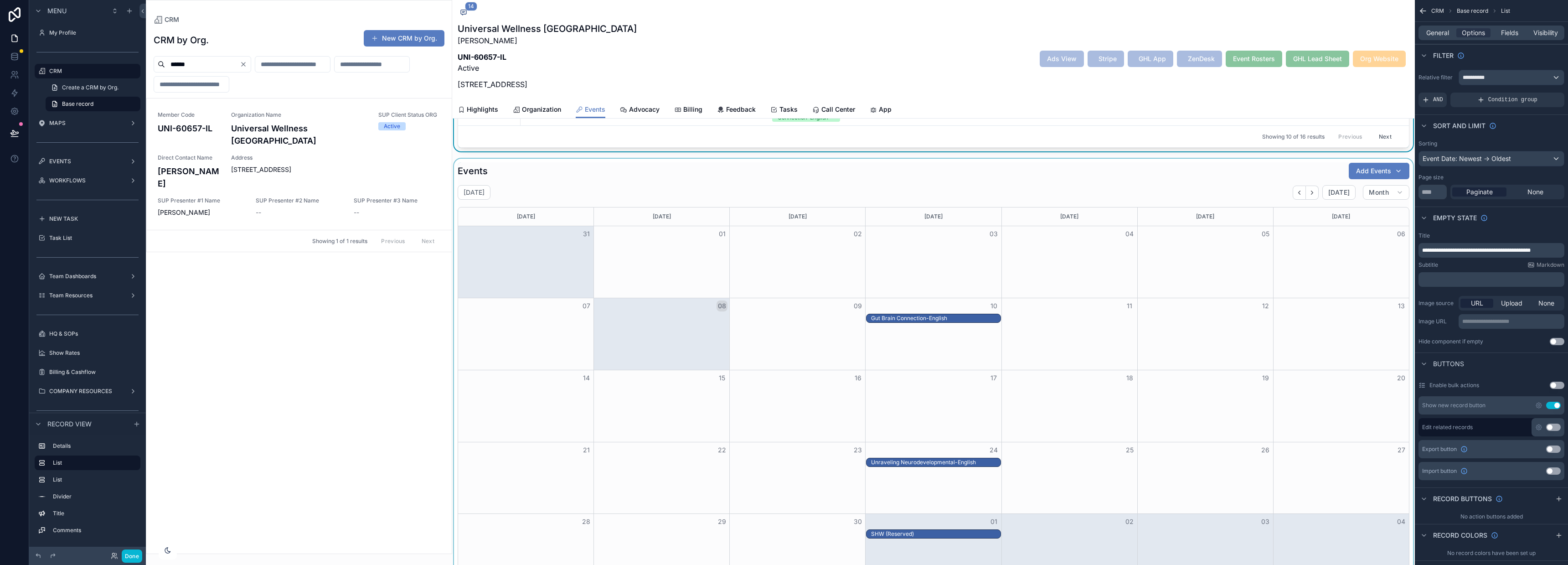
click at [1138, 174] on div "scrollable content" at bounding box center [933, 375] width 962 height 431
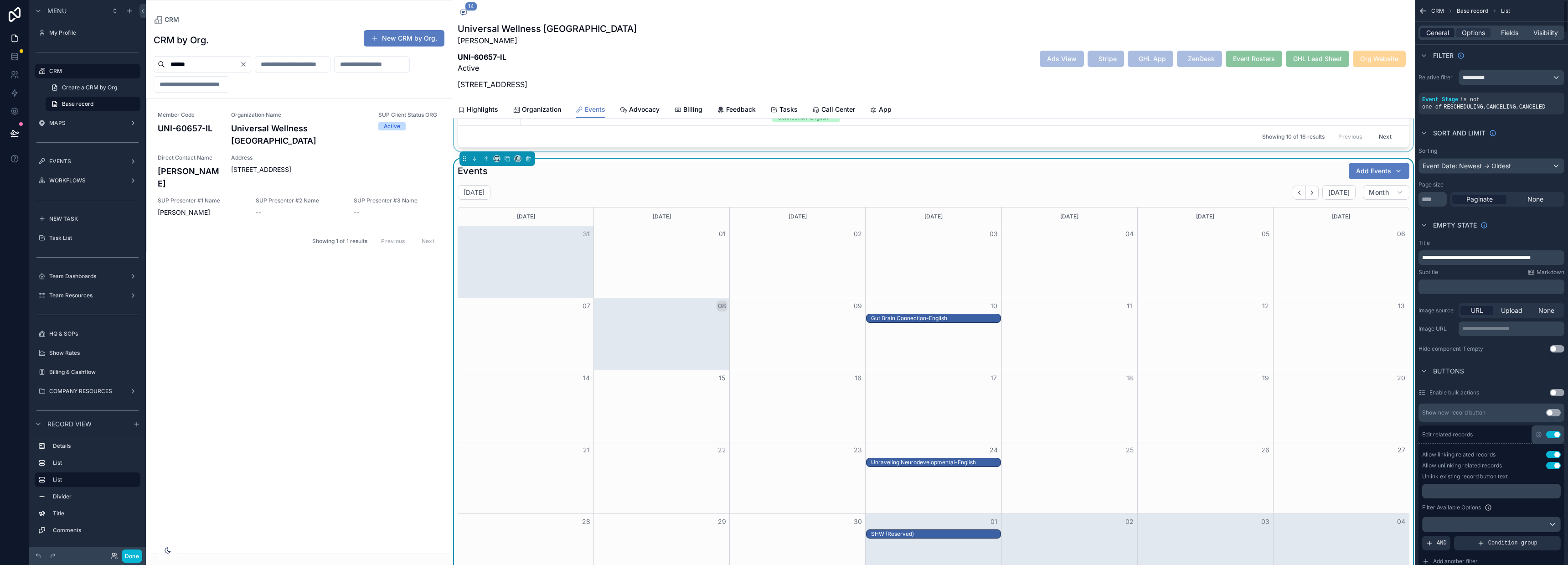
click at [1436, 30] on span "General" at bounding box center [1437, 32] width 23 height 9
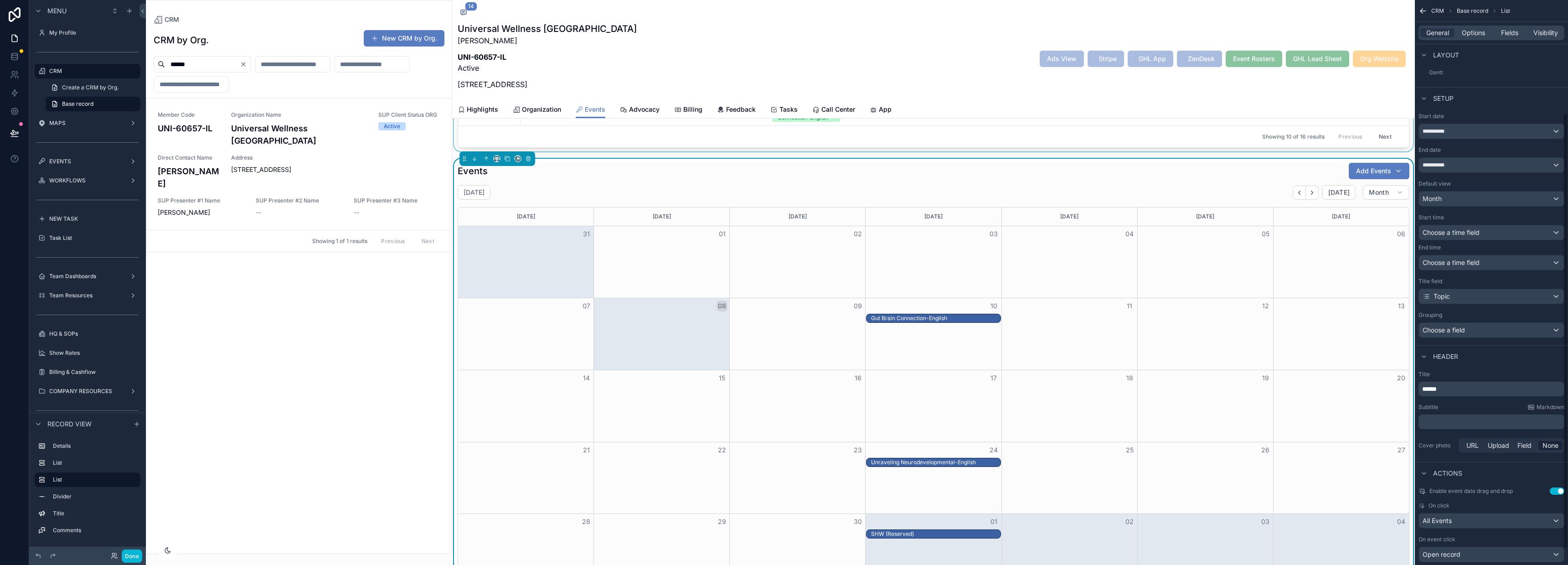
scroll to position [151, 0]
click at [1457, 194] on div "Month" at bounding box center [1491, 197] width 145 height 14
click at [1458, 179] on div "scrollable content" at bounding box center [784, 282] width 1568 height 565
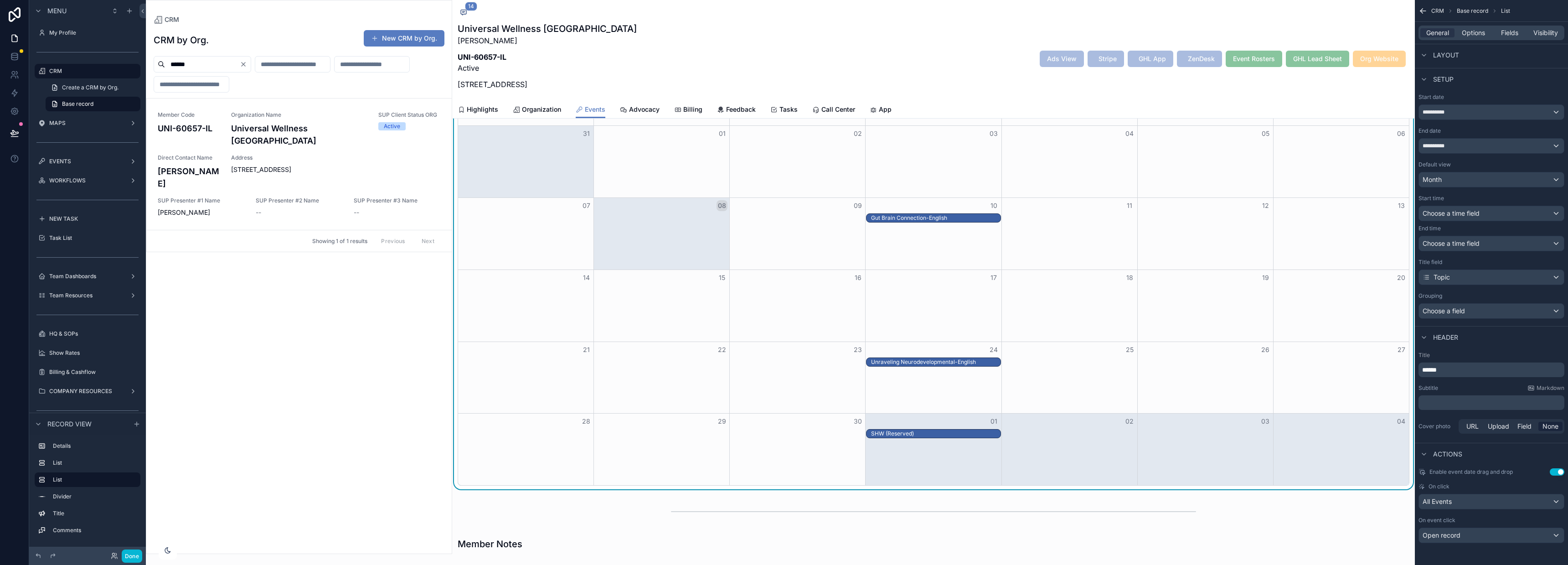
scroll to position [493, 0]
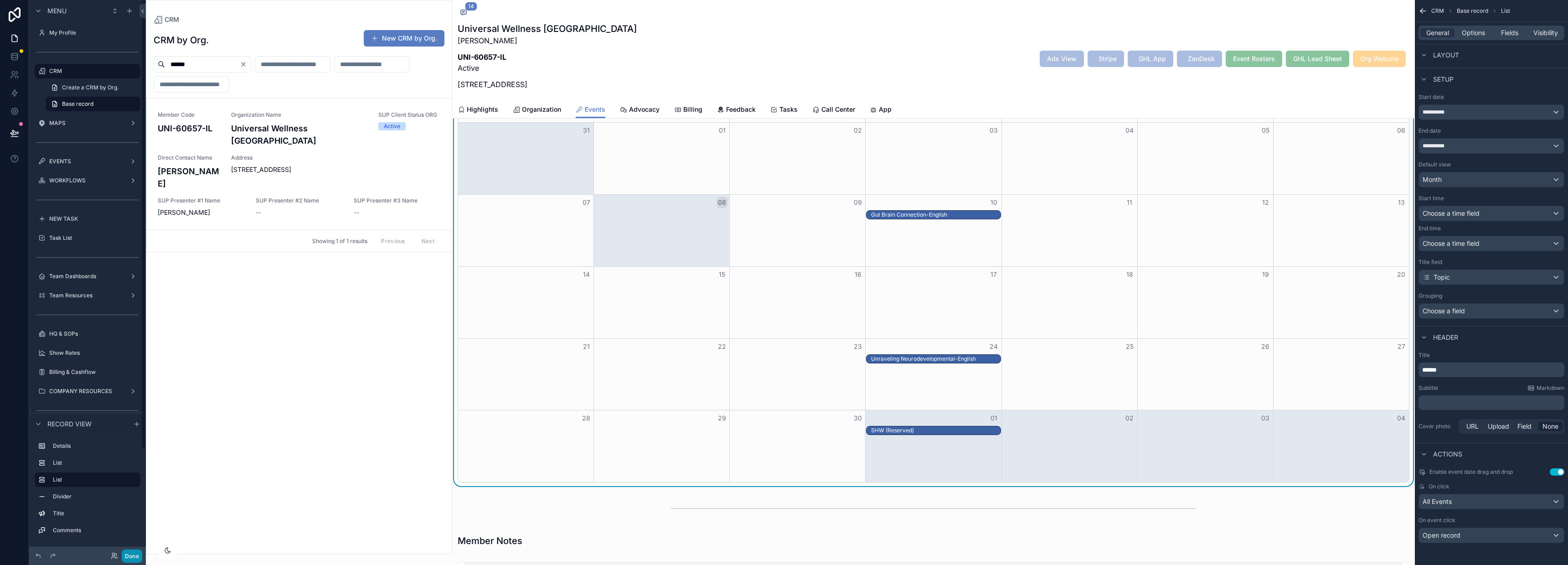
click at [134, 555] on button "Done" at bounding box center [132, 555] width 20 height 13
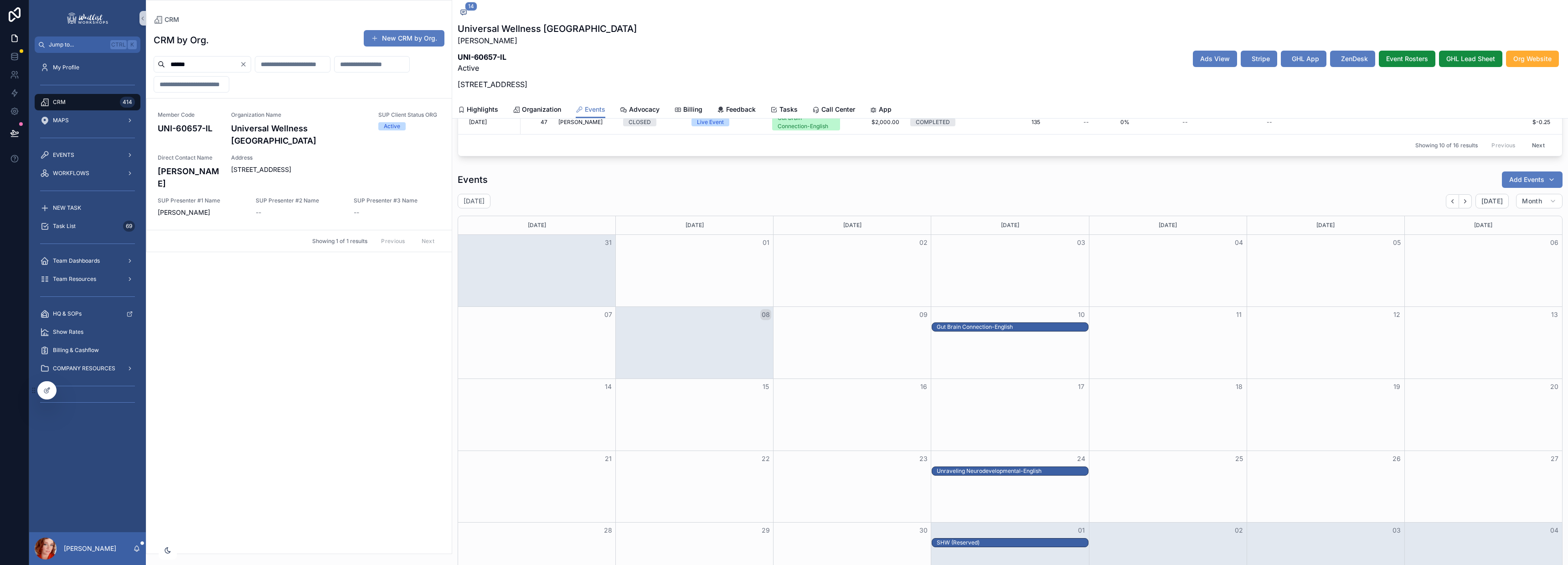
scroll to position [380, 0]
click at [1462, 203] on icon "Next" at bounding box center [1465, 202] width 7 height 7
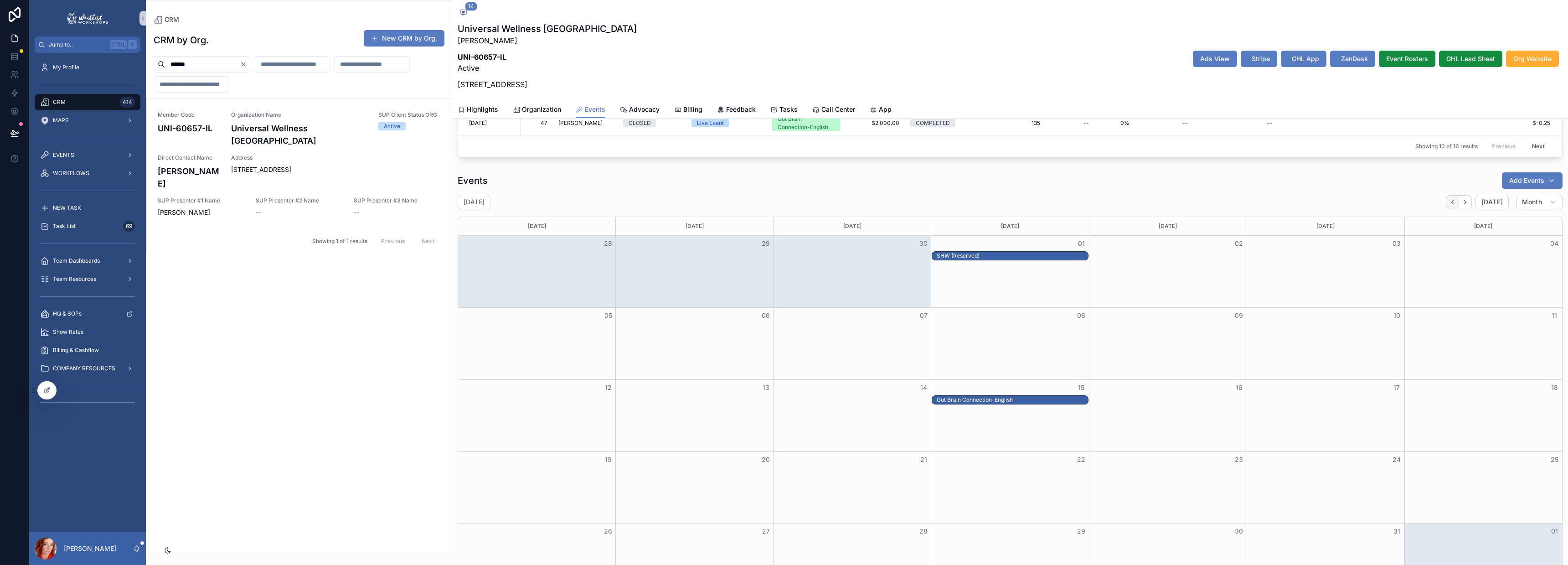
click at [1446, 203] on button "Back" at bounding box center [1452, 202] width 13 height 14
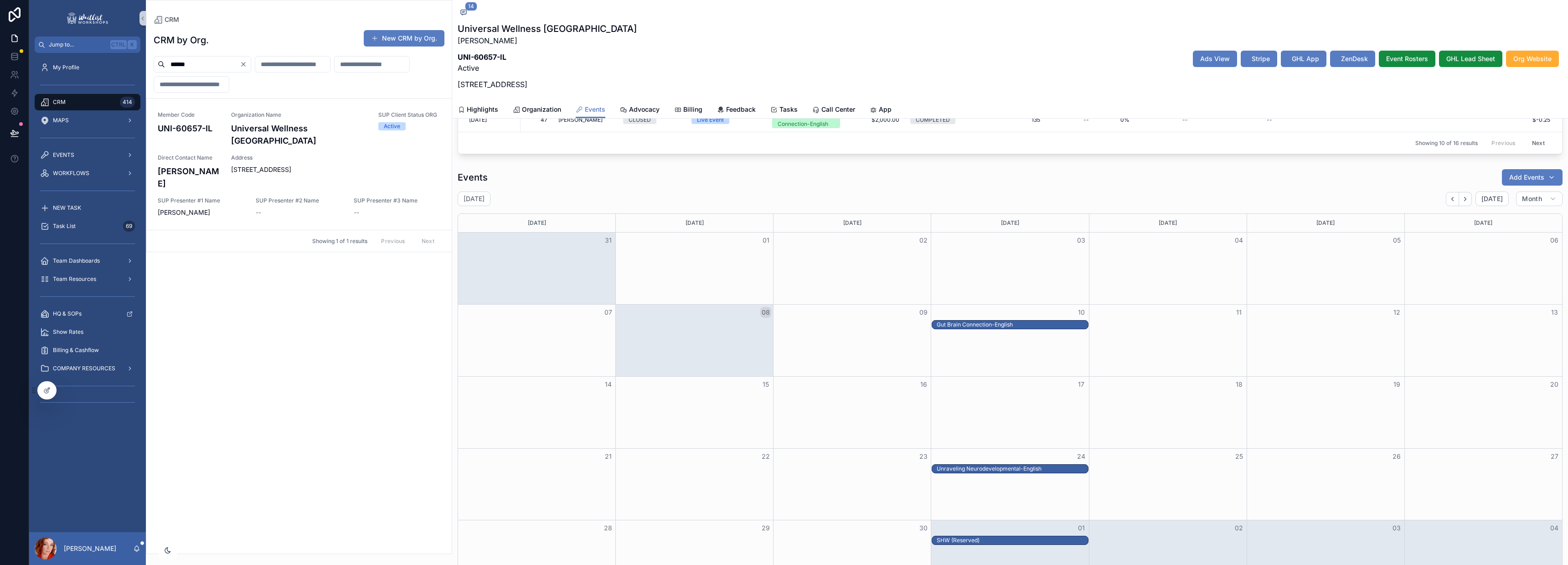
scroll to position [380, 0]
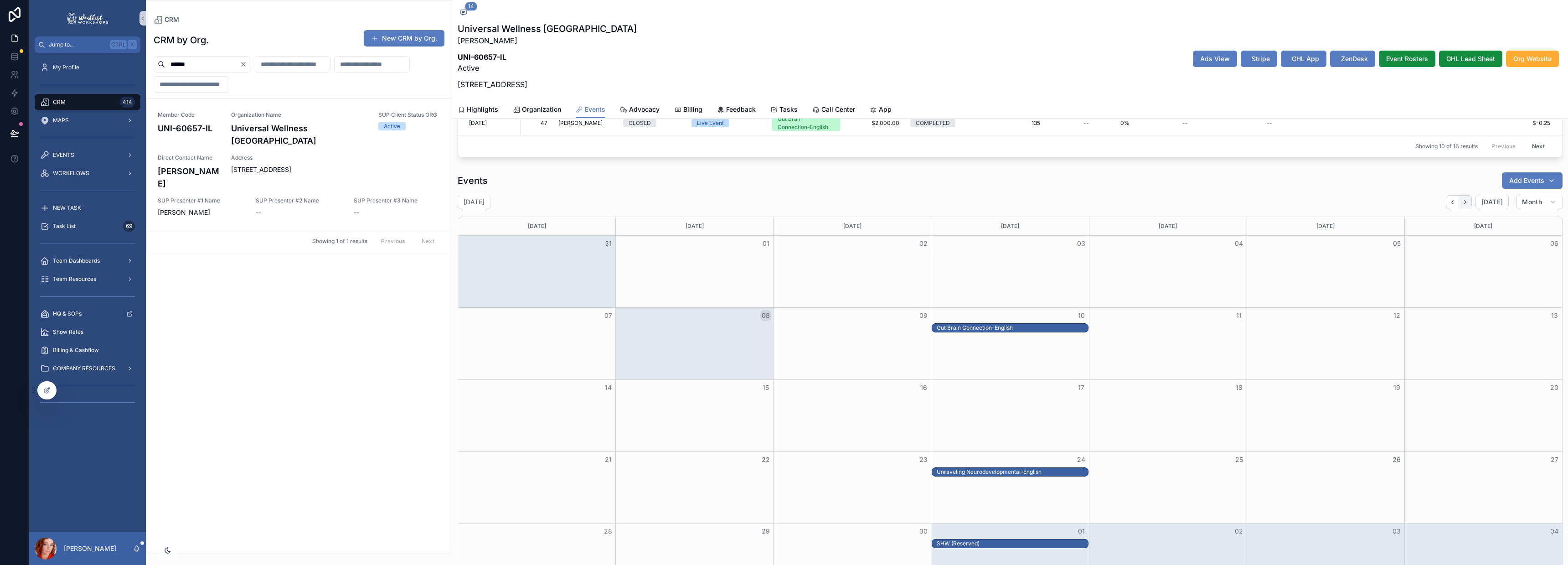
click at [1462, 201] on icon "Next" at bounding box center [1465, 202] width 7 height 7
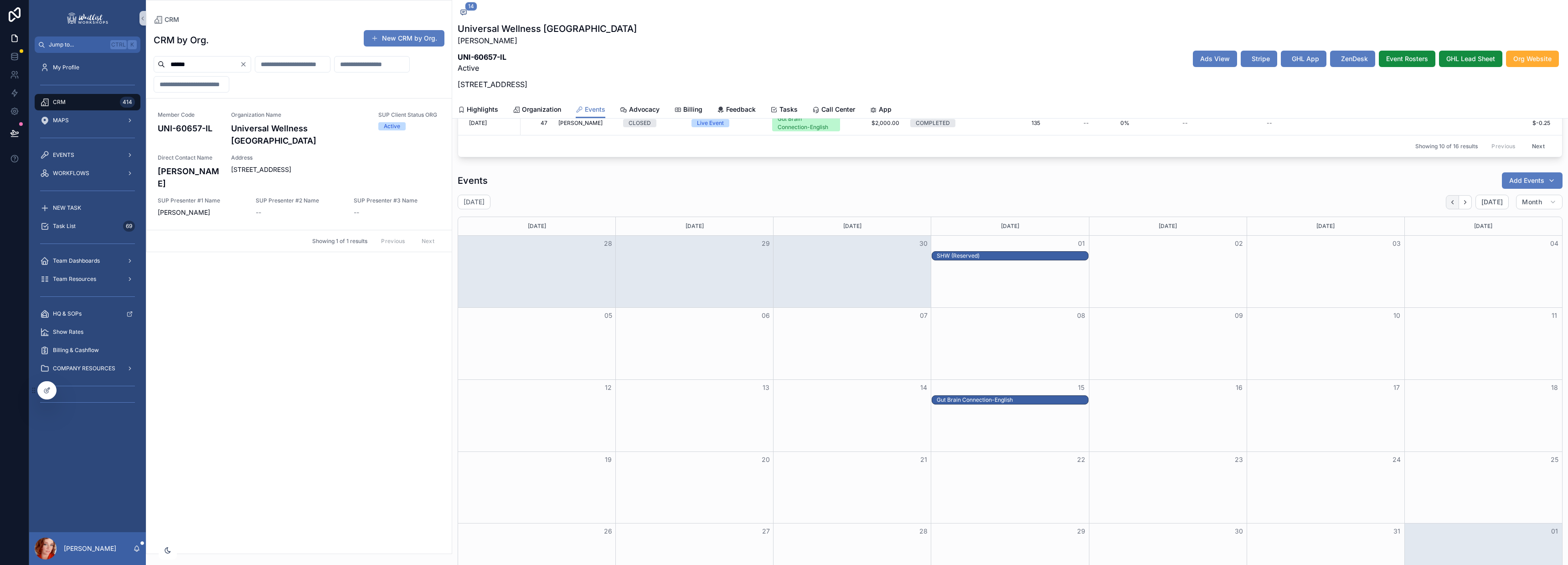
click at [1449, 203] on icon "Back" at bounding box center [1453, 202] width 7 height 7
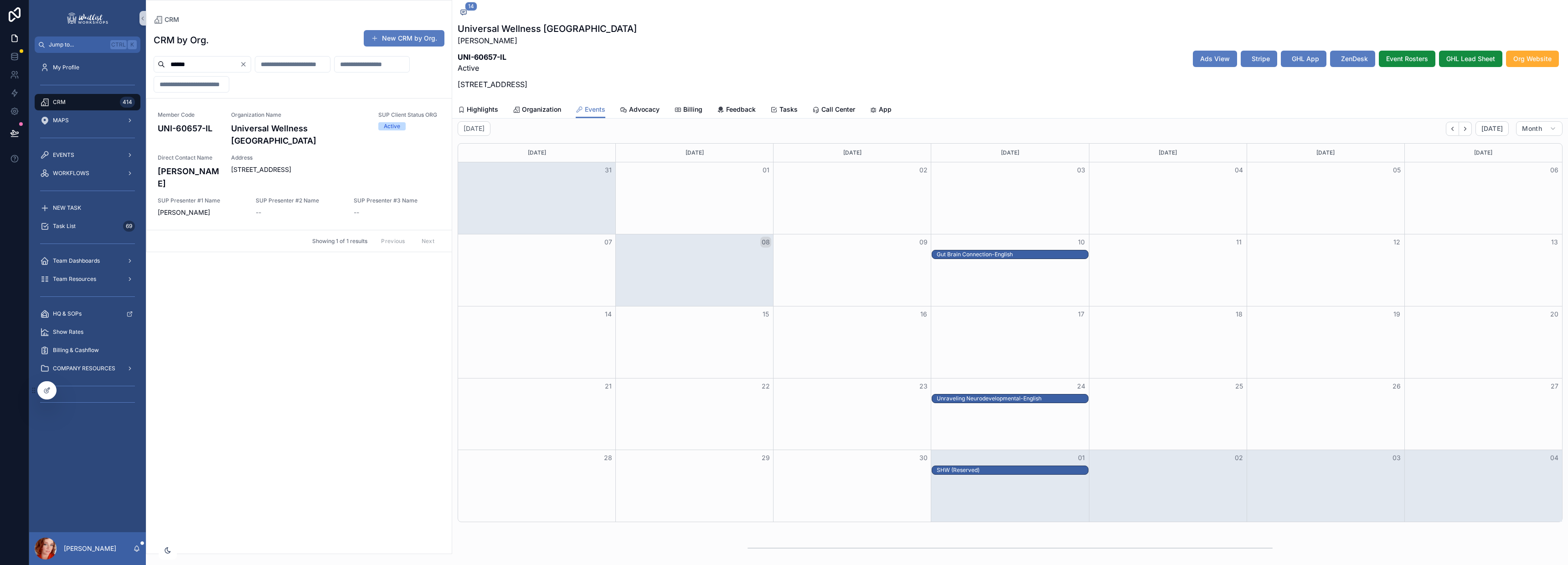
scroll to position [454, 0]
click at [1462, 127] on icon "Next" at bounding box center [1465, 128] width 7 height 7
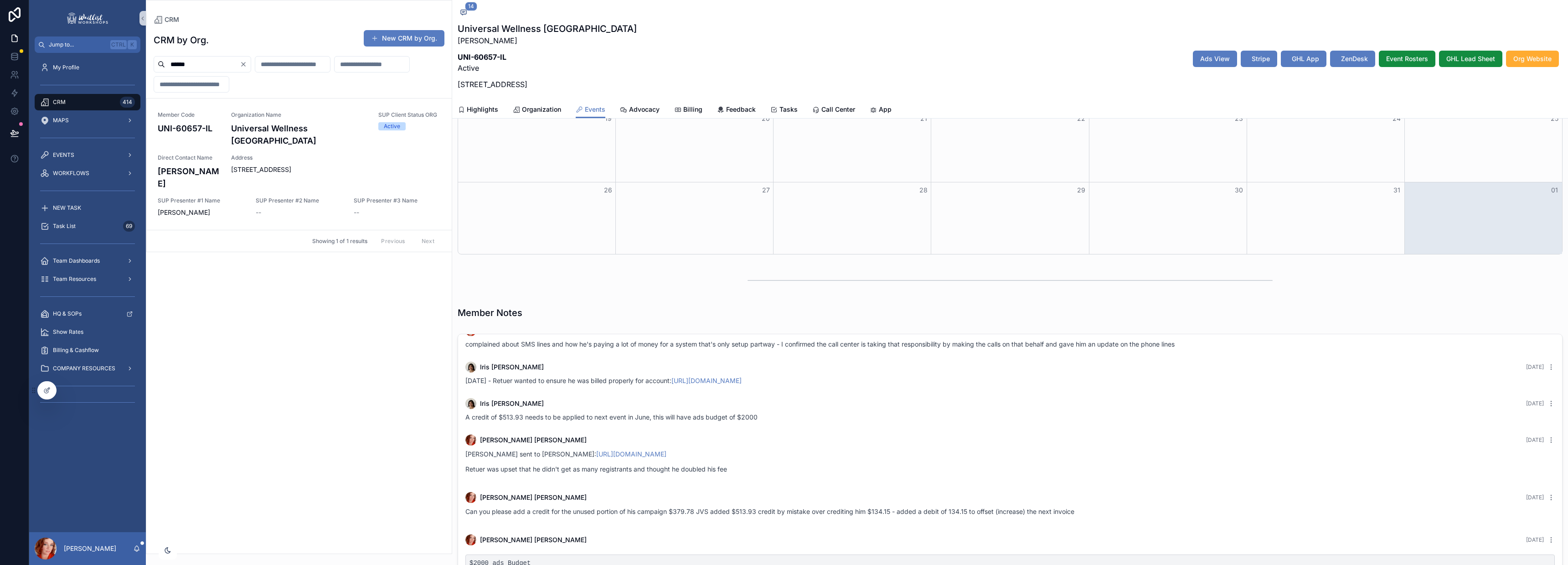
scroll to position [439, 0]
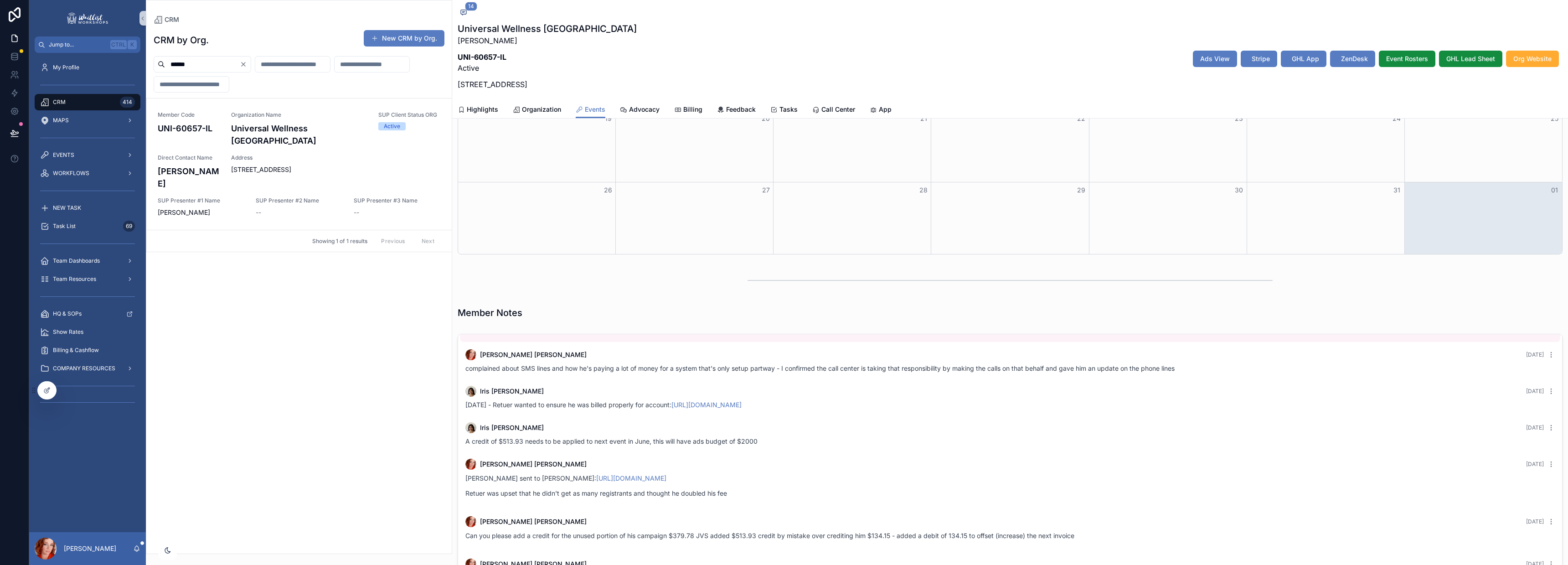
drag, startPoint x: 727, startPoint y: 368, endPoint x: 1202, endPoint y: 308, distance: 478.8
click at [1202, 308] on div "Member Notes" at bounding box center [1010, 313] width 1105 height 13
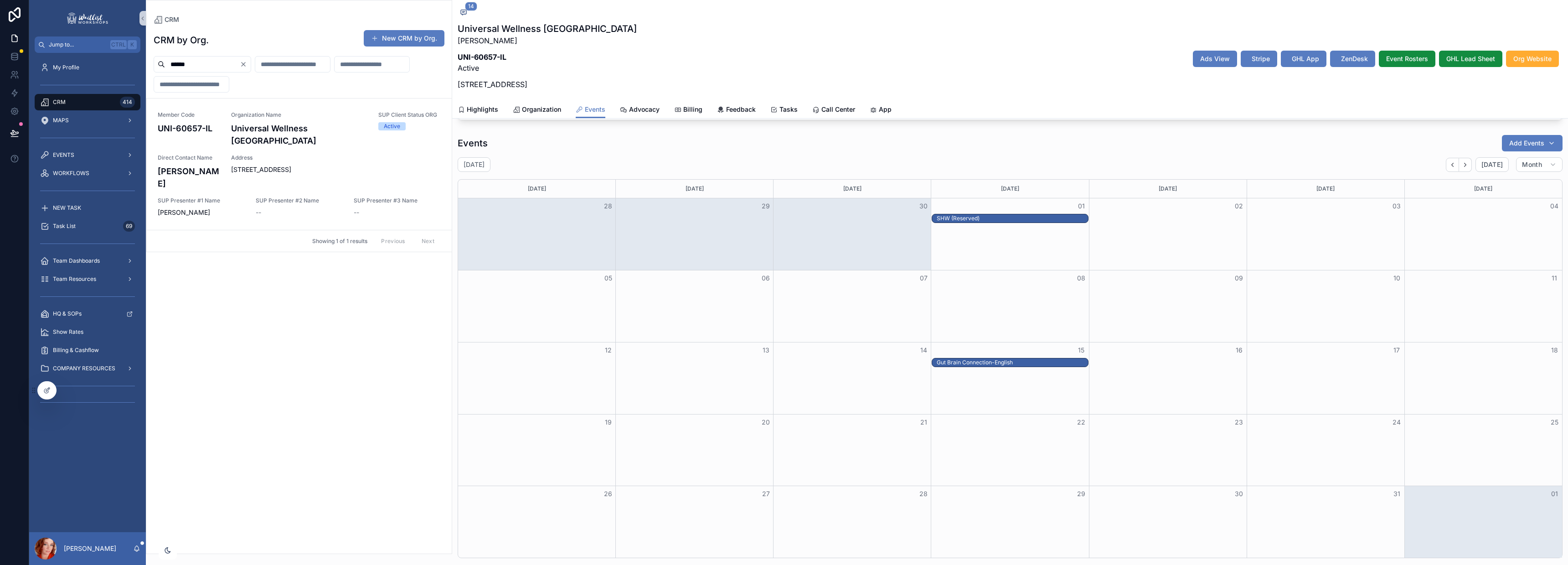
scroll to position [417, 0]
click at [1522, 170] on button "Month" at bounding box center [1539, 164] width 46 height 14
click at [1378, 165] on div "October 2025 Today Month" at bounding box center [1010, 164] width 1105 height 14
click at [1531, 164] on span "Month" at bounding box center [1532, 165] width 20 height 8
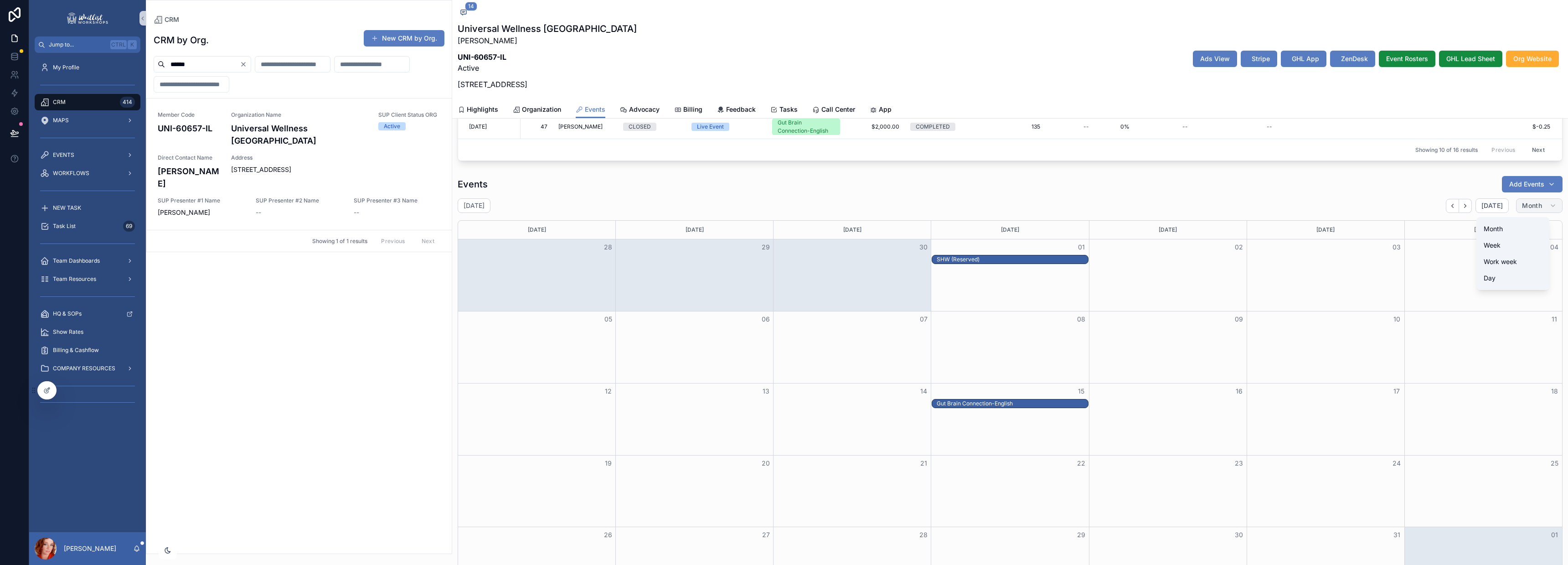
scroll to position [376, 0]
click at [1052, 193] on div "Events Add Events October 2025 Today Month Sunday Monday Tuesday Wednesday Thur…" at bounding box center [1010, 388] width 1105 height 424
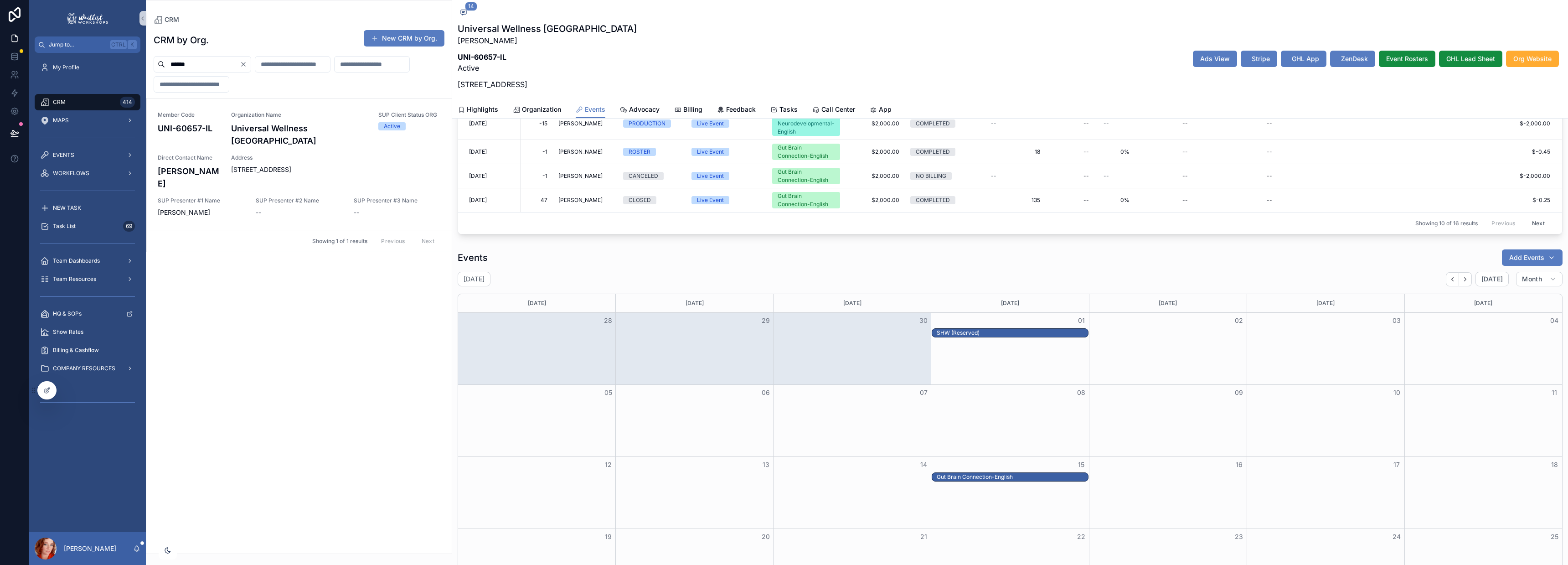
scroll to position [303, 0]
click at [40, 390] on div at bounding box center [46, 390] width 18 height 17
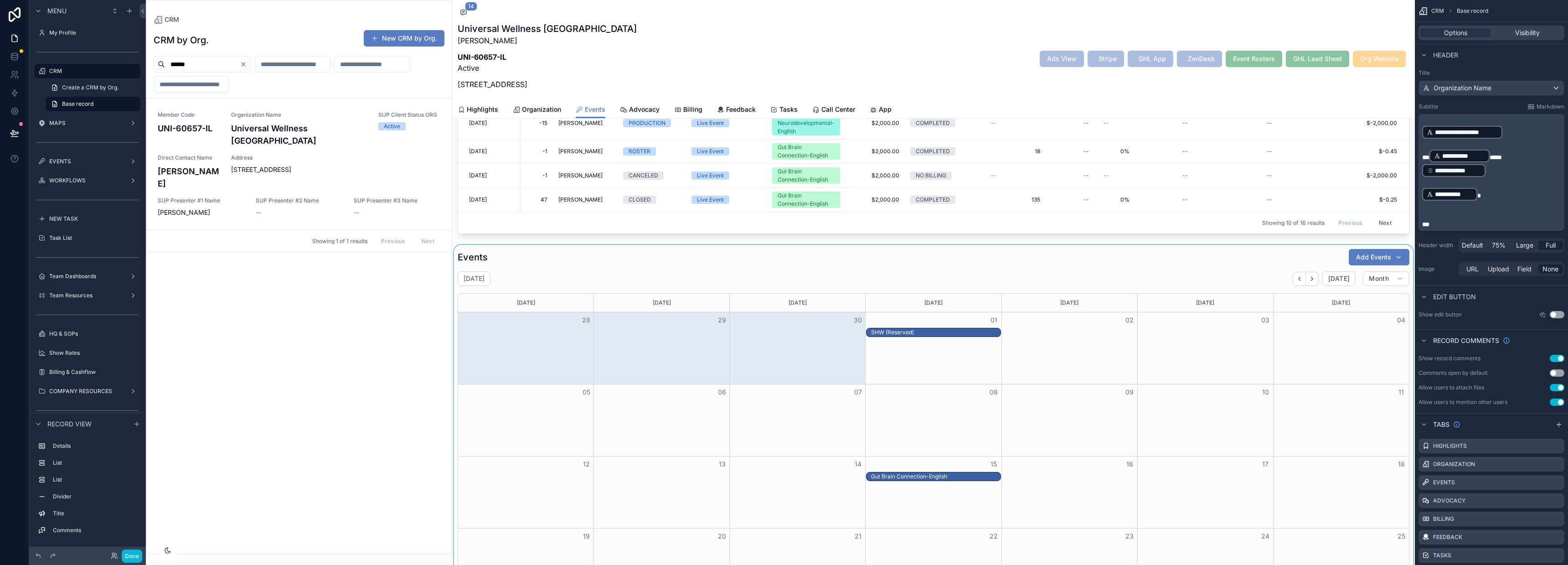
click at [1248, 273] on div "scrollable content" at bounding box center [933, 461] width 962 height 431
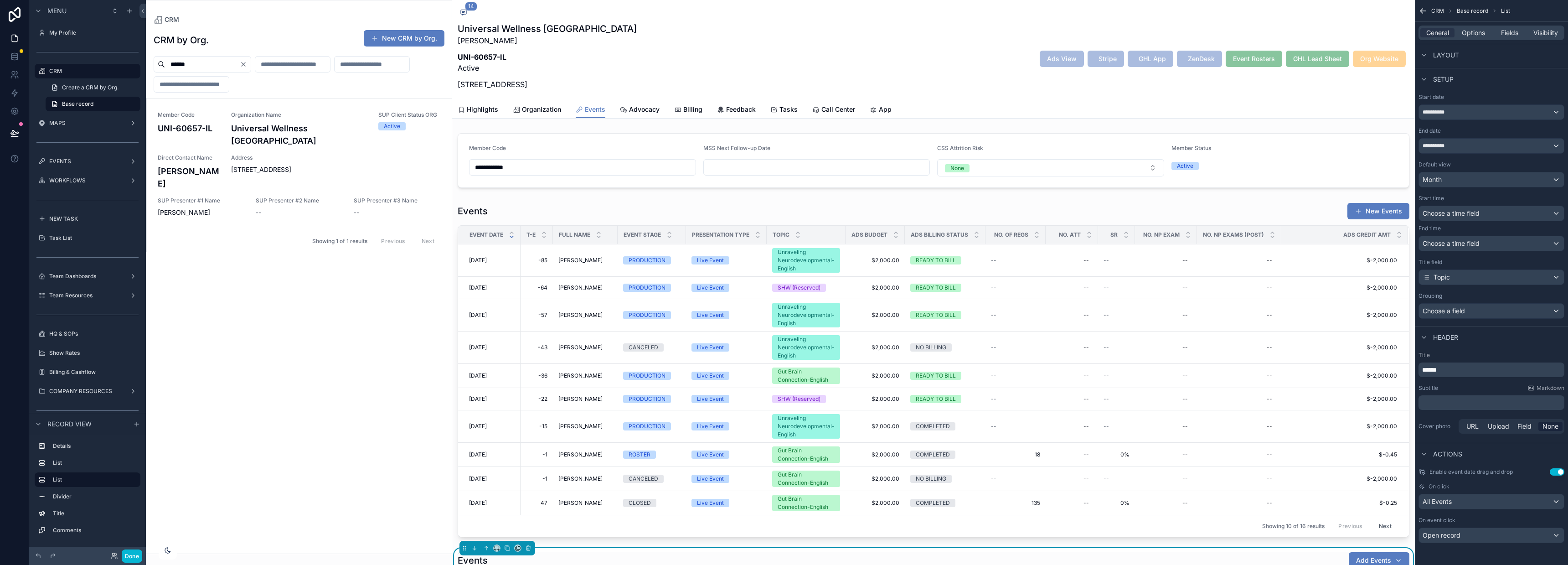
scroll to position [0, 0]
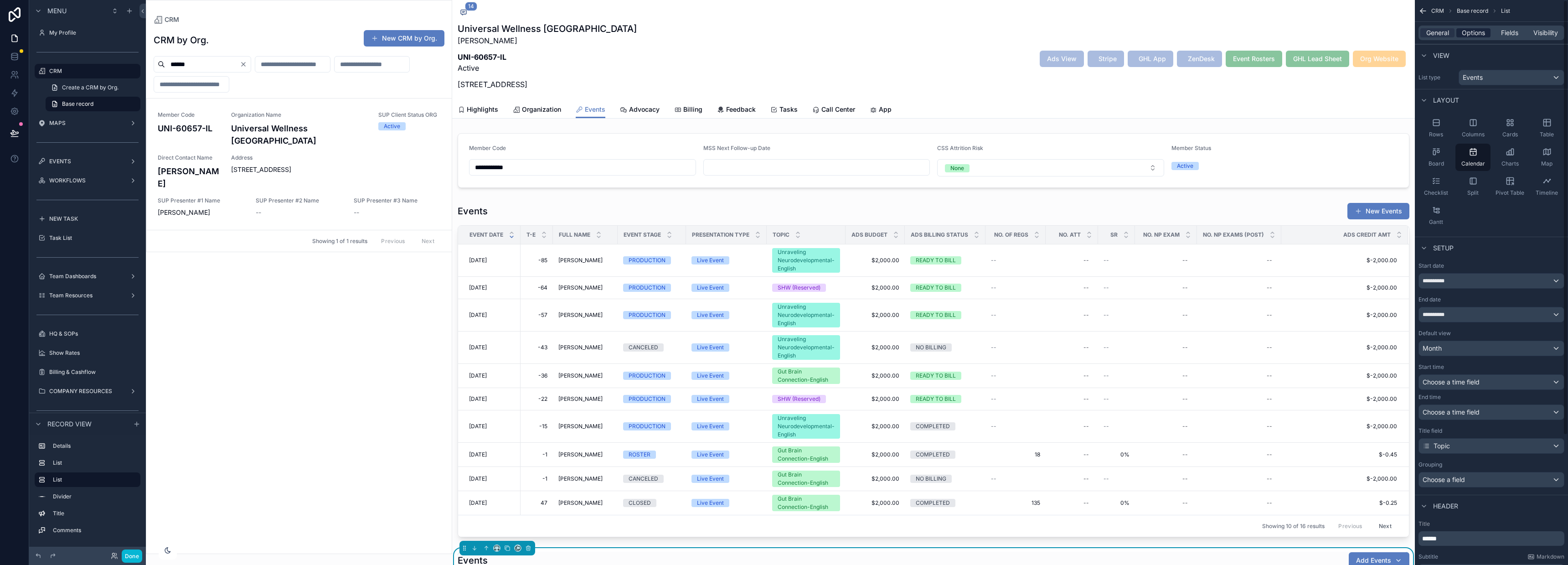
click at [1475, 32] on span "Options" at bounding box center [1473, 32] width 23 height 9
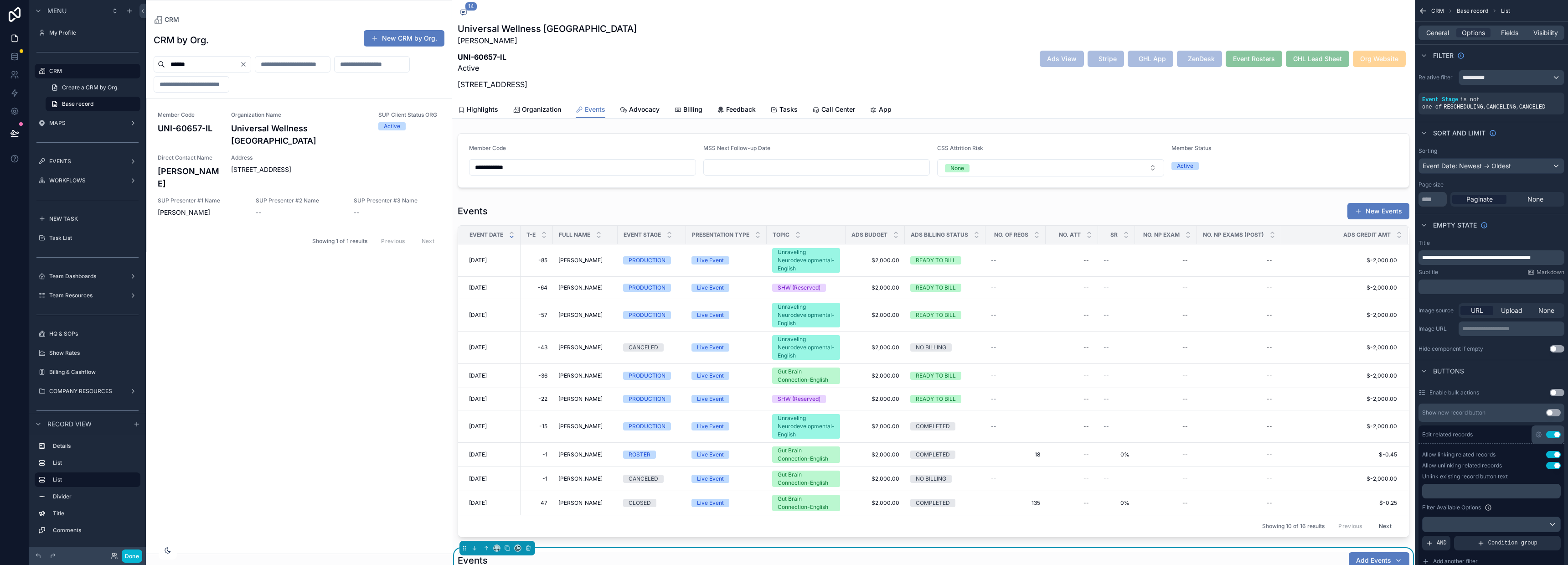
click at [1554, 435] on button "Use setting" at bounding box center [1553, 435] width 14 height 8
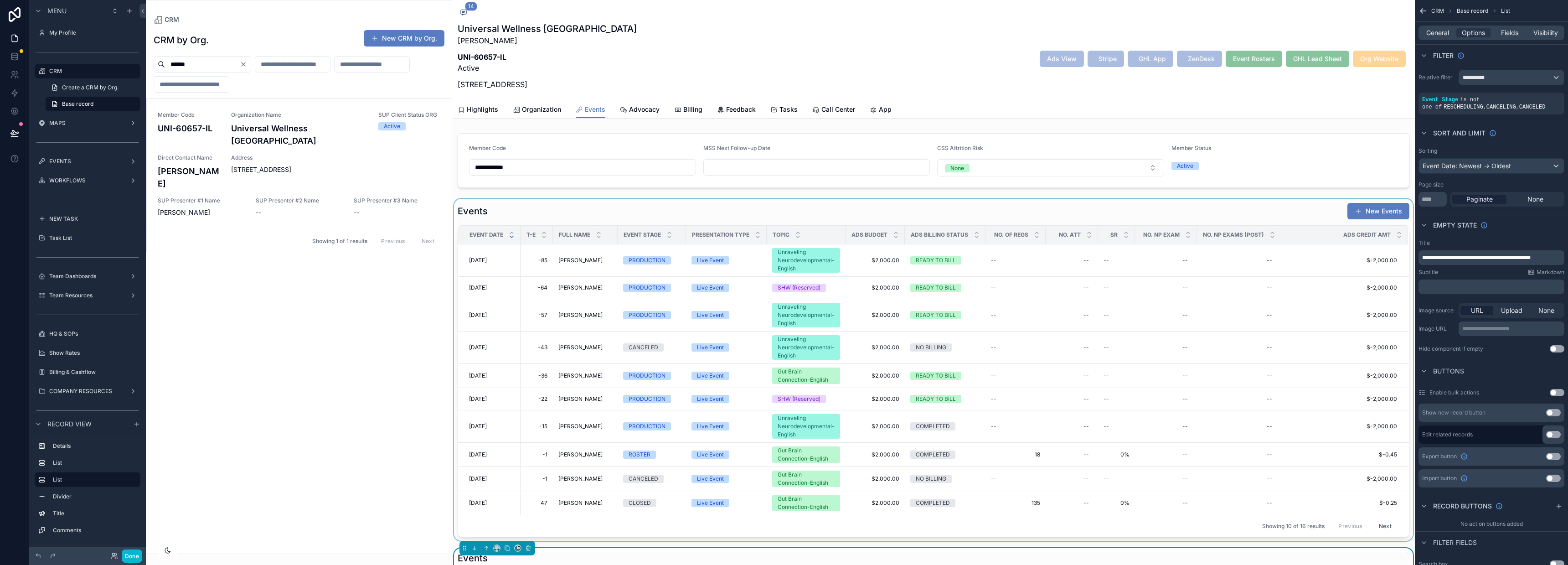
scroll to position [774, 0]
click at [1258, 215] on div "scrollable content" at bounding box center [933, 369] width 962 height 342
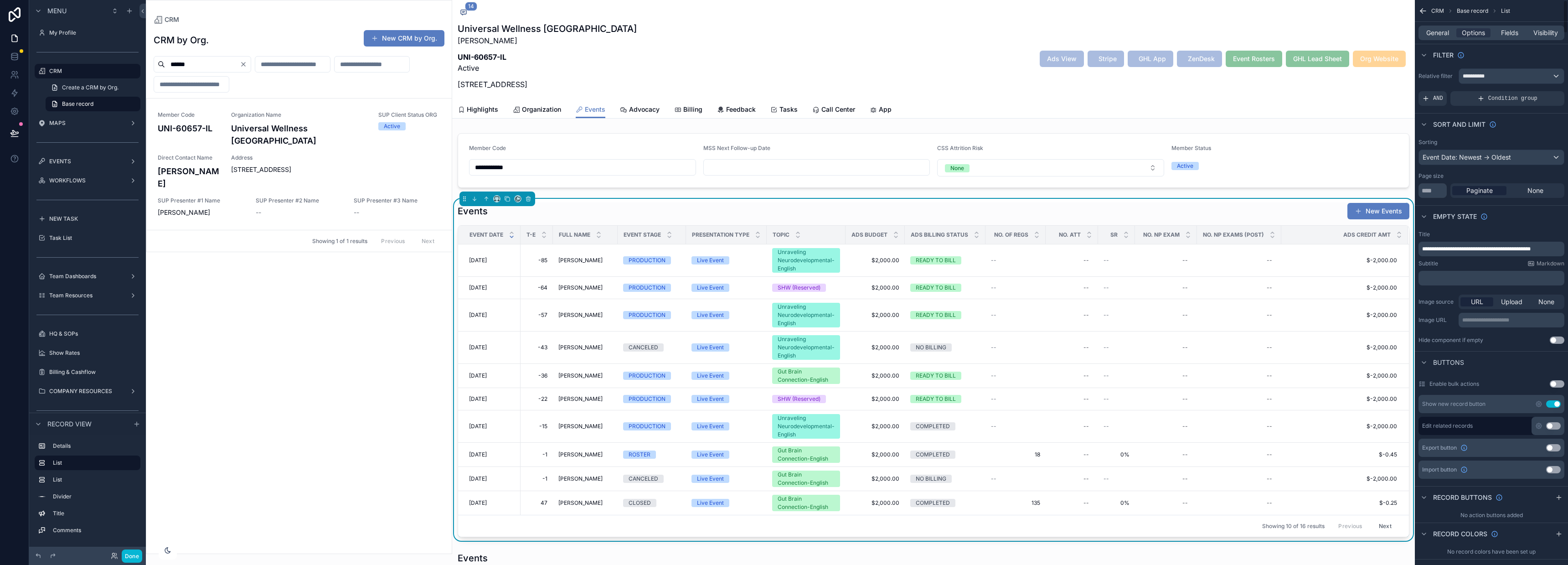
scroll to position [0, 0]
click at [1551, 403] on button "Use setting" at bounding box center [1553, 405] width 14 height 8
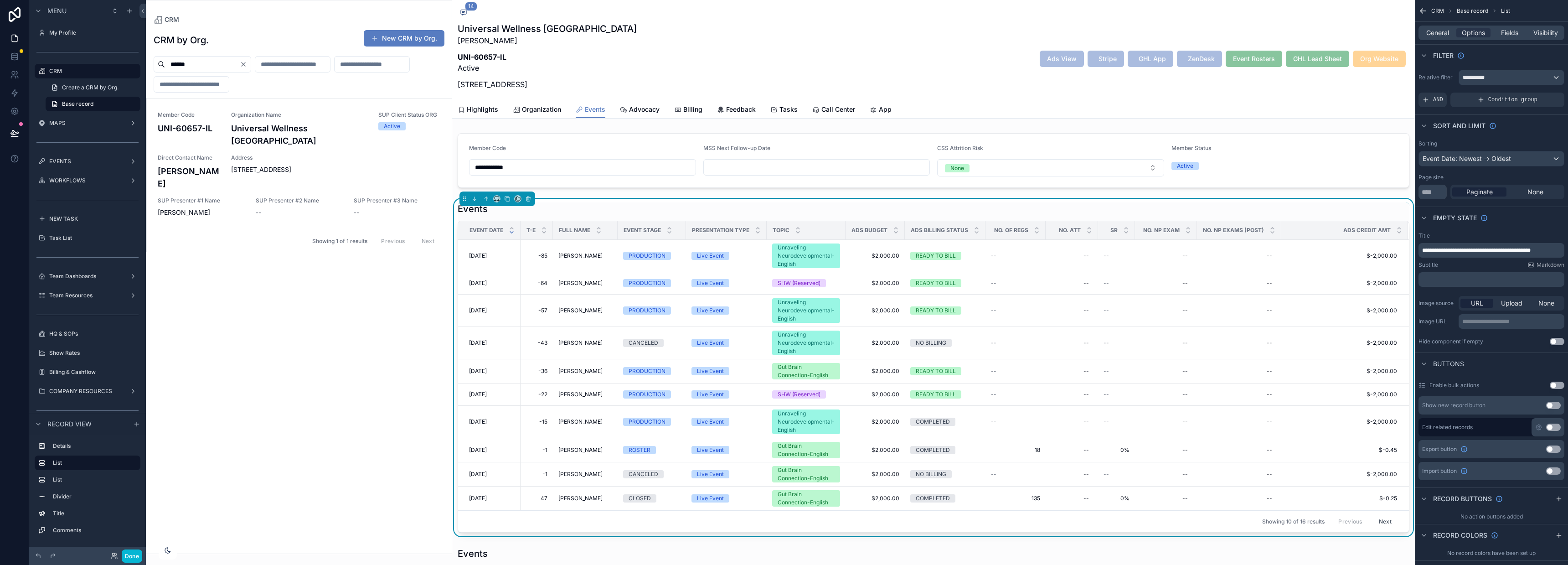
click at [1550, 405] on button "Use setting" at bounding box center [1553, 405] width 14 height 8
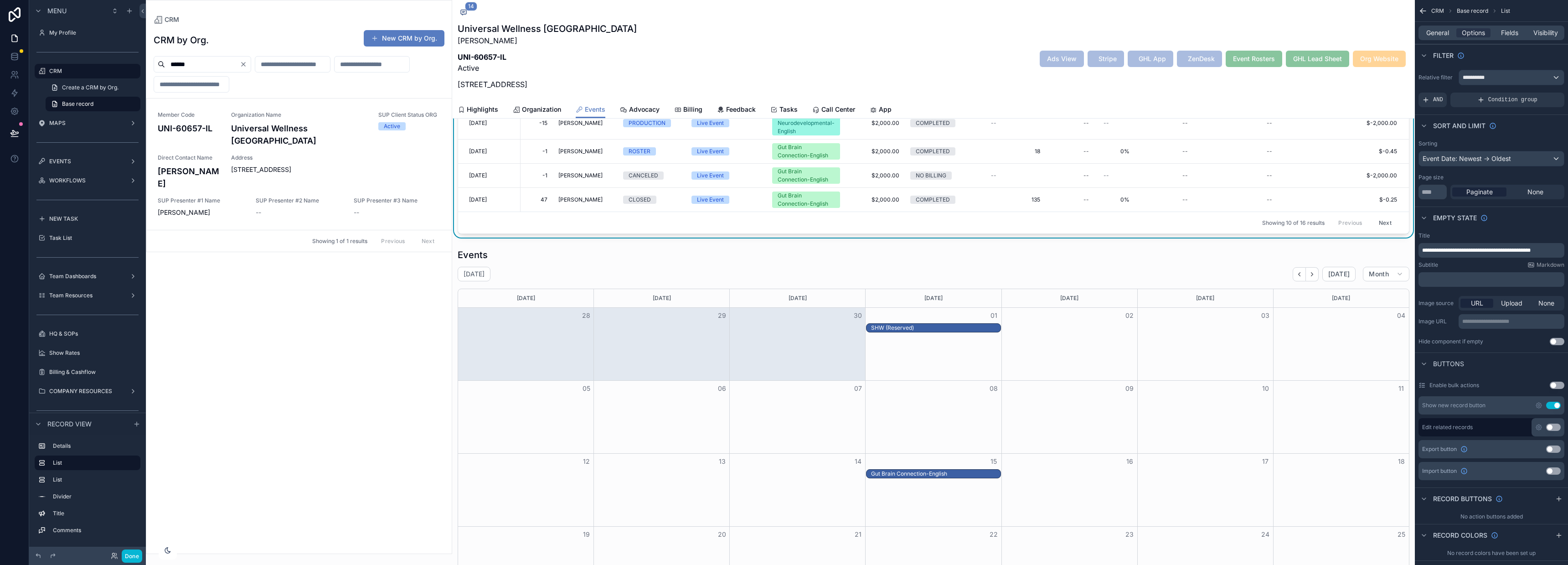
scroll to position [774, 0]
click at [135, 555] on button "Done" at bounding box center [132, 555] width 20 height 13
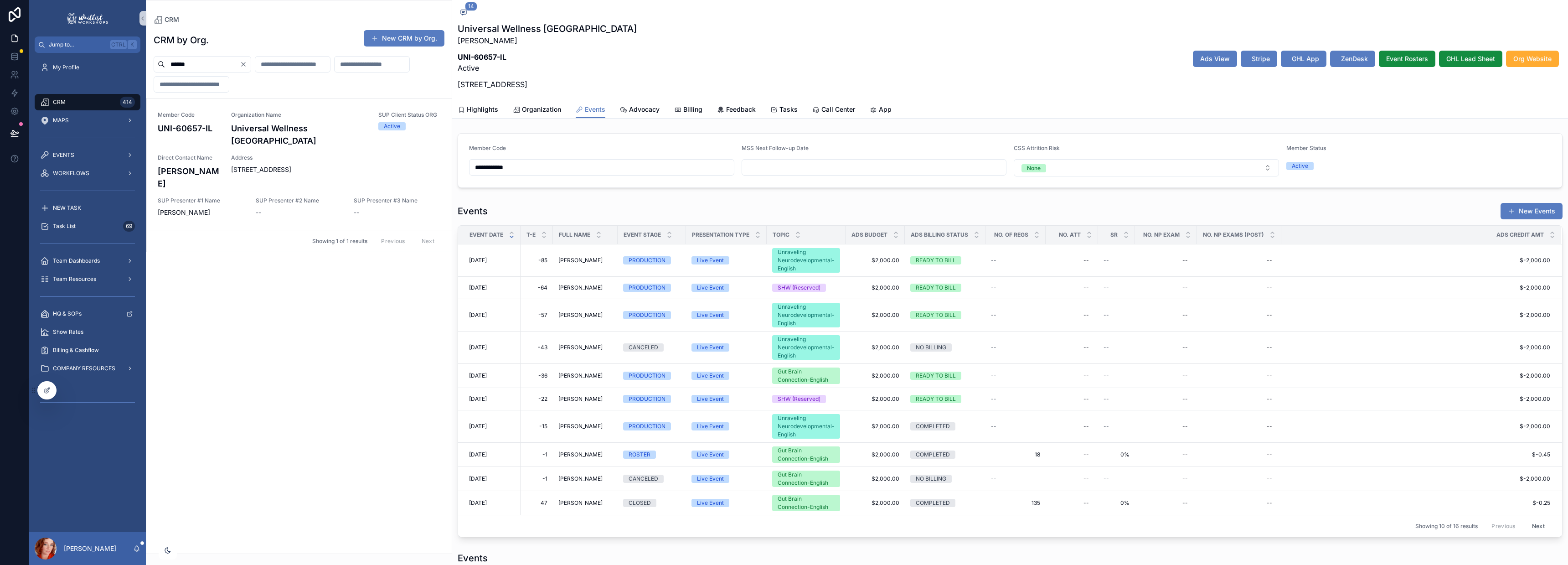
scroll to position [765, 0]
click at [16, 130] on icon at bounding box center [14, 132] width 9 height 9
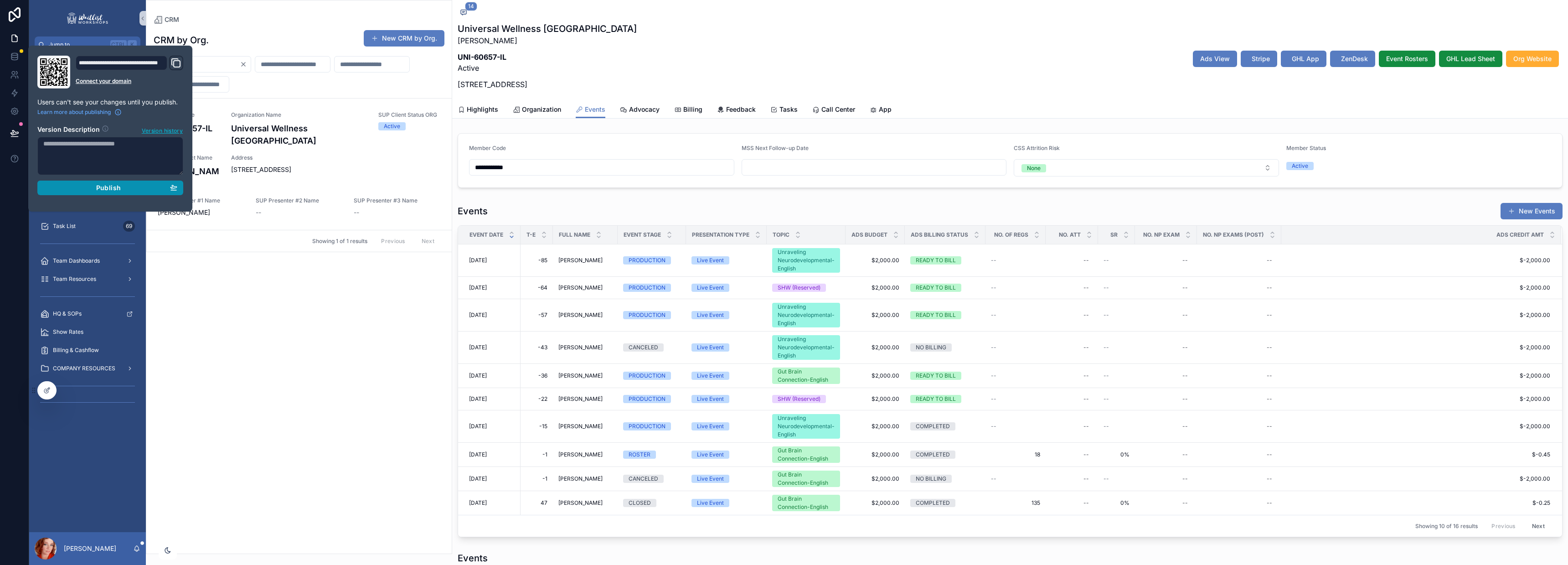
click at [104, 189] on span "Publish" at bounding box center [108, 188] width 25 height 8
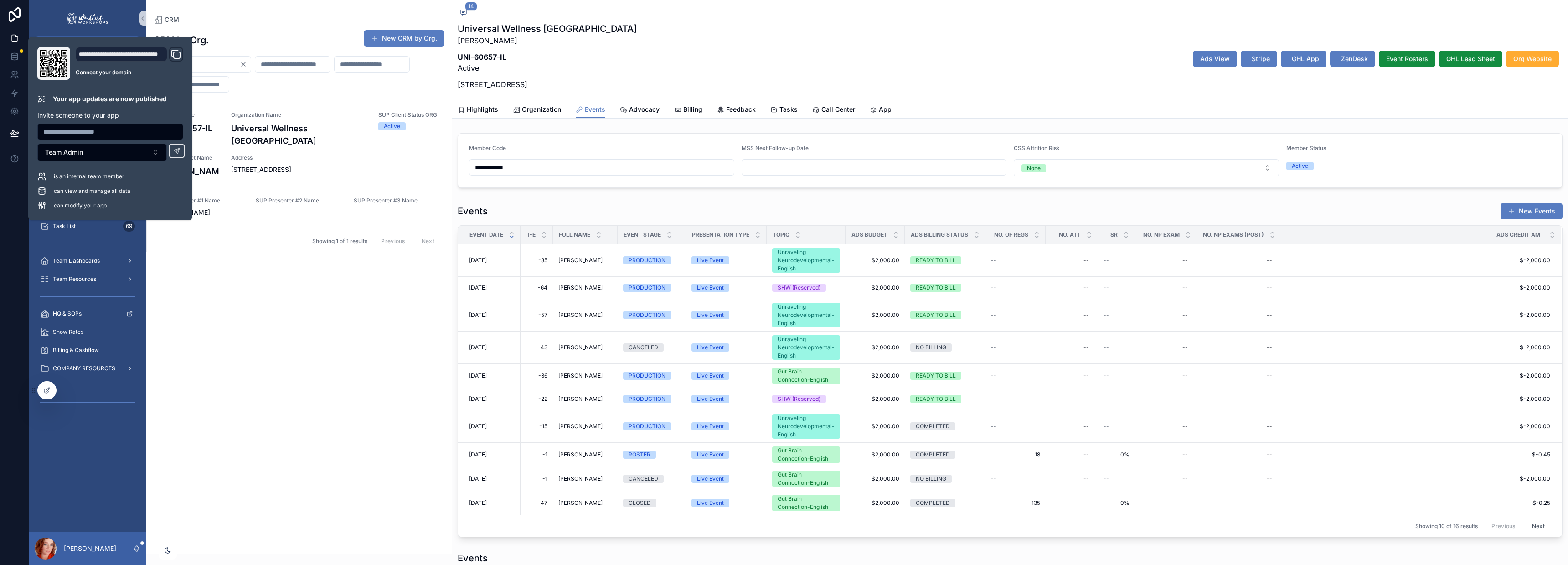
scroll to position [765, 0]
click at [299, 302] on div "CRM by Org. New CRM by Org. ****** Member Code UNI-60657-IL Organization Name U…" at bounding box center [299, 289] width 306 height 530
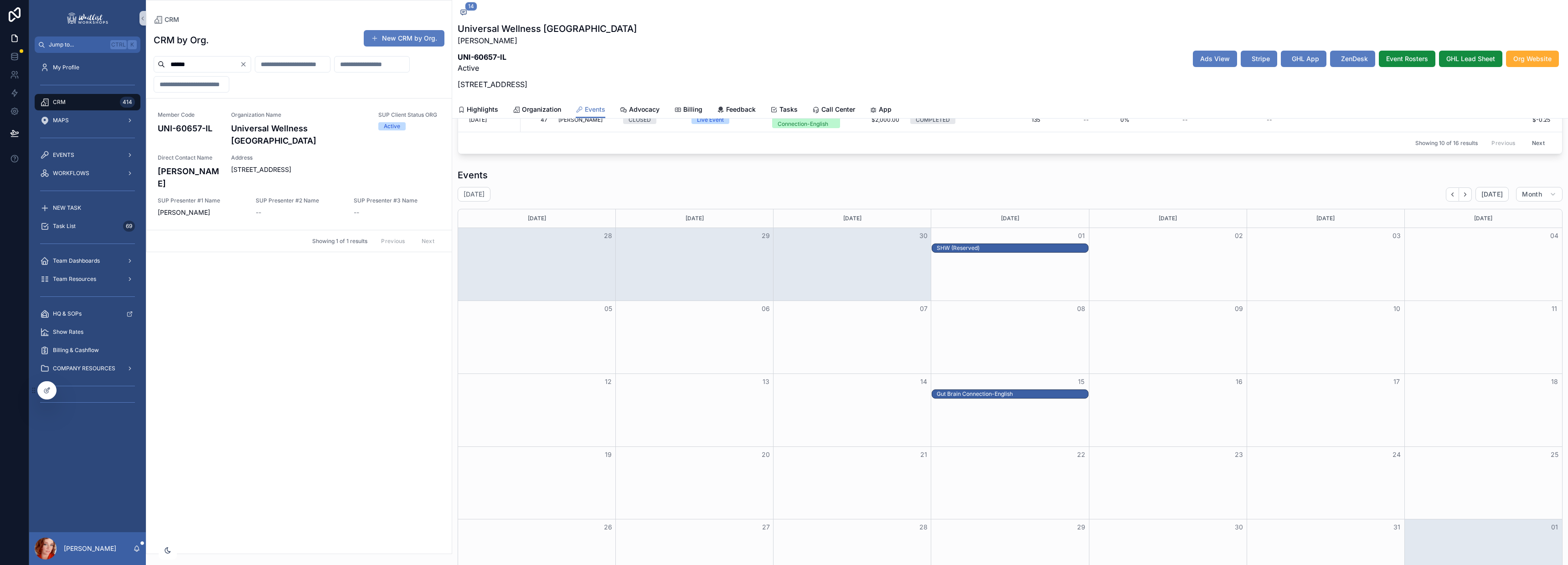
scroll to position [381, 0]
click at [712, 182] on div "Events" at bounding box center [1010, 176] width 1105 height 13
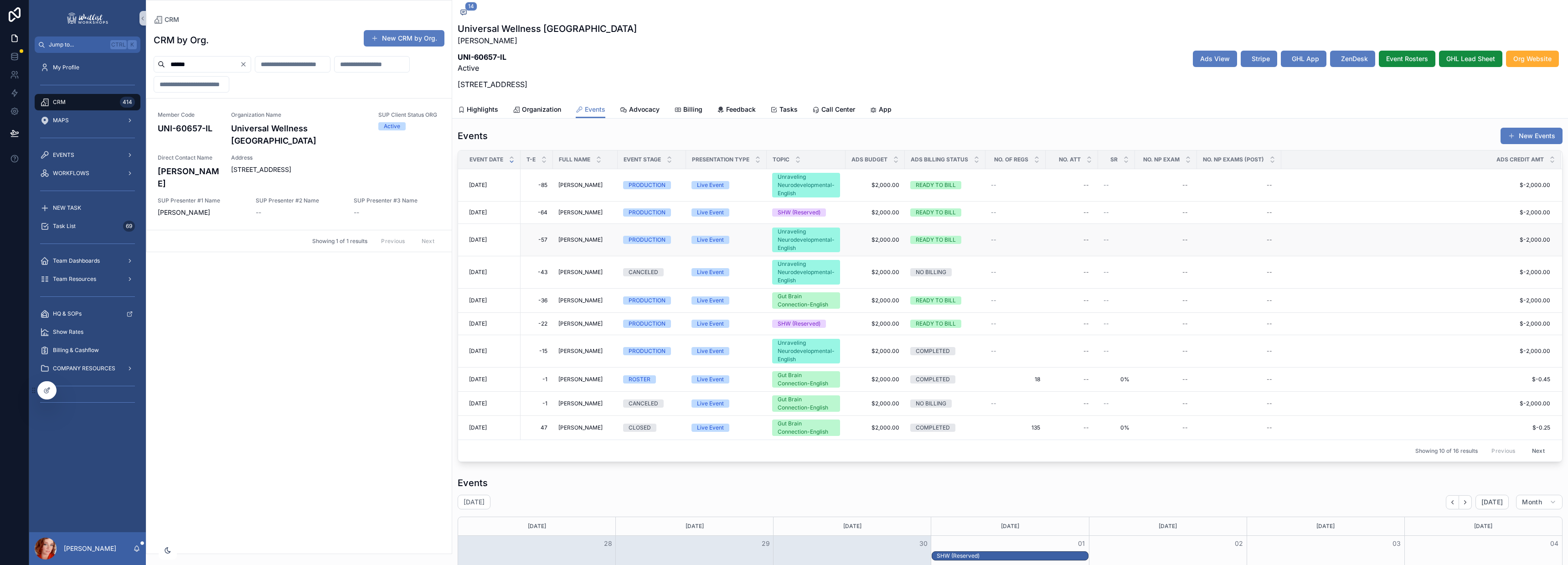
scroll to position [0, 0]
